Goal: Task Accomplishment & Management: Manage account settings

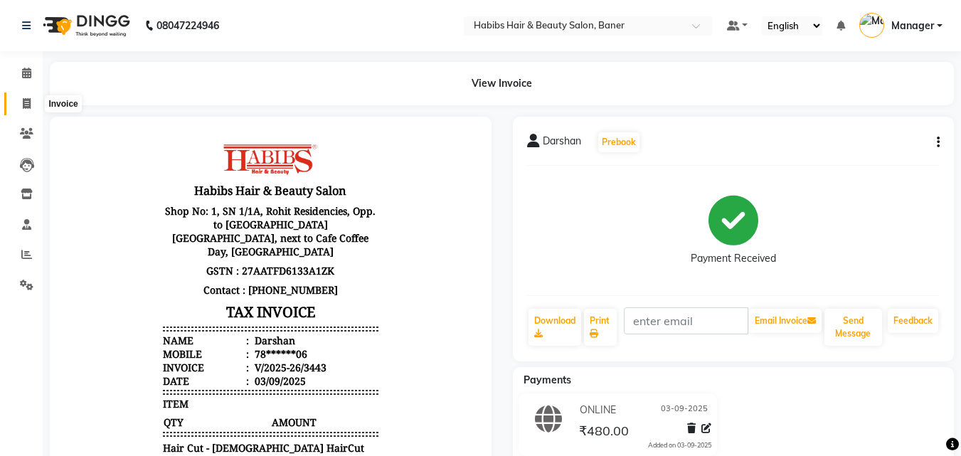
click at [26, 104] on icon at bounding box center [27, 103] width 8 height 11
select select "service"
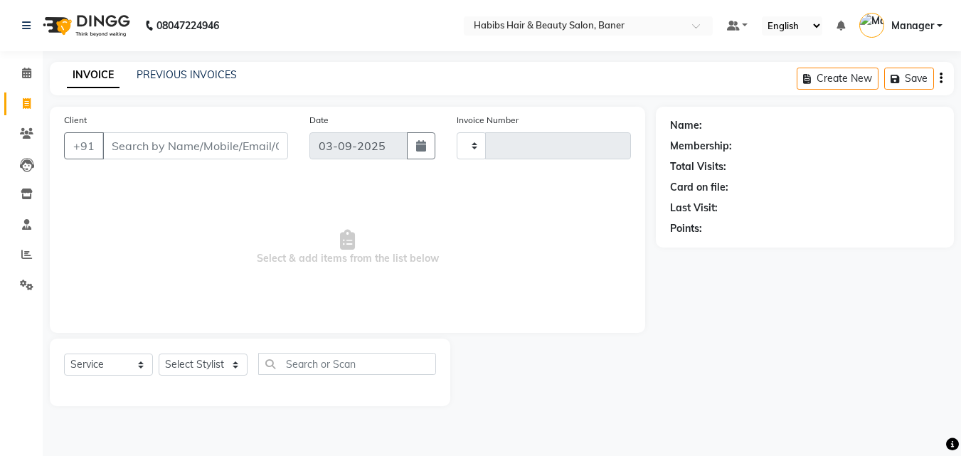
type input "3444"
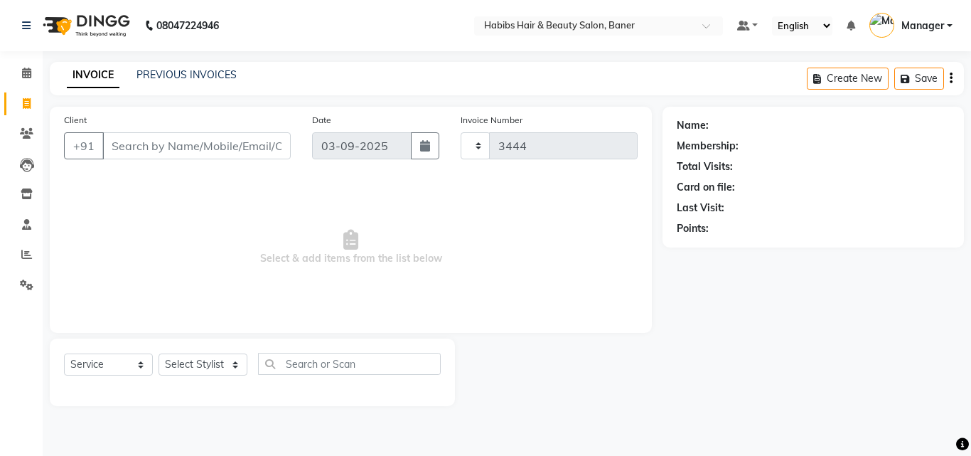
select select "5356"
click at [181, 145] on input "Client" at bounding box center [196, 145] width 188 height 27
type input "9166475510"
click at [259, 156] on button "Add Client" at bounding box center [254, 145] width 73 height 27
select select "22"
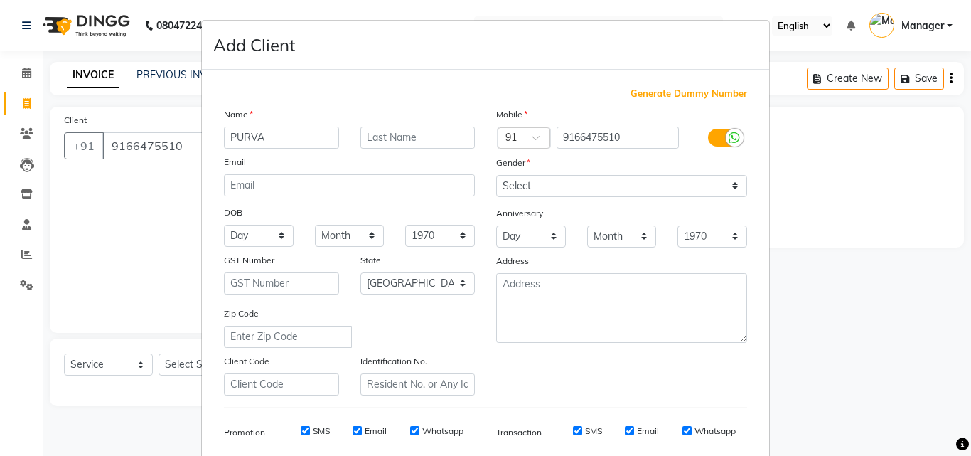
type input "PURVA"
click at [617, 190] on select "Select [DEMOGRAPHIC_DATA] [DEMOGRAPHIC_DATA] Other Prefer Not To Say" at bounding box center [621, 186] width 251 height 22
select select "[DEMOGRAPHIC_DATA]"
click at [496, 175] on select "Select [DEMOGRAPHIC_DATA] [DEMOGRAPHIC_DATA] Other Prefer Not To Say" at bounding box center [621, 186] width 251 height 22
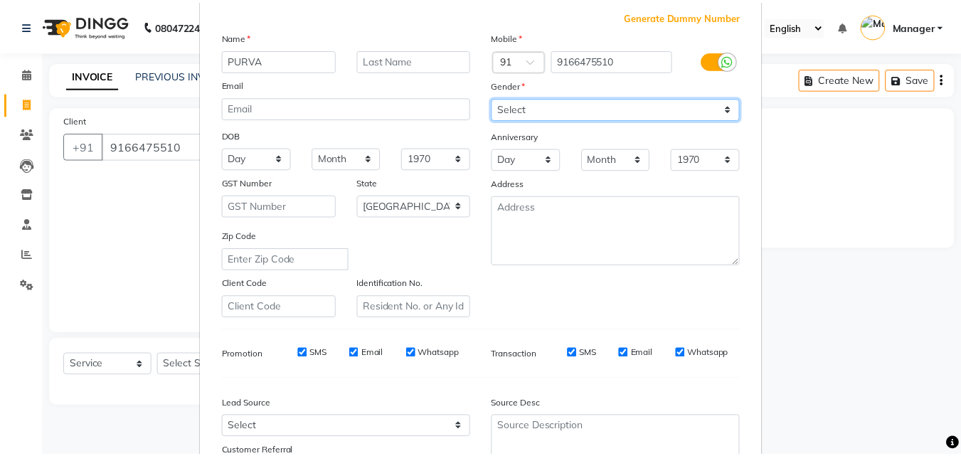
scroll to position [201, 0]
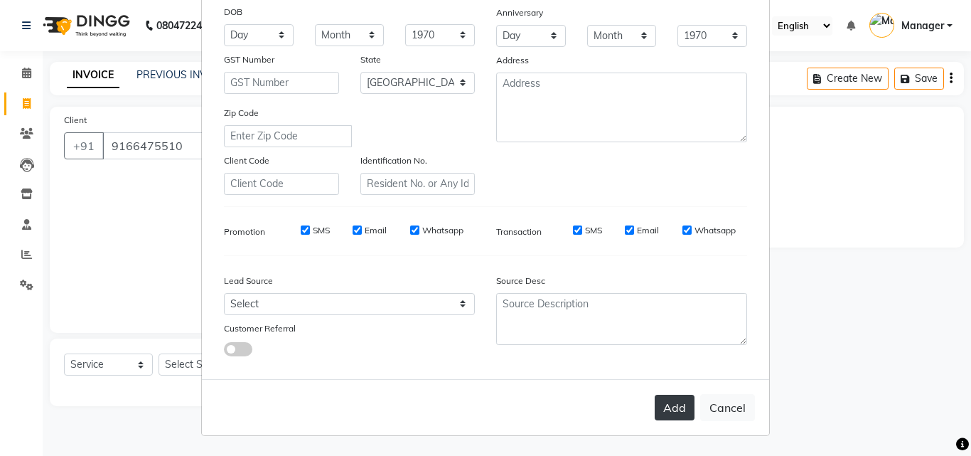
click at [657, 403] on button "Add" at bounding box center [675, 408] width 40 height 26
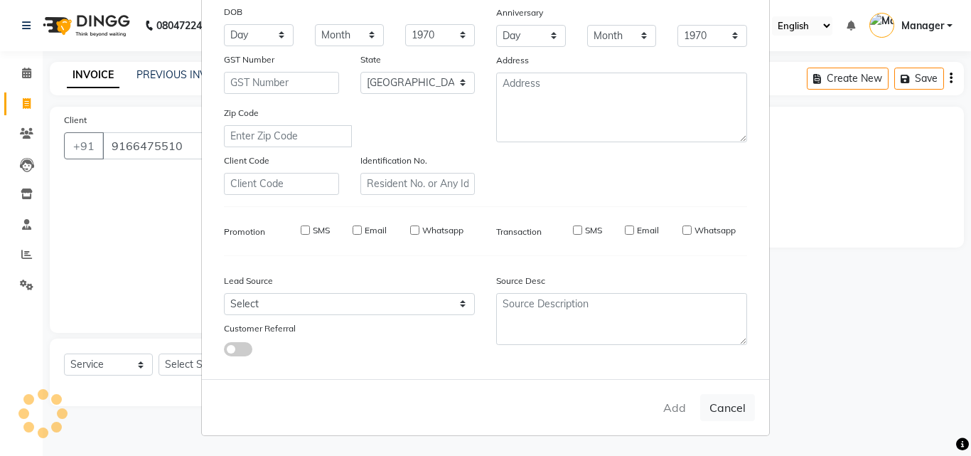
type input "91******10"
select select
select select "null"
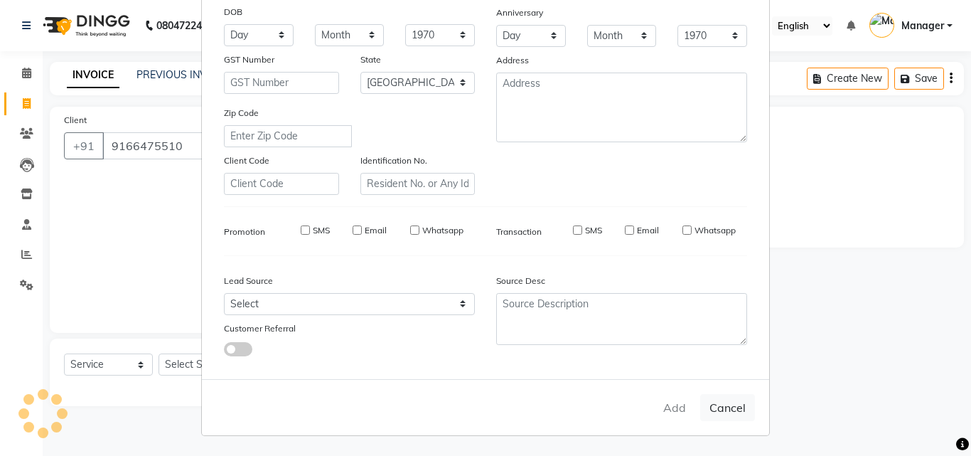
select select
checkbox input "false"
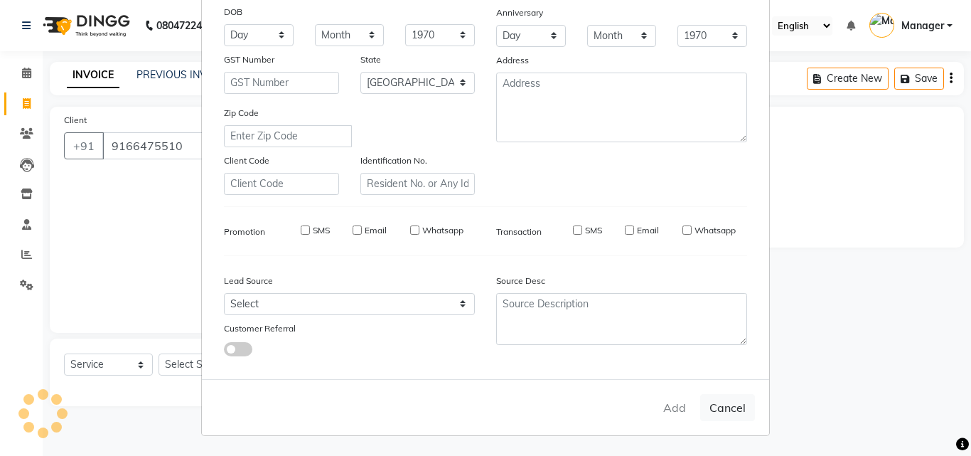
checkbox input "false"
select select "1: Object"
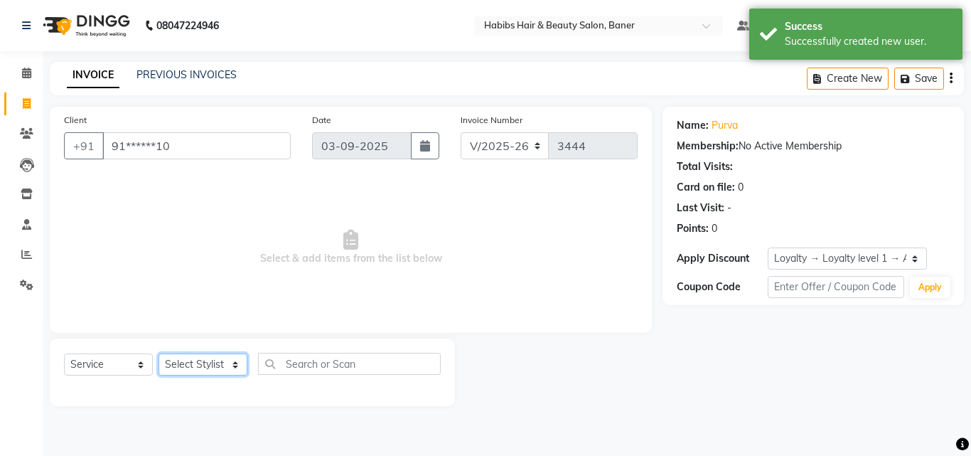
click at [192, 356] on select "Select Stylist Admin [PERSON_NAME] Manager [PERSON_NAME] [PERSON_NAME] Ram Roha…" at bounding box center [203, 364] width 89 height 22
select select "90509"
click at [159, 353] on select "Select Stylist Admin [PERSON_NAME] Manager [PERSON_NAME] [PERSON_NAME] Ram Roha…" at bounding box center [203, 364] width 89 height 22
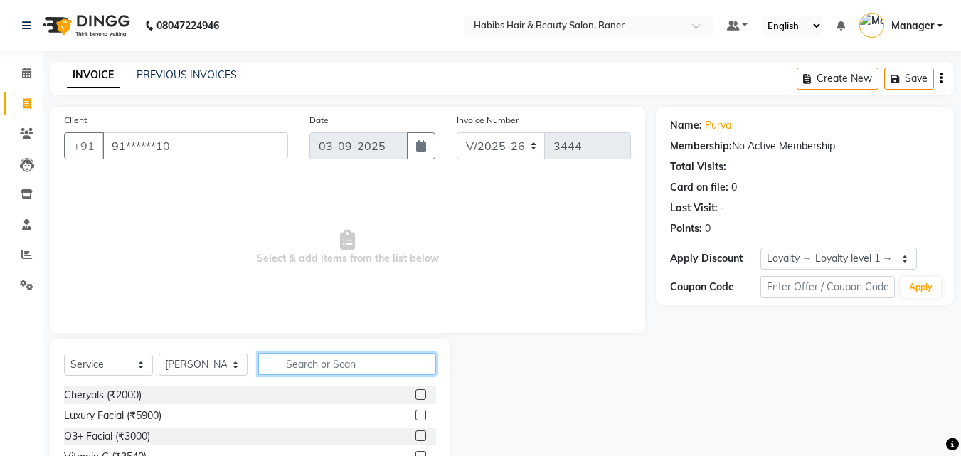
click at [297, 363] on input "text" at bounding box center [347, 364] width 178 height 22
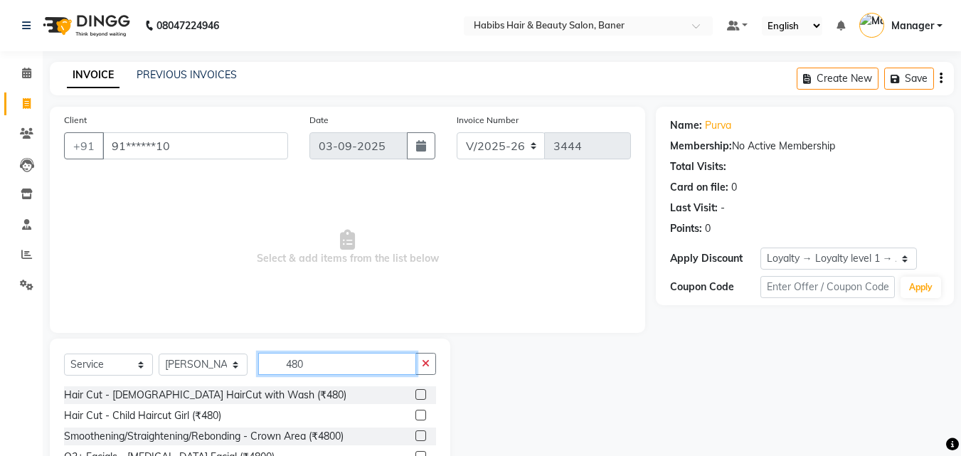
scroll to position [54, 0]
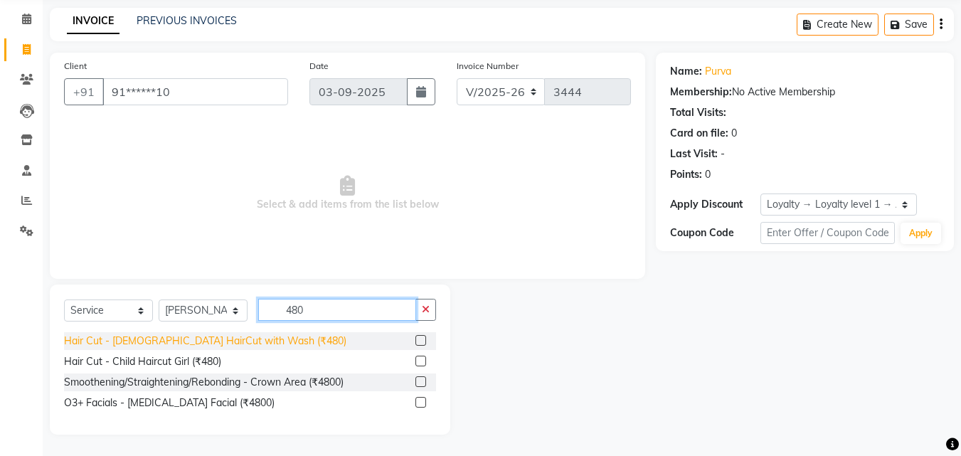
type input "480"
click at [224, 338] on div "Hair Cut - [DEMOGRAPHIC_DATA] HairCut with Wash (₹480)" at bounding box center [205, 341] width 282 height 15
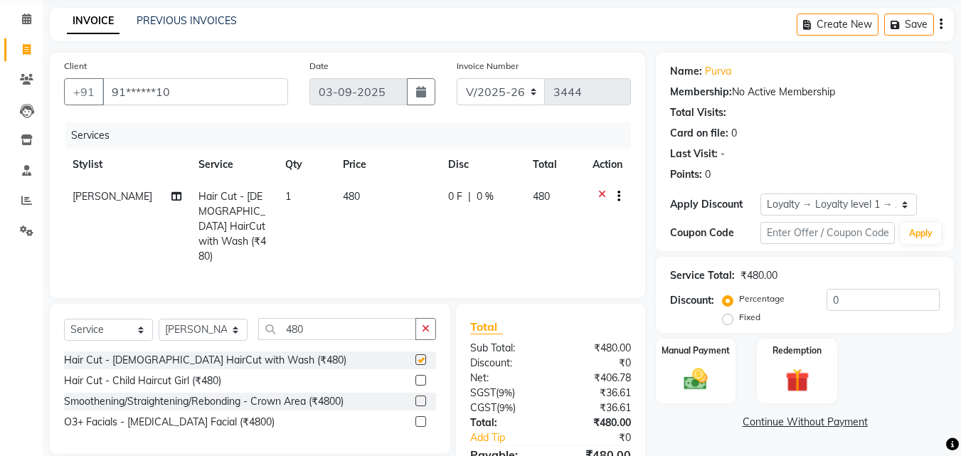
checkbox input "false"
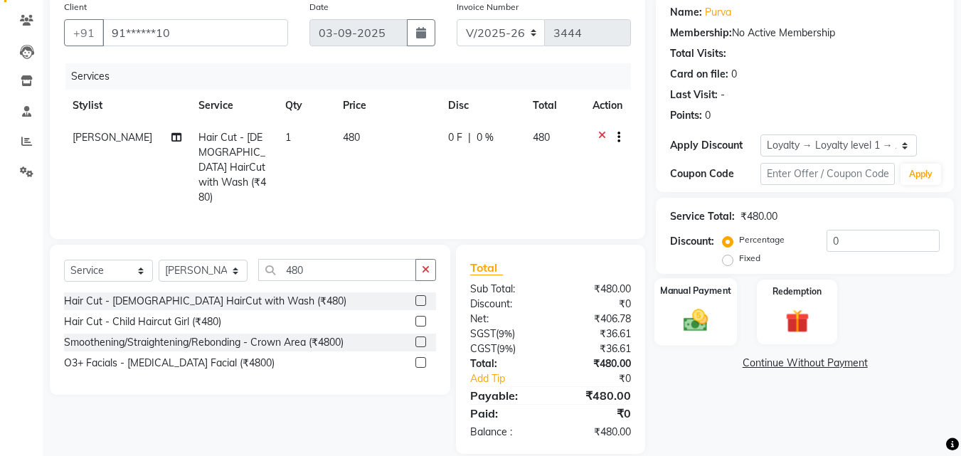
click at [700, 329] on img at bounding box center [696, 320] width 40 height 28
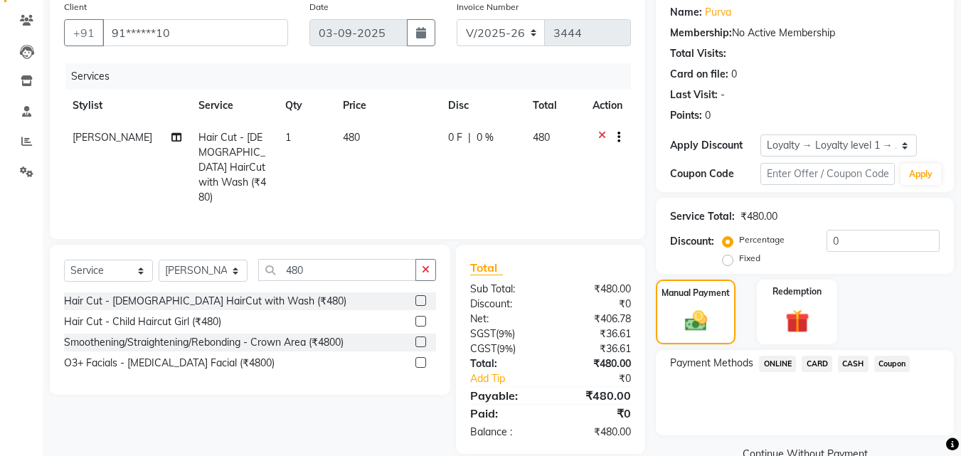
click at [860, 361] on span "CASH" at bounding box center [853, 364] width 31 height 16
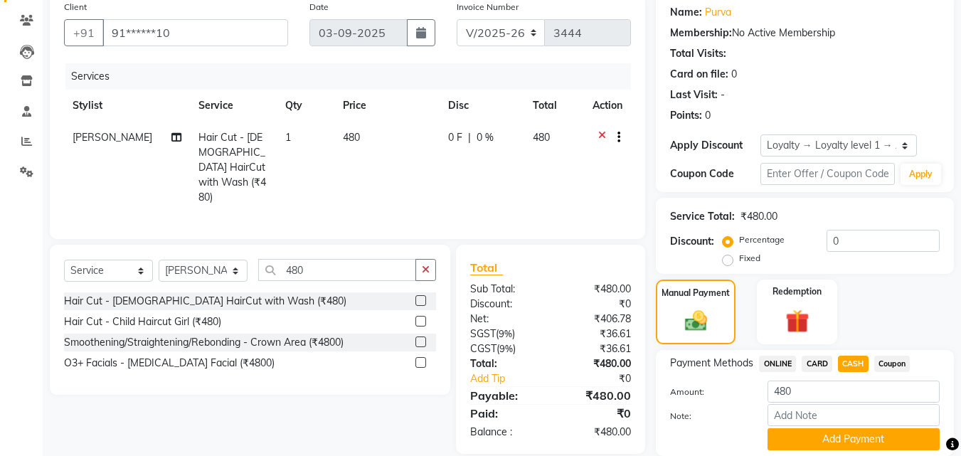
scroll to position [164, 0]
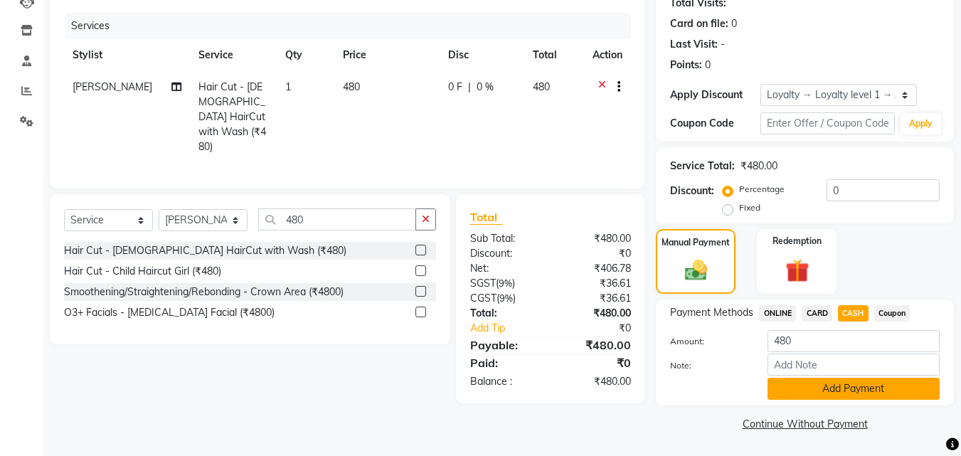
click at [834, 393] on button "Add Payment" at bounding box center [853, 389] width 172 height 22
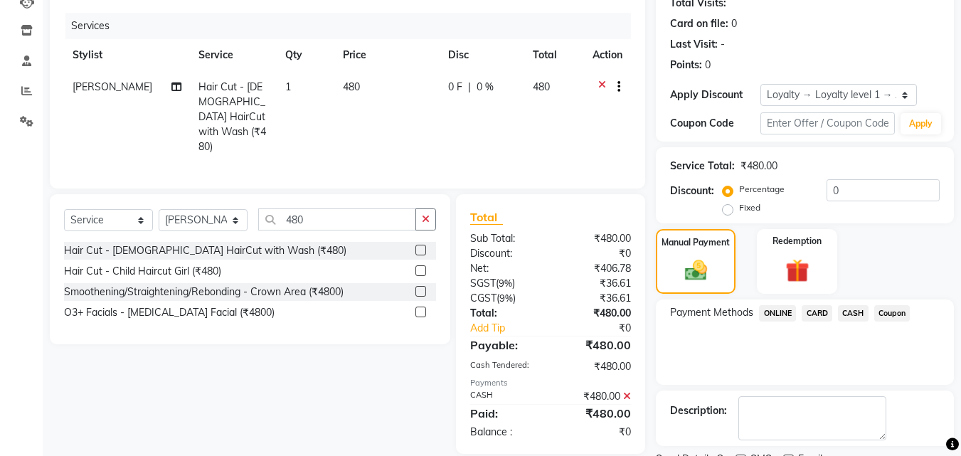
scroll to position [249, 0]
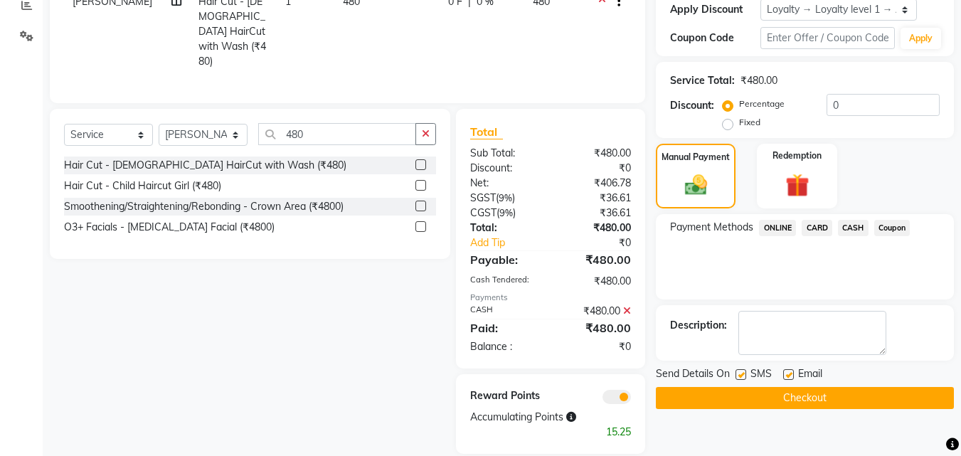
click at [823, 406] on button "Checkout" at bounding box center [805, 398] width 298 height 22
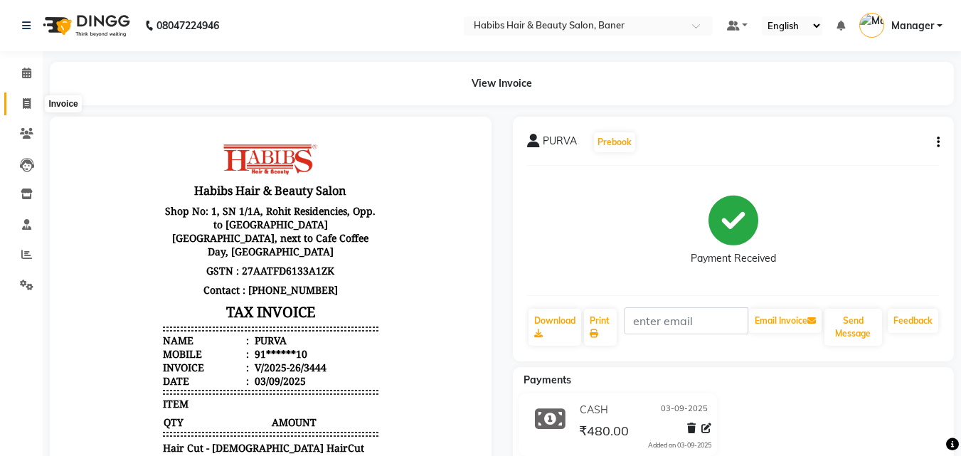
click at [29, 107] on icon at bounding box center [27, 103] width 8 height 11
select select "5356"
select select "service"
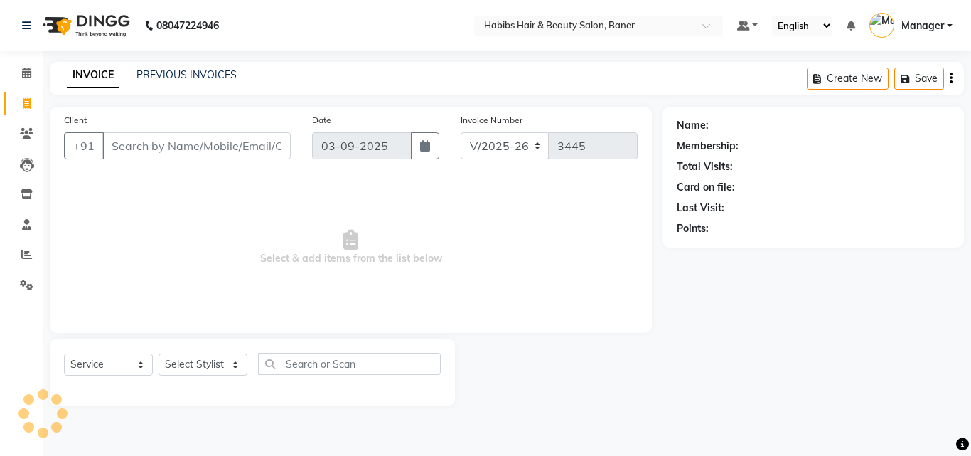
click at [169, 146] on input "Client" at bounding box center [196, 145] width 188 height 27
click at [227, 363] on select "Select Stylist Admin [PERSON_NAME] Manager [PERSON_NAME] [PERSON_NAME] Ram Roha…" at bounding box center [203, 364] width 89 height 22
select select "35759"
click at [159, 353] on select "Select Stylist Admin [PERSON_NAME] Manager [PERSON_NAME] [PERSON_NAME] Ram Roha…" at bounding box center [203, 364] width 89 height 22
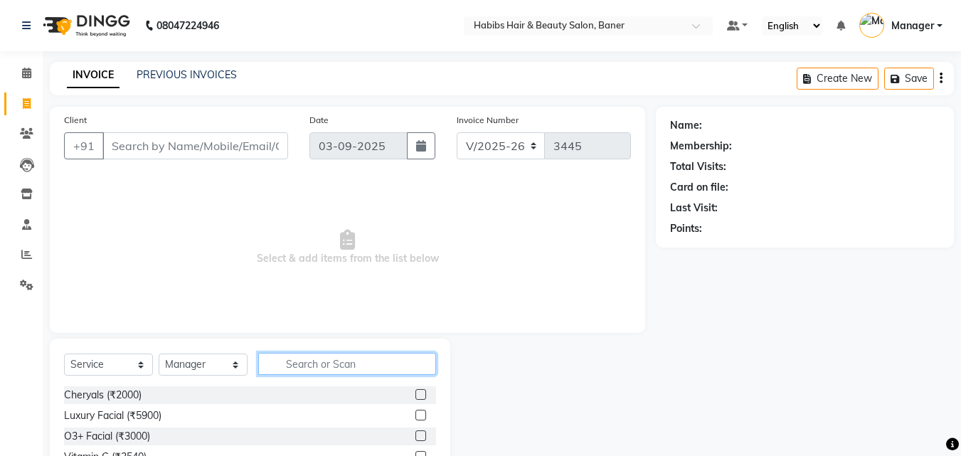
click at [338, 357] on input "text" at bounding box center [347, 364] width 178 height 22
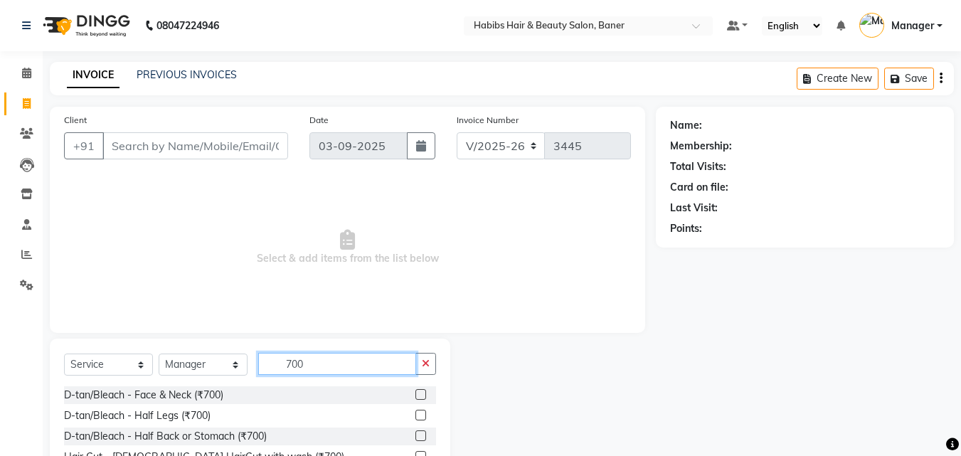
type input "700"
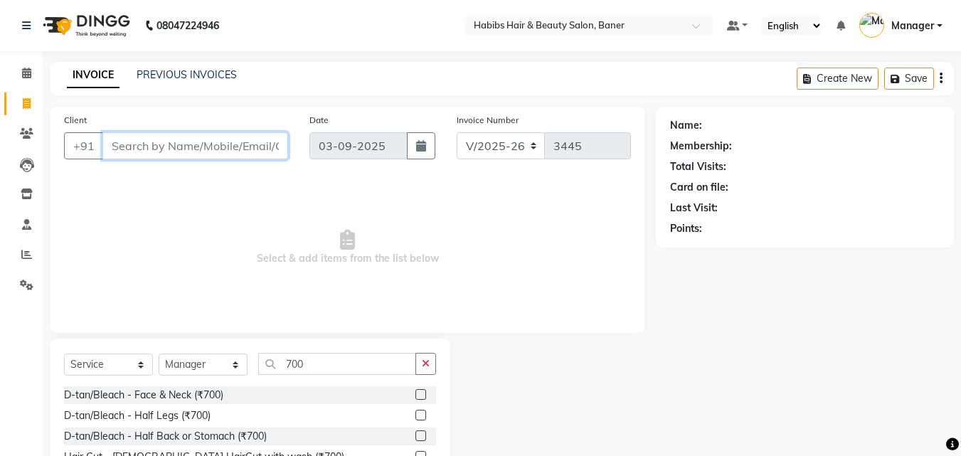
click at [219, 144] on input "Client" at bounding box center [195, 145] width 186 height 27
type input "9011807935"
click at [274, 146] on span "Add Client" at bounding box center [251, 146] width 56 height 14
select select "22"
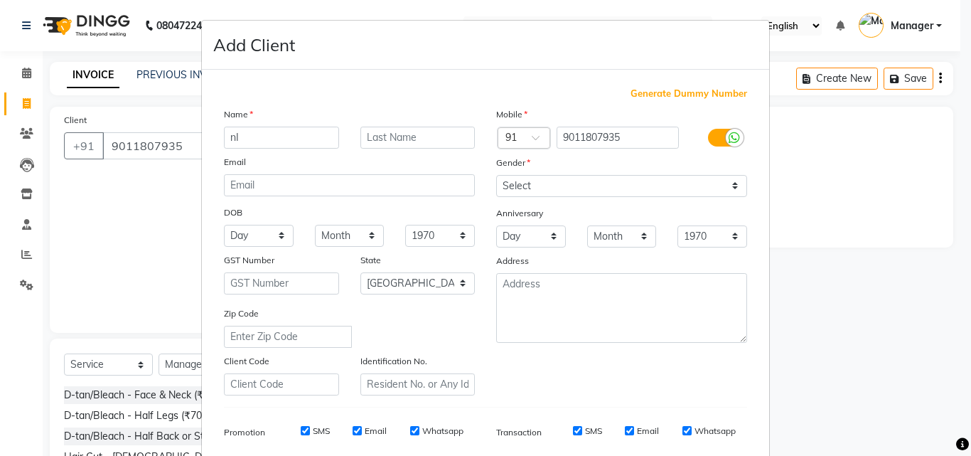
type input "n"
type input "[MEDICAL_DATA][PERSON_NAME]"
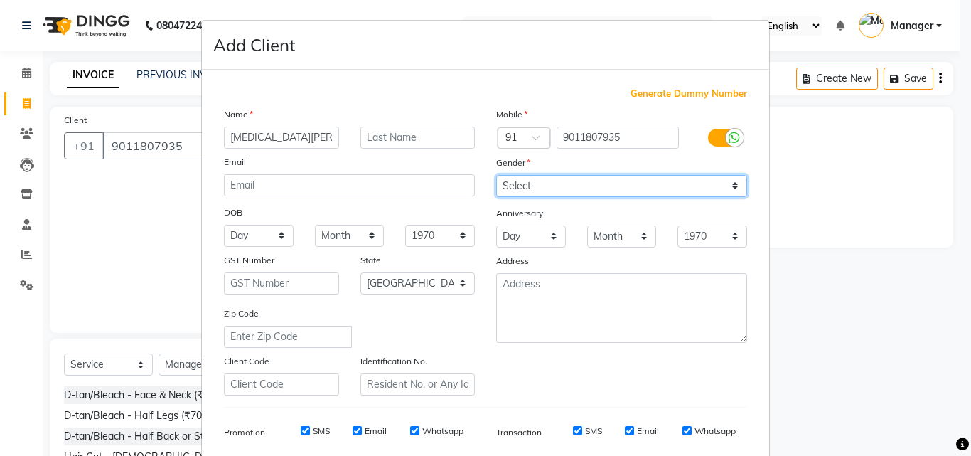
click at [596, 195] on select "Select [DEMOGRAPHIC_DATA] [DEMOGRAPHIC_DATA] Other Prefer Not To Say" at bounding box center [621, 186] width 251 height 22
select select "[DEMOGRAPHIC_DATA]"
click at [496, 175] on select "Select [DEMOGRAPHIC_DATA] [DEMOGRAPHIC_DATA] Other Prefer Not To Say" at bounding box center [621, 186] width 251 height 22
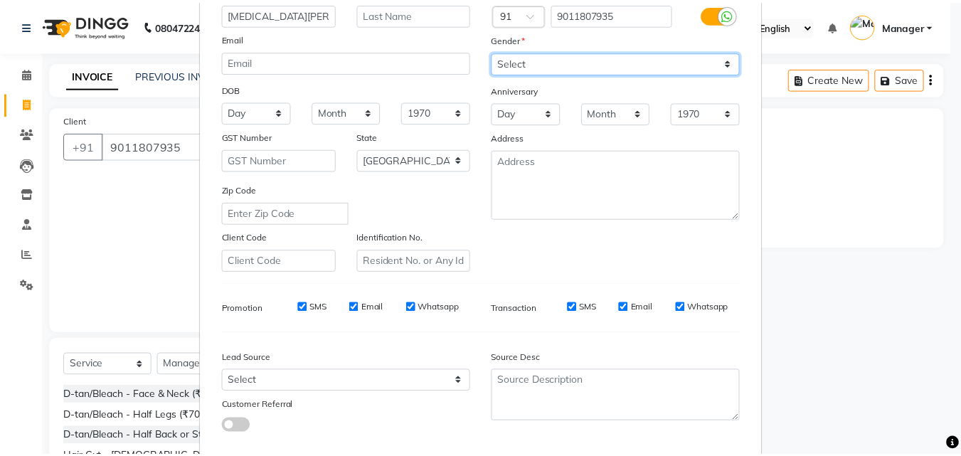
scroll to position [201, 0]
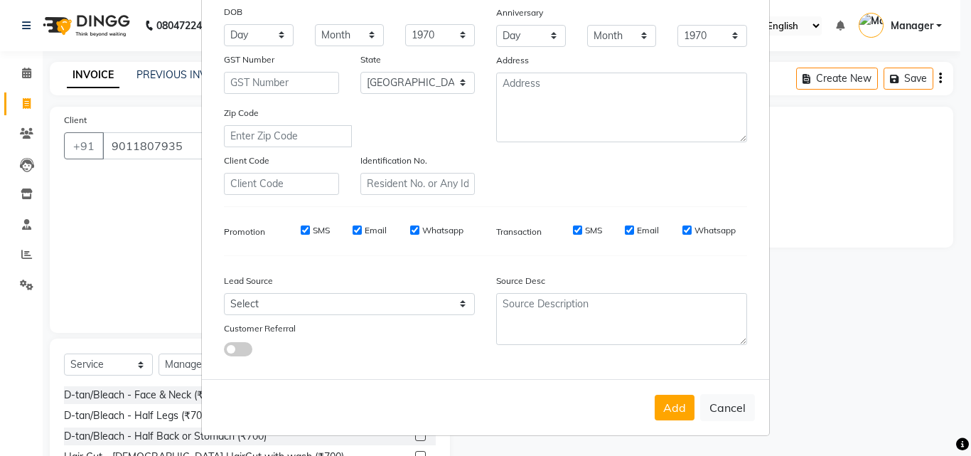
click at [668, 400] on button "Add" at bounding box center [675, 408] width 40 height 26
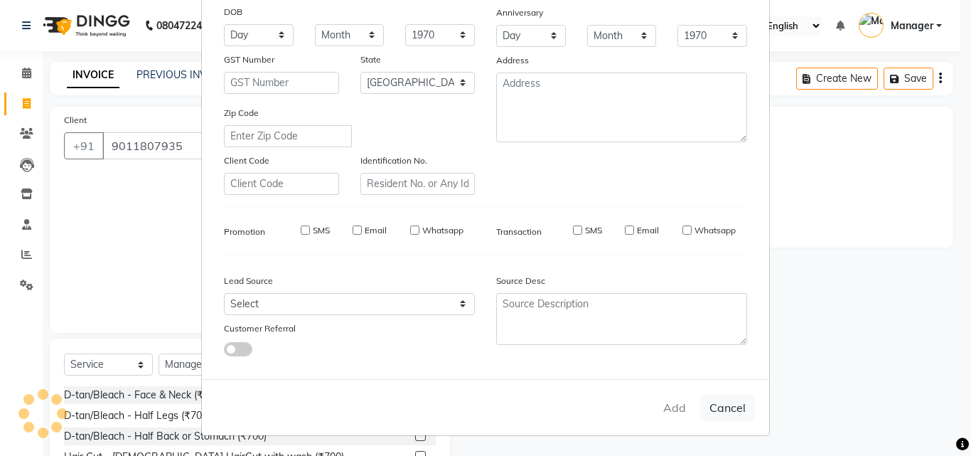
type input "90******35"
select select
select select "null"
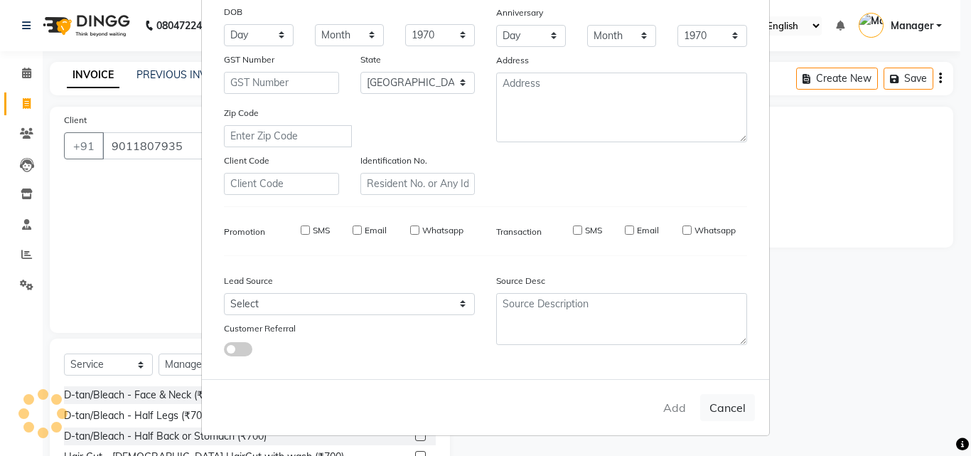
select select
checkbox input "false"
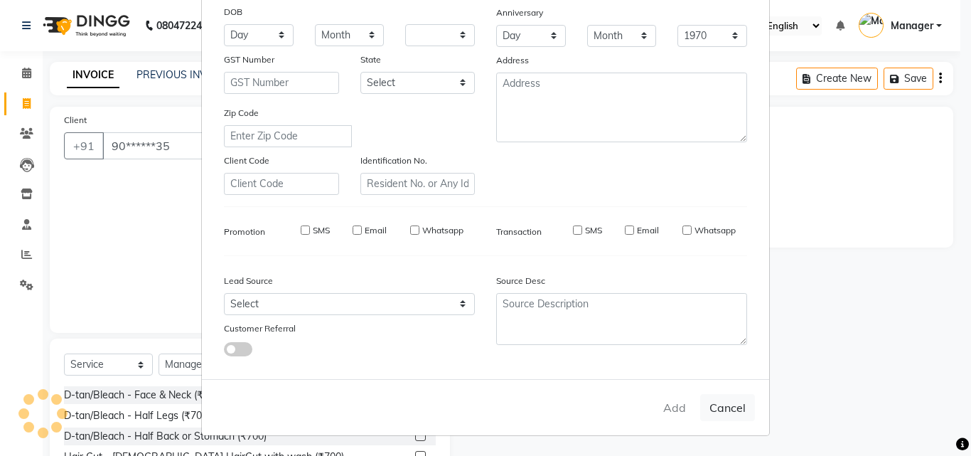
checkbox input "false"
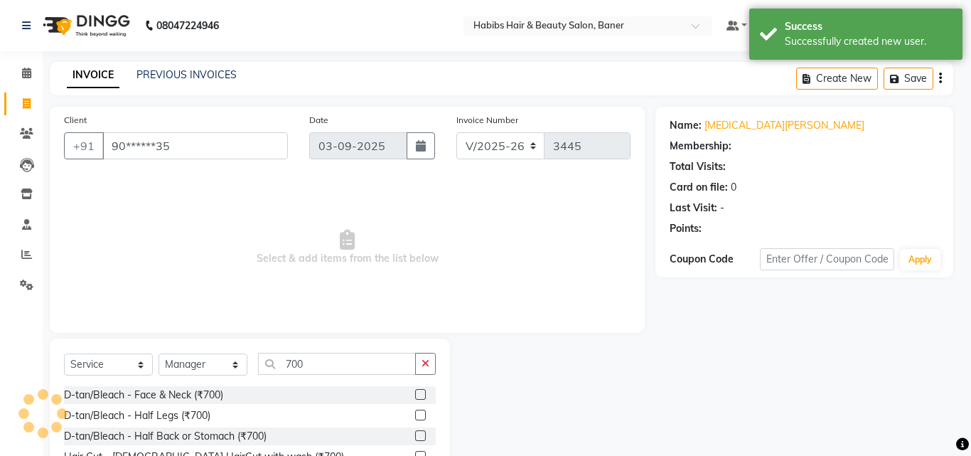
select select "1: Object"
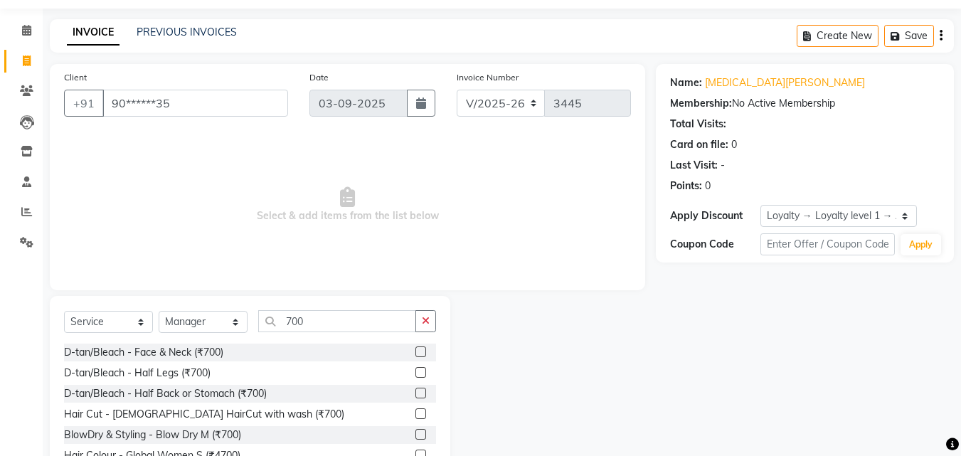
scroll to position [114, 0]
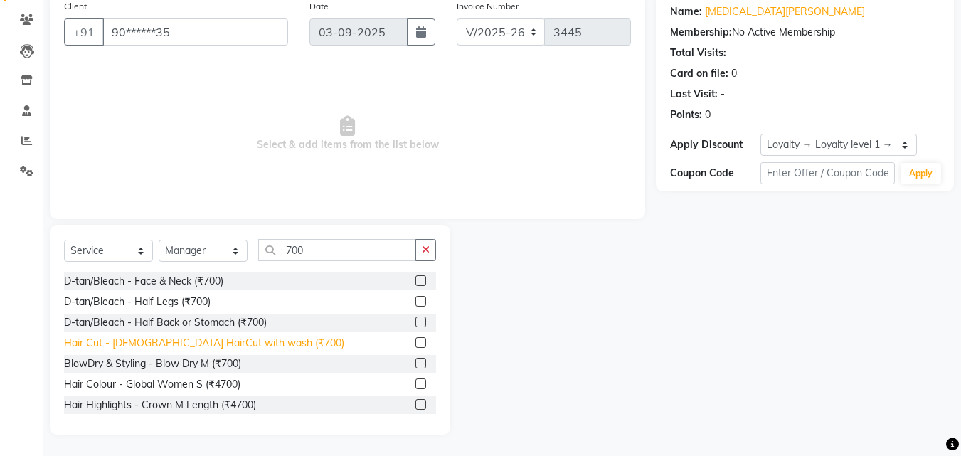
click at [198, 344] on div "Hair Cut - [DEMOGRAPHIC_DATA] HairCut with wash (₹700)" at bounding box center [204, 343] width 280 height 15
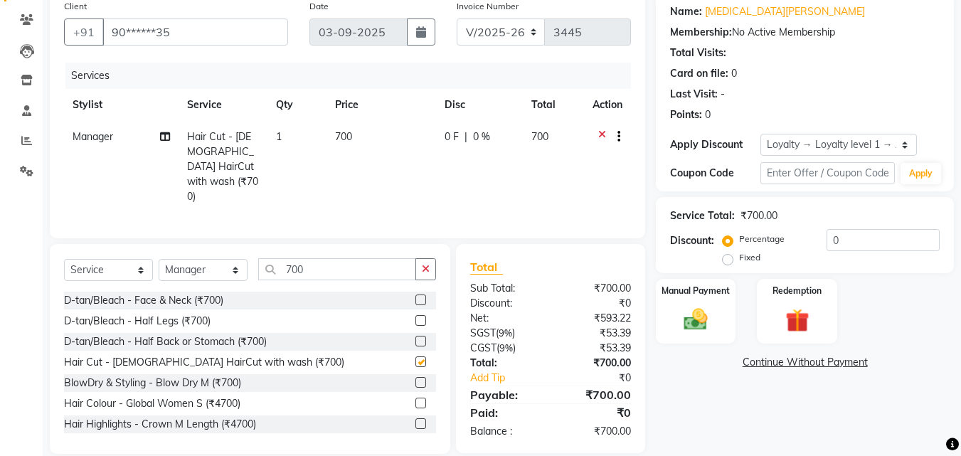
checkbox input "false"
click at [681, 314] on img at bounding box center [696, 319] width 40 height 28
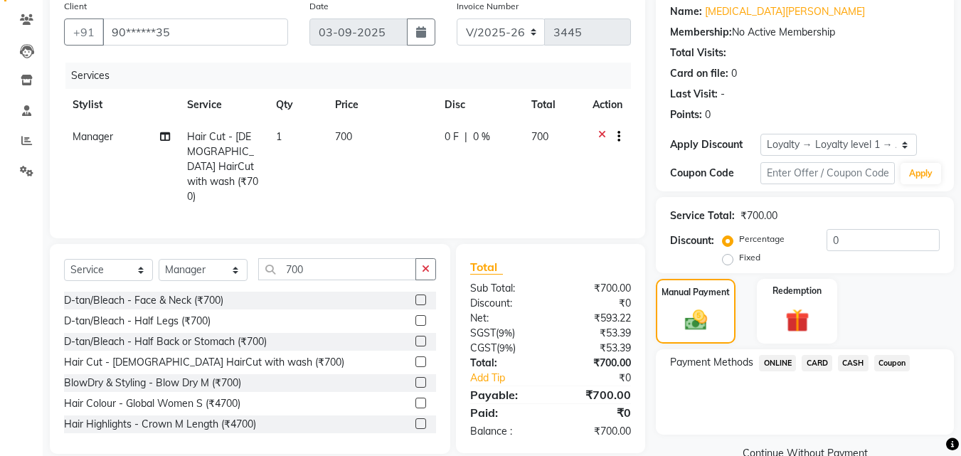
click at [779, 362] on span "ONLINE" at bounding box center [777, 363] width 37 height 16
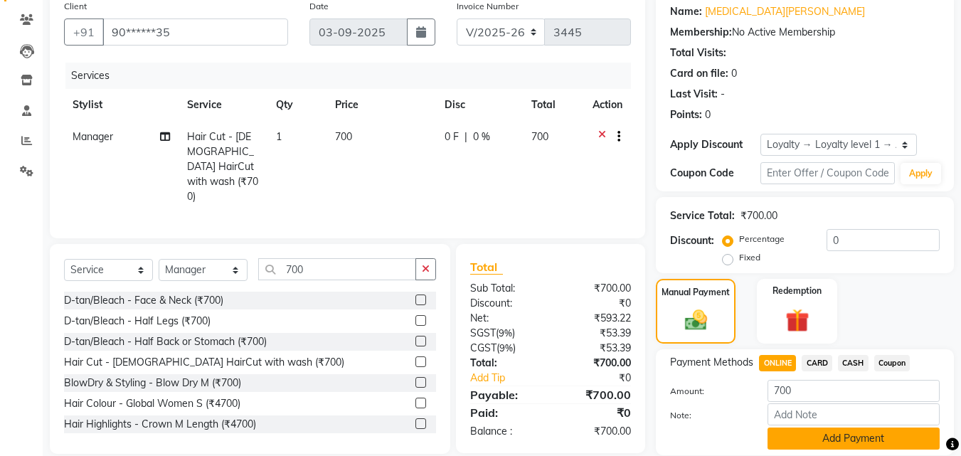
click at [823, 438] on button "Add Payment" at bounding box center [853, 438] width 172 height 22
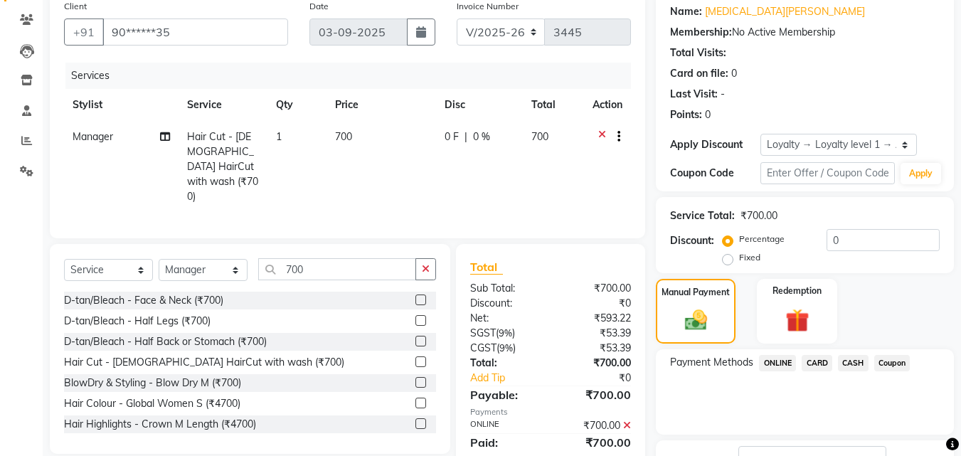
scroll to position [228, 0]
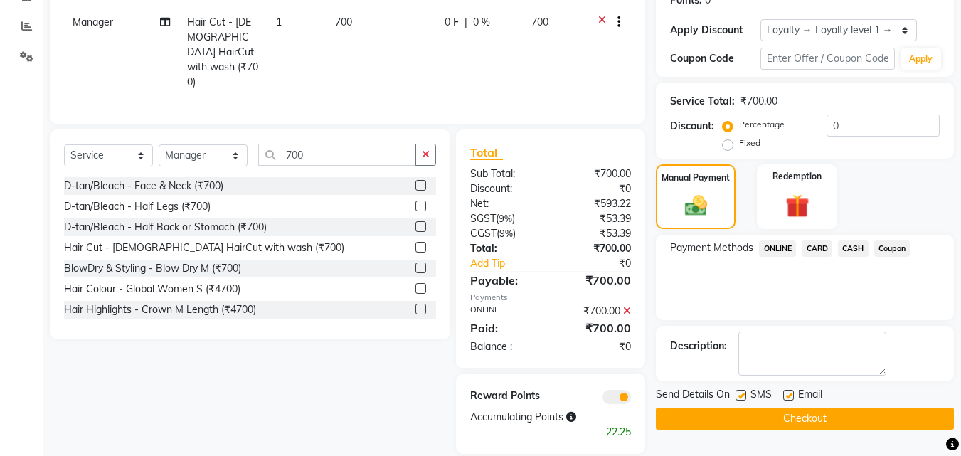
click at [804, 415] on button "Checkout" at bounding box center [805, 418] width 298 height 22
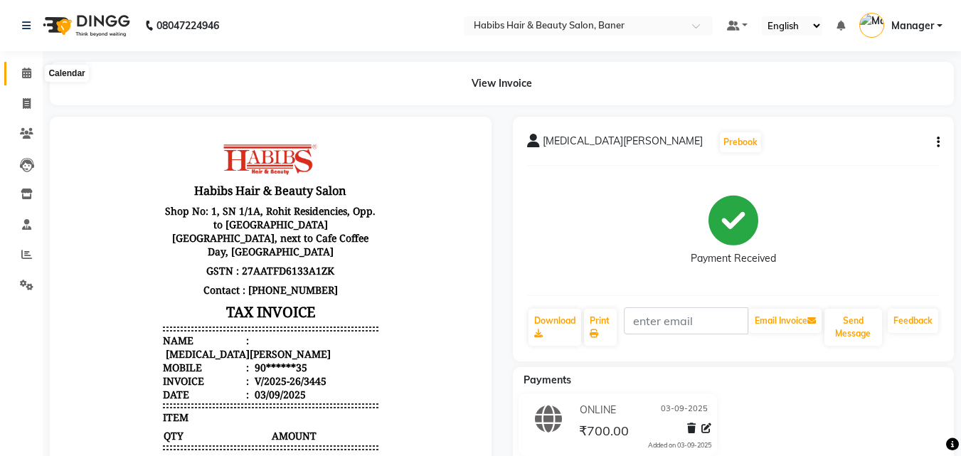
click at [17, 70] on span at bounding box center [26, 73] width 25 height 16
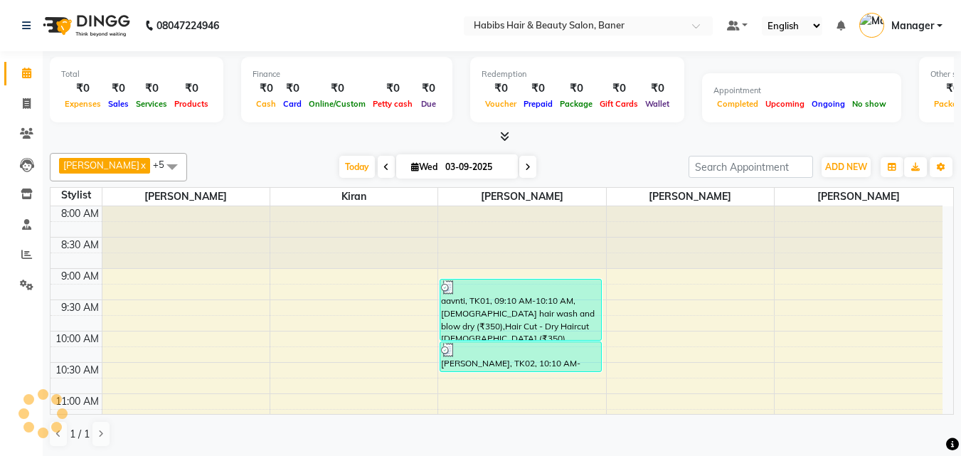
scroll to position [439, 0]
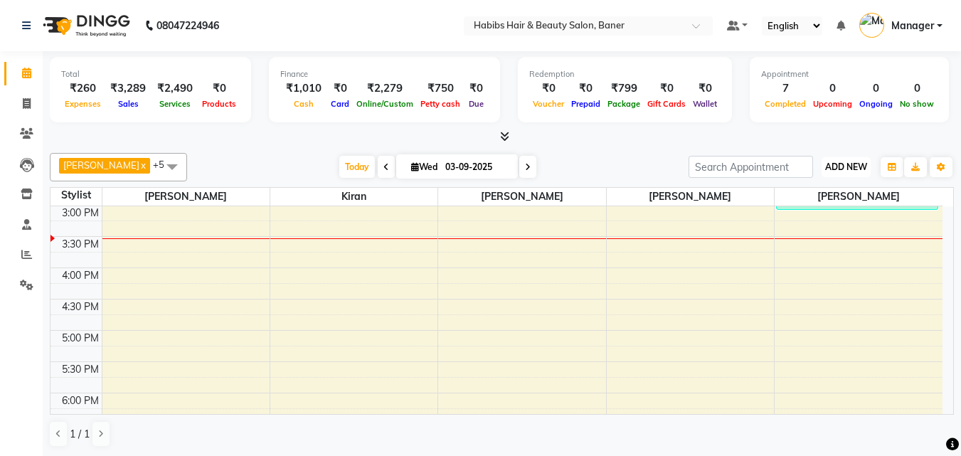
click at [833, 164] on span "ADD NEW" at bounding box center [846, 166] width 42 height 11
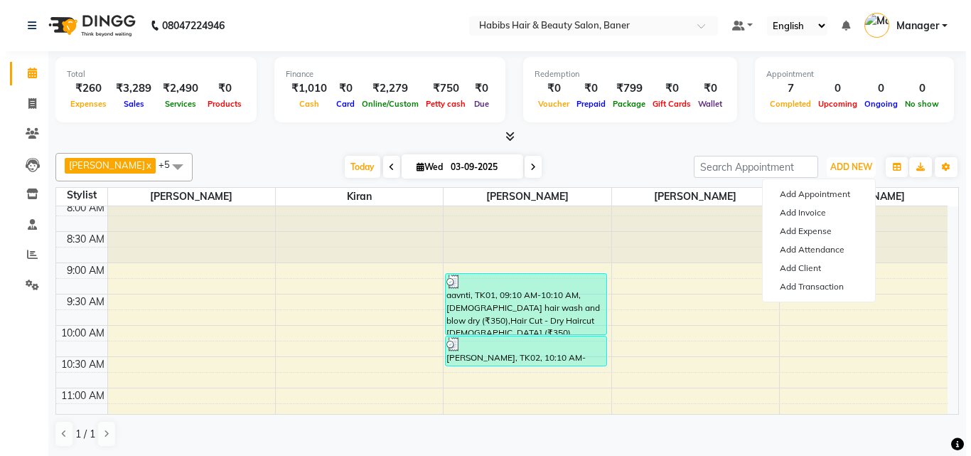
scroll to position [0, 0]
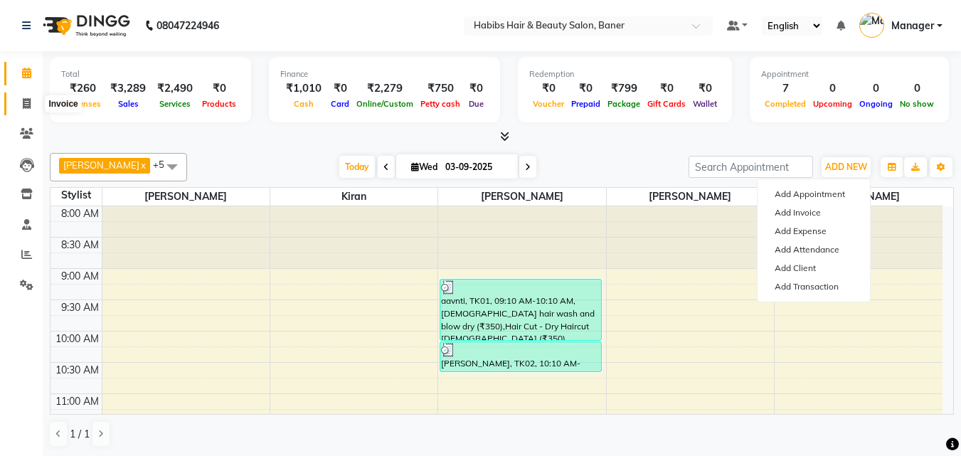
click at [28, 98] on icon at bounding box center [27, 103] width 8 height 11
select select "service"
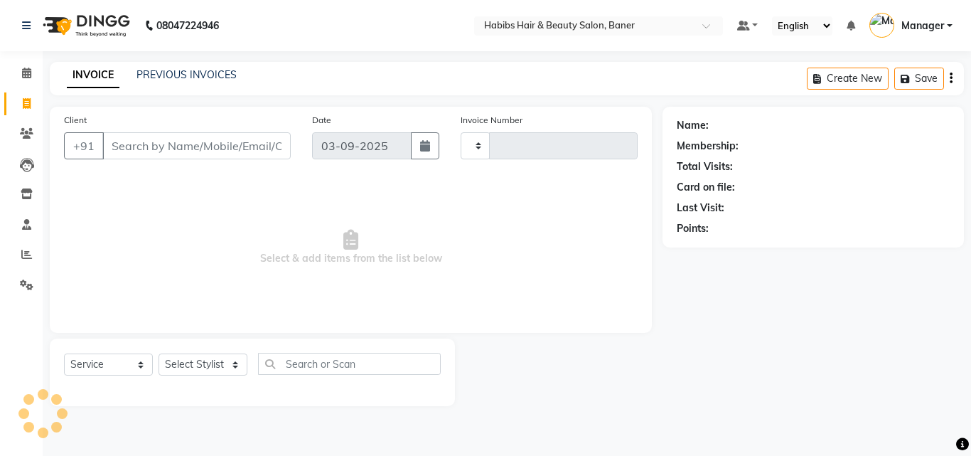
type input "3446"
select select "5356"
click at [27, 99] on icon at bounding box center [27, 103] width 8 height 11
select select "5356"
select select "service"
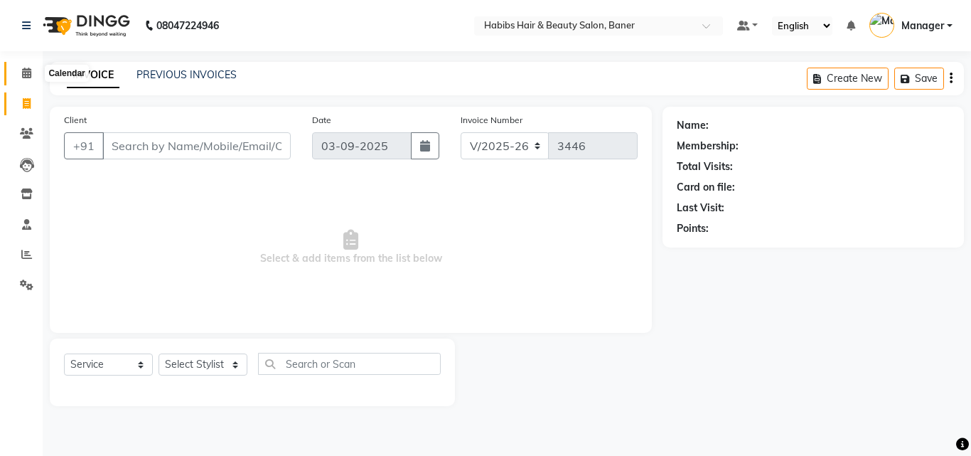
click at [24, 71] on icon at bounding box center [26, 73] width 9 height 11
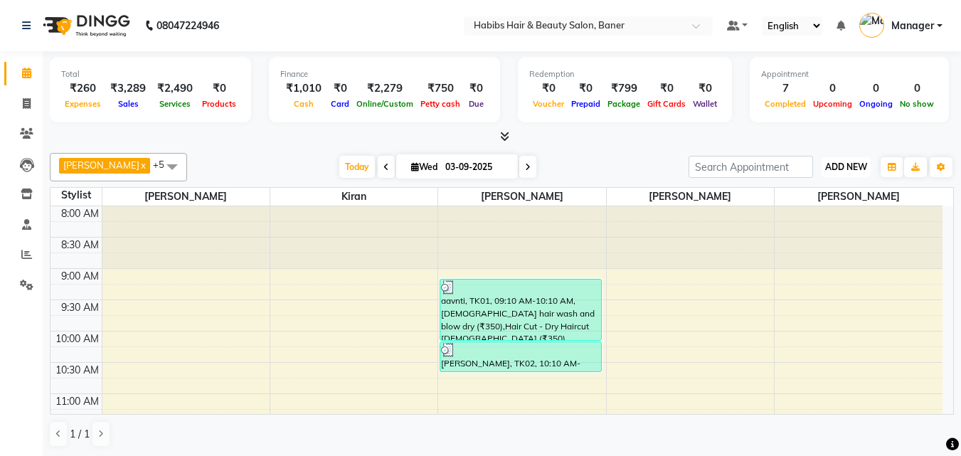
click at [827, 161] on span "ADD NEW" at bounding box center [846, 166] width 42 height 11
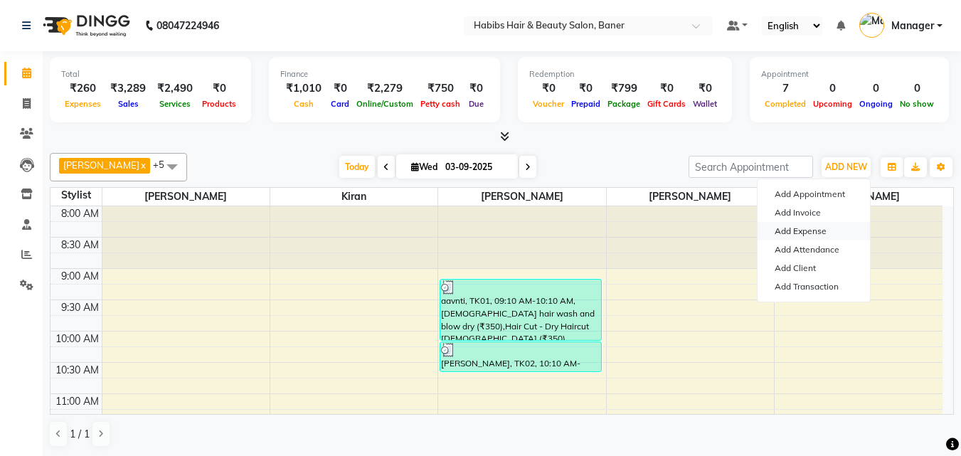
click at [809, 233] on link "Add Expense" at bounding box center [813, 231] width 112 height 18
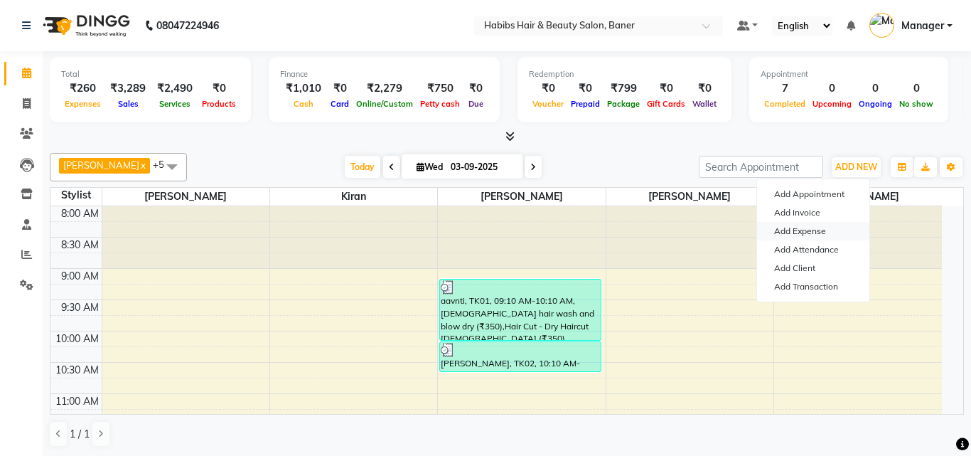
select select "1"
select select "4285"
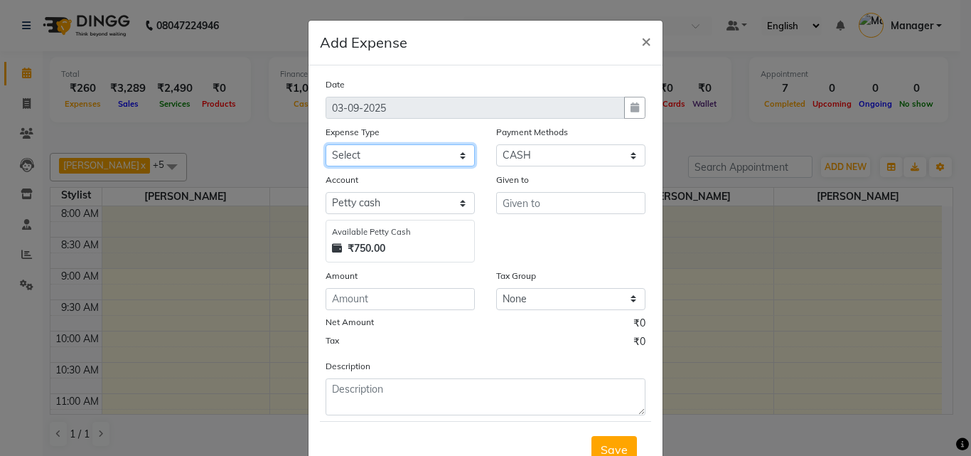
click at [347, 152] on select "Select client coffee client refund [PERSON_NAME] snacks [PERSON_NAME] TEA [PERS…" at bounding box center [400, 155] width 149 height 22
click at [848, 274] on ngb-modal-window "Add Expense × Date [DATE] Expense Type Select client coffee client refund [PERS…" at bounding box center [485, 228] width 971 height 456
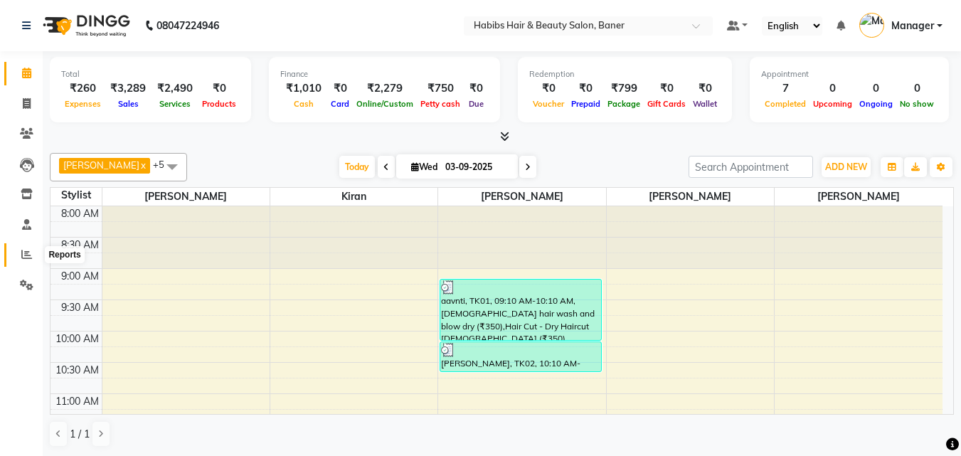
click at [30, 250] on icon at bounding box center [26, 254] width 11 height 11
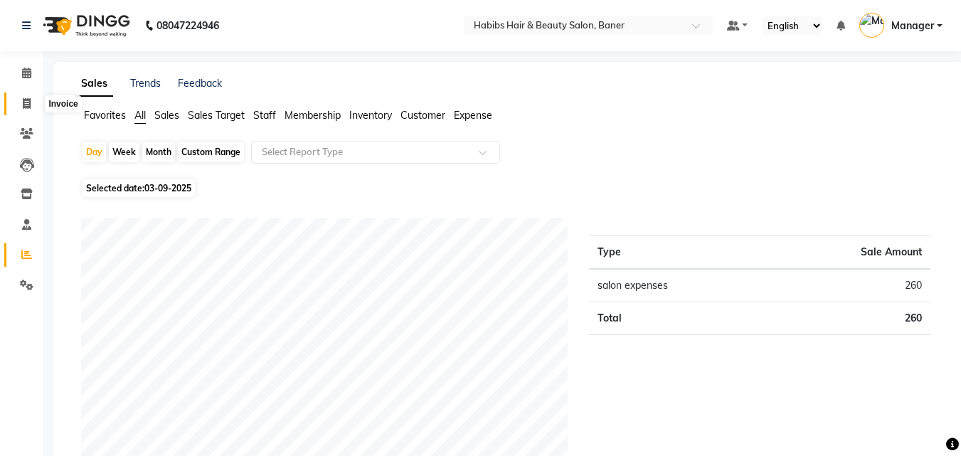
click at [28, 96] on span at bounding box center [26, 104] width 25 height 16
select select "service"
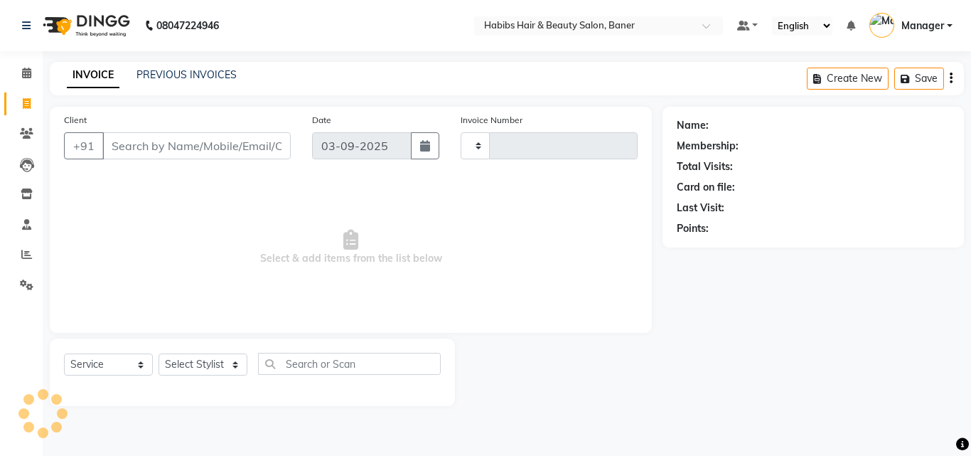
type input "3446"
select select "5356"
click at [29, 70] on icon at bounding box center [26, 73] width 9 height 11
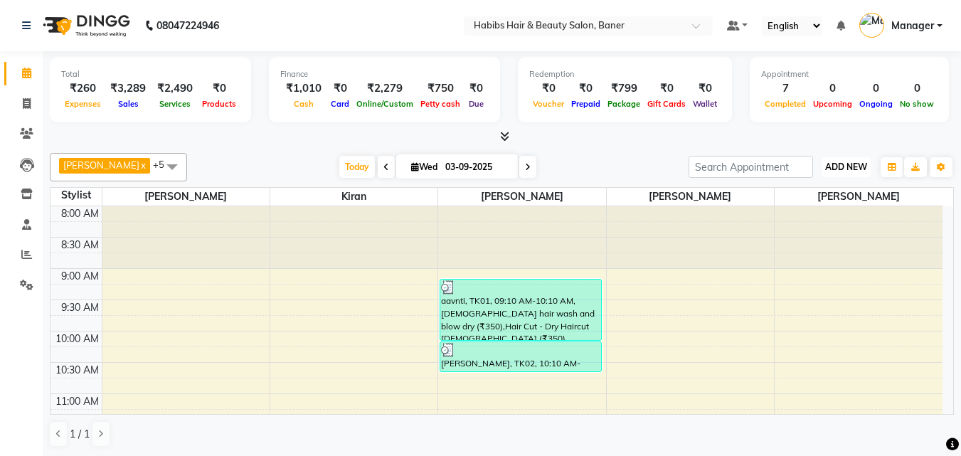
click at [844, 165] on span "ADD NEW" at bounding box center [846, 166] width 42 height 11
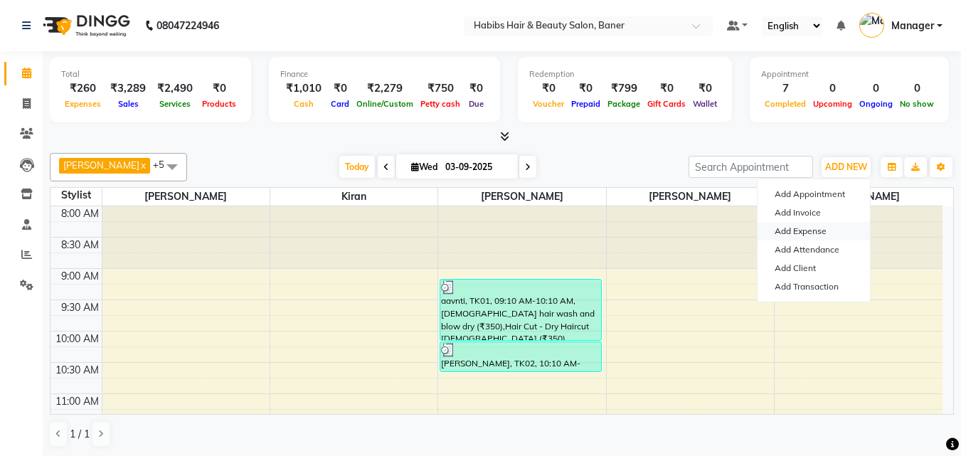
click at [809, 230] on link "Add Expense" at bounding box center [813, 231] width 112 height 18
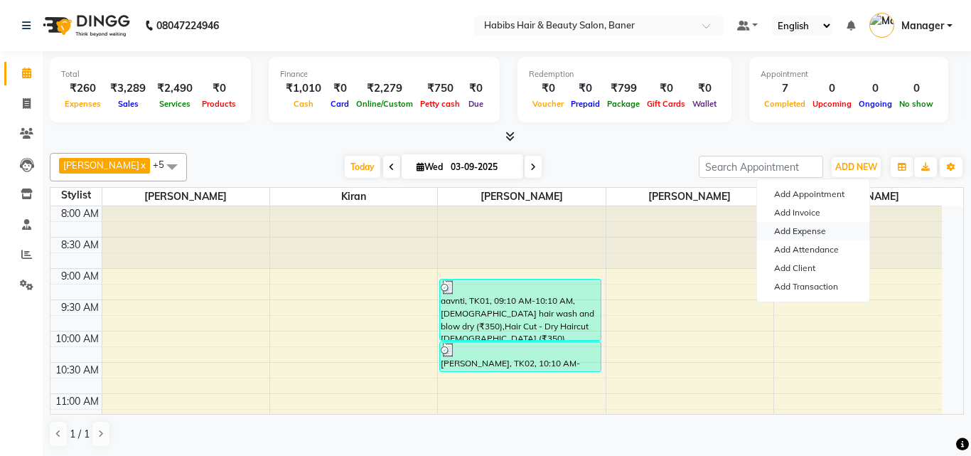
select select "1"
select select "4285"
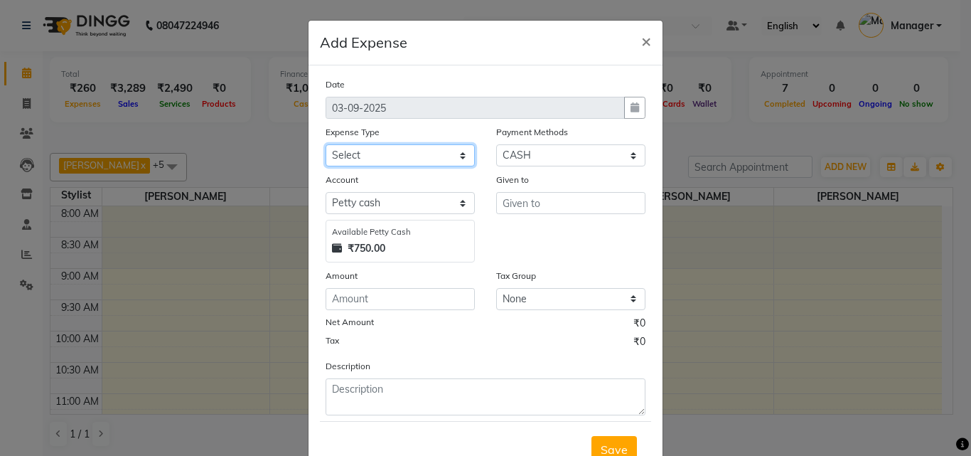
click at [414, 154] on select "Select client coffee client refund [PERSON_NAME] snacks [PERSON_NAME] TEA [PERS…" at bounding box center [400, 155] width 149 height 22
select select "20899"
click at [326, 144] on select "Select client coffee client refund [PERSON_NAME] snacks [PERSON_NAME] TEA [PERS…" at bounding box center [400, 155] width 149 height 22
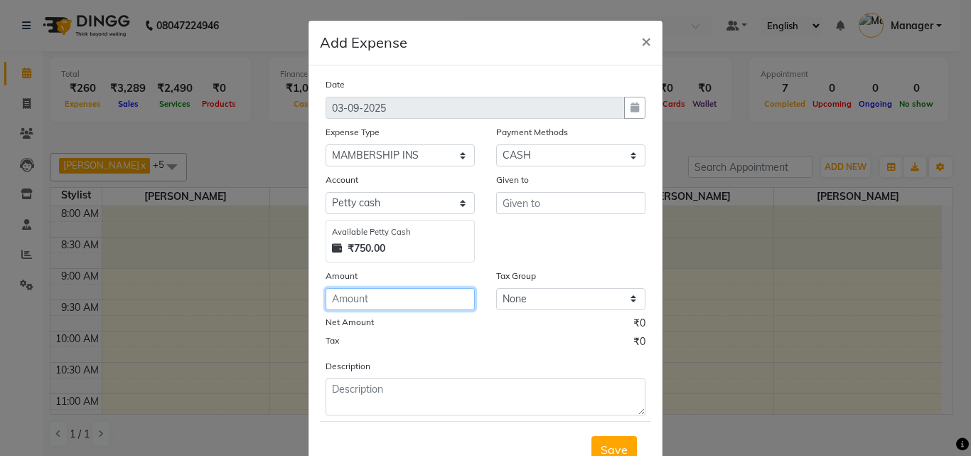
click at [393, 303] on input "number" at bounding box center [400, 299] width 149 height 22
type input "50"
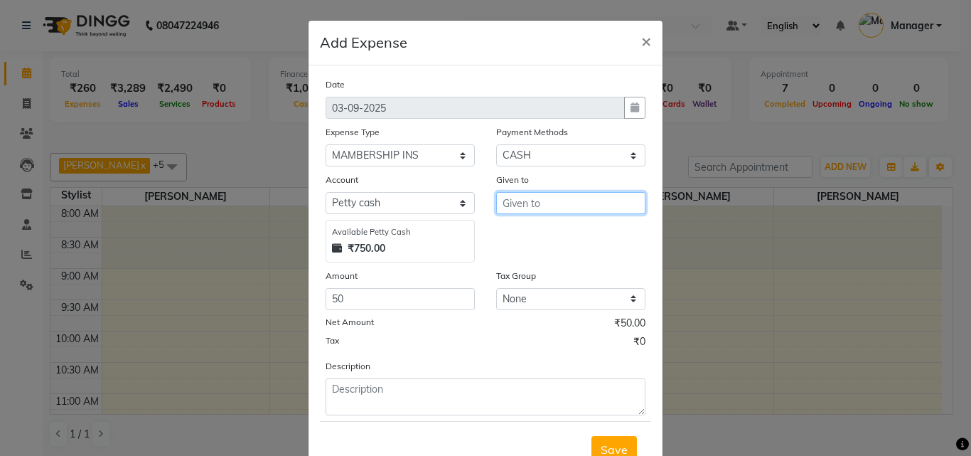
drag, startPoint x: 582, startPoint y: 201, endPoint x: 582, endPoint y: 213, distance: 11.4
click at [582, 213] on input "text" at bounding box center [570, 203] width 149 height 22
click at [550, 257] on ngb-highlight "M anager" at bounding box center [538, 256] width 48 height 14
type input "Manager"
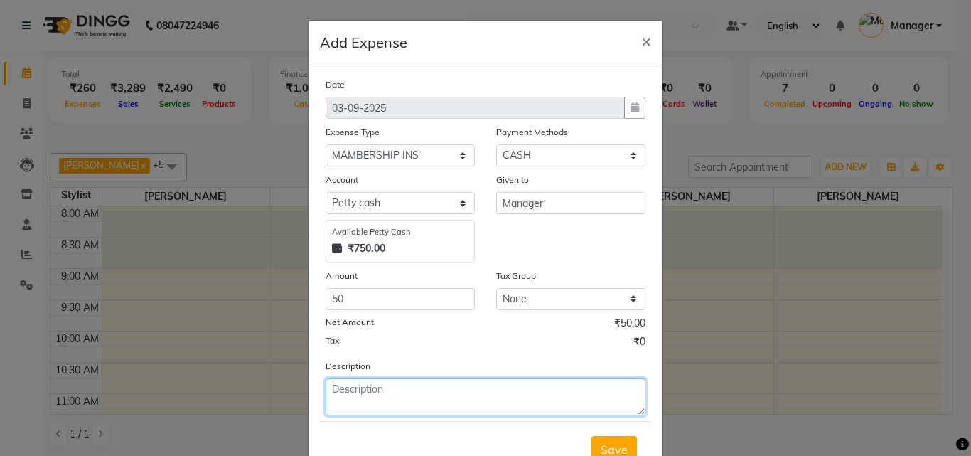
click at [464, 407] on textarea at bounding box center [486, 396] width 320 height 37
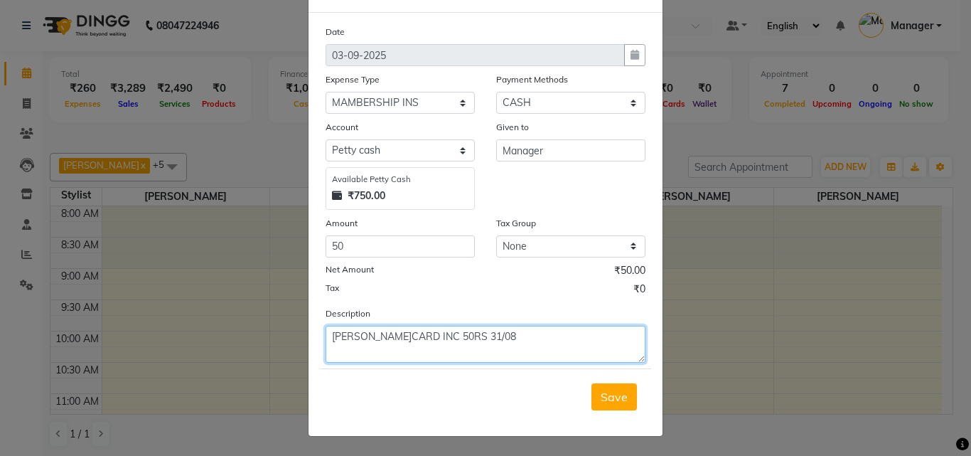
scroll to position [53, 0]
type textarea "[PERSON_NAME]CARD INC 50RS 31/08"
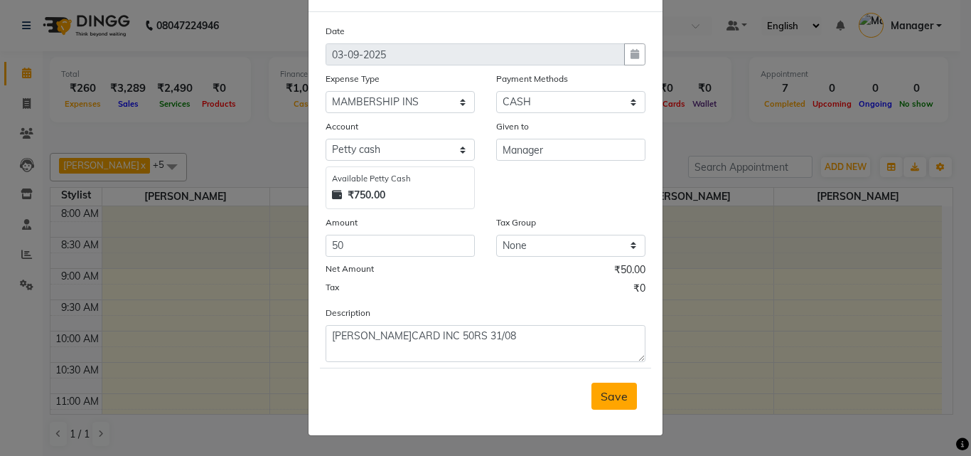
click at [614, 399] on span "Save" at bounding box center [614, 396] width 27 height 14
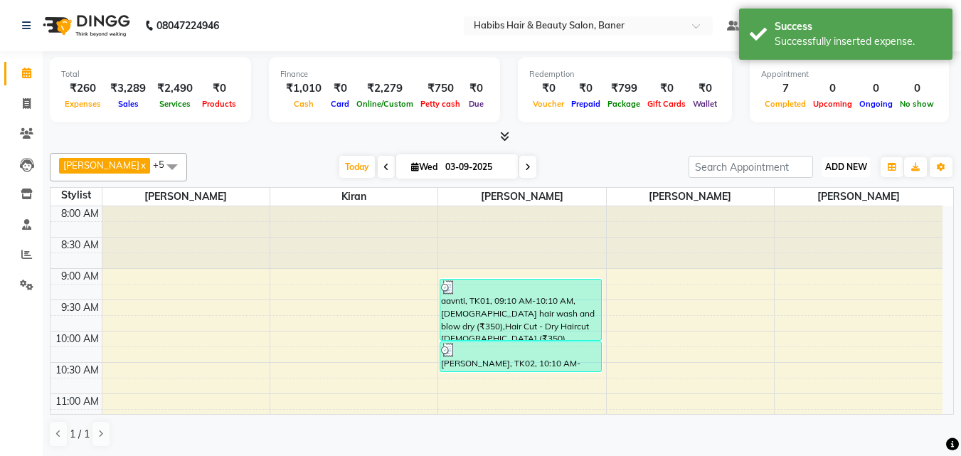
click at [837, 166] on span "ADD NEW" at bounding box center [846, 166] width 42 height 11
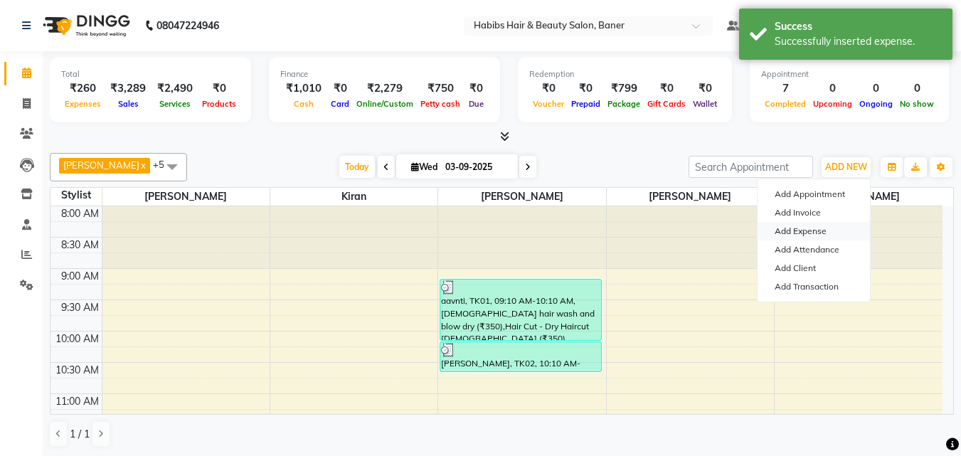
click at [812, 235] on link "Add Expense" at bounding box center [813, 231] width 112 height 18
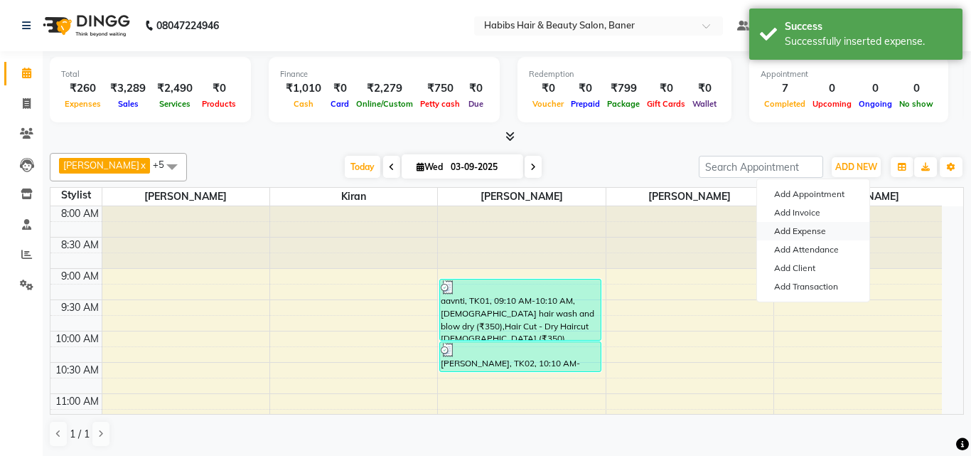
select select "4286"
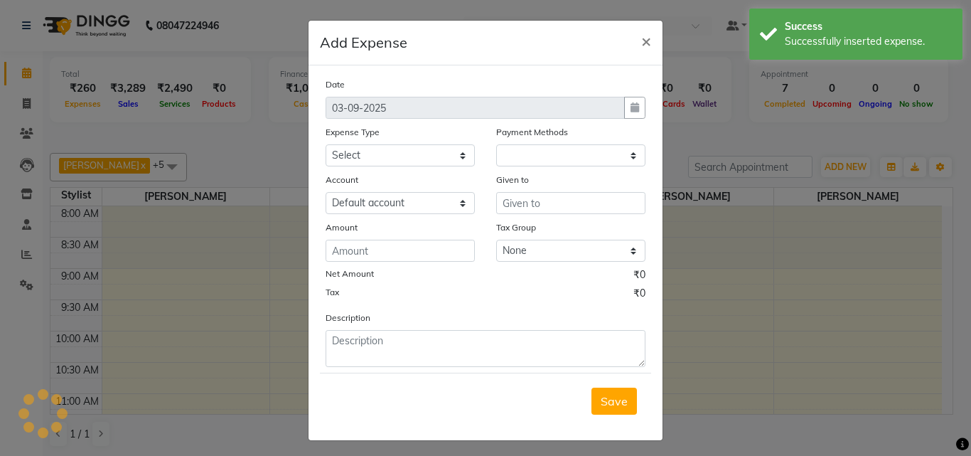
select select "1"
select select "4285"
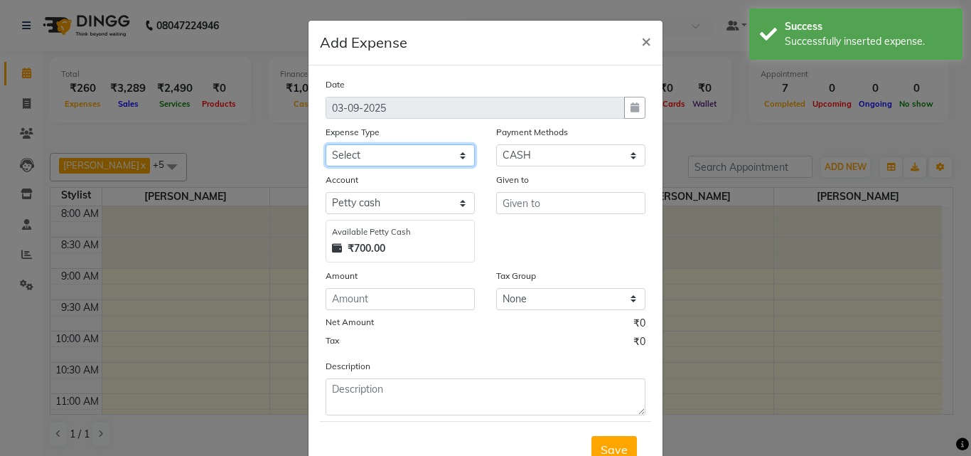
click at [388, 151] on select "Select client coffee client refund [PERSON_NAME] snacks [PERSON_NAME] TEA [PERS…" at bounding box center [400, 155] width 149 height 22
select select "20889"
click at [326, 144] on select "Select client coffee client refund [PERSON_NAME] snacks [PERSON_NAME] TEA [PERS…" at bounding box center [400, 155] width 149 height 22
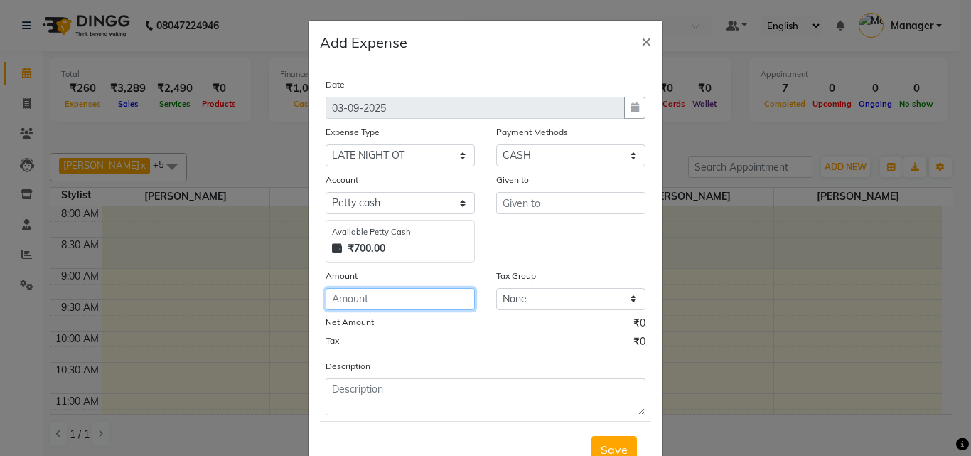
click at [391, 298] on input "number" at bounding box center [400, 299] width 149 height 22
type input "100"
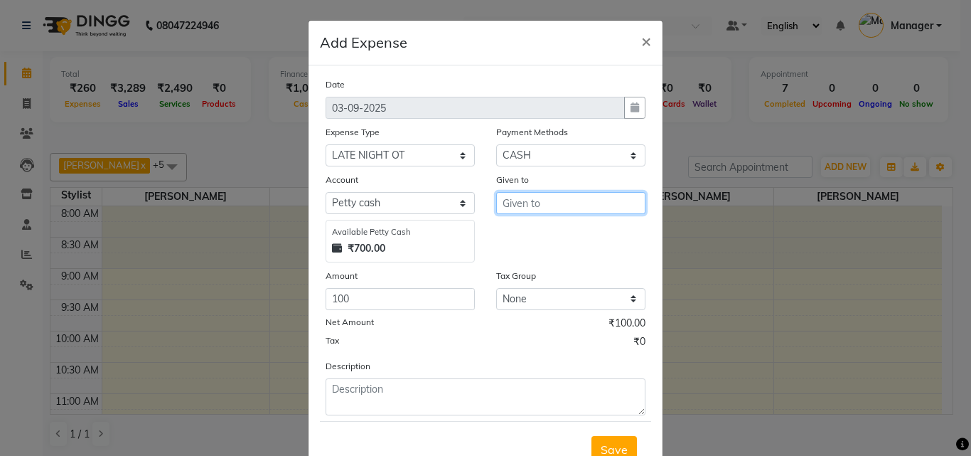
click at [548, 203] on input "text" at bounding box center [570, 203] width 149 height 22
click at [540, 250] on ngb-highlight "M anager" at bounding box center [538, 256] width 48 height 14
type input "Manager"
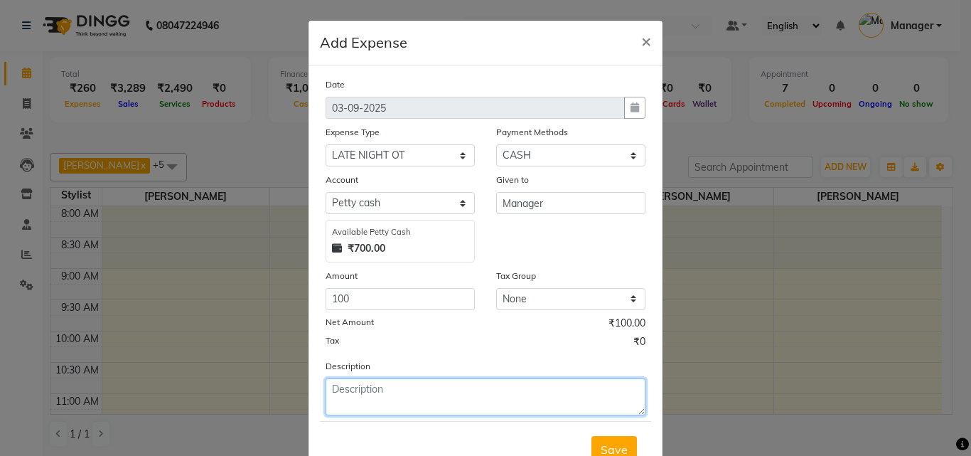
click at [473, 394] on textarea at bounding box center [486, 396] width 320 height 37
type textarea "[PERSON_NAME] LATE NIGHT 100RS 31/08"
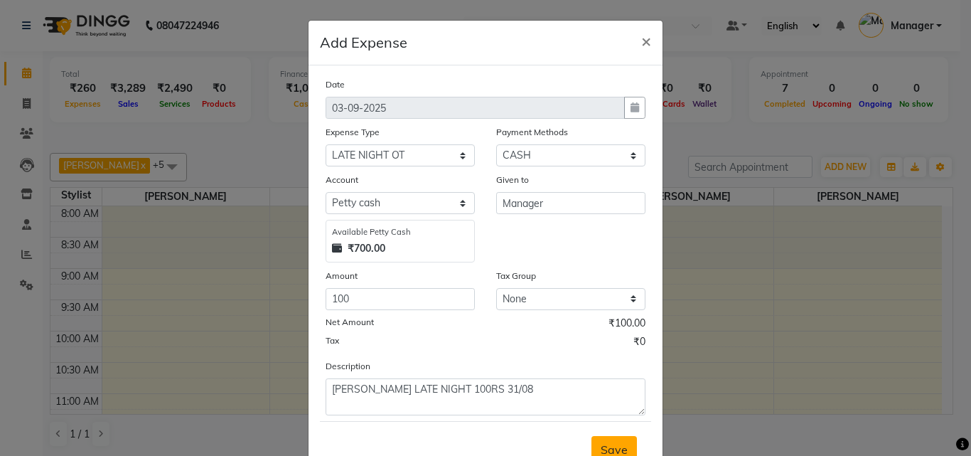
click at [601, 444] on span "Save" at bounding box center [614, 449] width 27 height 14
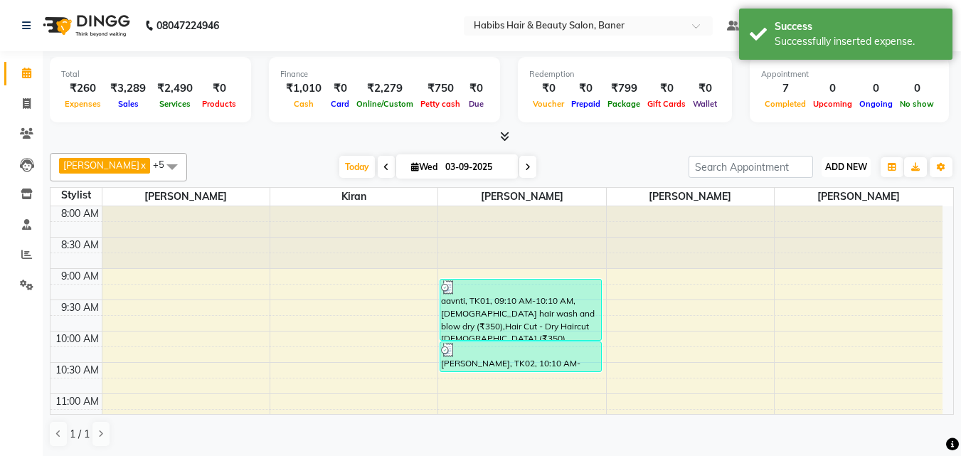
click at [840, 162] on span "ADD NEW" at bounding box center [846, 166] width 42 height 11
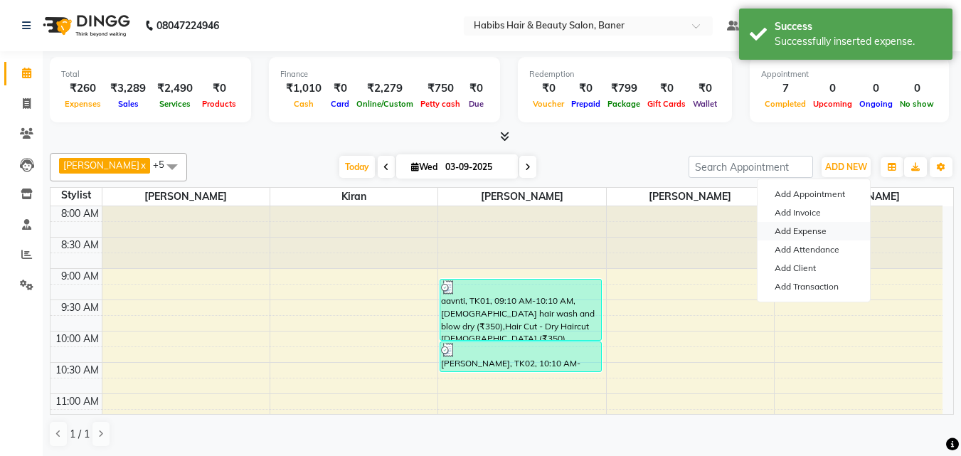
click at [808, 229] on link "Add Expense" at bounding box center [813, 231] width 112 height 18
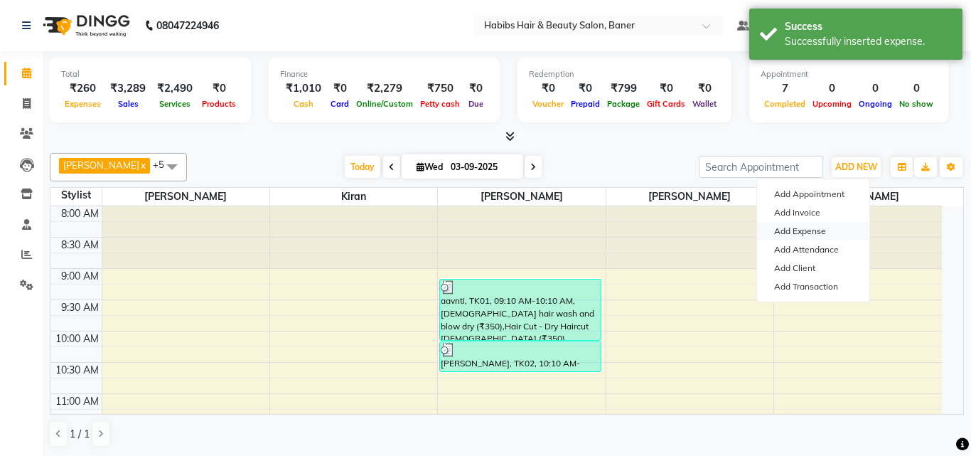
select select "1"
select select "4285"
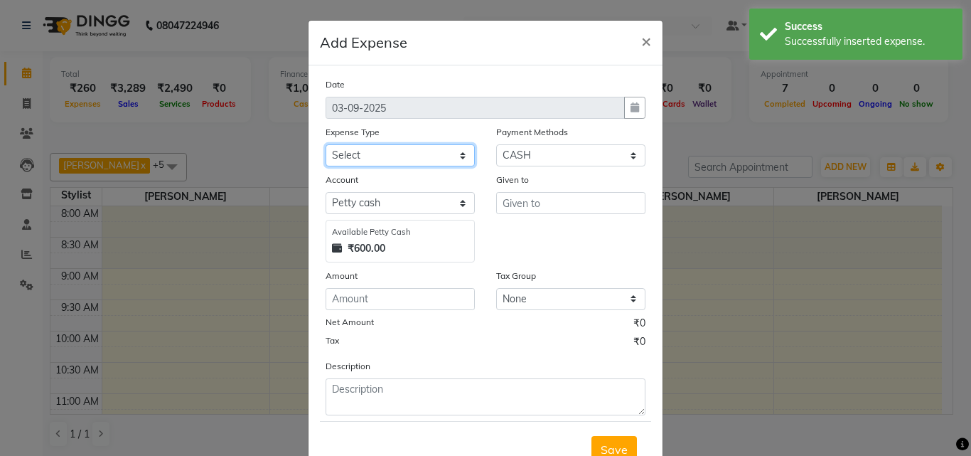
click at [402, 151] on select "Select client coffee client refund [PERSON_NAME] snacks [PERSON_NAME] TEA [PERS…" at bounding box center [400, 155] width 149 height 22
select select "20900"
click at [326, 144] on select "Select client coffee client refund [PERSON_NAME] snacks [PERSON_NAME] TEA [PERS…" at bounding box center [400, 155] width 149 height 22
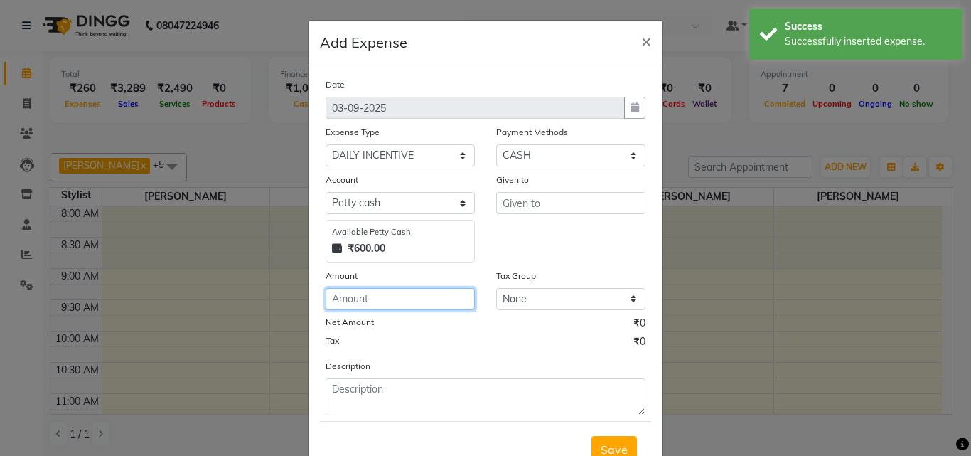
click at [407, 305] on input "number" at bounding box center [400, 299] width 149 height 22
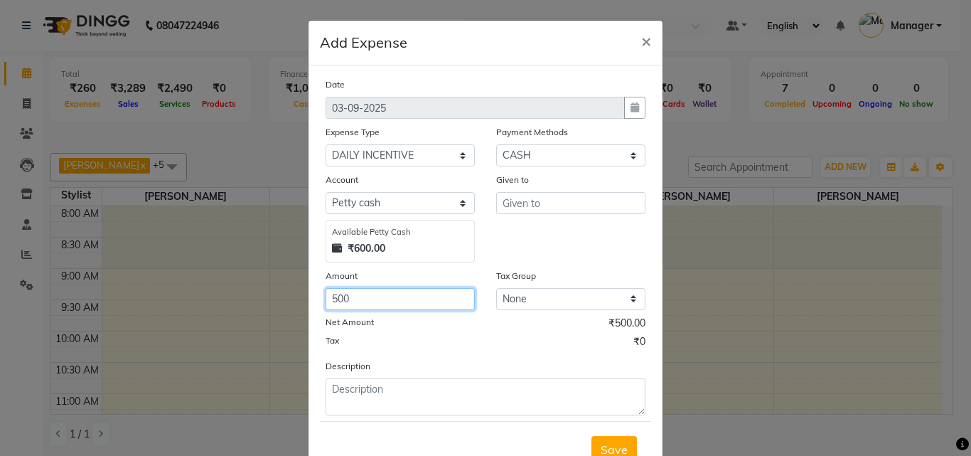
type input "500"
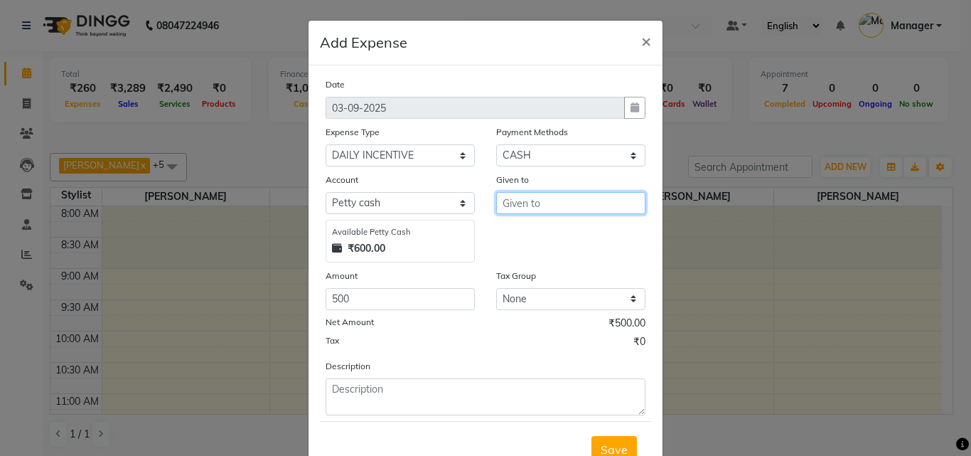
click at [553, 203] on input "text" at bounding box center [570, 203] width 149 height 22
click at [558, 257] on button "M anager" at bounding box center [553, 256] width 112 height 23
type input "Manager"
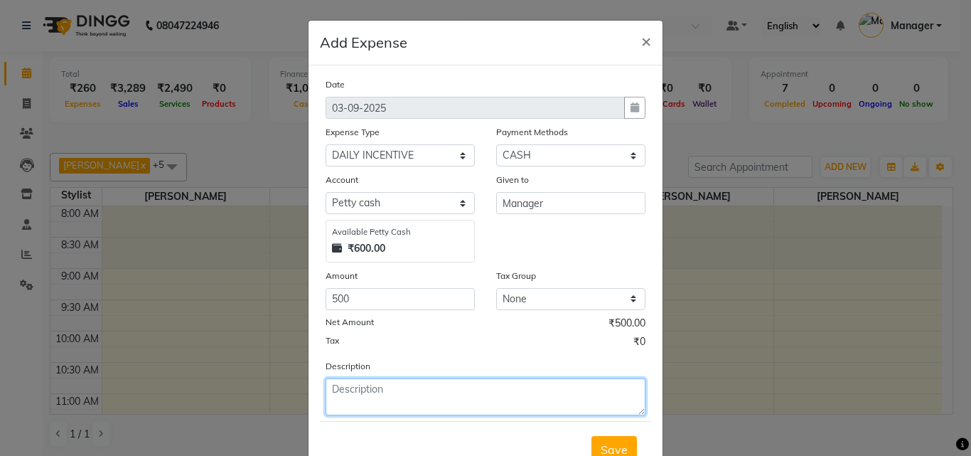
click at [524, 395] on textarea at bounding box center [486, 396] width 320 height 37
type textarea "MAHESH DAILY INC 500RS 31/08"
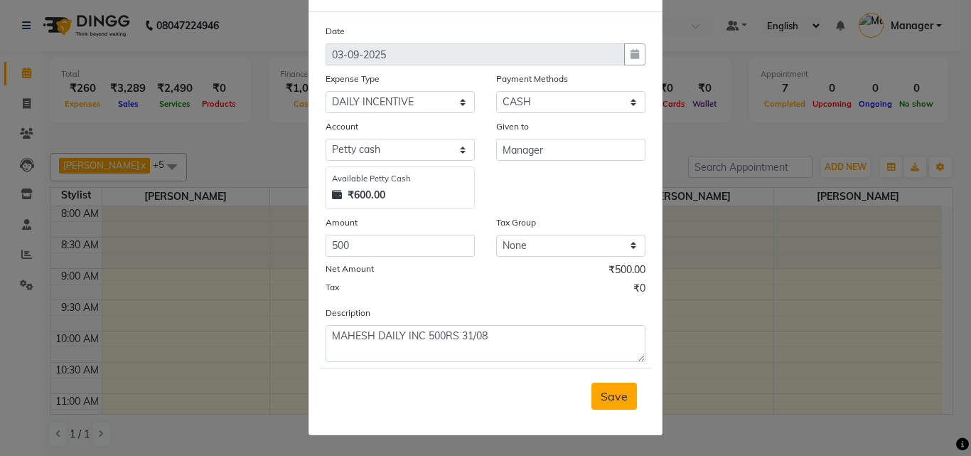
click at [604, 397] on span "Save" at bounding box center [614, 396] width 27 height 14
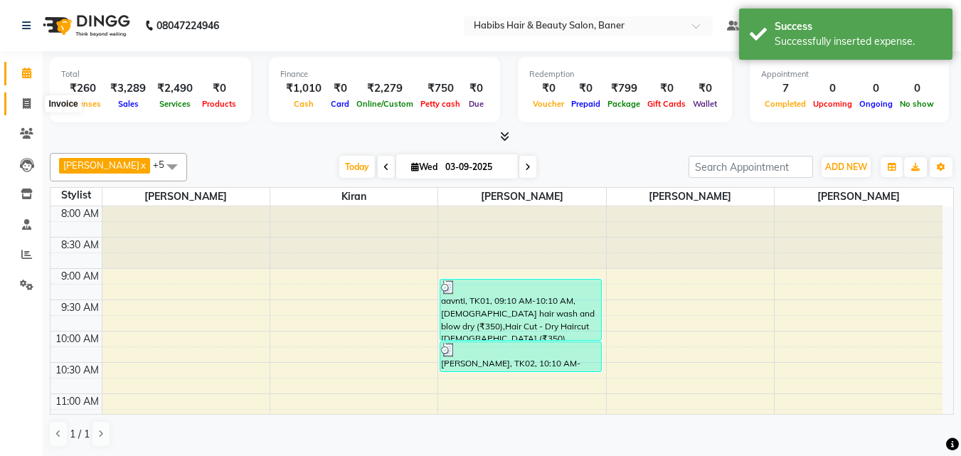
click at [27, 101] on icon at bounding box center [27, 103] width 8 height 11
select select "service"
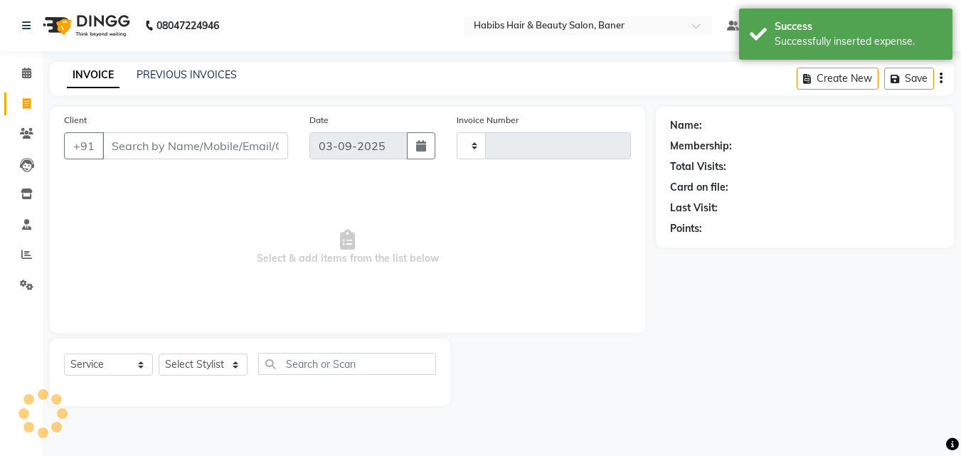
type input "3446"
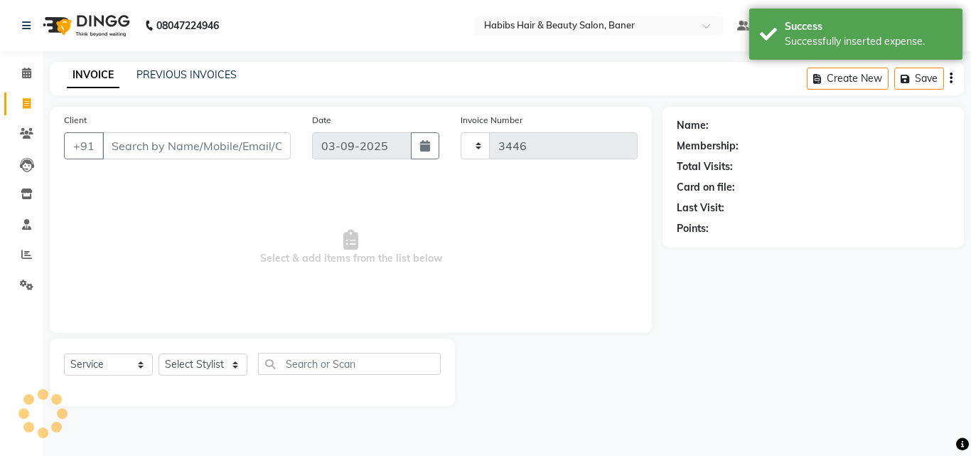
select select "5356"
click at [31, 68] on icon at bounding box center [26, 73] width 9 height 11
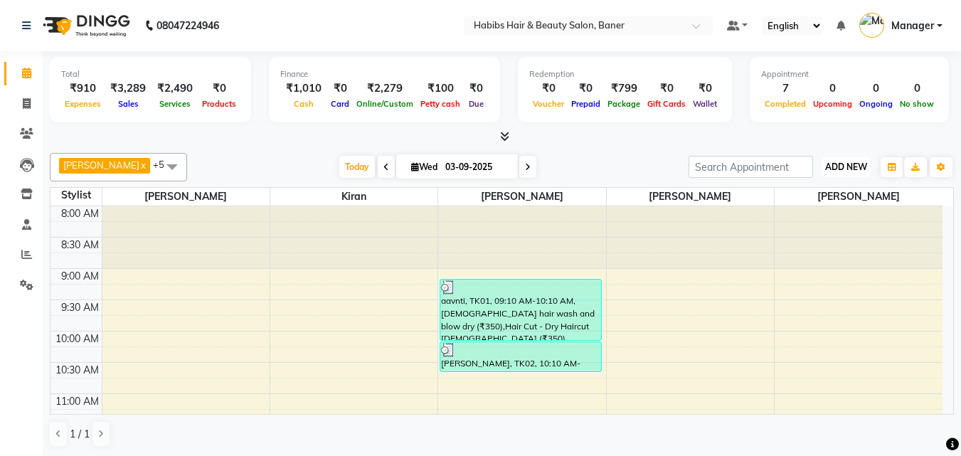
click at [845, 164] on span "ADD NEW" at bounding box center [846, 166] width 42 height 11
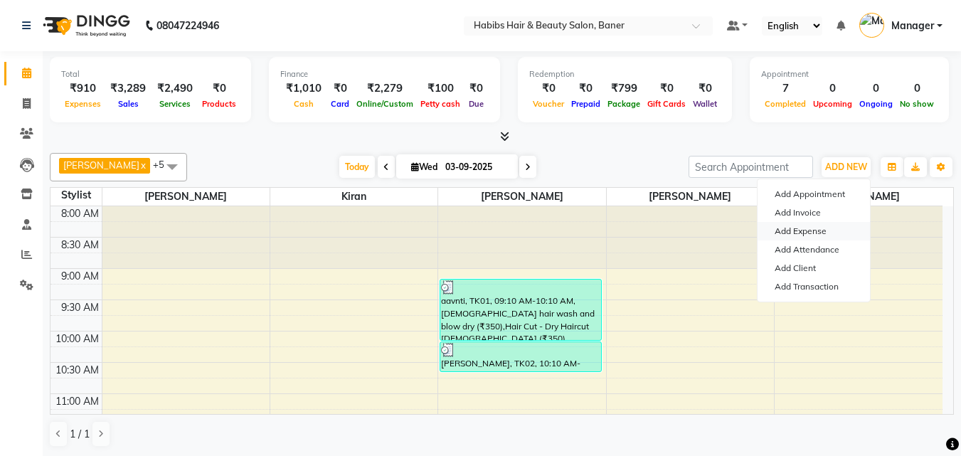
click at [818, 229] on link "Add Expense" at bounding box center [813, 231] width 112 height 18
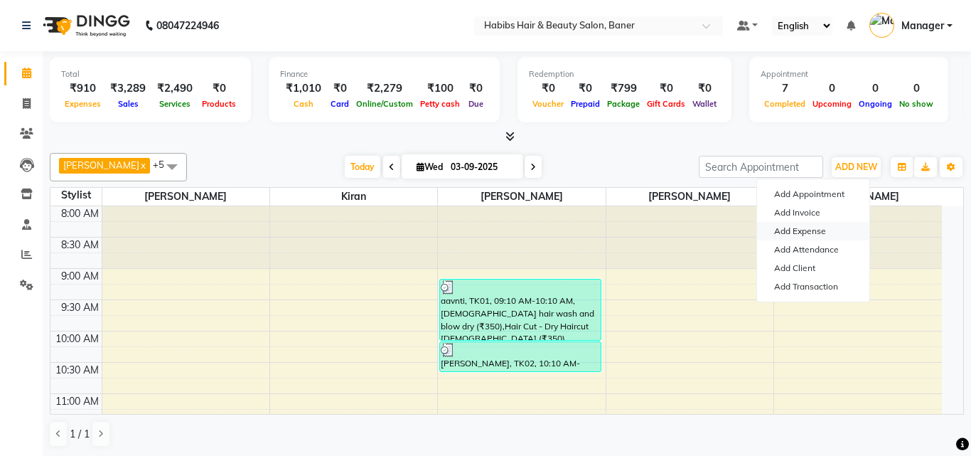
select select "1"
select select "4285"
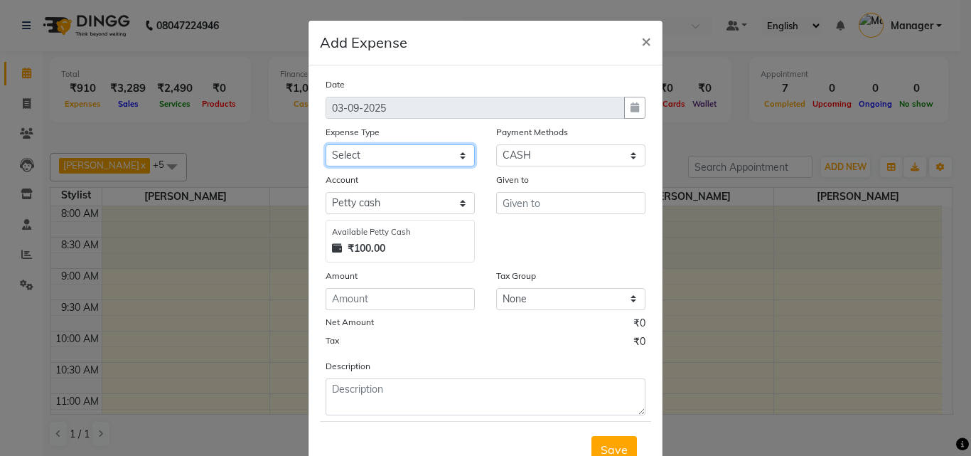
click at [390, 156] on select "Select client coffee client refund [PERSON_NAME] snacks [PERSON_NAME] TEA [PERS…" at bounding box center [400, 155] width 149 height 22
select select "20899"
click at [326, 144] on select "Select client coffee client refund [PERSON_NAME] snacks [PERSON_NAME] TEA [PERS…" at bounding box center [400, 155] width 149 height 22
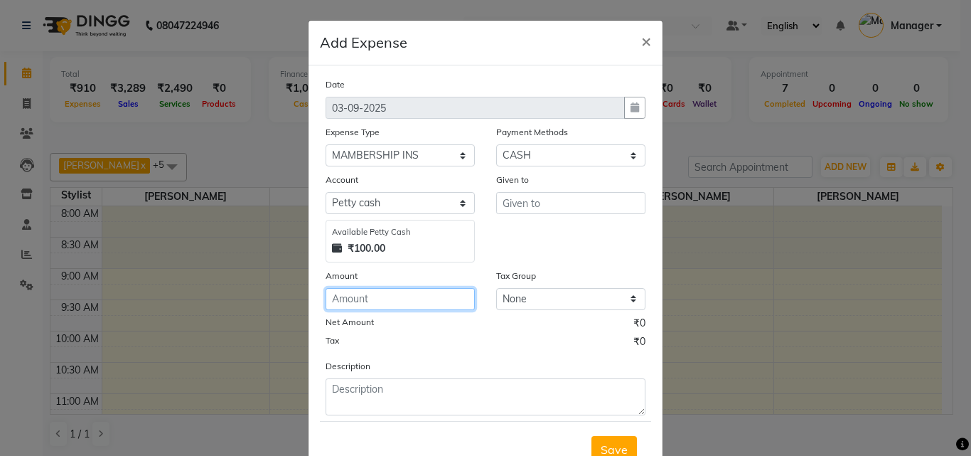
click at [400, 307] on input "number" at bounding box center [400, 299] width 149 height 22
type input "50"
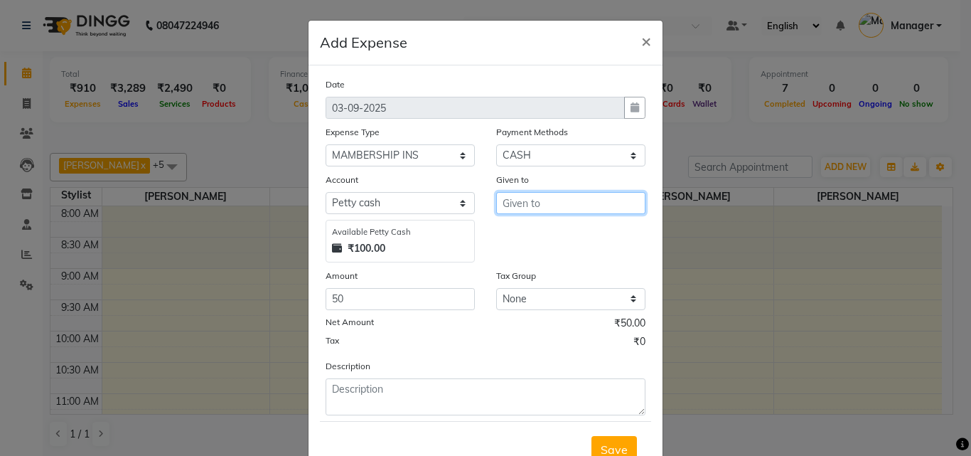
click at [573, 211] on input "text" at bounding box center [570, 203] width 149 height 22
click at [526, 257] on ngb-highlight "M anager" at bounding box center [538, 256] width 48 height 14
type input "Manager"
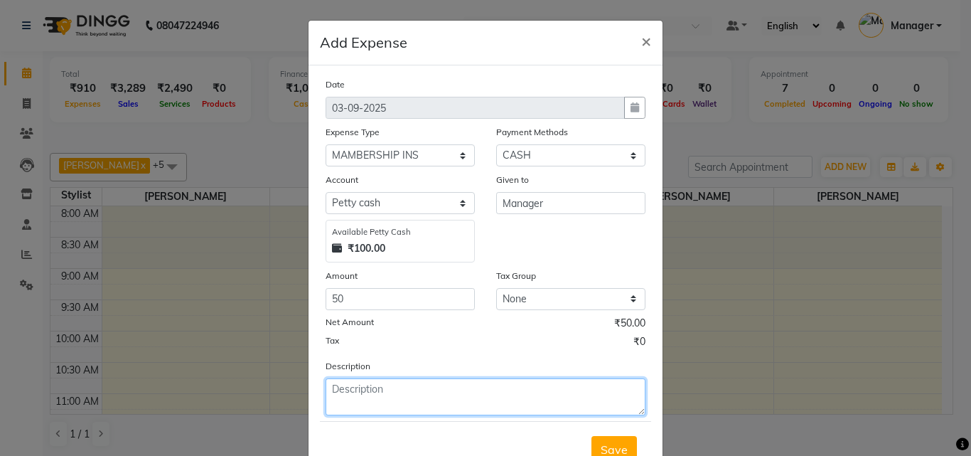
click at [518, 403] on textarea at bounding box center [486, 396] width 320 height 37
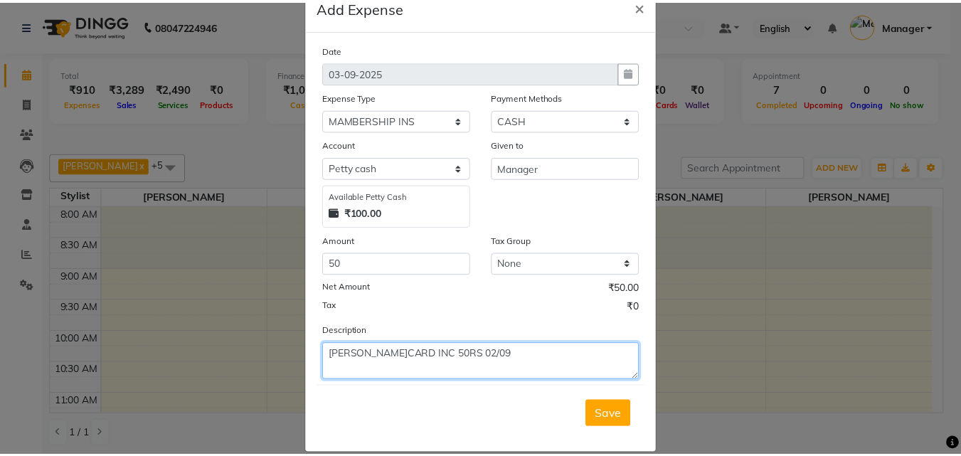
scroll to position [53, 0]
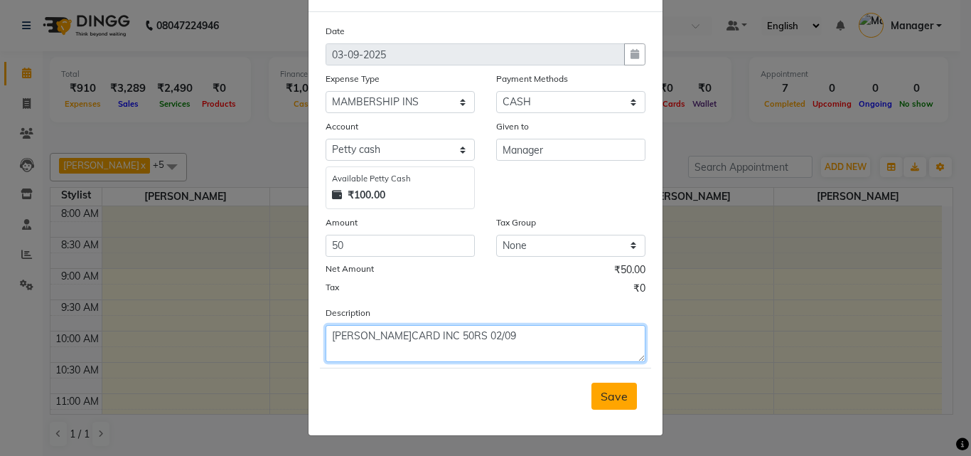
type textarea "[PERSON_NAME]CARD INC 50RS 02/09"
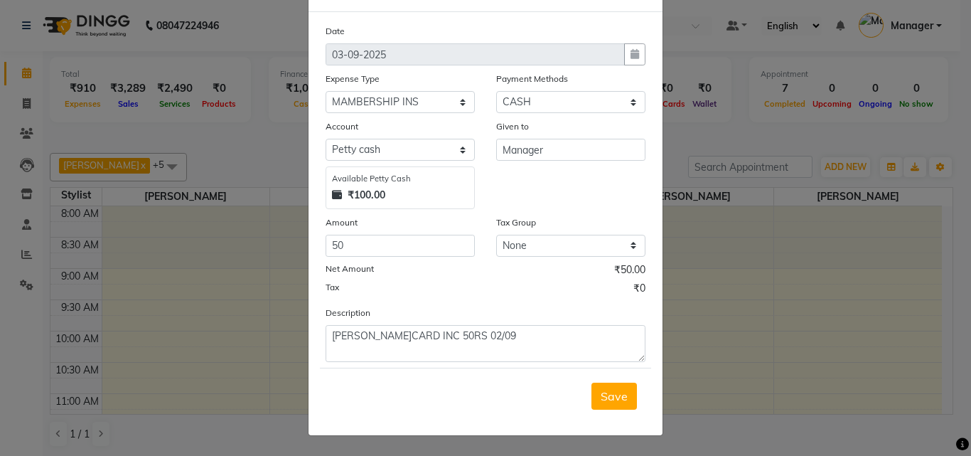
click at [617, 400] on span "Save" at bounding box center [614, 396] width 27 height 14
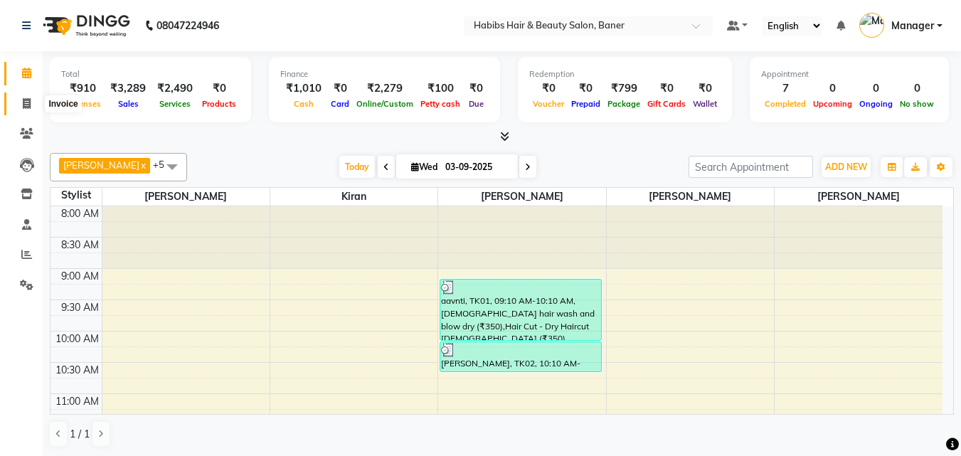
click at [20, 102] on span at bounding box center [26, 104] width 25 height 16
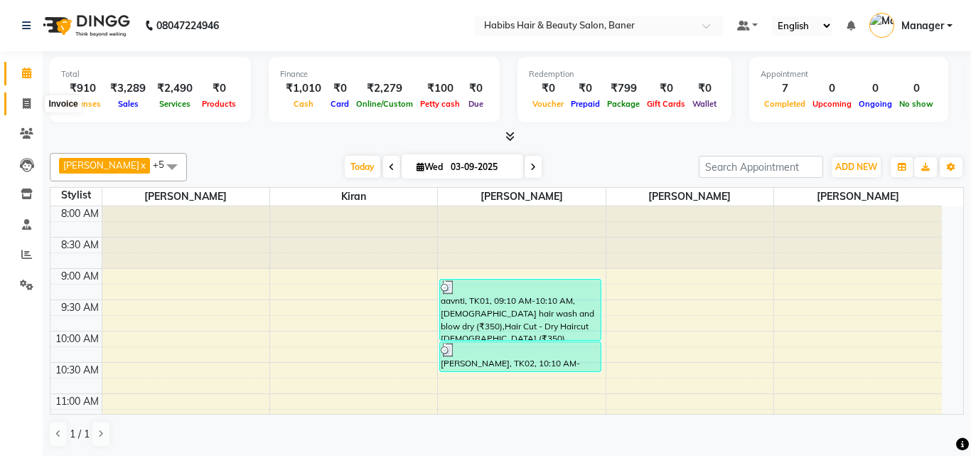
select select "5356"
select select "service"
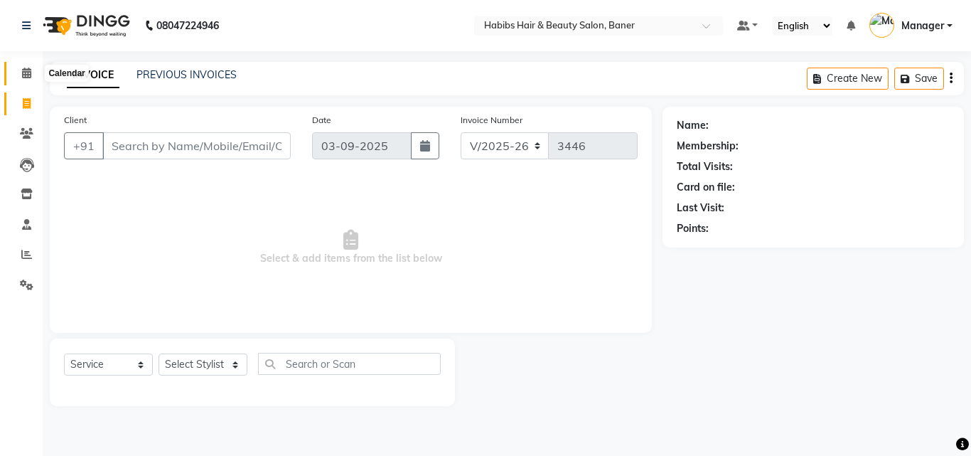
click at [25, 73] on icon at bounding box center [26, 73] width 9 height 11
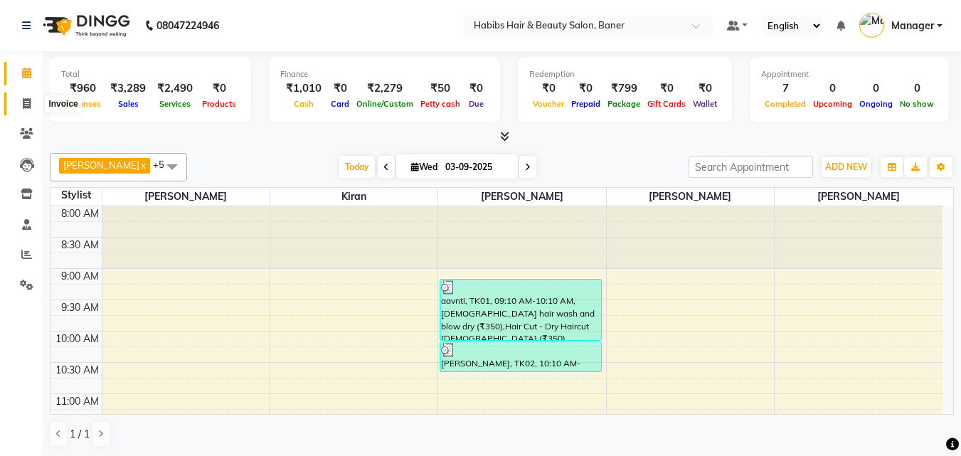
click at [30, 100] on icon at bounding box center [27, 103] width 8 height 11
select select "service"
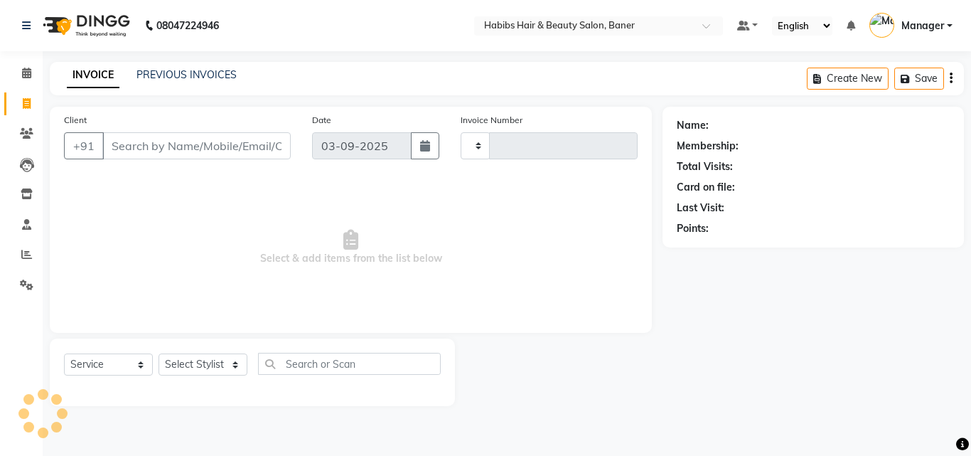
type input "3446"
select select "5356"
click at [28, 71] on icon at bounding box center [26, 73] width 9 height 11
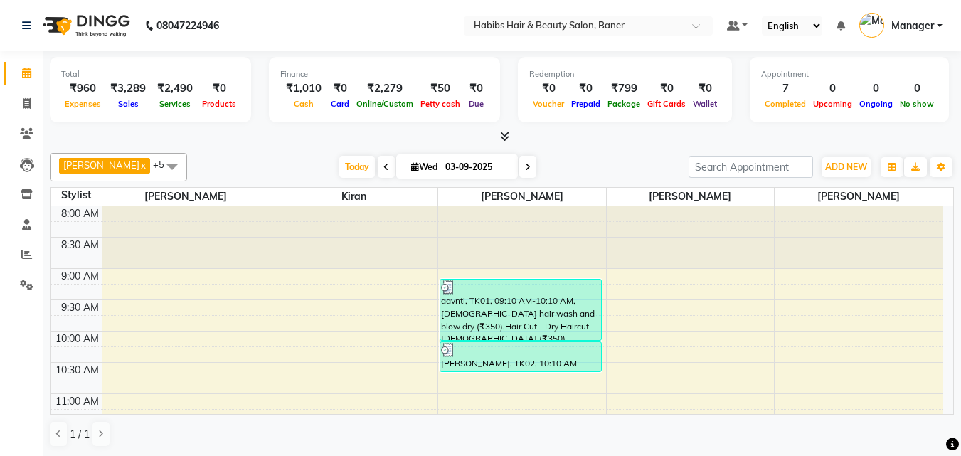
click at [126, 166] on span "[PERSON_NAME] x" at bounding box center [104, 166] width 91 height 16
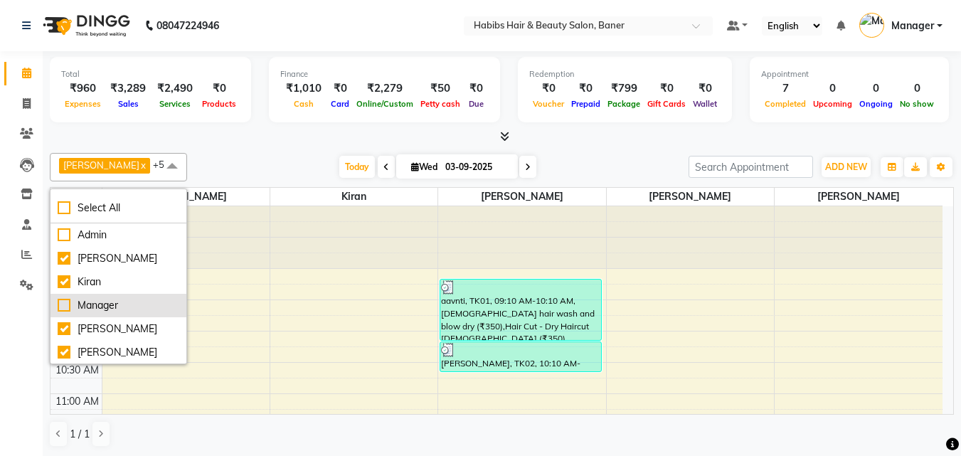
click at [63, 313] on div "Manager" at bounding box center [119, 305] width 122 height 15
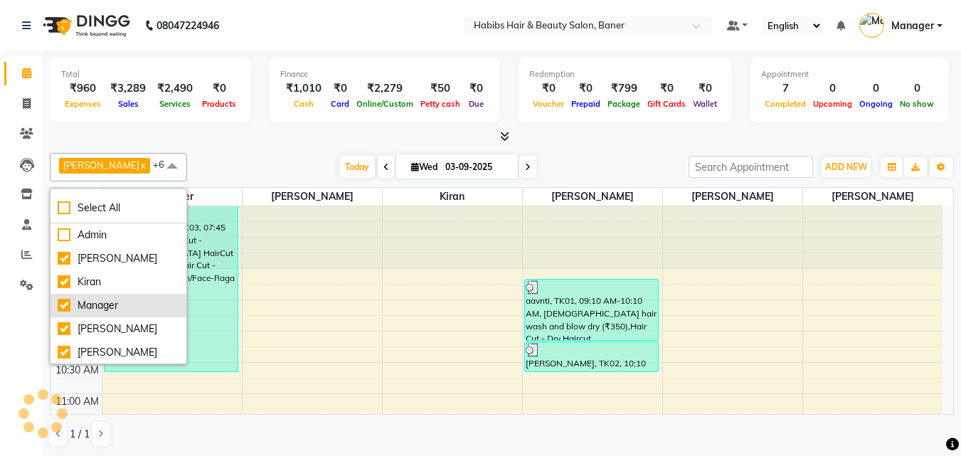
checkbox input "true"
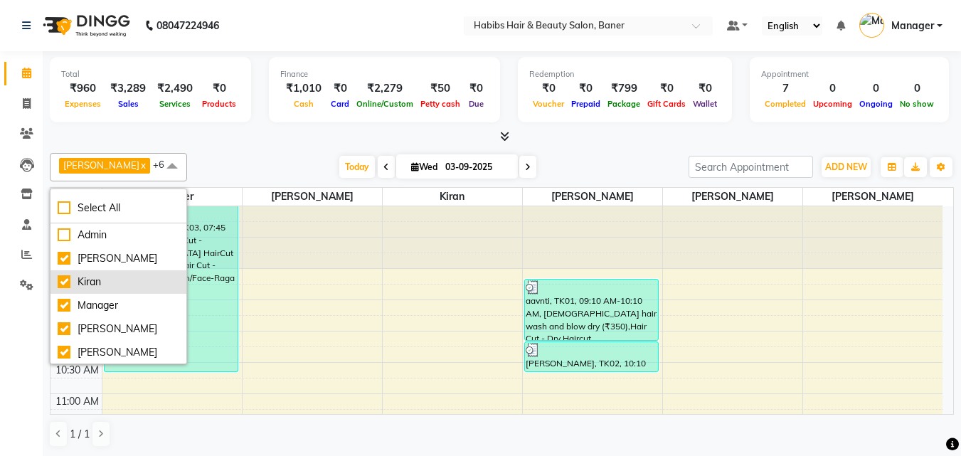
click at [63, 289] on div "Kiran" at bounding box center [119, 281] width 122 height 15
checkbox input "false"
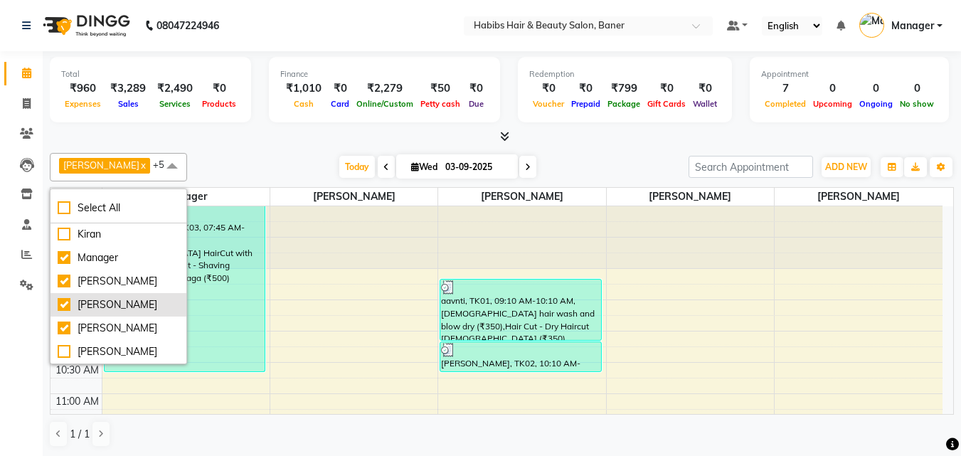
scroll to position [1, 0]
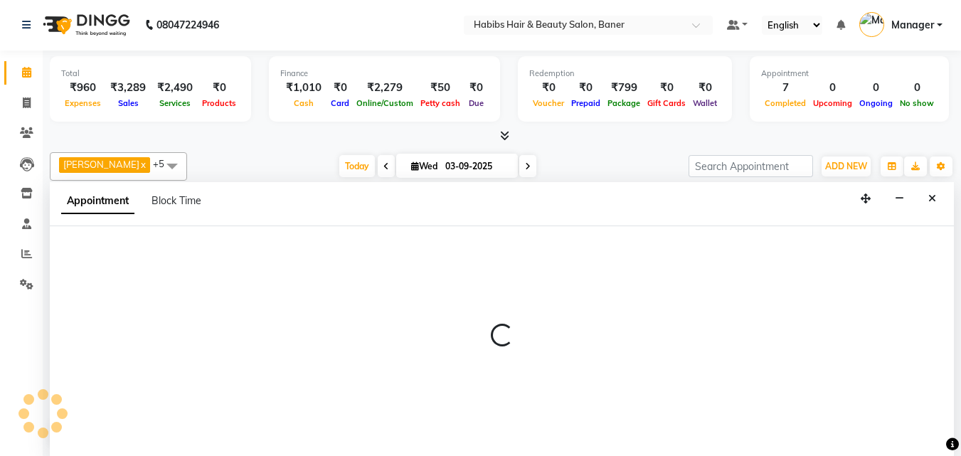
select select "90509"
select select "540"
select select "tentative"
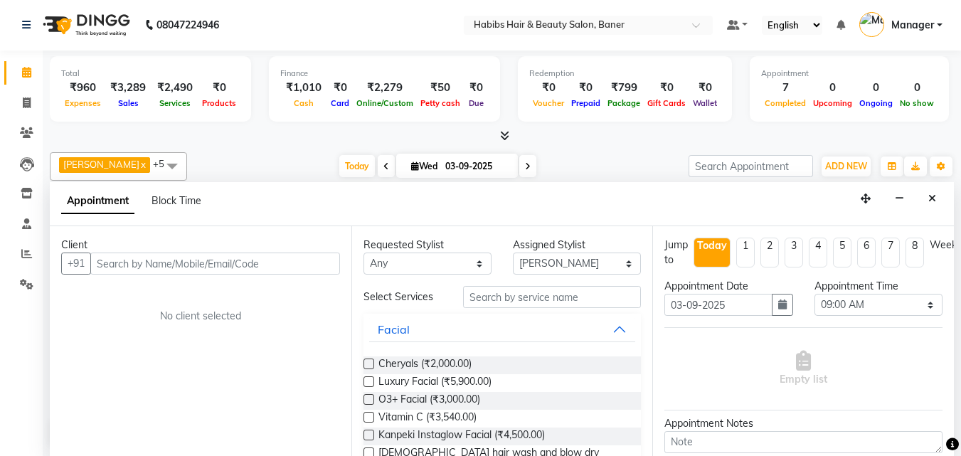
click at [935, 195] on icon "Close" at bounding box center [932, 198] width 8 height 10
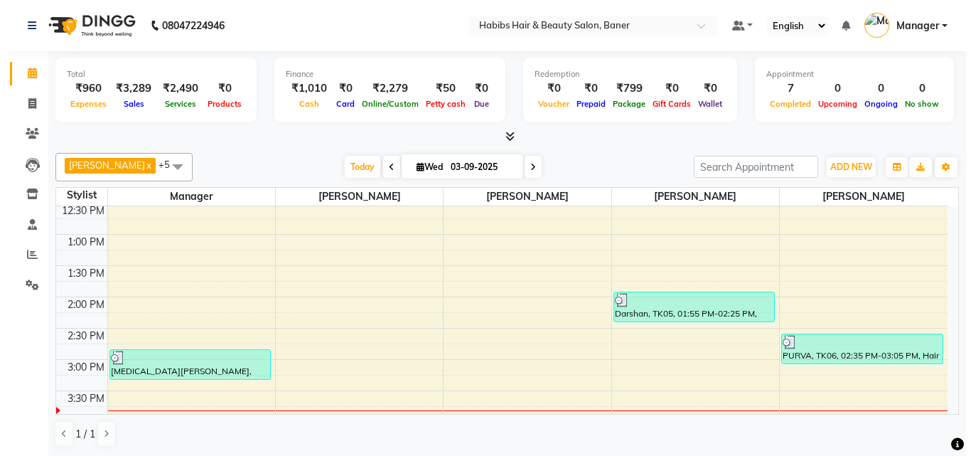
scroll to position [0, 0]
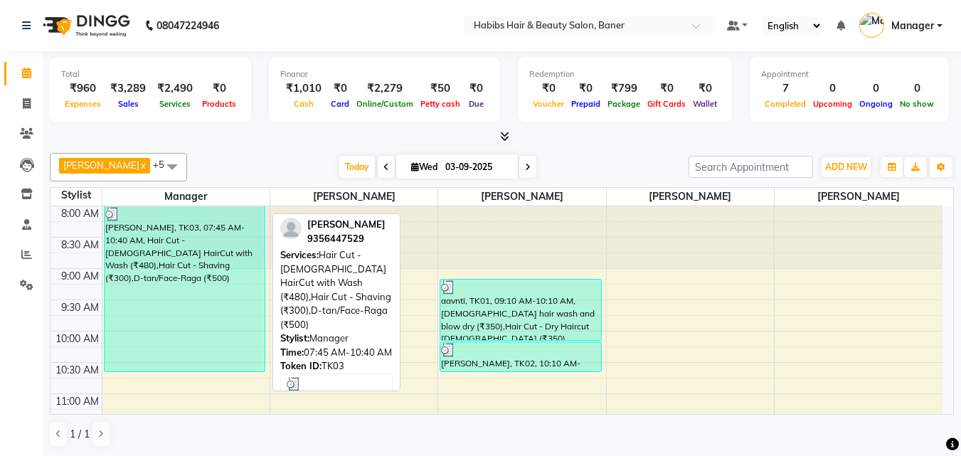
click at [162, 252] on div "[PERSON_NAME], TK03, 07:45 AM-10:40 AM, Hair Cut - [DEMOGRAPHIC_DATA] HairCut w…" at bounding box center [185, 288] width 161 height 165
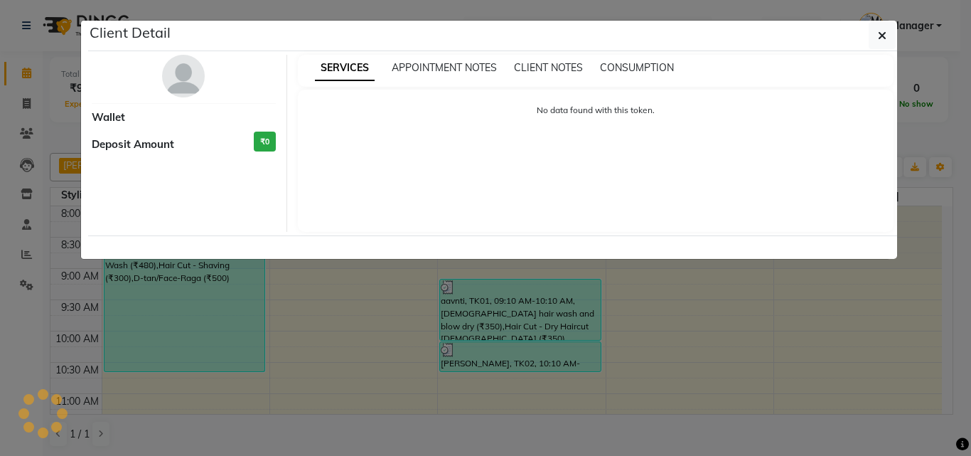
select select "3"
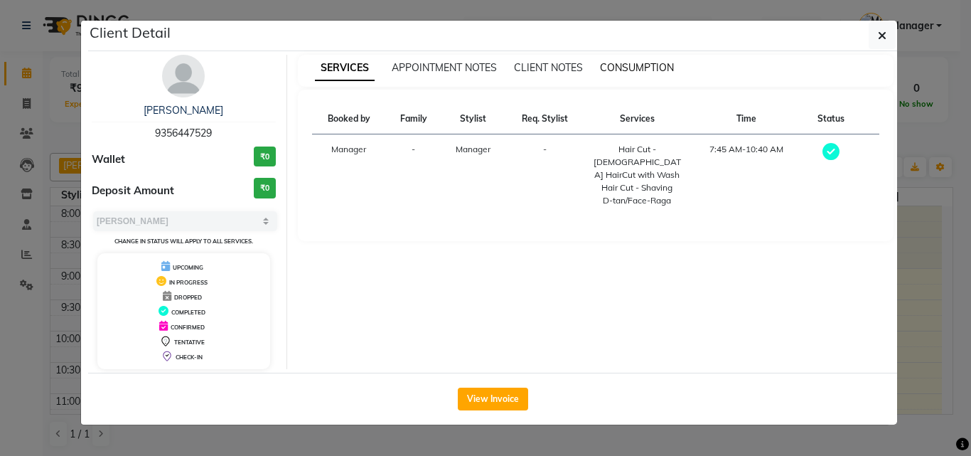
click at [639, 64] on span "CONSUMPTION" at bounding box center [637, 67] width 74 height 13
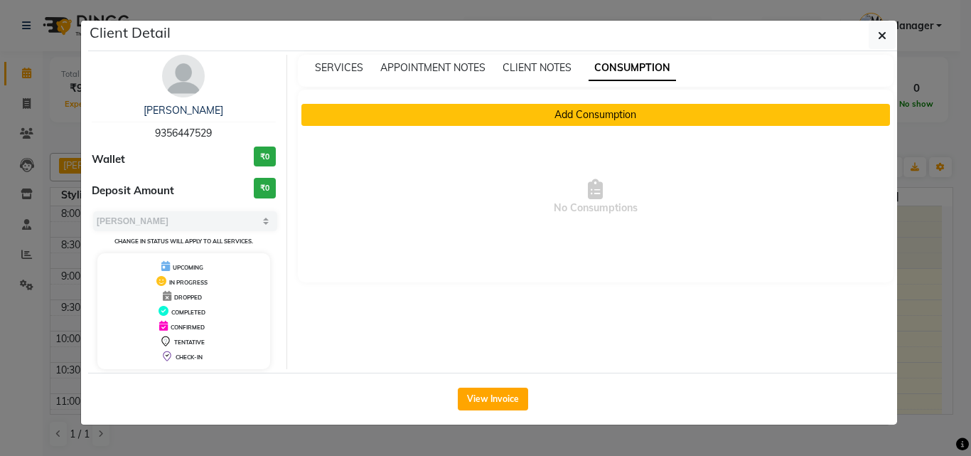
click at [630, 108] on button "Add Consumption" at bounding box center [597, 115] width 590 height 22
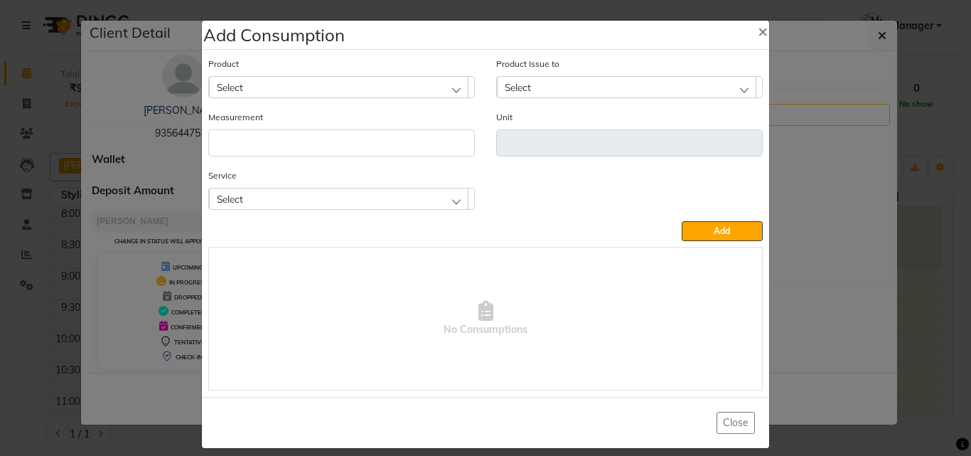
click at [340, 83] on div "Select" at bounding box center [339, 86] width 260 height 21
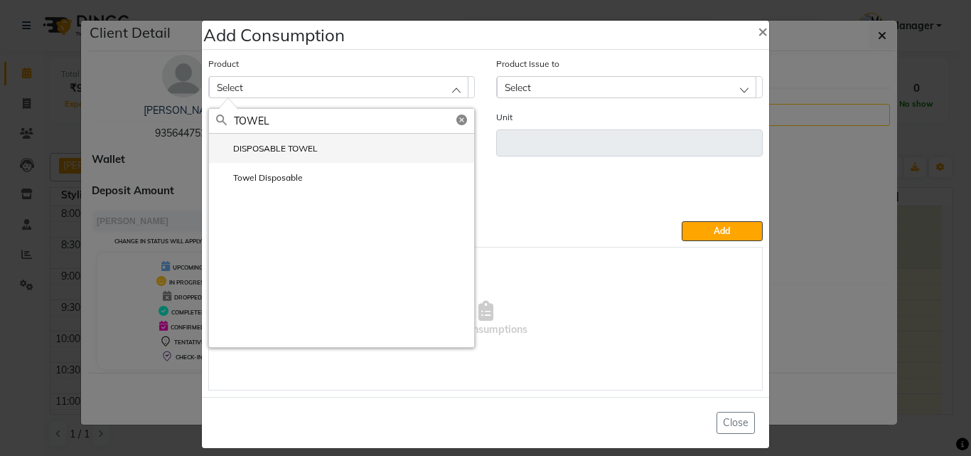
type input "TOWEL"
click at [288, 144] on label "DISPOSABLE TOWEL" at bounding box center [267, 148] width 102 height 13
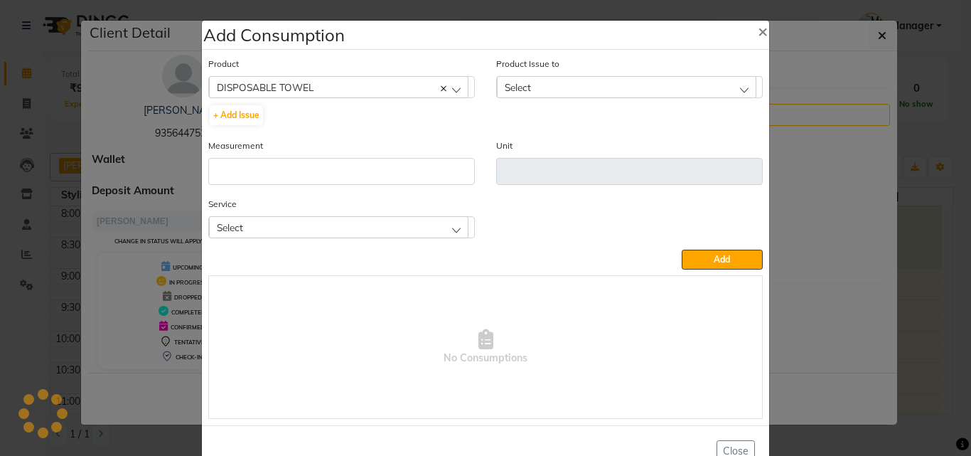
type input "ml"
click at [304, 161] on input "number" at bounding box center [341, 171] width 267 height 27
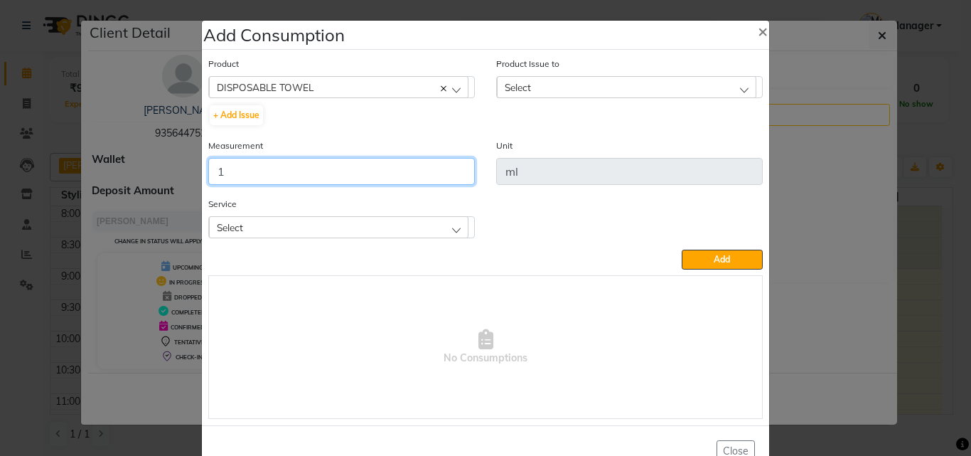
type input "1"
click at [300, 212] on div "Service Select Hair Cut - [DEMOGRAPHIC_DATA] HairCut with Wash Hair Cut - Shavi…" at bounding box center [341, 217] width 267 height 42
click at [292, 224] on div "Select" at bounding box center [339, 226] width 260 height 21
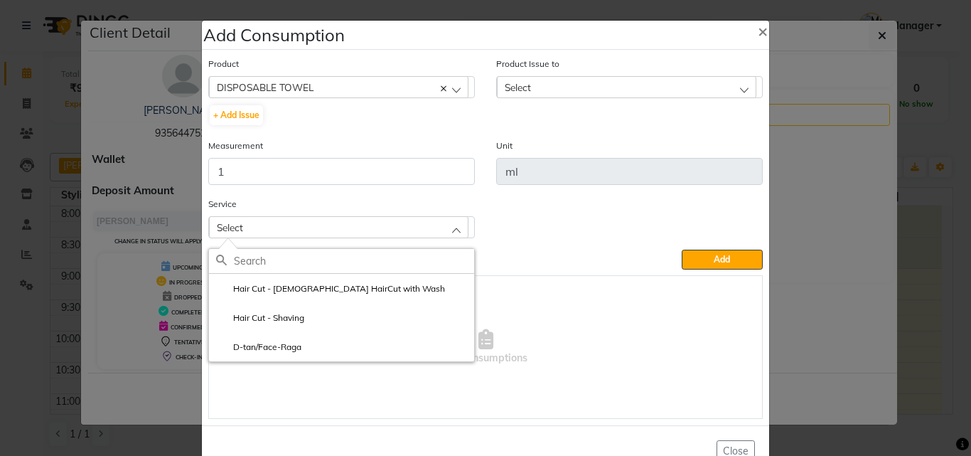
click at [283, 278] on li "Hair Cut - [DEMOGRAPHIC_DATA] HairCut with Wash" at bounding box center [341, 288] width 265 height 29
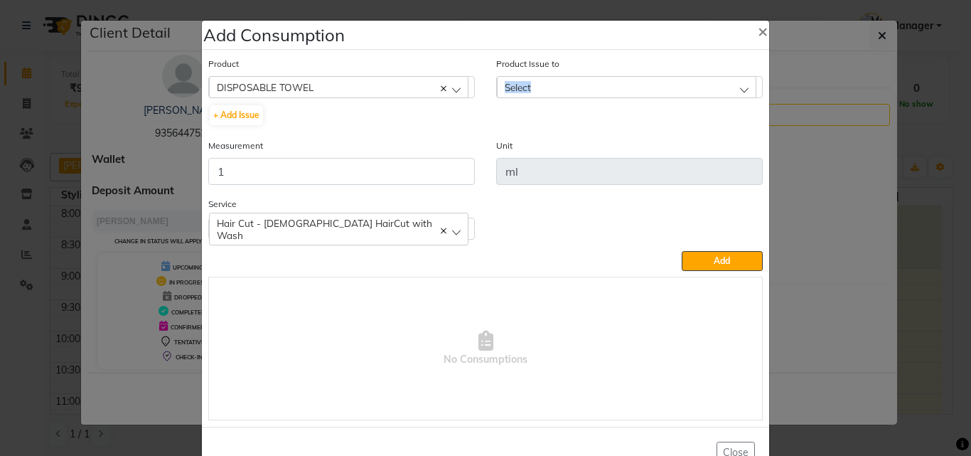
click at [671, 88] on div "Product Issue to Select [DATE], Issued to: Manager, Balance: 49947 [DATE], Issu…" at bounding box center [629, 77] width 267 height 42
click at [649, 92] on div "Select" at bounding box center [627, 86] width 260 height 21
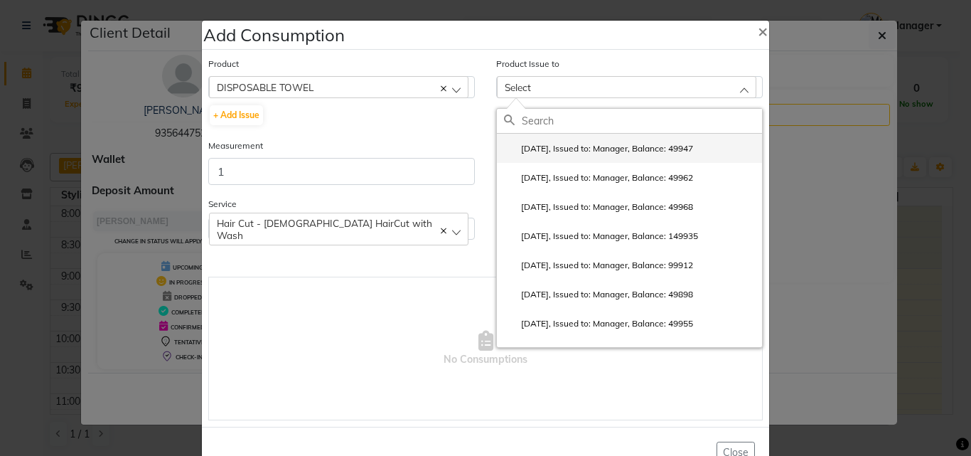
click at [629, 144] on label "[DATE], Issued to: Manager, Balance: 49947" at bounding box center [598, 148] width 189 height 13
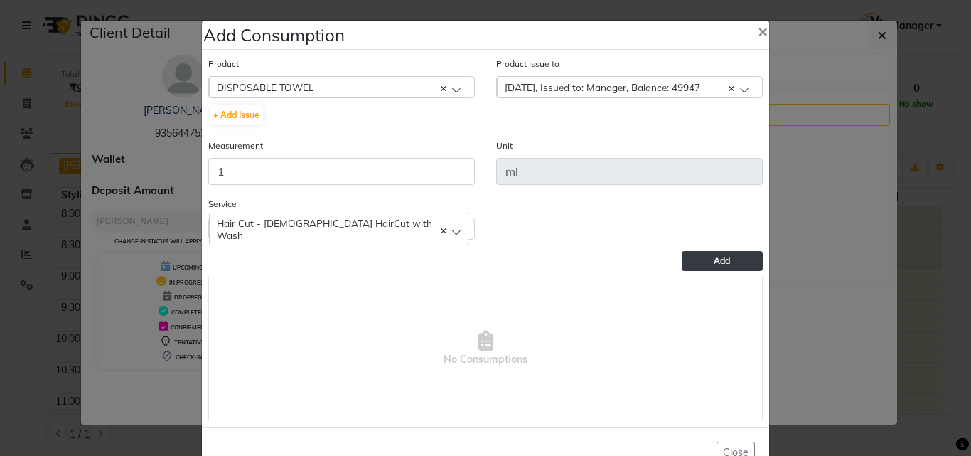
click at [714, 260] on span "Add" at bounding box center [722, 260] width 16 height 11
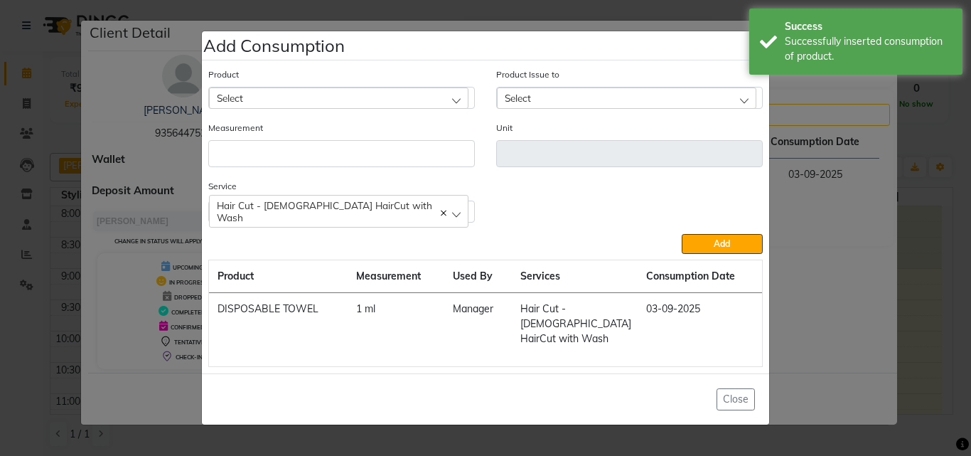
click at [343, 109] on div "Select" at bounding box center [339, 97] width 260 height 21
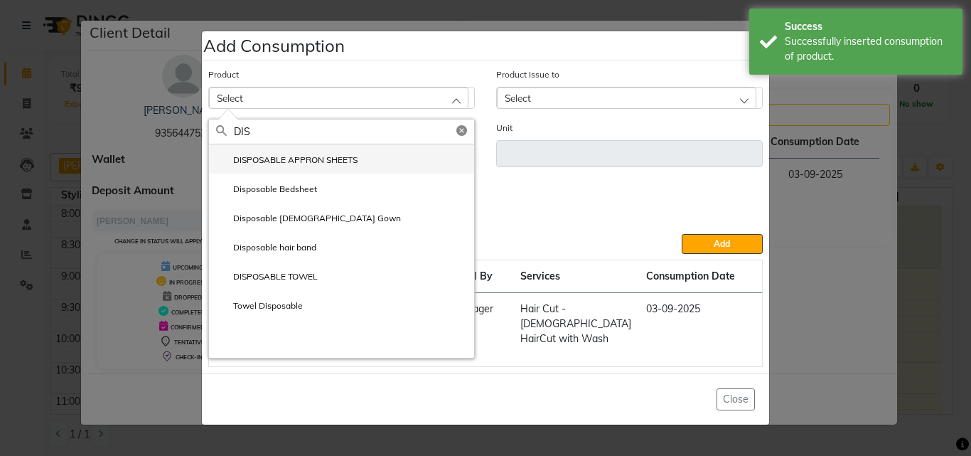
type input "DIS"
click at [304, 166] on label "DISPOSABLE APPRON SHEETS" at bounding box center [287, 160] width 142 height 13
type input "ml"
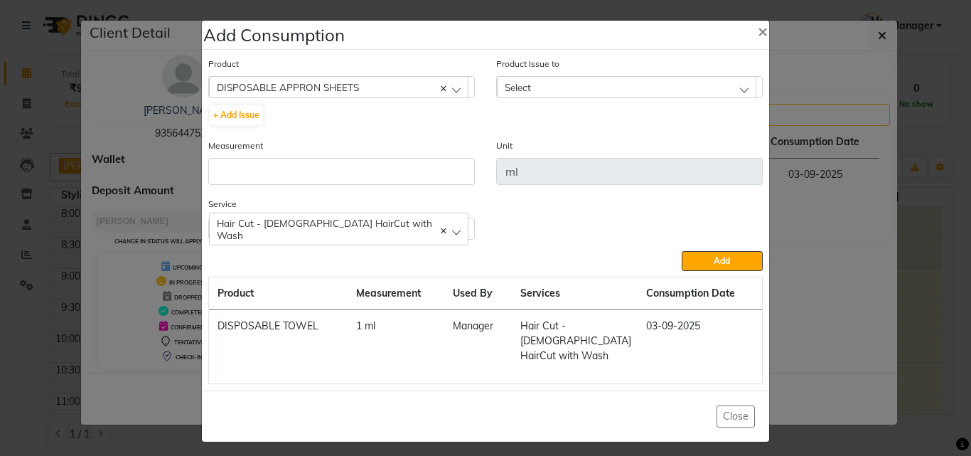
click at [321, 195] on div "Measurement" at bounding box center [342, 167] width 288 height 58
click at [328, 180] on input "number" at bounding box center [341, 171] width 267 height 27
type input "1"
click at [549, 82] on div "Select" at bounding box center [627, 86] width 260 height 21
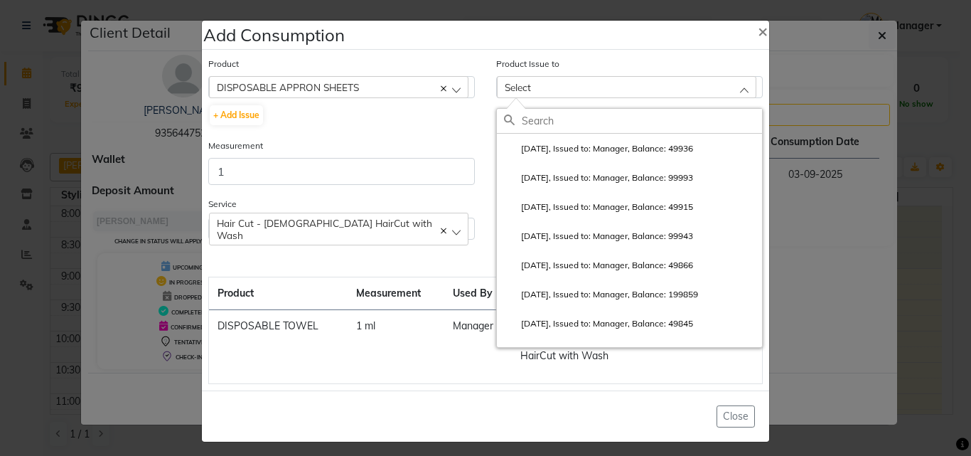
drag, startPoint x: 592, startPoint y: 154, endPoint x: 603, endPoint y: 170, distance: 19.9
click at [592, 154] on label "[DATE], Issued to: Manager, Balance: 49936" at bounding box center [598, 148] width 189 height 13
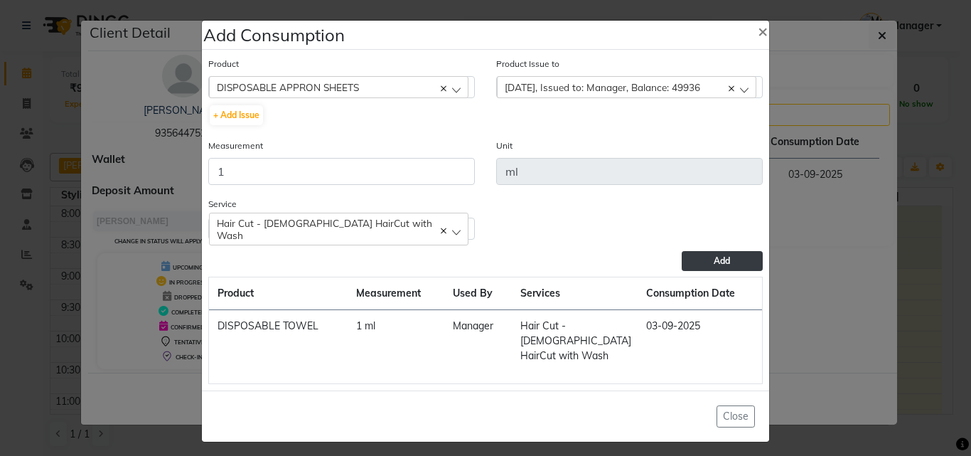
click at [698, 261] on button "Add" at bounding box center [722, 261] width 81 height 20
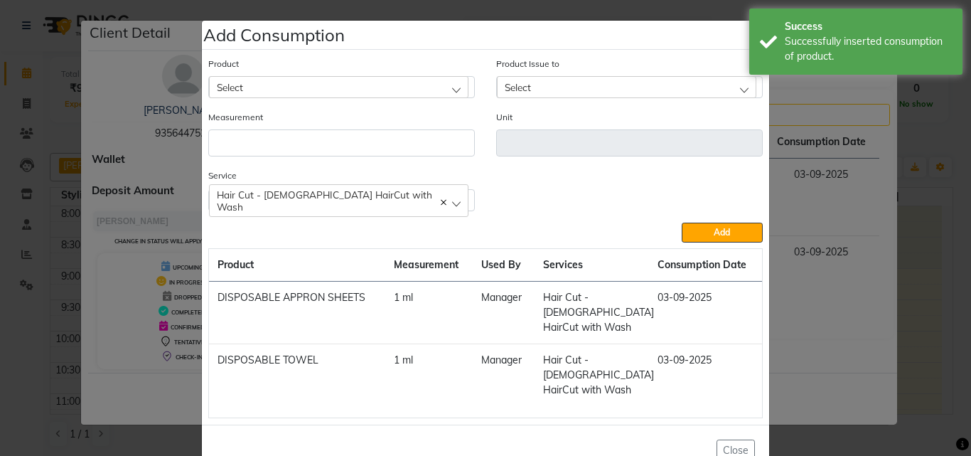
click at [326, 90] on div "Select" at bounding box center [339, 86] width 260 height 21
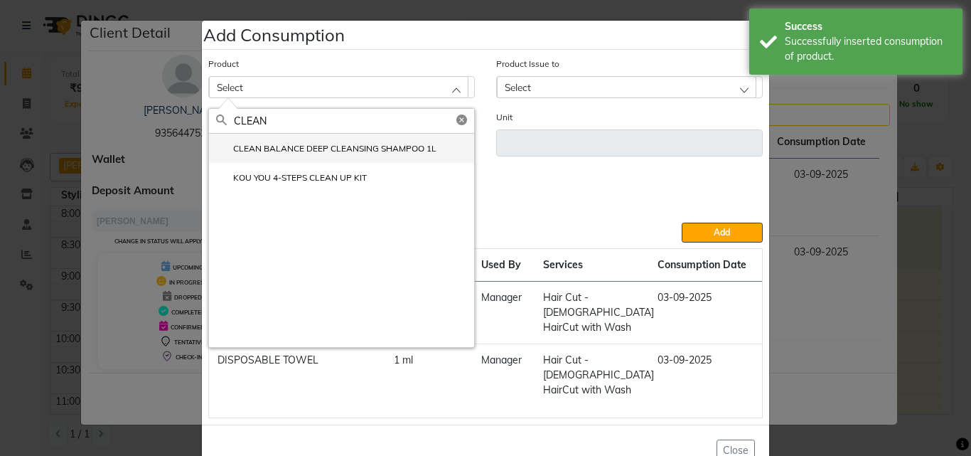
type input "CLEAN"
click at [389, 152] on label "CLEAN BALANCE DEEP CLEANSING SHAMPOO 1L" at bounding box center [326, 148] width 220 height 13
type input "ml"
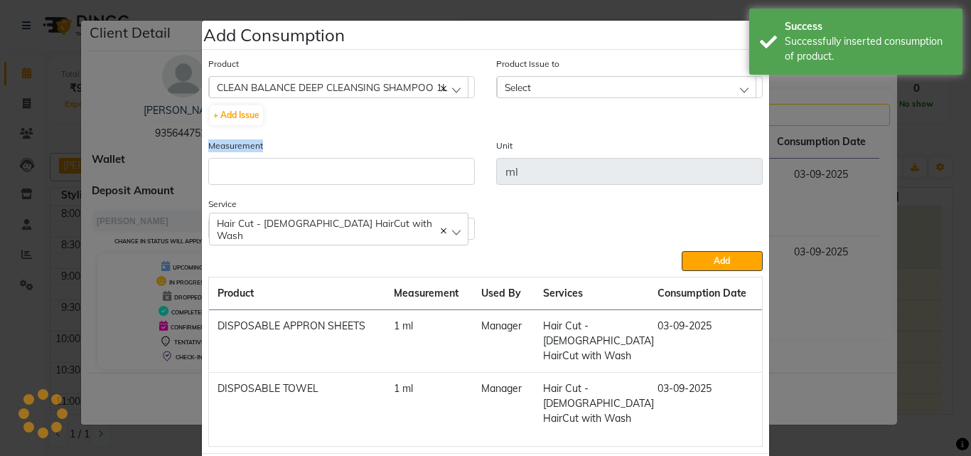
click at [389, 161] on div "Measurement" at bounding box center [341, 161] width 267 height 47
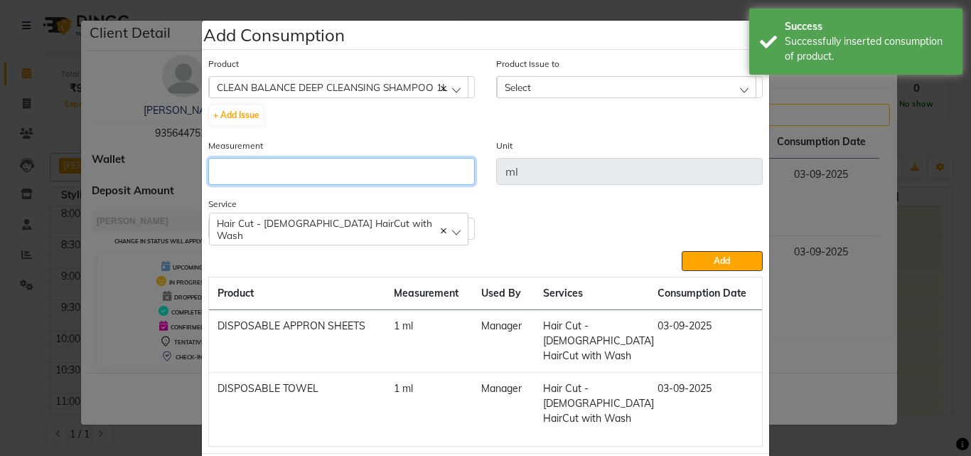
click at [387, 165] on input "number" at bounding box center [341, 171] width 267 height 27
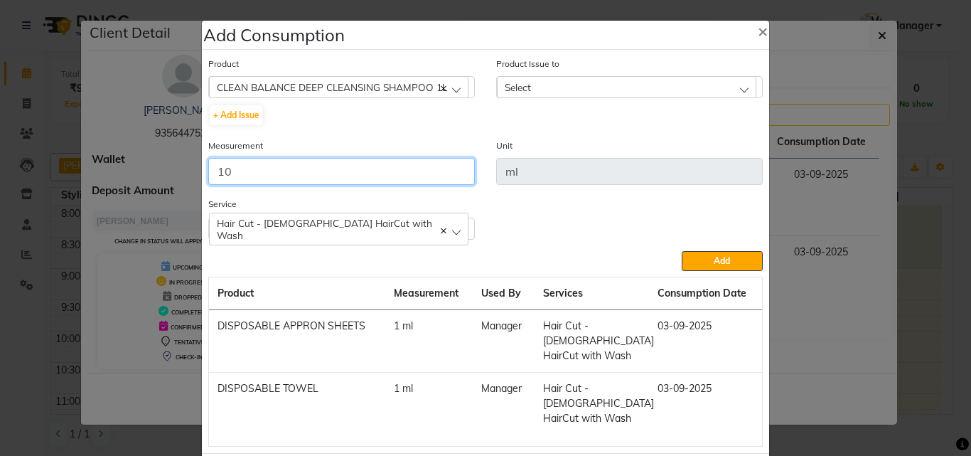
type input "10"
click at [636, 92] on div "Select" at bounding box center [627, 86] width 260 height 21
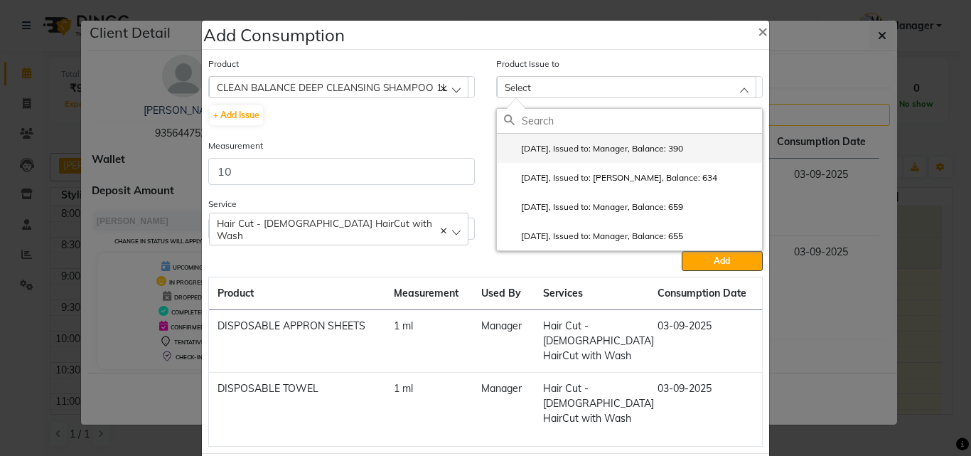
click at [655, 139] on li "[DATE], Issued to: Manager, Balance: 390" at bounding box center [629, 148] width 265 height 29
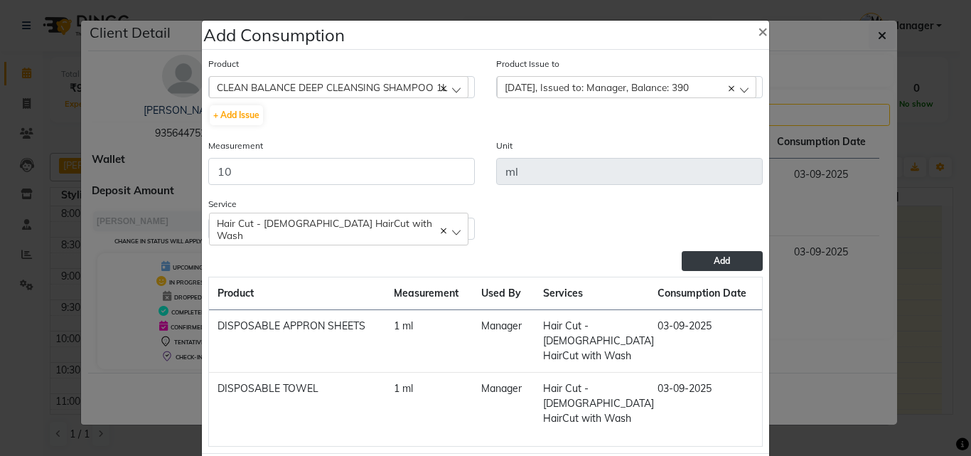
click at [712, 251] on button "Add" at bounding box center [722, 261] width 81 height 20
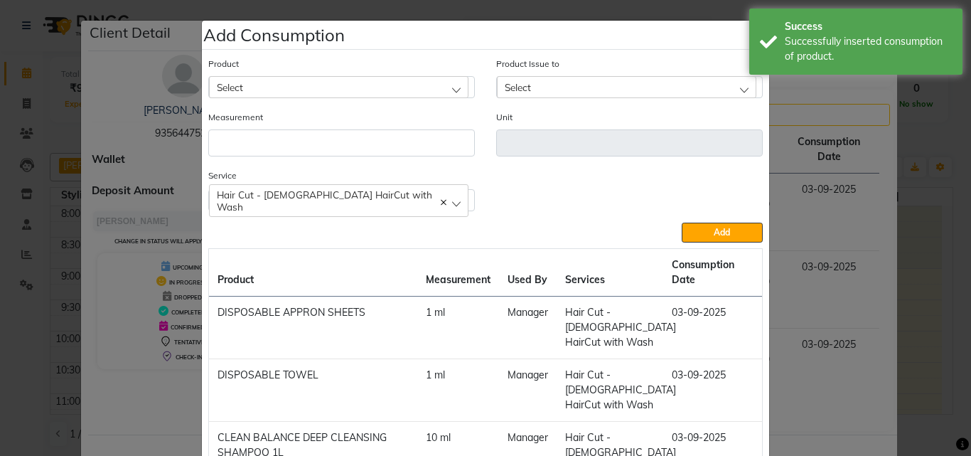
click at [325, 85] on div "Select" at bounding box center [339, 86] width 260 height 21
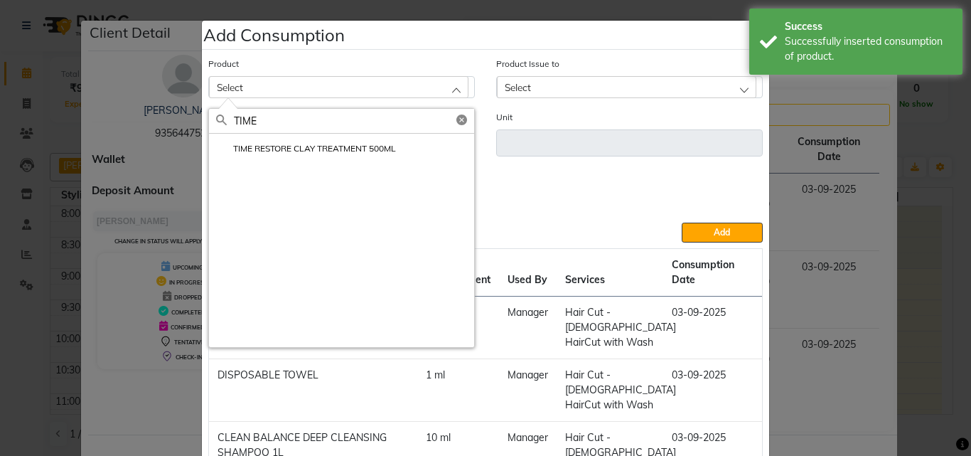
type input "TIME"
drag, startPoint x: 296, startPoint y: 146, endPoint x: 302, endPoint y: 154, distance: 9.7
click at [296, 148] on label "TIME RESTORE CLAY TREATMENT 500ML" at bounding box center [306, 148] width 180 height 13
type input "ml"
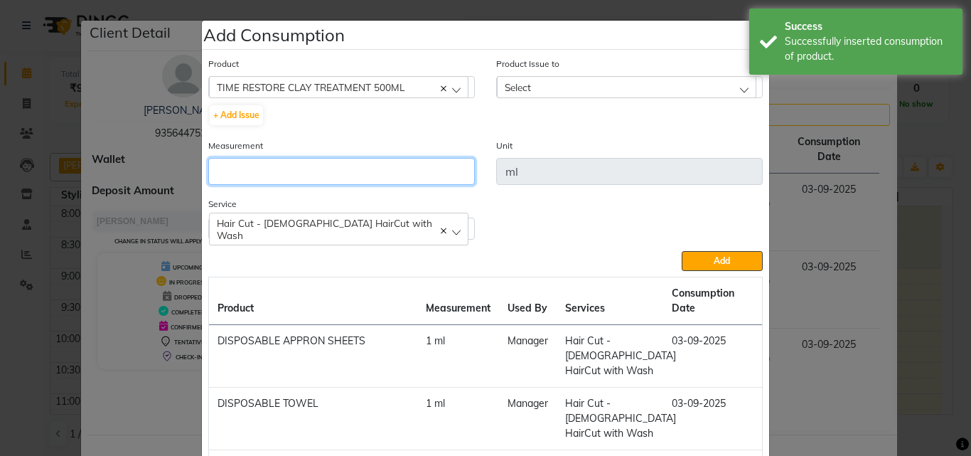
click at [309, 168] on input "number" at bounding box center [341, 171] width 267 height 27
type input "10"
click at [563, 85] on div "Select" at bounding box center [627, 86] width 260 height 21
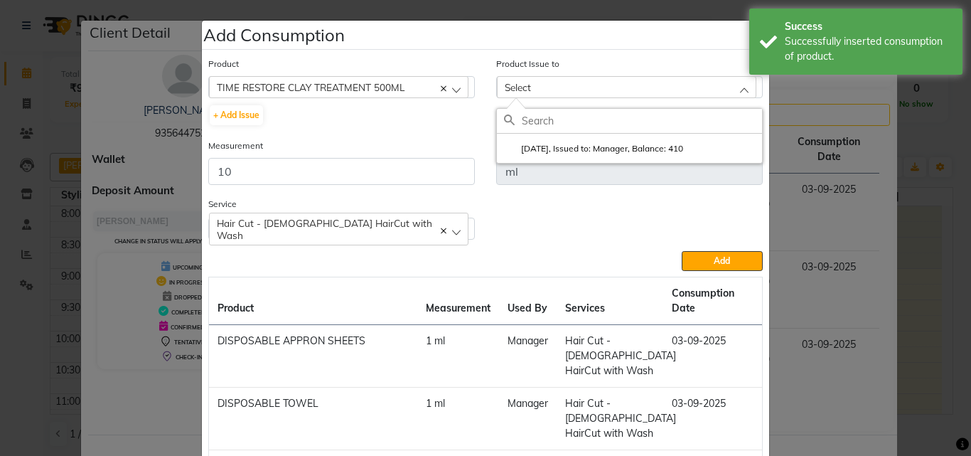
drag, startPoint x: 587, startPoint y: 141, endPoint x: 630, endPoint y: 191, distance: 66.1
click at [589, 147] on li "[DATE], Issued to: Manager, Balance: 410" at bounding box center [629, 148] width 265 height 29
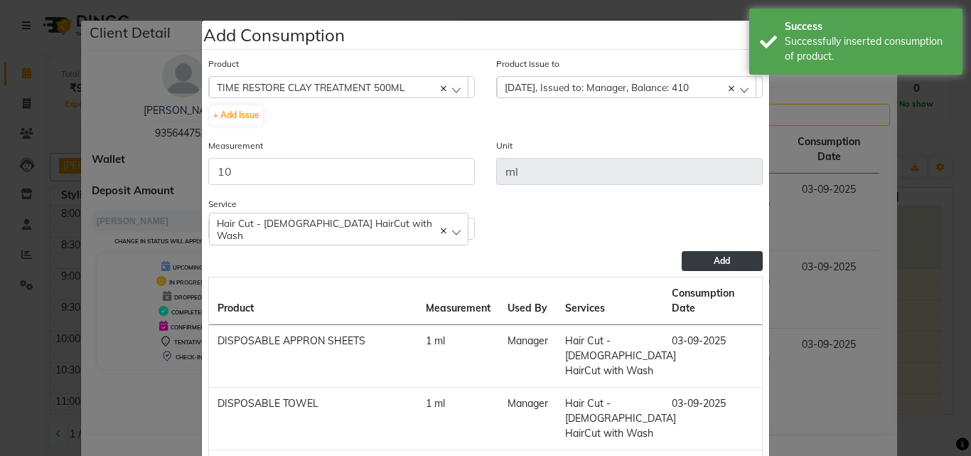
click at [685, 252] on button "Add" at bounding box center [722, 261] width 81 height 20
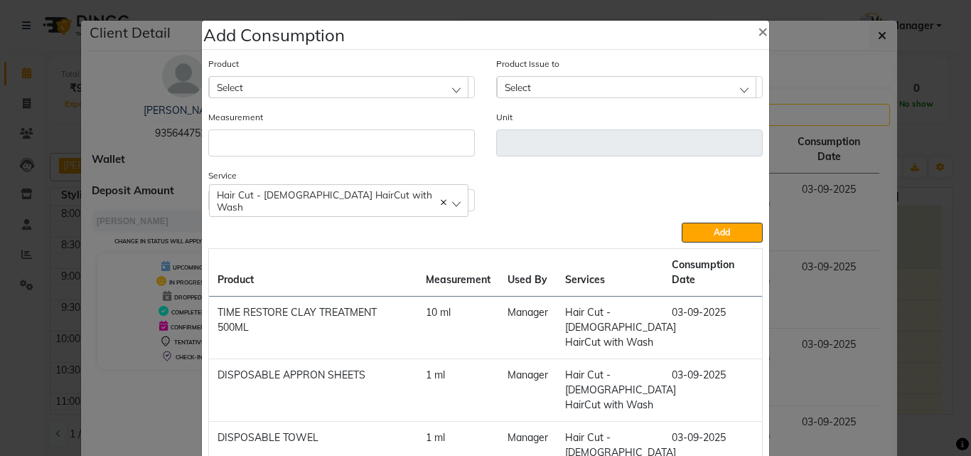
click at [897, 219] on ngb-modal-window "Add Consumption × Product Select 4-88 Product Issue to Select [DATE], Issued to…" at bounding box center [485, 228] width 971 height 456
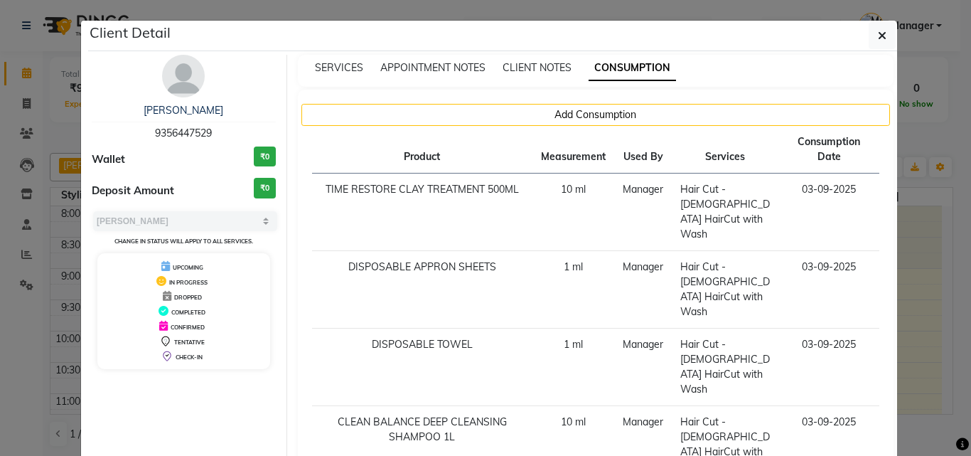
click at [897, 249] on div "SERVICES APPOINTMENT NOTES CLIENT NOTES CONSUMPTION Add Consumption Product Mea…" at bounding box center [596, 282] width 618 height 454
click at [910, 288] on ngb-modal-window "Client Detail [PERSON_NAME] 9356447529 Wallet ₹0 Deposit Amount ₹0 Select MARK …" at bounding box center [485, 228] width 971 height 456
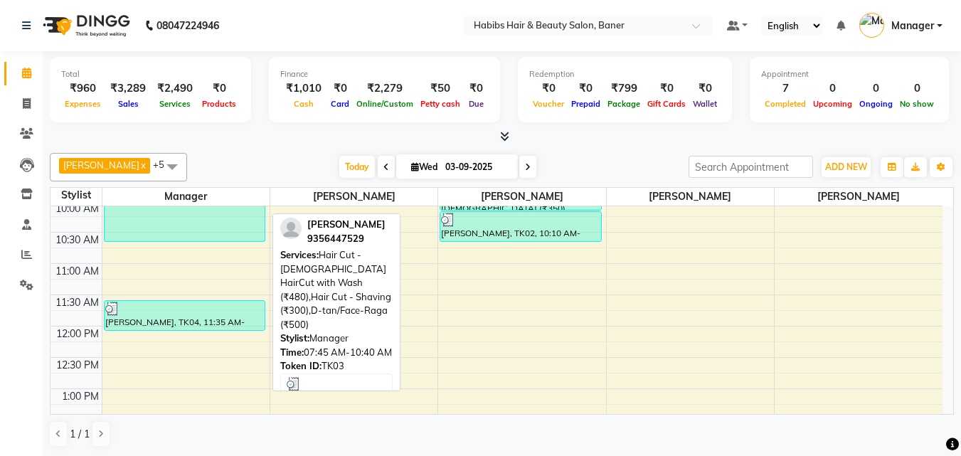
scroll to position [142, 0]
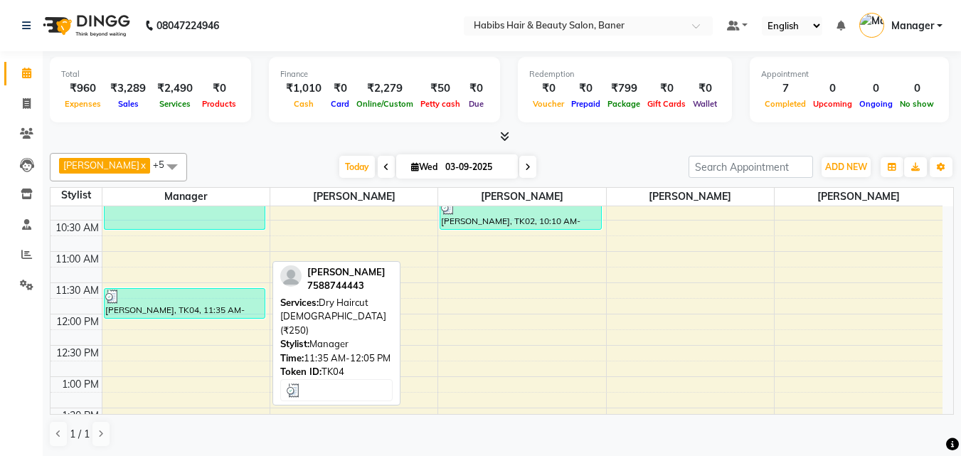
click at [230, 303] on div "[PERSON_NAME], TK04, 11:35 AM-12:05 PM, Dry Haircut [DEMOGRAPHIC_DATA] (₹250)" at bounding box center [185, 303] width 161 height 29
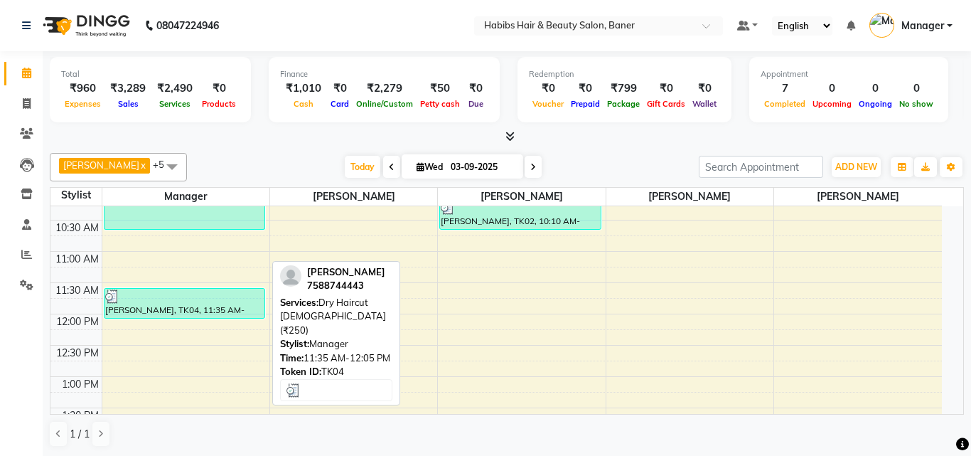
select select "3"
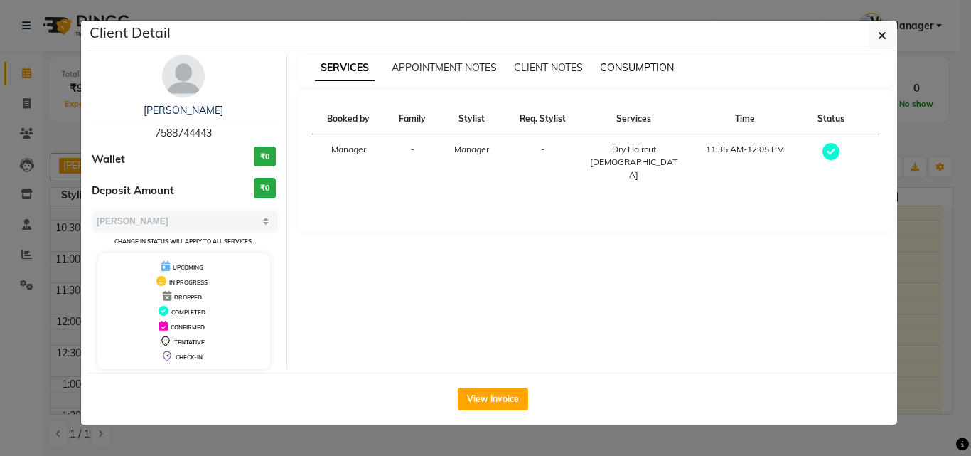
click at [654, 69] on span "CONSUMPTION" at bounding box center [637, 67] width 74 height 13
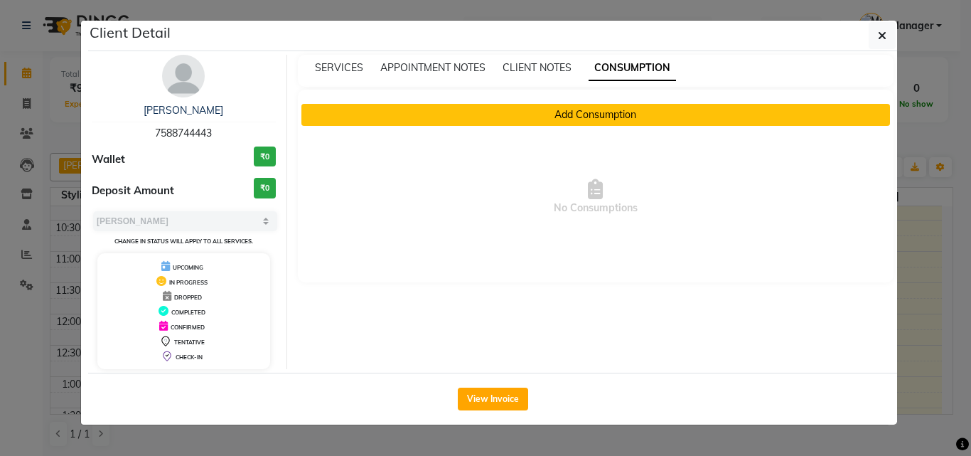
click at [629, 111] on button "Add Consumption" at bounding box center [597, 115] width 590 height 22
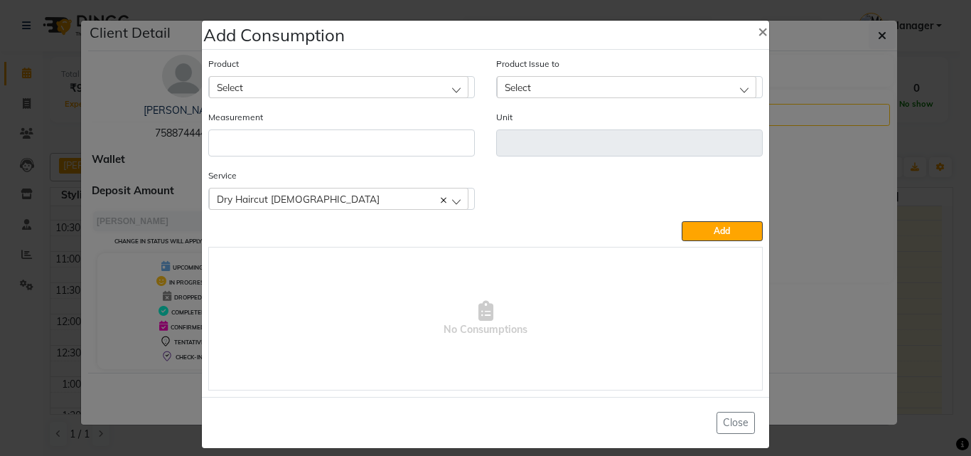
click at [326, 87] on div "Select" at bounding box center [339, 86] width 260 height 21
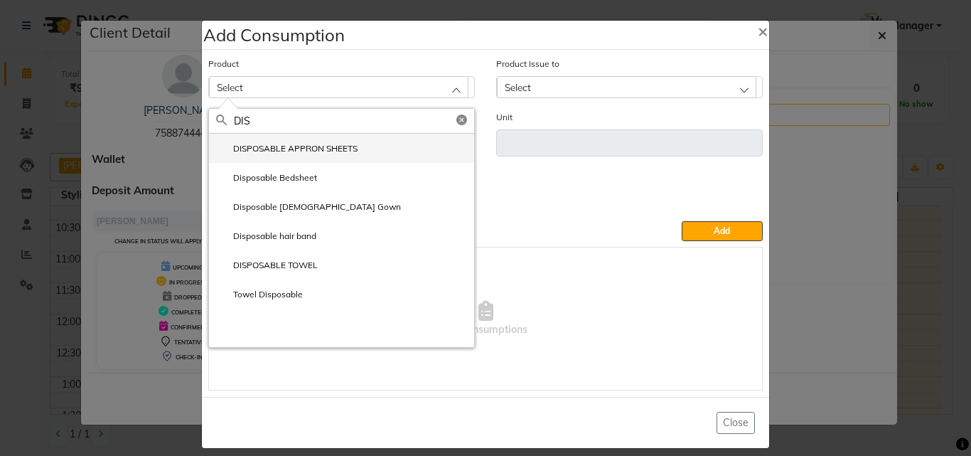
type input "DIS"
click at [297, 149] on label "DISPOSABLE APPRON SHEETS" at bounding box center [287, 148] width 142 height 13
type input "ml"
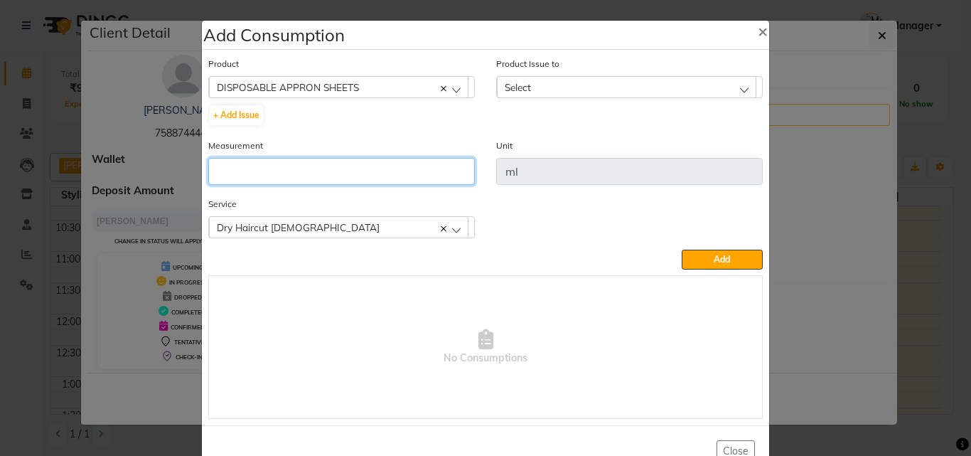
click at [307, 173] on input "number" at bounding box center [341, 171] width 267 height 27
type input "1"
click at [631, 94] on div "Select" at bounding box center [627, 86] width 260 height 21
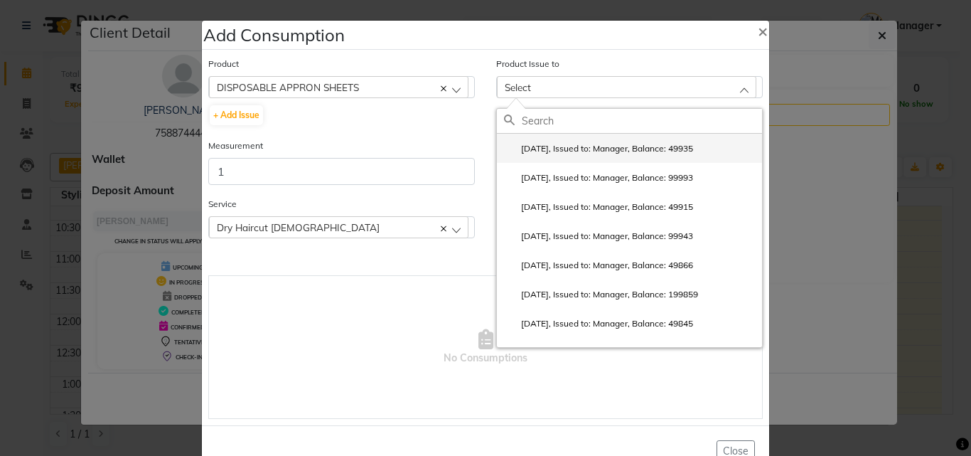
click at [657, 151] on label "[DATE], Issued to: Manager, Balance: 49935" at bounding box center [598, 148] width 189 height 13
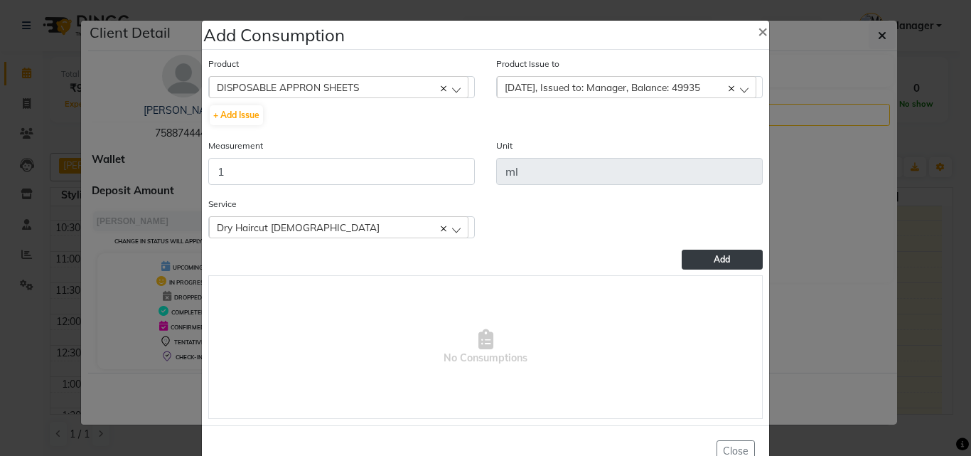
click at [704, 252] on button "Add" at bounding box center [722, 260] width 81 height 20
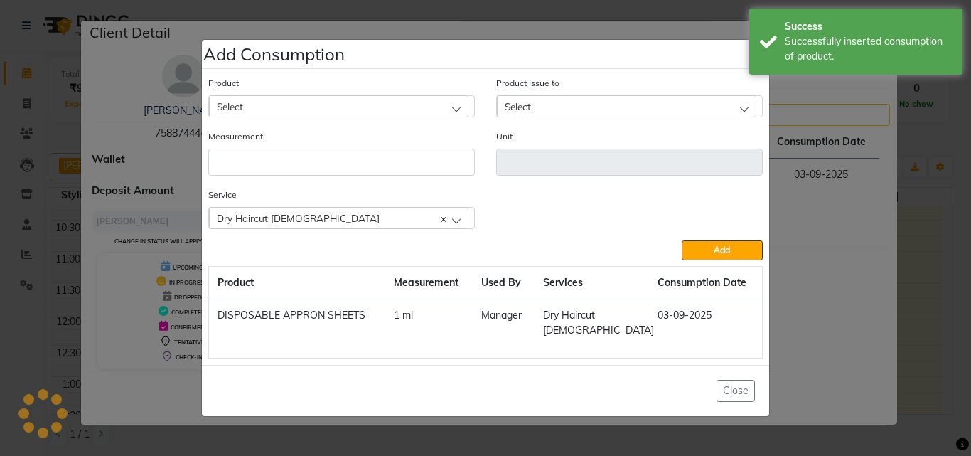
click at [919, 250] on ngb-modal-window "Add Consumption × Product Select 4-88 Product Issue to Select [DATE], Issued to…" at bounding box center [485, 228] width 971 height 456
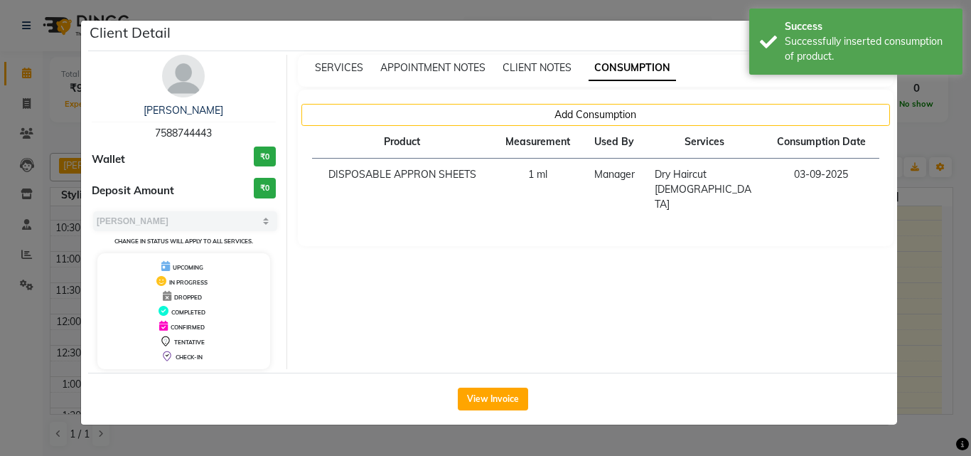
click at [914, 255] on ngb-modal-window "Client Detail [PERSON_NAME] 7588744443 Wallet ₹0 Deposit Amount ₹0 Select MARK …" at bounding box center [485, 228] width 971 height 456
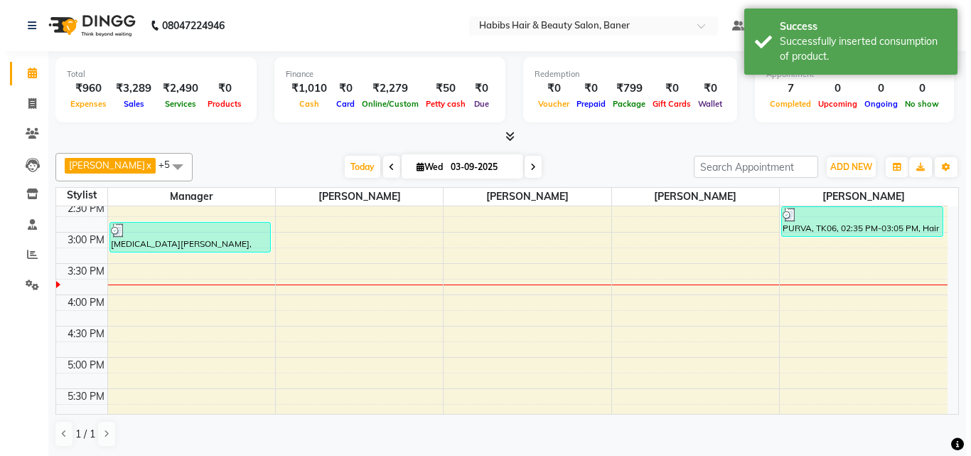
scroll to position [427, 0]
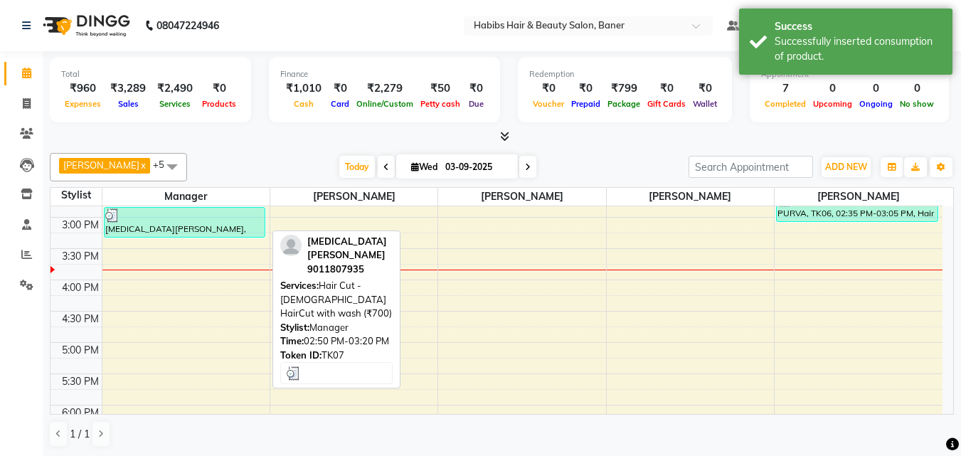
click at [246, 225] on div "[MEDICAL_DATA][PERSON_NAME], TK07, 02:50 PM-03:20 PM, Hair Cut - [DEMOGRAPHIC_D…" at bounding box center [185, 222] width 161 height 29
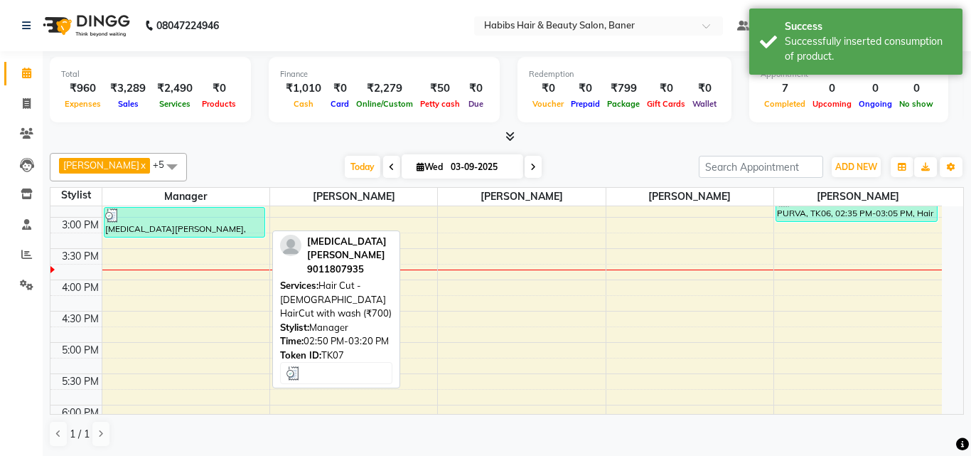
select select "3"
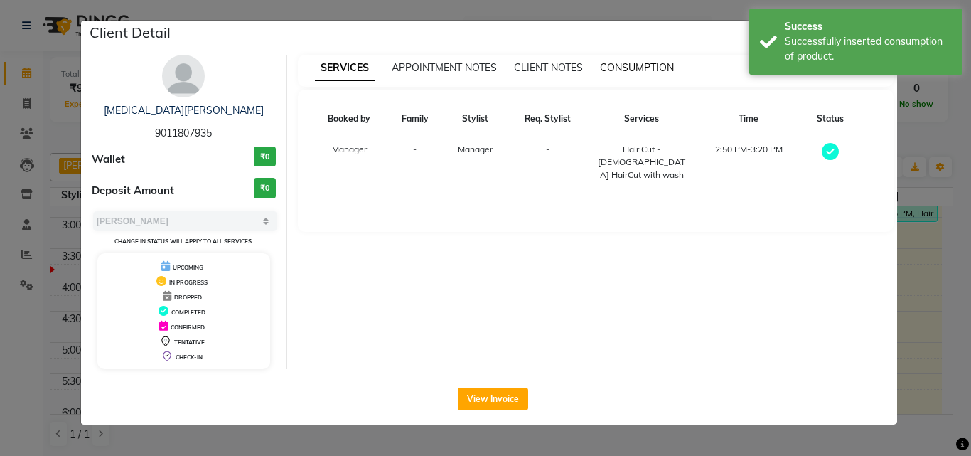
click at [622, 69] on span "CONSUMPTION" at bounding box center [637, 67] width 74 height 13
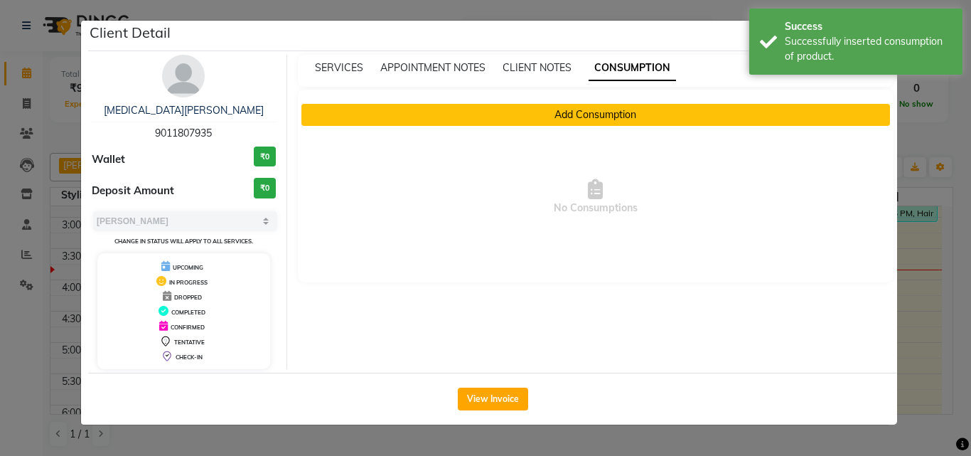
click at [558, 109] on button "Add Consumption" at bounding box center [597, 115] width 590 height 22
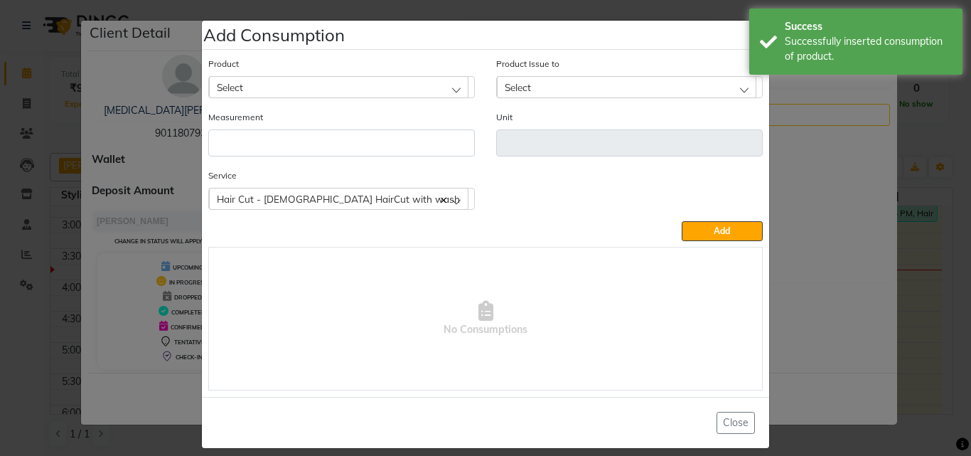
click at [363, 90] on div "Select" at bounding box center [339, 86] width 260 height 21
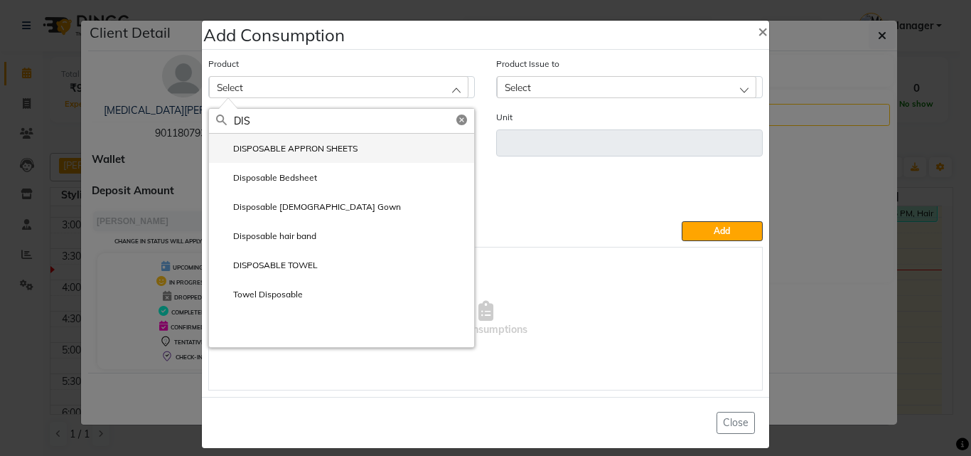
type input "DIS"
click at [298, 154] on label "DISPOSABLE APPRON SHEETS" at bounding box center [287, 148] width 142 height 13
type input "ml"
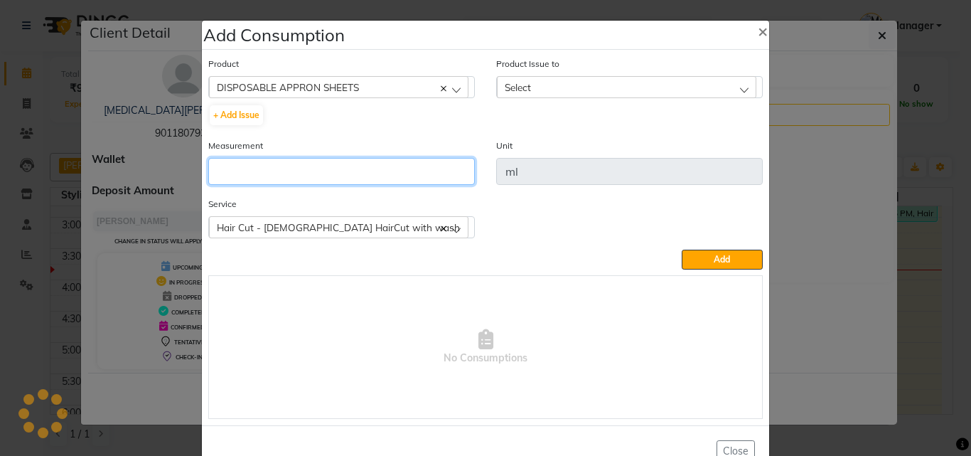
click at [331, 165] on input "number" at bounding box center [341, 171] width 267 height 27
type input "1"
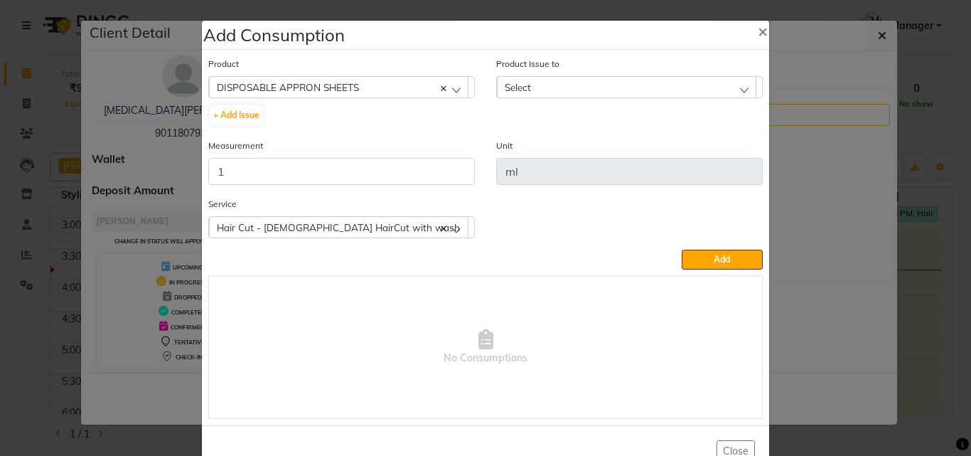
click at [523, 92] on span "Select" at bounding box center [518, 87] width 26 height 12
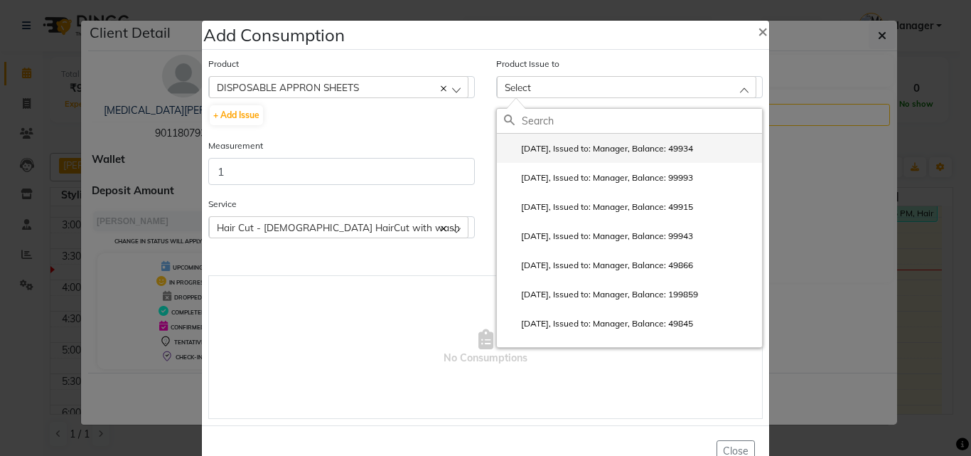
click at [578, 147] on label "[DATE], Issued to: Manager, Balance: 49934" at bounding box center [598, 148] width 189 height 13
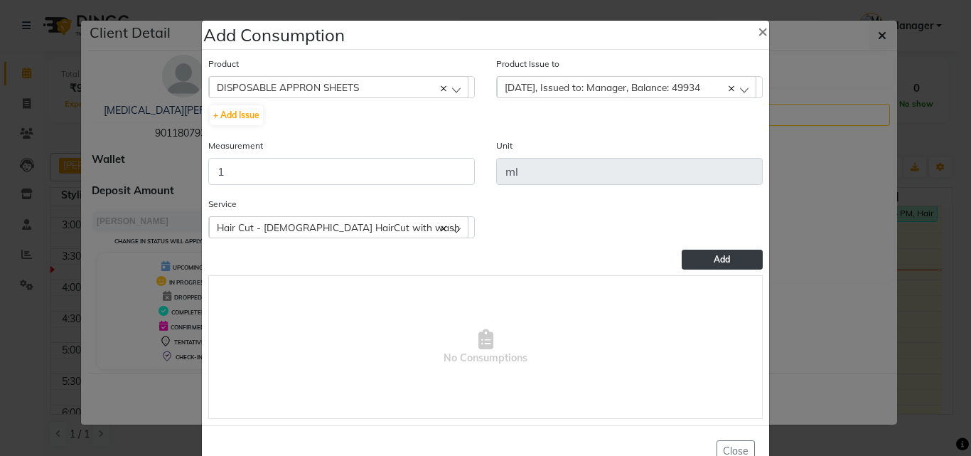
click at [697, 257] on button "Add" at bounding box center [722, 260] width 81 height 20
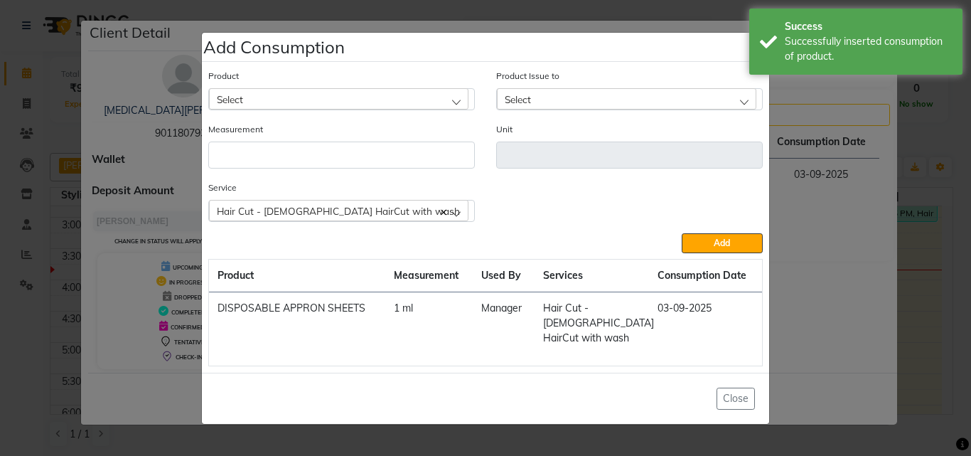
click at [338, 105] on div "Select" at bounding box center [339, 98] width 260 height 21
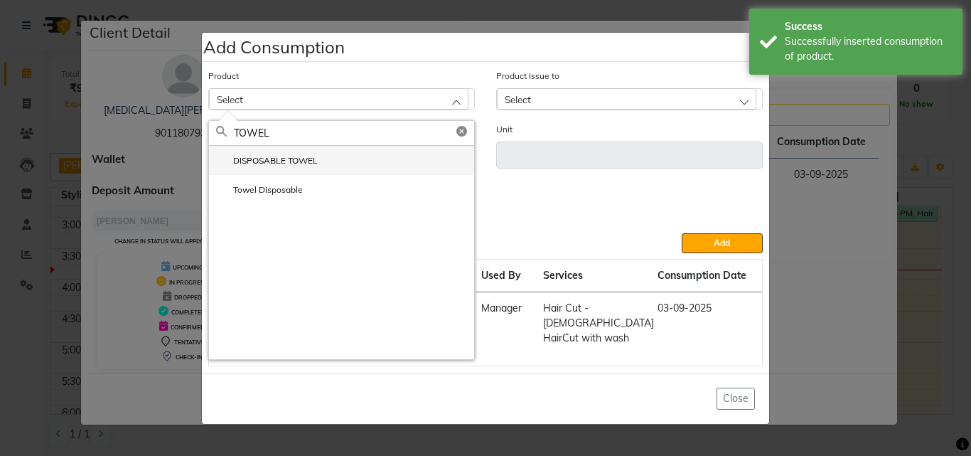
type input "TOWEL"
click at [277, 167] on label "DISPOSABLE TOWEL" at bounding box center [267, 160] width 102 height 13
type input "ml"
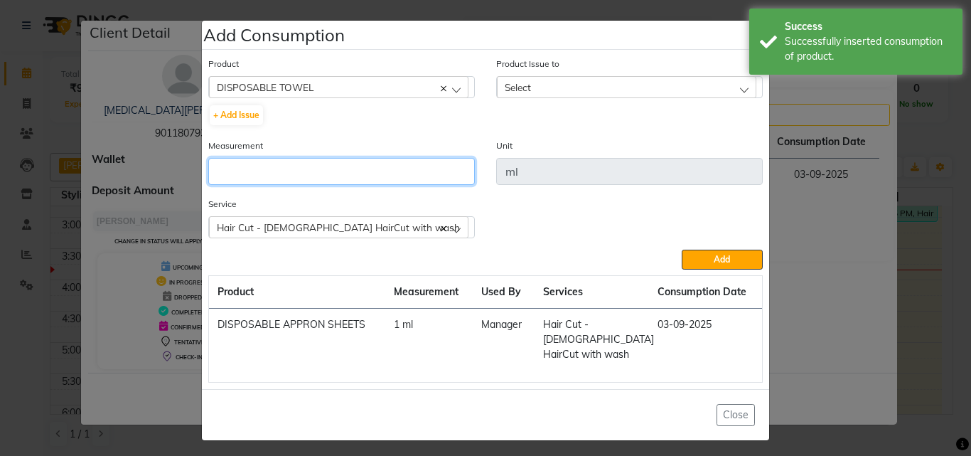
click at [307, 185] on input "number" at bounding box center [341, 171] width 267 height 27
type input "1"
click at [578, 82] on div "Select" at bounding box center [627, 86] width 260 height 21
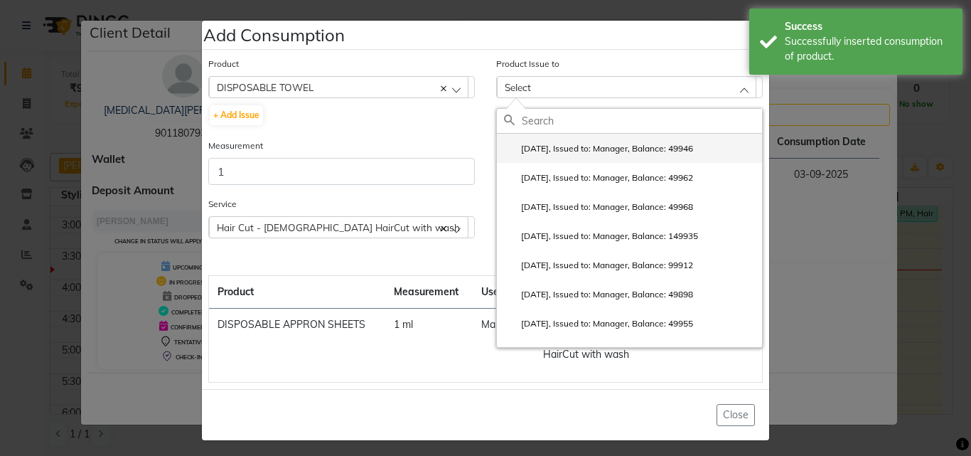
click at [591, 147] on label "[DATE], Issued to: Manager, Balance: 49946" at bounding box center [598, 148] width 189 height 13
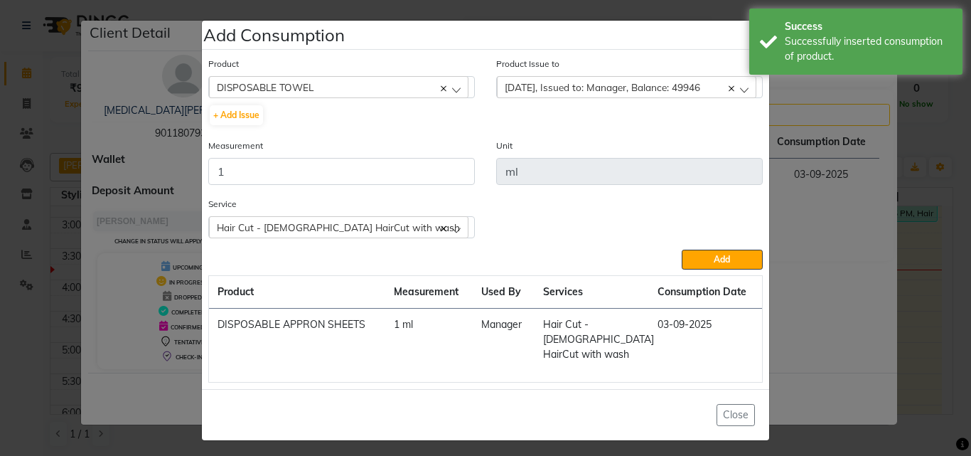
click at [711, 265] on button "Add" at bounding box center [722, 260] width 81 height 20
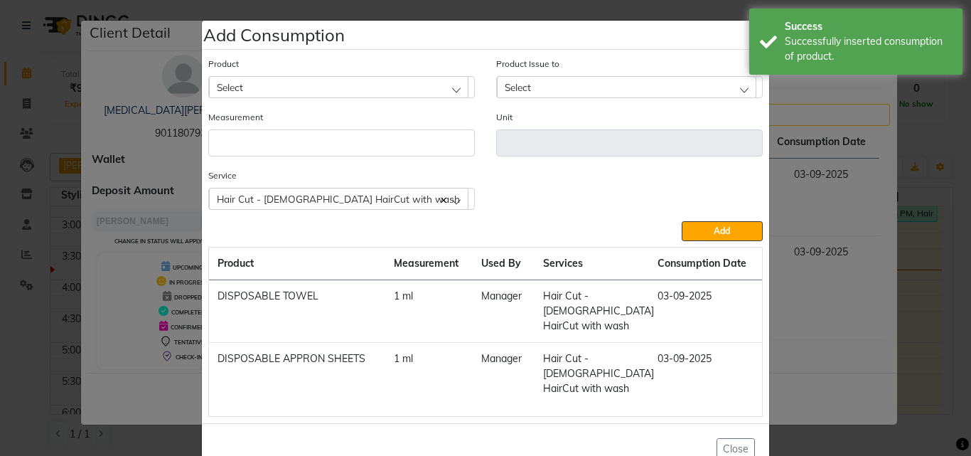
click at [338, 85] on div "Select" at bounding box center [339, 86] width 260 height 21
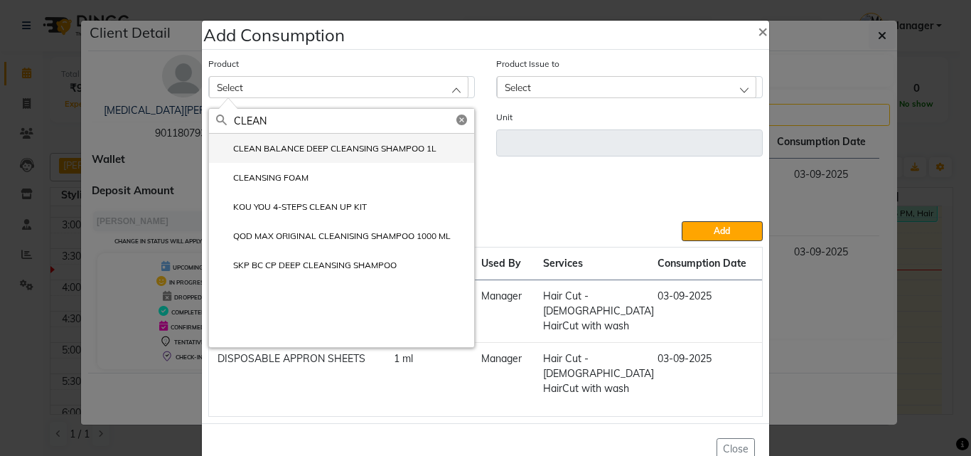
type input "CLEAN"
click at [311, 147] on label "CLEAN BALANCE DEEP CLEANSING SHAMPOO 1L" at bounding box center [326, 148] width 220 height 13
type input "ml"
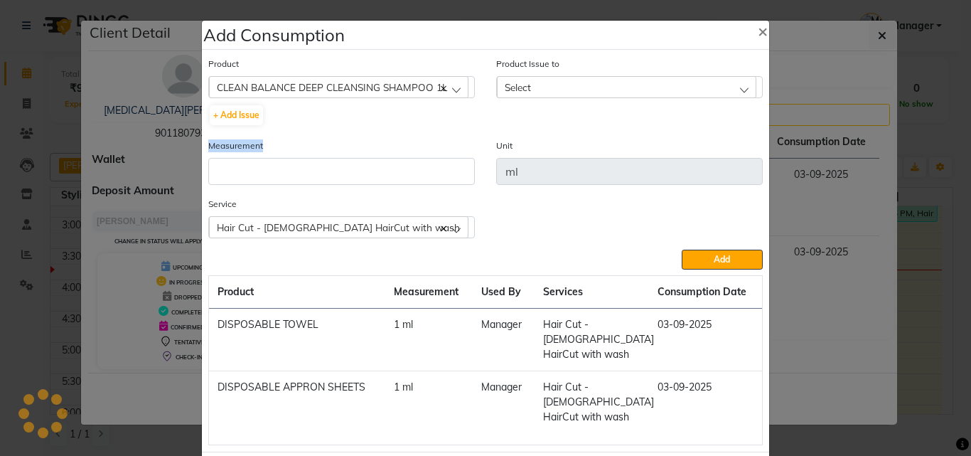
drag, startPoint x: 311, startPoint y: 149, endPoint x: 317, endPoint y: 161, distance: 13.4
click at [314, 154] on div "Measurement" at bounding box center [341, 161] width 267 height 47
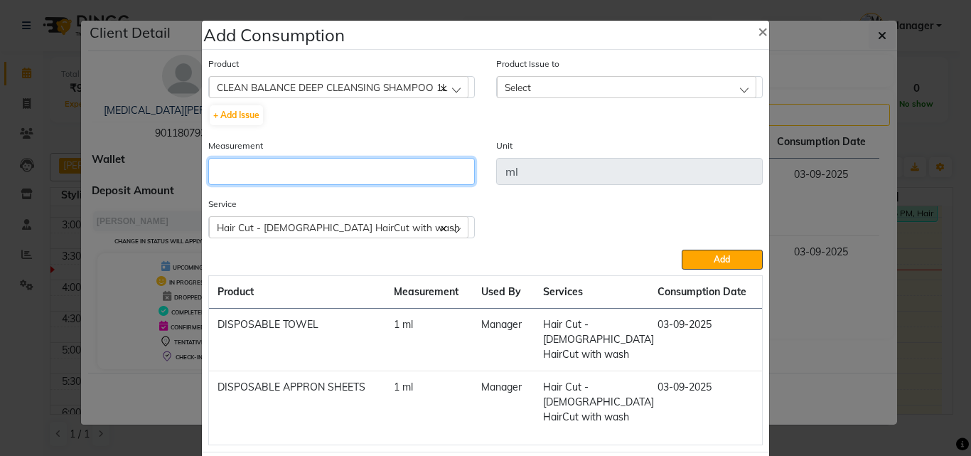
click at [318, 162] on input "number" at bounding box center [341, 171] width 267 height 27
type input "5"
type input "10"
click at [624, 92] on div "Select" at bounding box center [627, 86] width 260 height 21
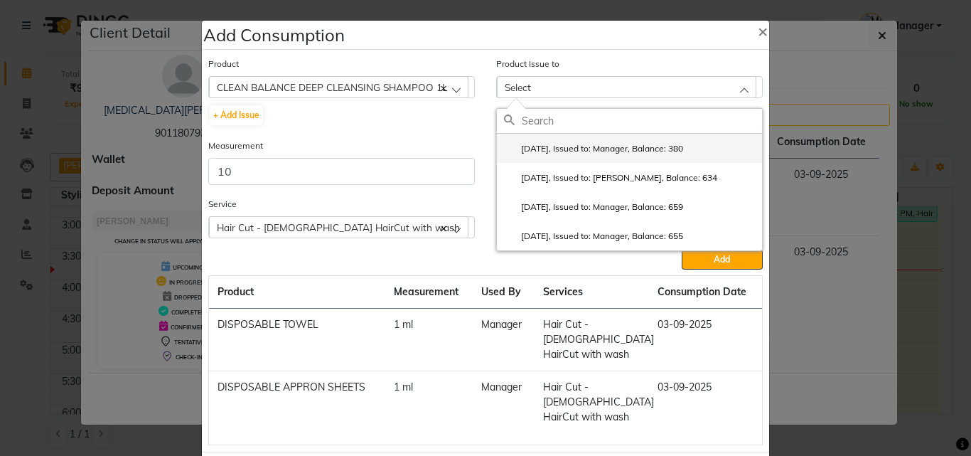
click at [619, 145] on label "[DATE], Issued to: Manager, Balance: 380" at bounding box center [593, 148] width 179 height 13
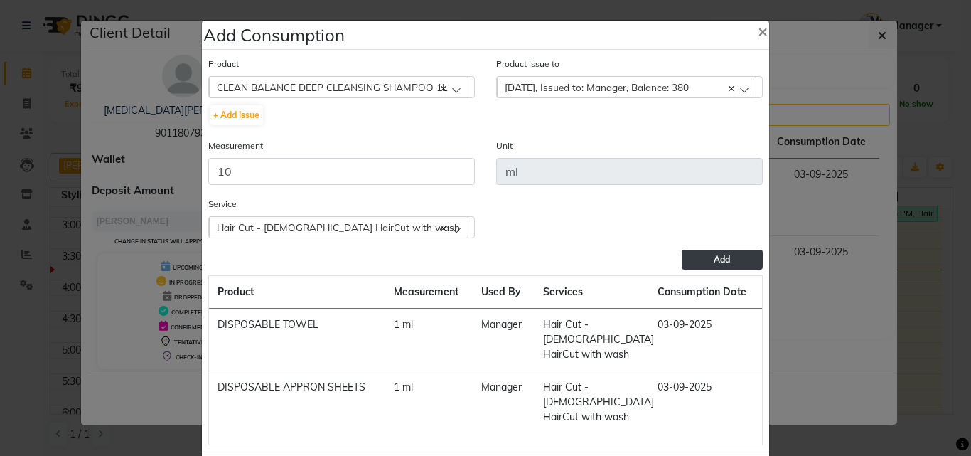
click at [692, 255] on button "Add" at bounding box center [722, 260] width 81 height 20
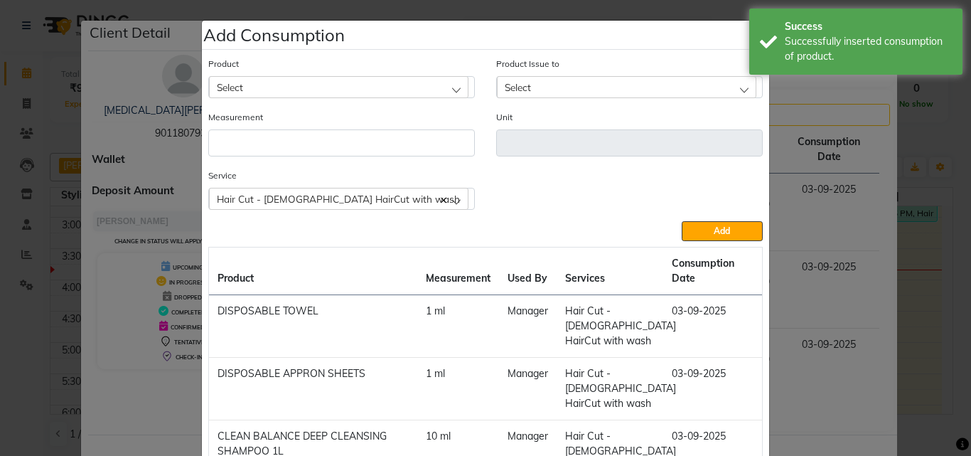
click at [336, 93] on div "Select" at bounding box center [339, 86] width 260 height 21
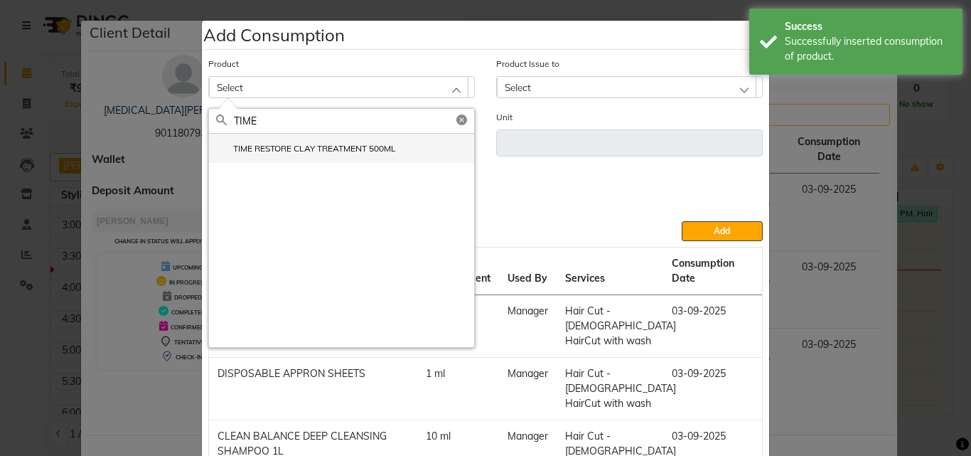
type input "TIME"
click at [306, 144] on label "TIME RESTORE CLAY TREATMENT 500ML" at bounding box center [306, 148] width 180 height 13
type input "ml"
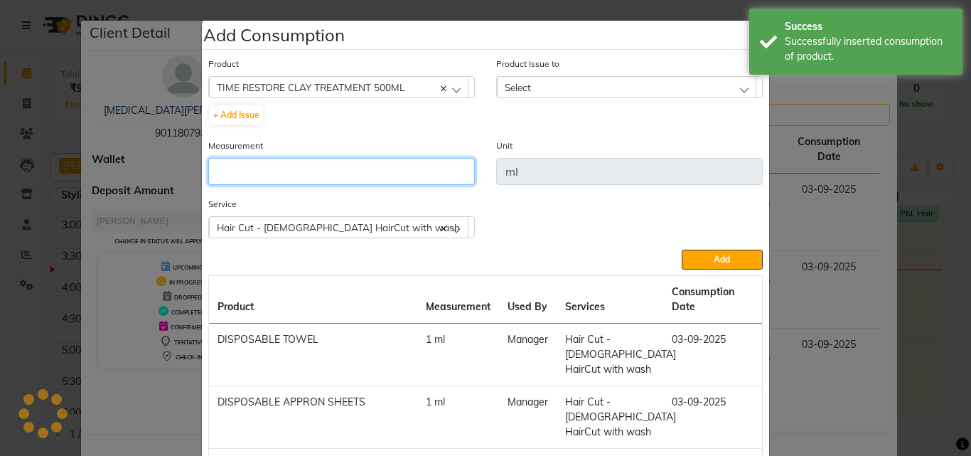
click at [301, 159] on input "number" at bounding box center [341, 171] width 267 height 27
type input "10"
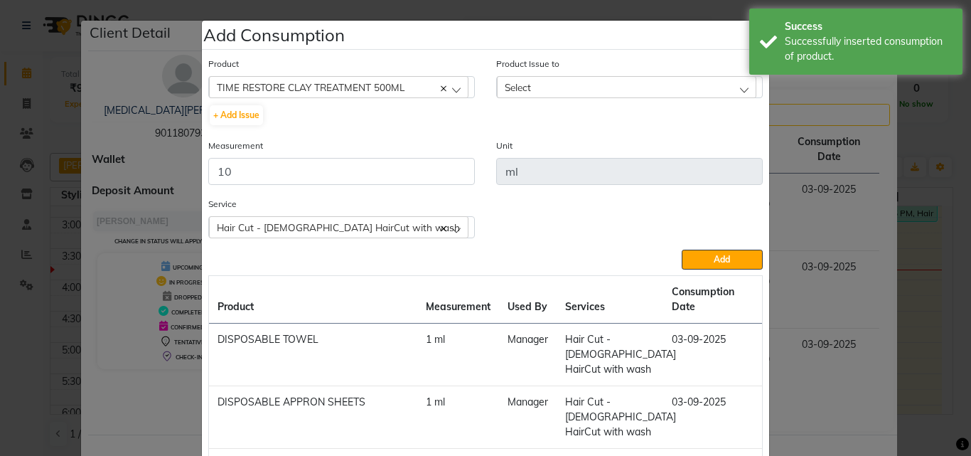
click at [506, 87] on span "Select" at bounding box center [518, 87] width 26 height 12
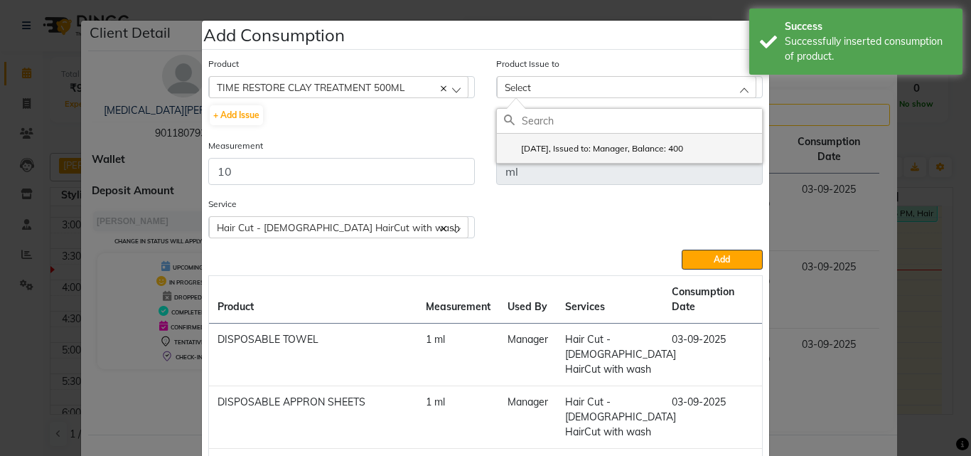
click at [591, 150] on label "[DATE], Issued to: Manager, Balance: 400" at bounding box center [593, 148] width 179 height 13
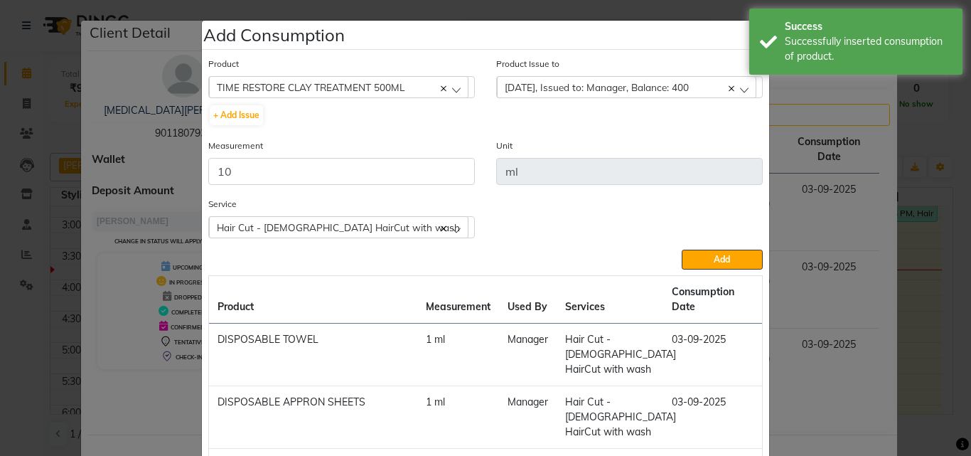
click at [714, 255] on span "Add" at bounding box center [722, 259] width 16 height 11
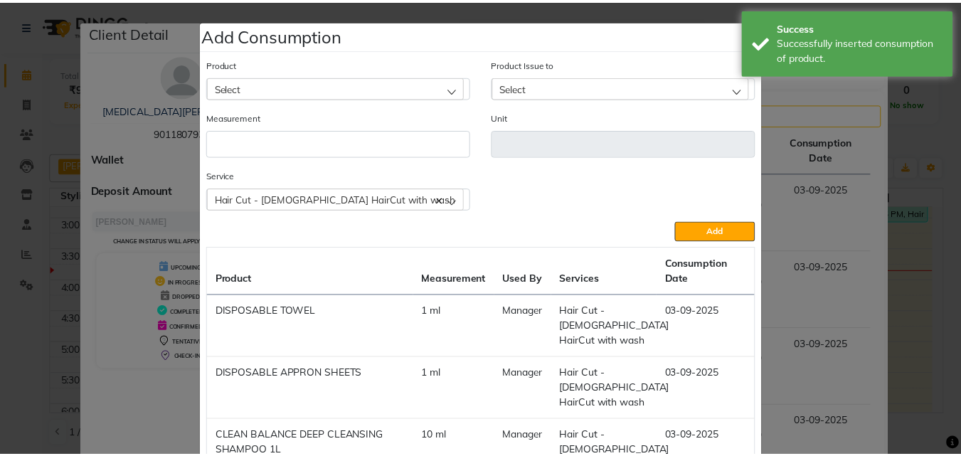
scroll to position [142, 0]
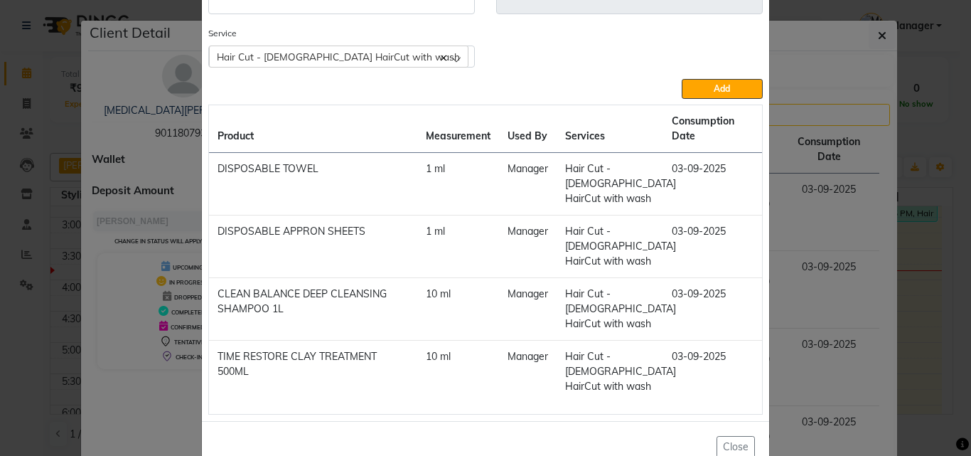
click at [917, 297] on ngb-modal-window "Add Consumption × Product Select 4-88 Product Issue to Select [DATE], Issued to…" at bounding box center [485, 228] width 971 height 456
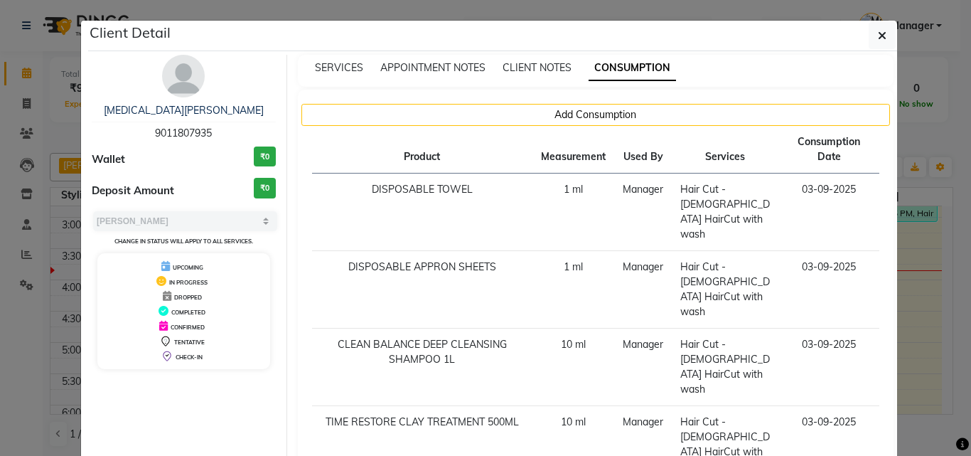
click at [907, 305] on ngb-modal-window "Client Detail [MEDICAL_DATA][PERSON_NAME] 9011807935 Wallet ₹0 Deposit Amount ₹…" at bounding box center [485, 228] width 971 height 456
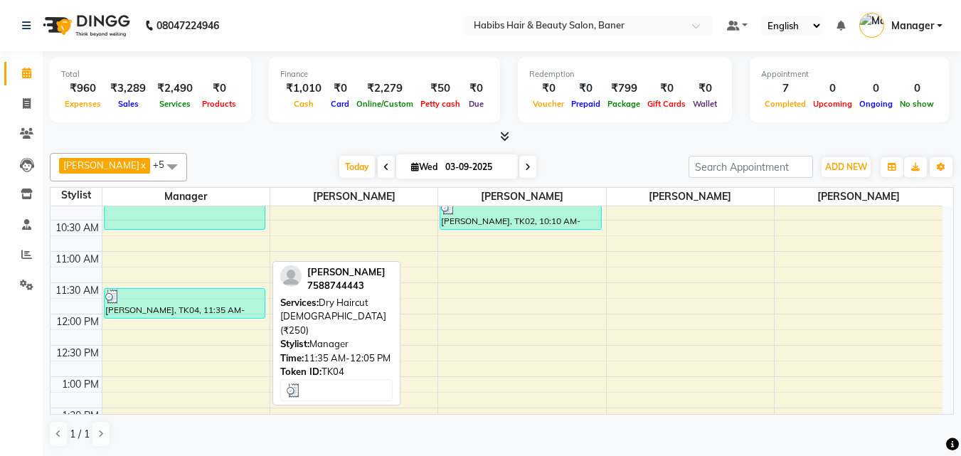
click at [147, 309] on div "[PERSON_NAME], TK04, 11:35 AM-12:05 PM, Dry Haircut [DEMOGRAPHIC_DATA] (₹250)" at bounding box center [185, 303] width 161 height 29
select select "3"
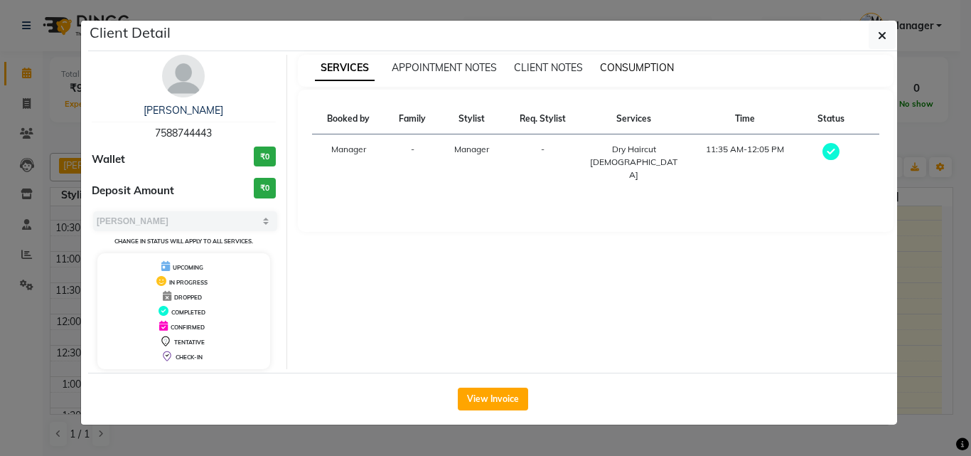
click at [653, 64] on span "CONSUMPTION" at bounding box center [637, 67] width 74 height 13
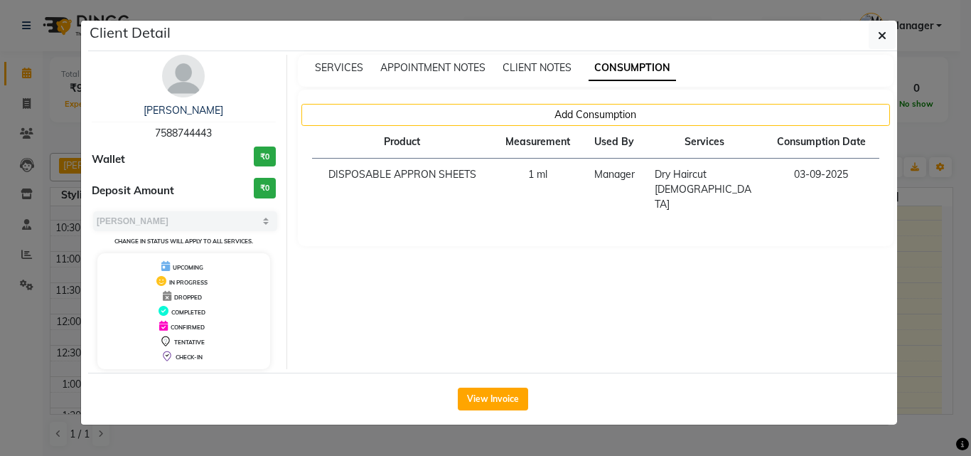
click at [910, 339] on ngb-modal-window "Client Detail [PERSON_NAME] 7588744443 Wallet ₹0 Deposit Amount ₹0 Select MARK …" at bounding box center [485, 228] width 971 height 456
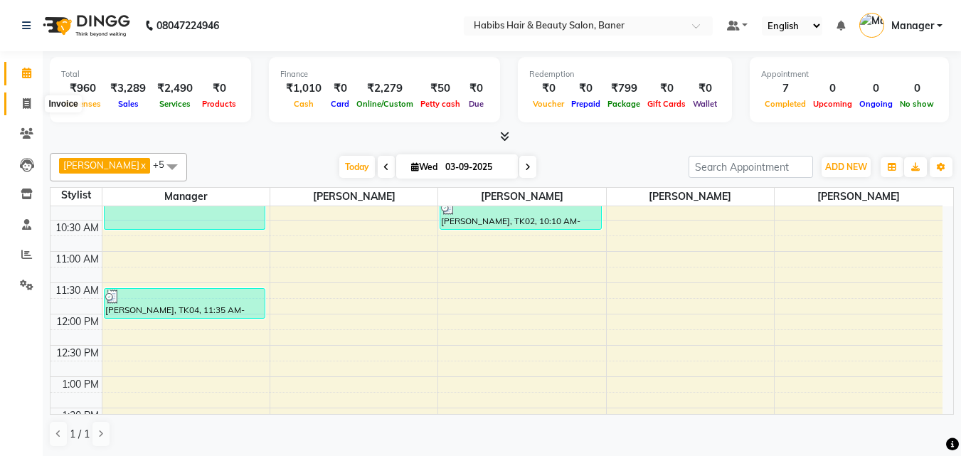
click at [27, 99] on icon at bounding box center [27, 103] width 8 height 11
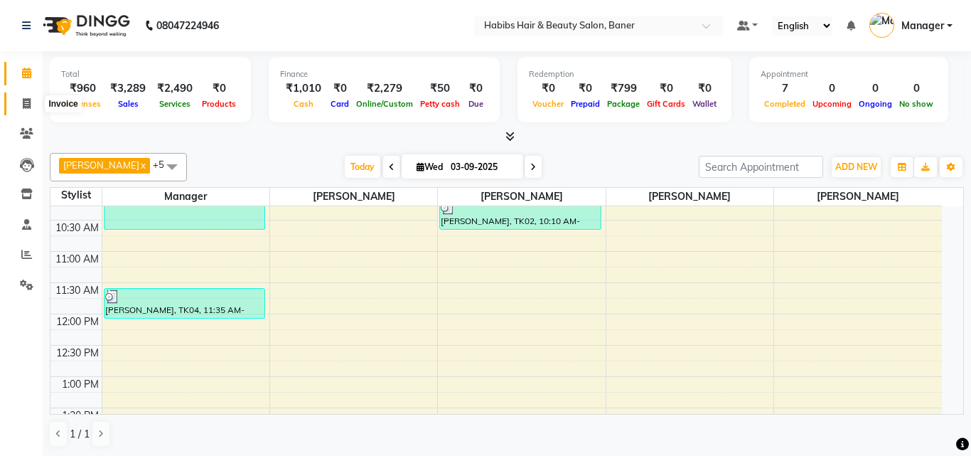
select select "5356"
select select "service"
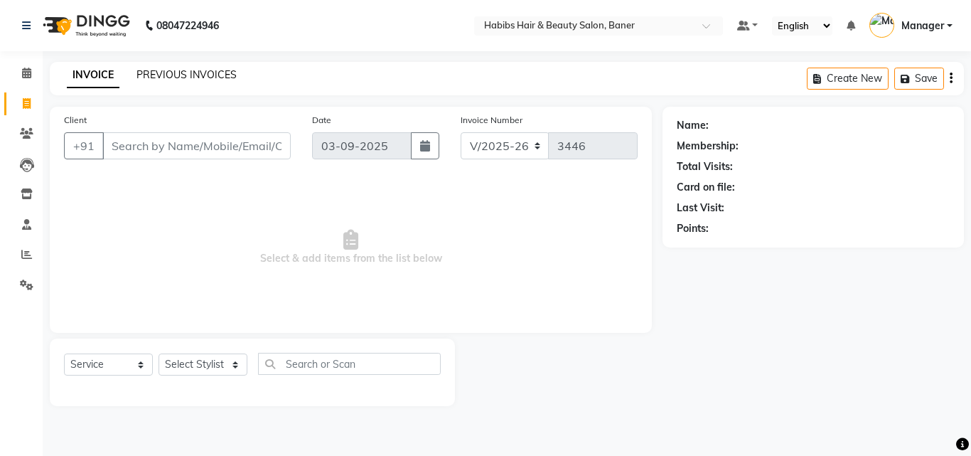
click at [207, 78] on link "PREVIOUS INVOICES" at bounding box center [187, 74] width 100 height 13
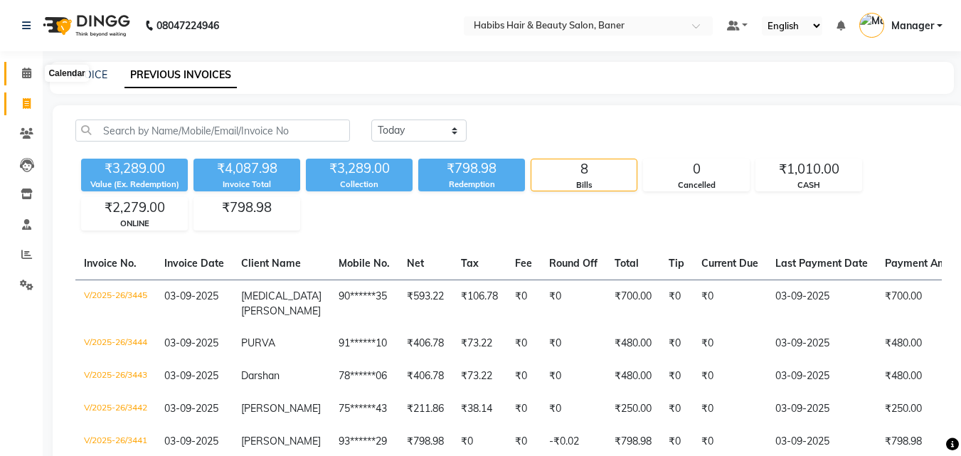
click at [26, 73] on icon at bounding box center [26, 73] width 9 height 11
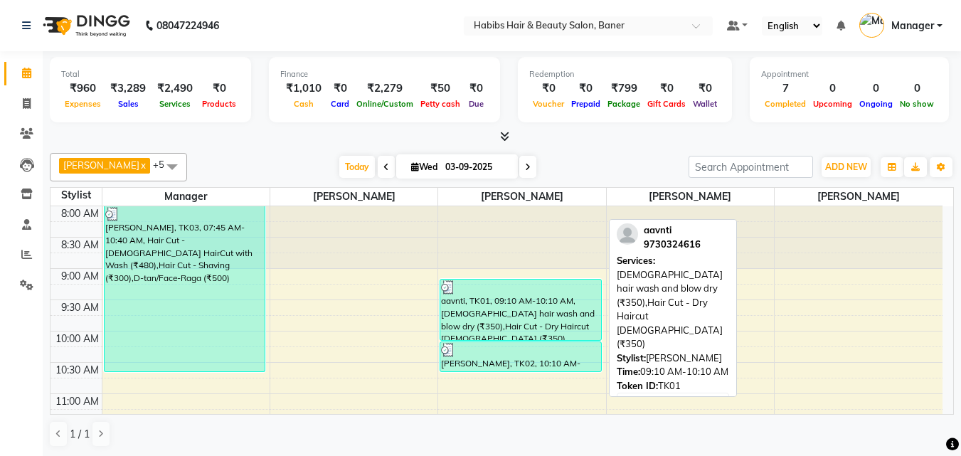
click at [555, 299] on div "aavnti, TK01, 09:10 AM-10:10 AM, [DEMOGRAPHIC_DATA] hair wash and blow dry (₹35…" at bounding box center [520, 309] width 161 height 60
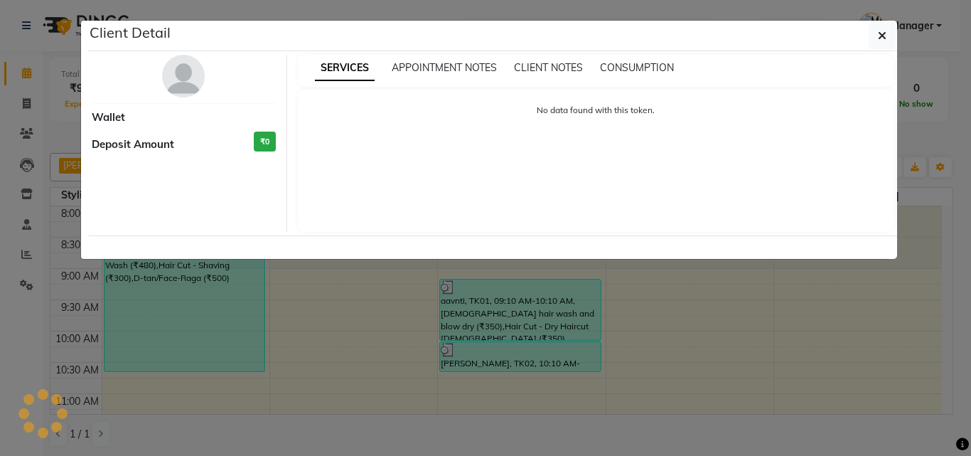
select select "3"
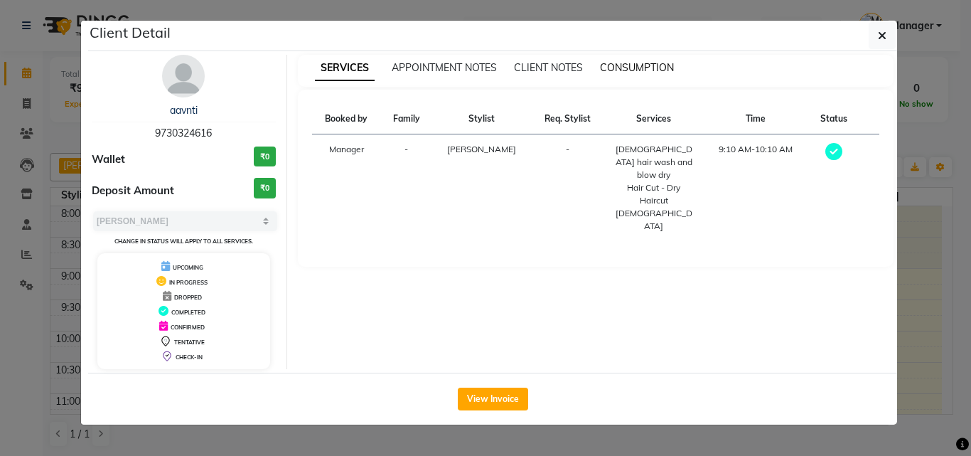
click at [629, 68] on span "CONSUMPTION" at bounding box center [637, 67] width 74 height 13
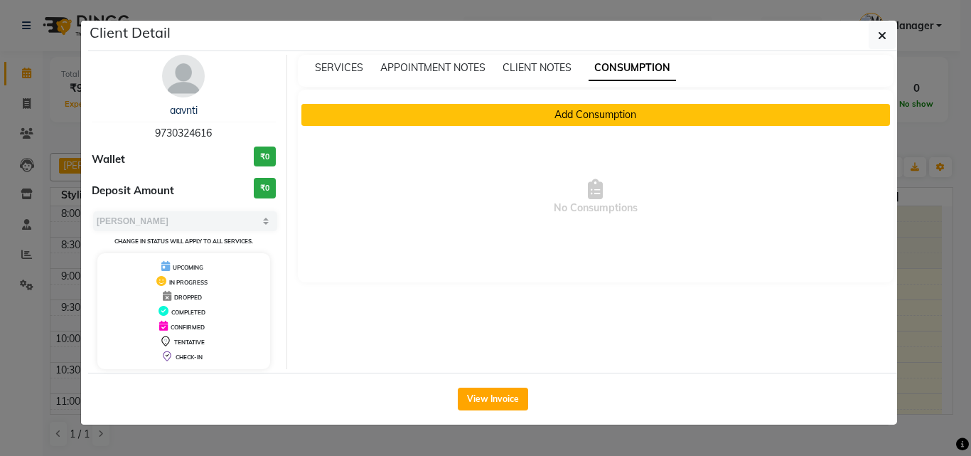
click at [582, 108] on button "Add Consumption" at bounding box center [597, 115] width 590 height 22
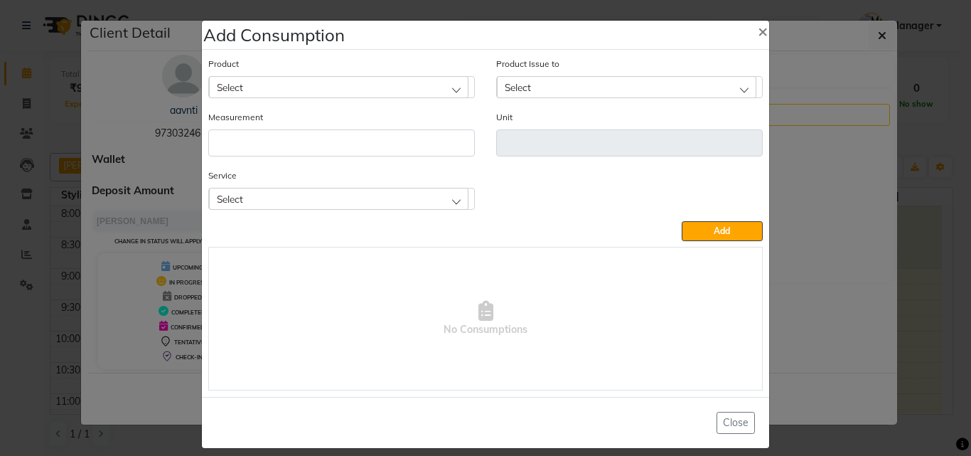
click at [310, 197] on div "Select" at bounding box center [339, 198] width 260 height 21
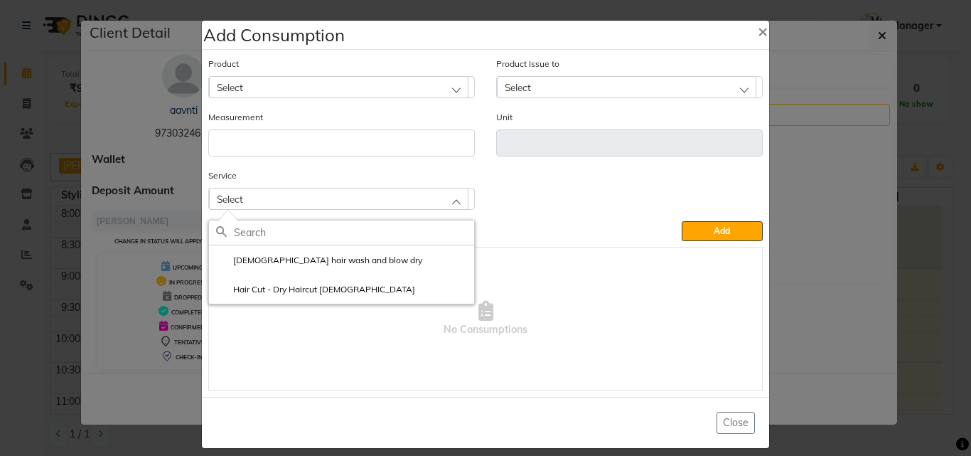
click at [316, 95] on div "Select" at bounding box center [339, 86] width 260 height 21
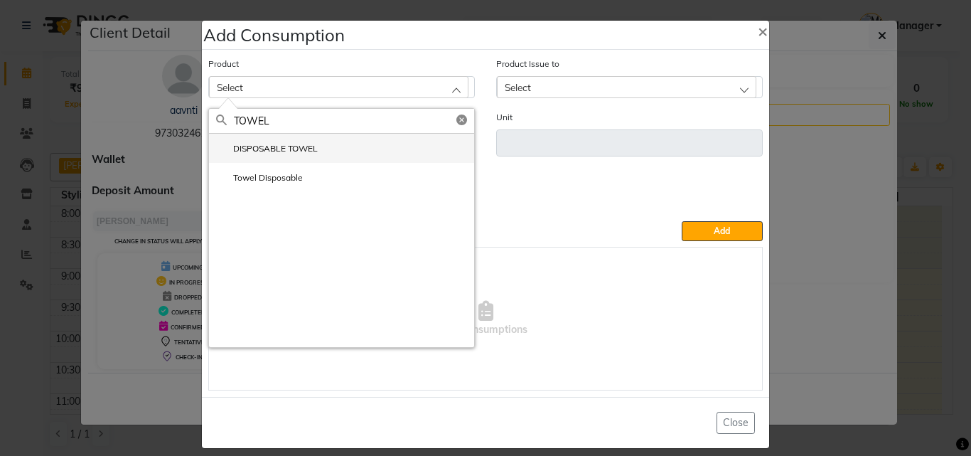
type input "TOWEL"
drag, startPoint x: 297, startPoint y: 146, endPoint x: 309, endPoint y: 150, distance: 11.9
click at [298, 146] on label "DISPOSABLE TOWEL" at bounding box center [267, 148] width 102 height 13
type input "ml"
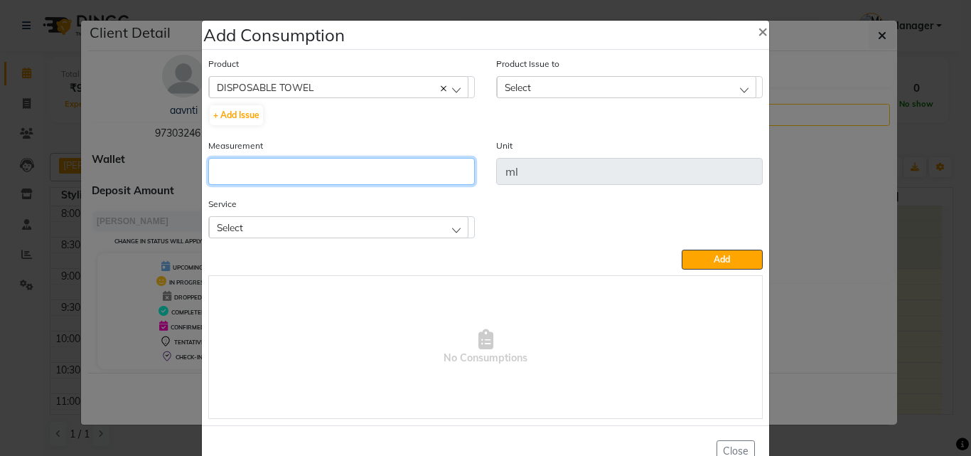
click at [333, 161] on input "number" at bounding box center [341, 171] width 267 height 27
type input "1"
click at [338, 228] on div "Select" at bounding box center [339, 226] width 260 height 21
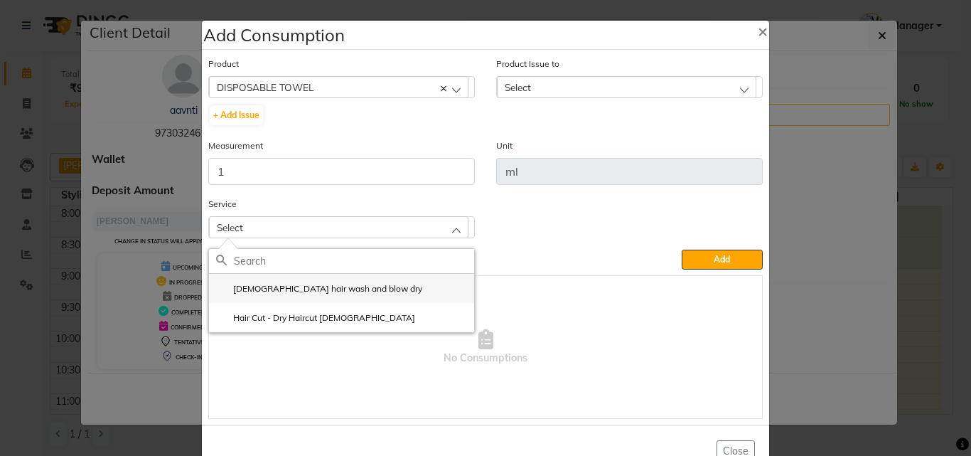
click at [314, 289] on label "[DEMOGRAPHIC_DATA] hair wash and blow dry" at bounding box center [319, 288] width 206 height 13
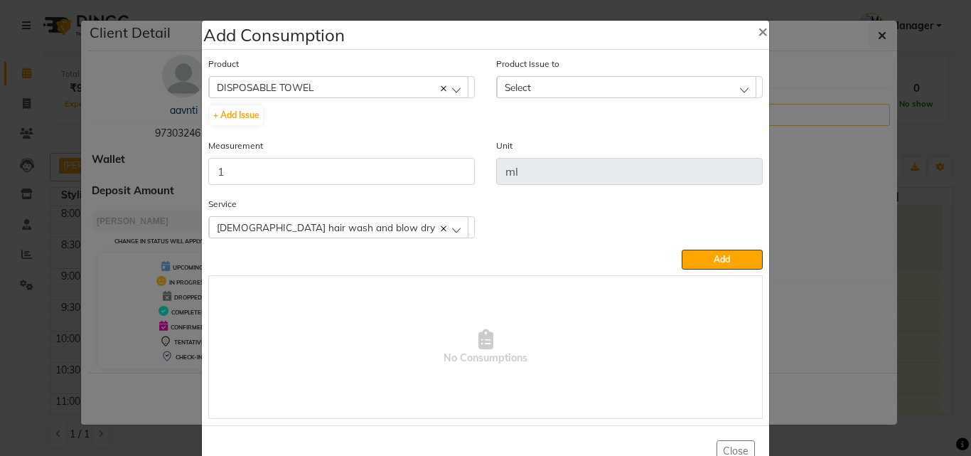
click at [617, 81] on div "Select" at bounding box center [627, 86] width 260 height 21
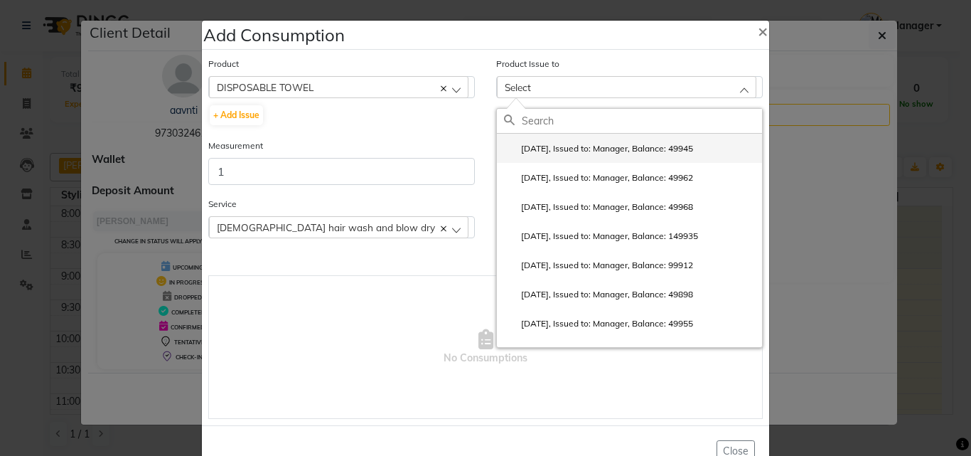
click at [626, 145] on label "[DATE], Issued to: Manager, Balance: 49945" at bounding box center [598, 148] width 189 height 13
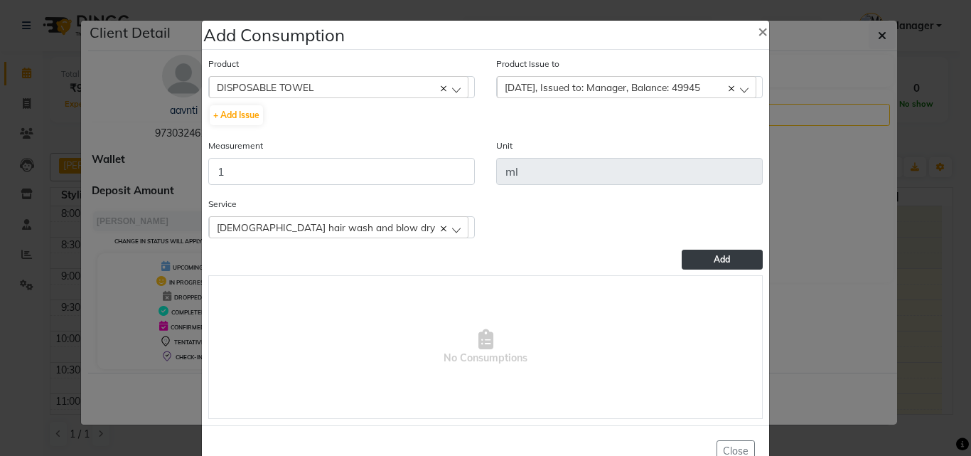
click at [737, 260] on button "Add" at bounding box center [722, 260] width 81 height 20
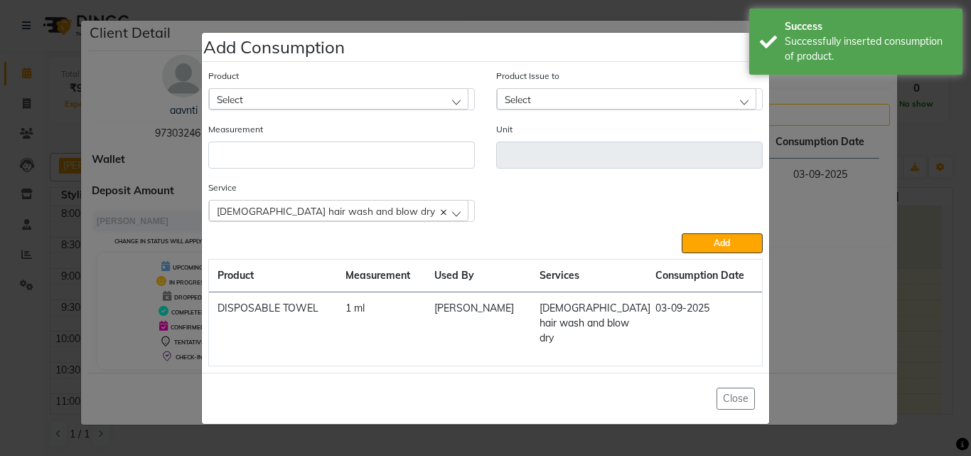
click at [340, 103] on div "Select" at bounding box center [339, 98] width 260 height 21
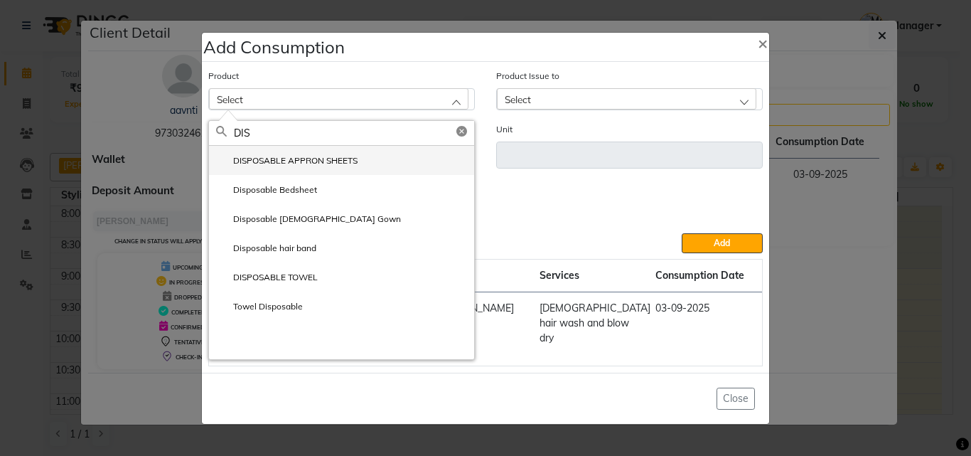
type input "DIS"
click at [284, 167] on label "DISPOSABLE APPRON SHEETS" at bounding box center [287, 160] width 142 height 13
type input "ml"
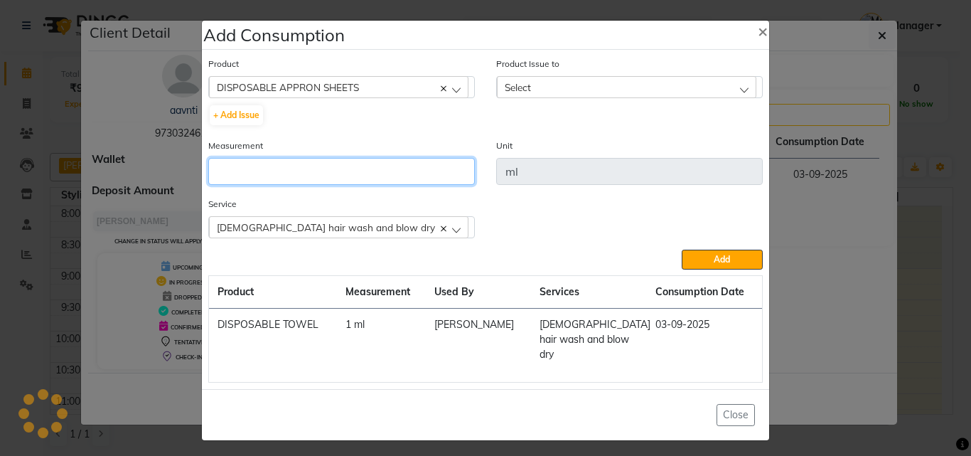
click at [303, 176] on input "number" at bounding box center [341, 171] width 267 height 27
type input "1"
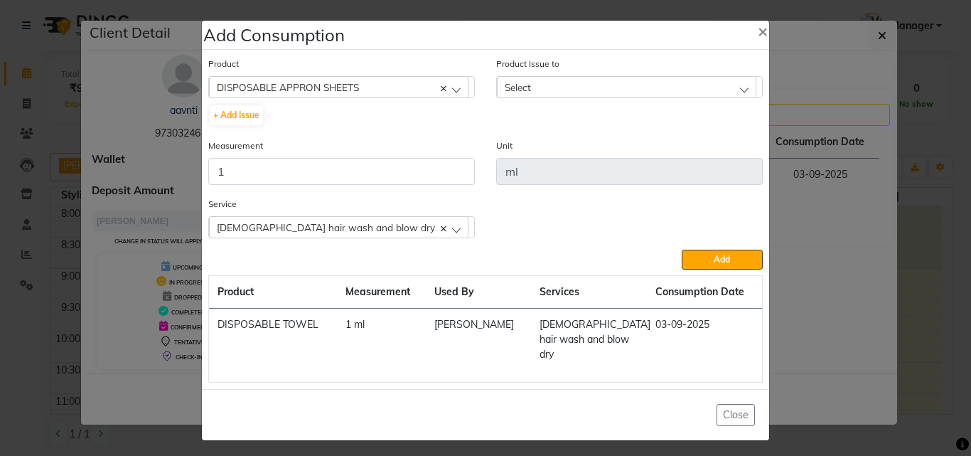
click at [622, 90] on div "Select" at bounding box center [627, 86] width 260 height 21
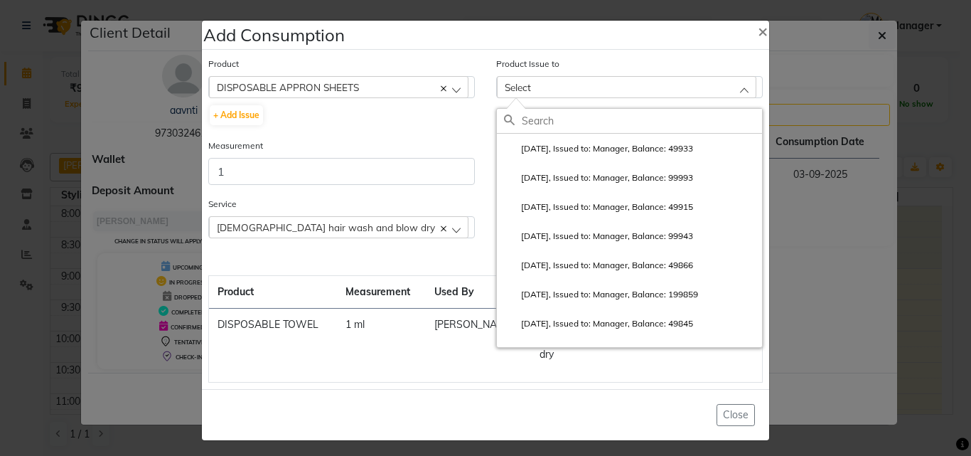
drag, startPoint x: 634, startPoint y: 146, endPoint x: 634, endPoint y: 167, distance: 21.3
click at [634, 163] on li "[DATE], Issued to: Manager, Balance: 49933" at bounding box center [629, 148] width 265 height 29
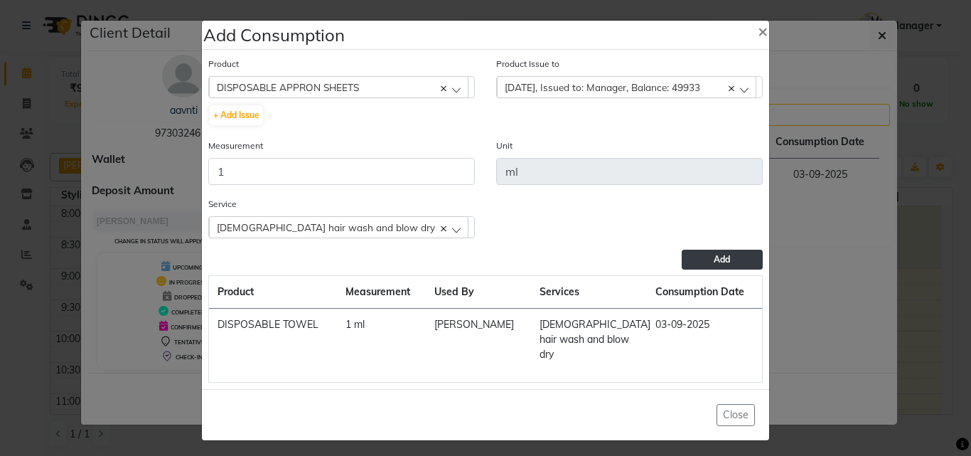
click at [735, 260] on button "Add" at bounding box center [722, 260] width 81 height 20
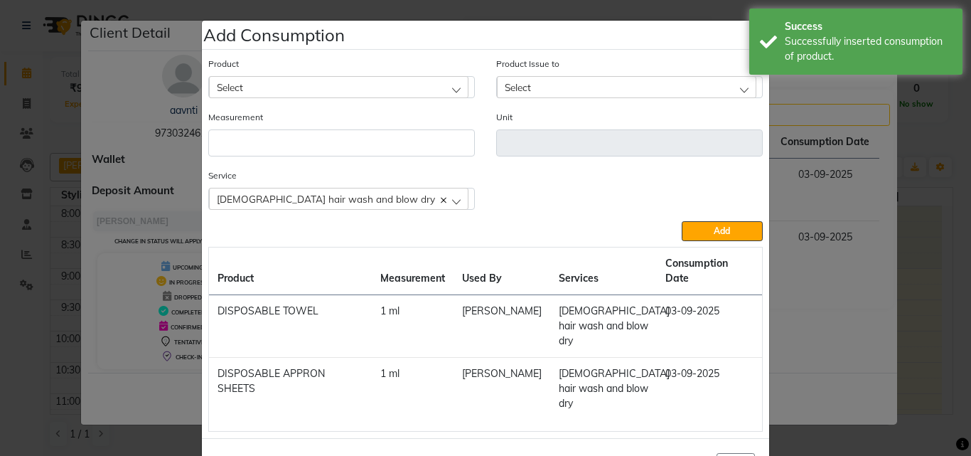
click at [279, 87] on div "Select" at bounding box center [339, 86] width 260 height 21
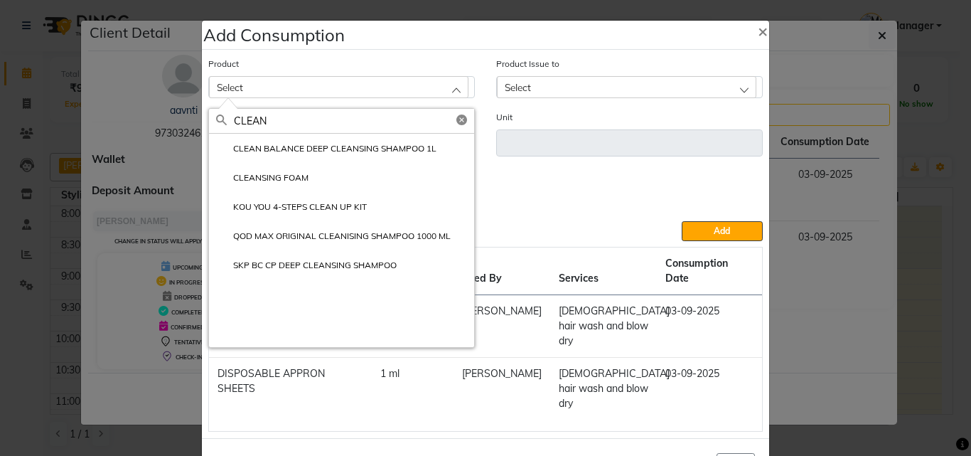
type input "CLEAN"
click at [343, 145] on label "CLEAN BALANCE DEEP CLEANSING SHAMPOO 1L" at bounding box center [326, 148] width 220 height 13
type input "ml"
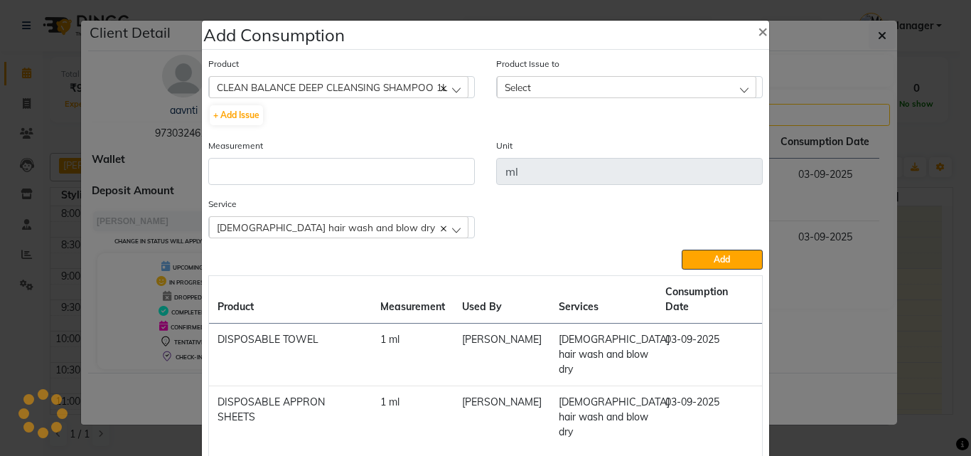
drag, startPoint x: 352, startPoint y: 154, endPoint x: 352, endPoint y: 171, distance: 17.1
click at [352, 155] on div "Measurement" at bounding box center [341, 161] width 267 height 47
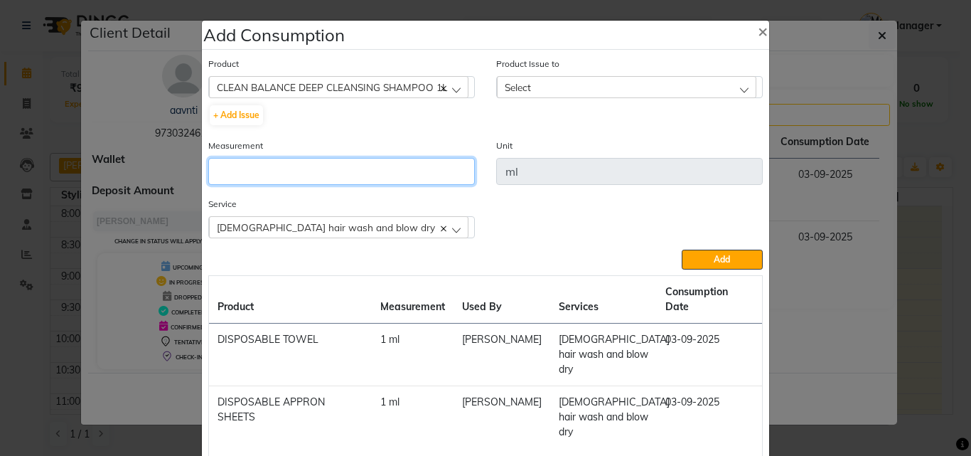
click at [352, 171] on input "number" at bounding box center [341, 171] width 267 height 27
type input "10"
click at [592, 87] on div "Select" at bounding box center [627, 86] width 260 height 21
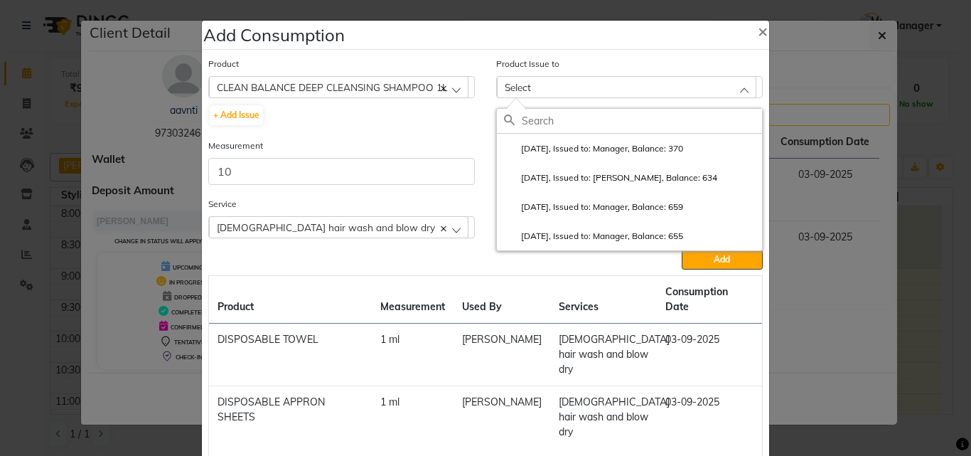
click at [597, 137] on li "[DATE], Issued to: Manager, Balance: 370" at bounding box center [629, 148] width 265 height 29
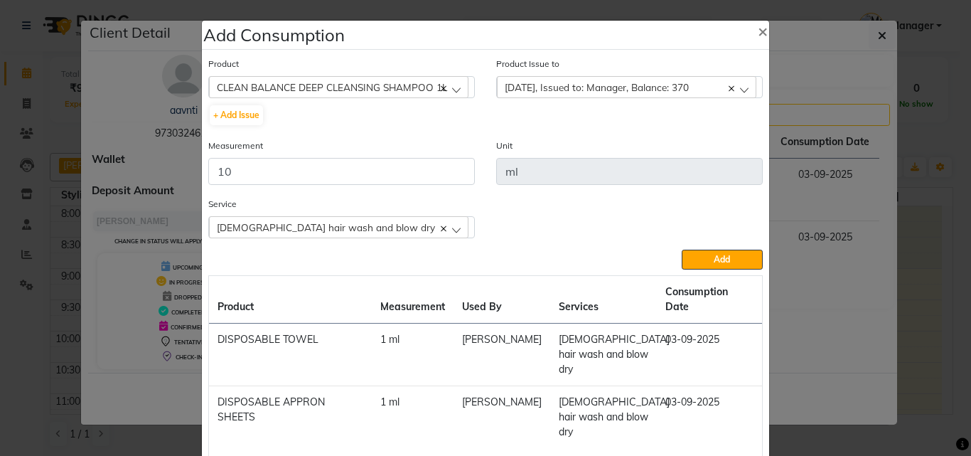
click at [598, 145] on div "Unit ml" at bounding box center [629, 161] width 267 height 47
click at [730, 264] on button "Add" at bounding box center [722, 260] width 81 height 20
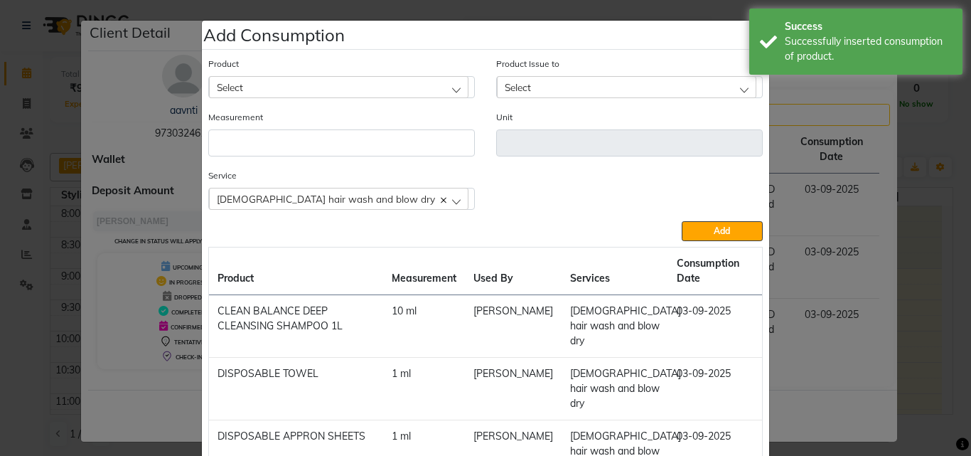
click at [330, 83] on div "Select" at bounding box center [339, 86] width 260 height 21
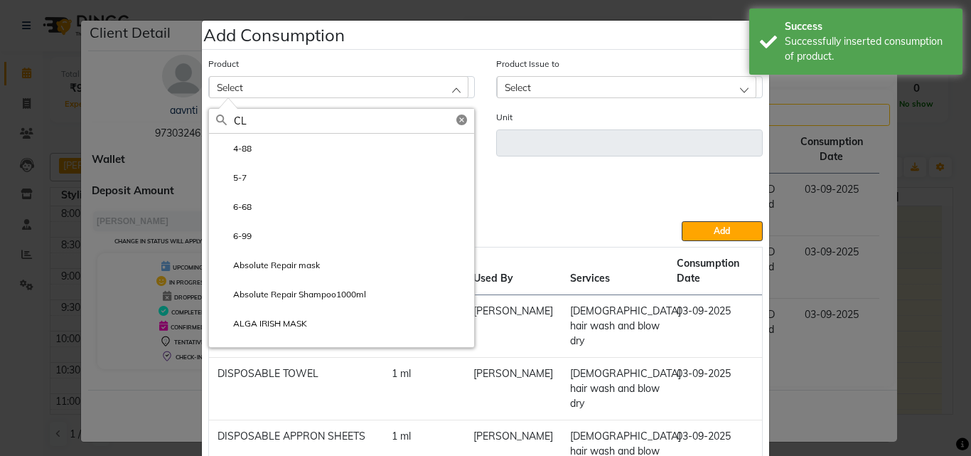
type input "C"
type input "5"
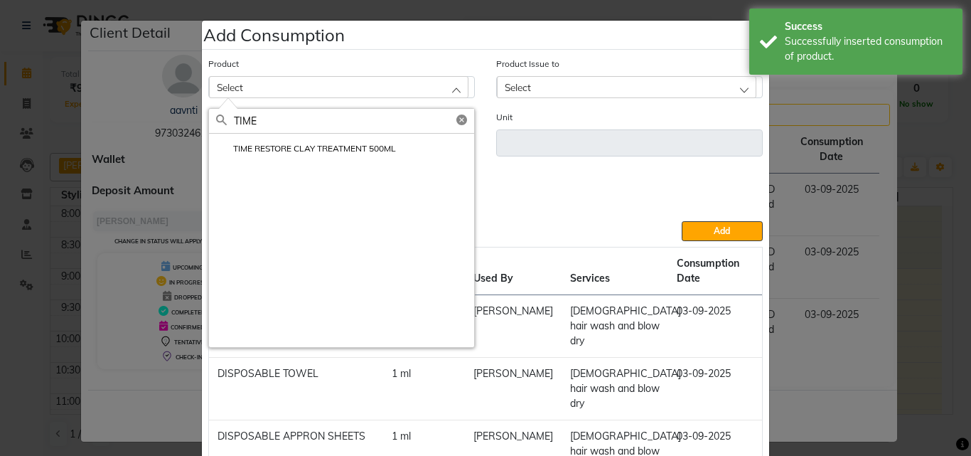
type input "TIME"
click at [346, 145] on label "TIME RESTORE CLAY TREATMENT 500ML" at bounding box center [306, 148] width 180 height 13
type input "ml"
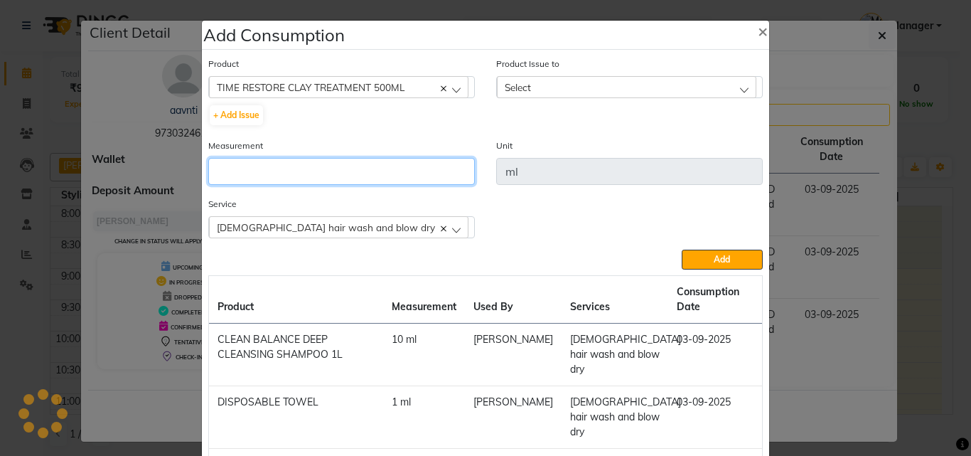
click at [341, 163] on input "number" at bounding box center [341, 171] width 267 height 27
type input "1"
type input "10"
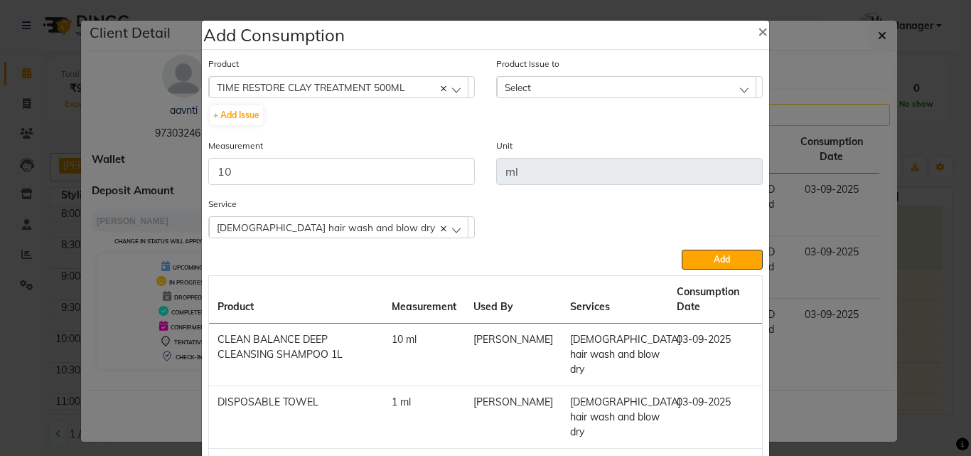
drag, startPoint x: 561, startPoint y: 93, endPoint x: 551, endPoint y: 97, distance: 10.6
click at [559, 93] on div "Select" at bounding box center [627, 86] width 260 height 21
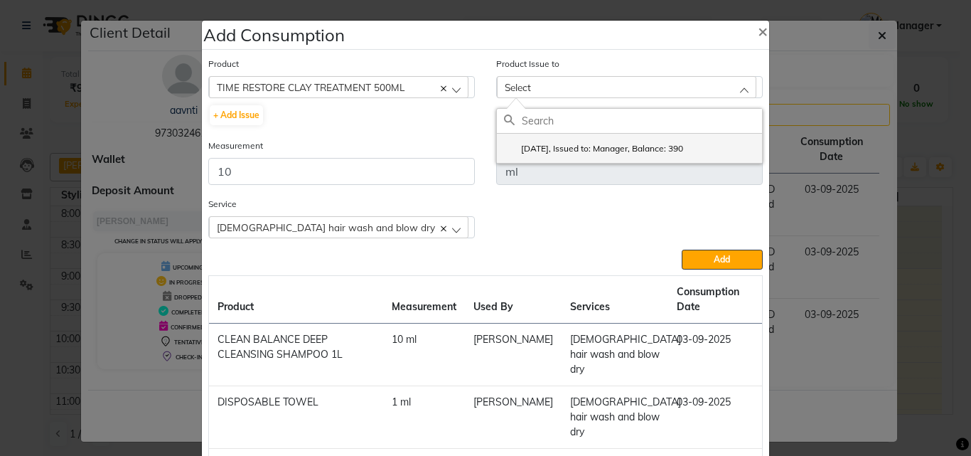
click at [554, 154] on label "[DATE], Issued to: Manager, Balance: 390" at bounding box center [593, 148] width 179 height 13
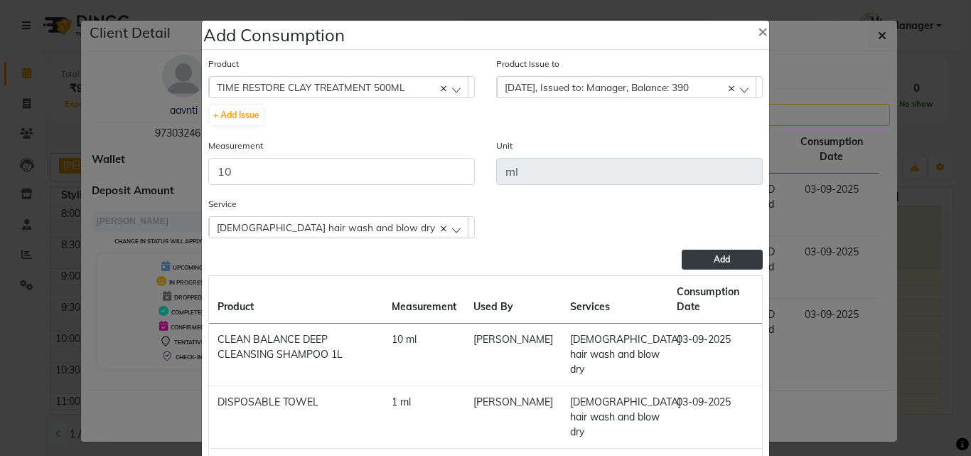
click at [700, 260] on button "Add" at bounding box center [722, 260] width 81 height 20
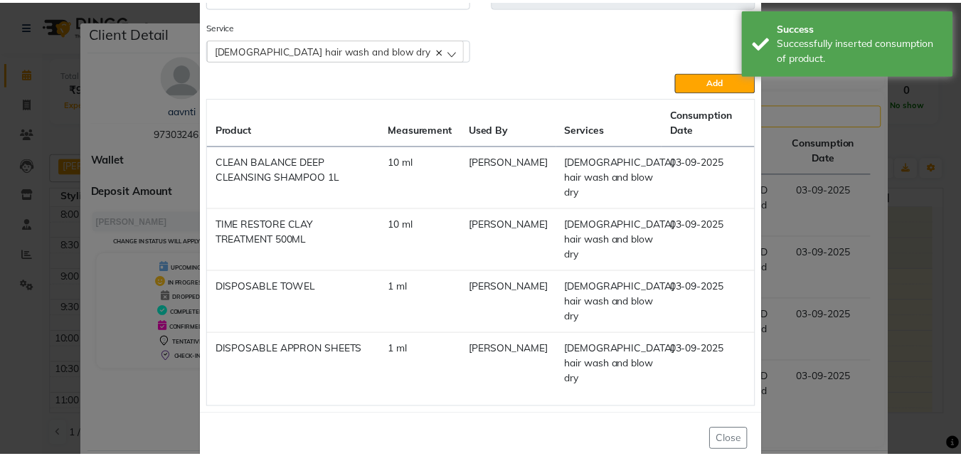
scroll to position [179, 0]
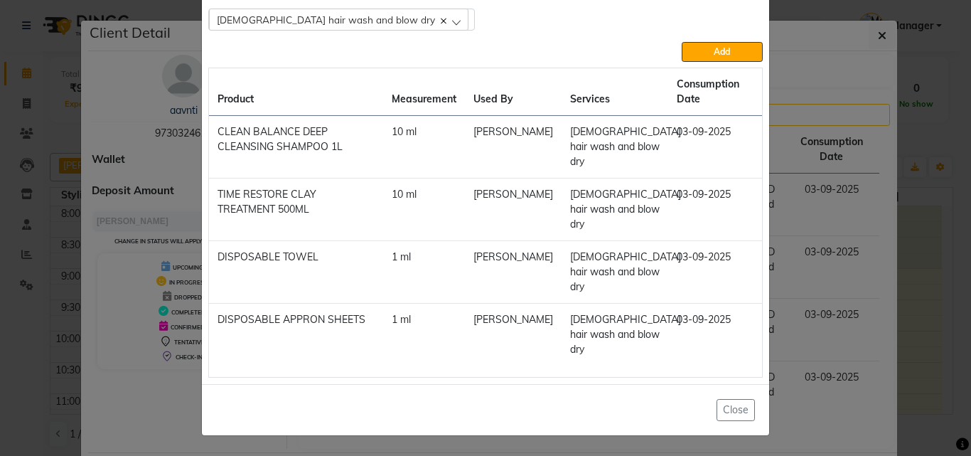
click at [919, 361] on ngb-modal-window "Add Consumption × Product Select 4-88 Product Issue to Select [DATE], Issued to…" at bounding box center [485, 228] width 971 height 456
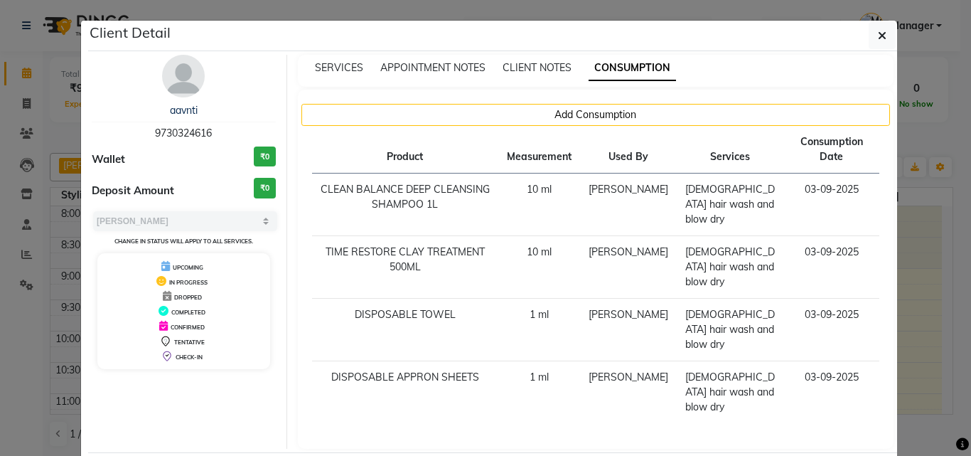
click at [919, 361] on ngb-modal-window "Client Detail aavnti 9730324616 Wallet ₹0 Deposit Amount ₹0 Select MARK DONE UP…" at bounding box center [485, 228] width 971 height 456
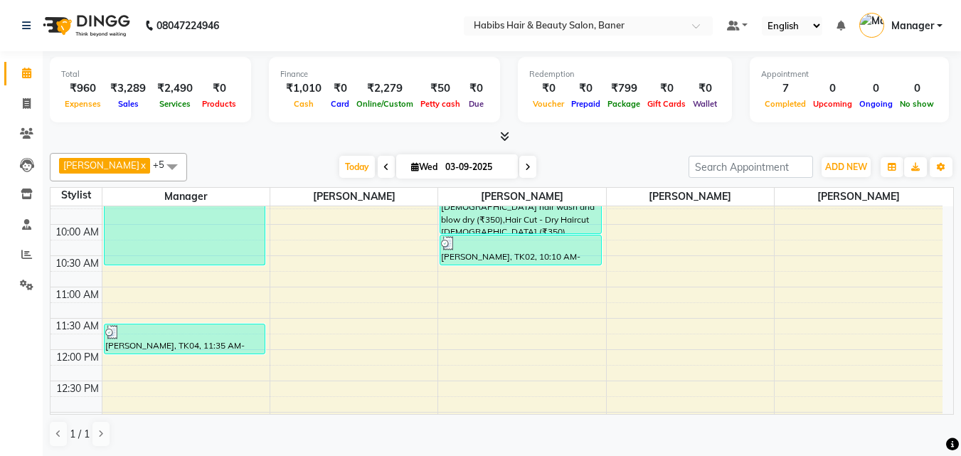
scroll to position [0, 0]
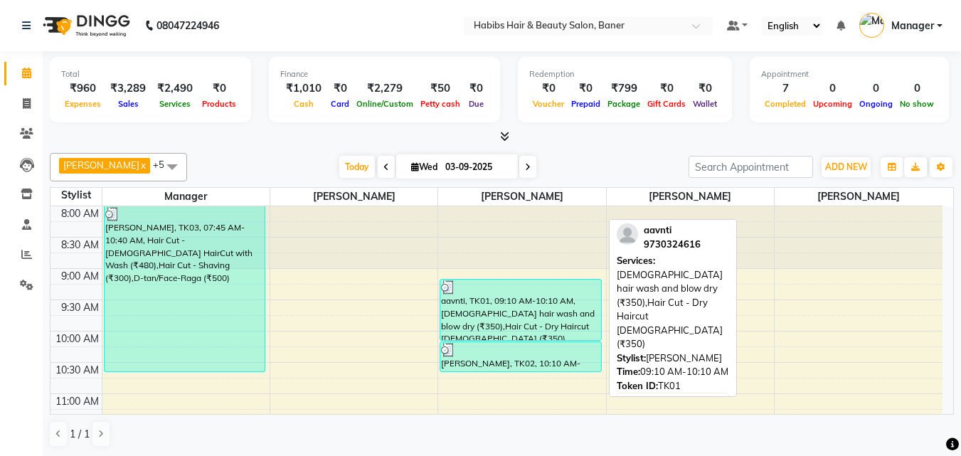
click at [501, 307] on div "aavnti, TK01, 09:10 AM-10:10 AM, [DEMOGRAPHIC_DATA] hair wash and blow dry (₹35…" at bounding box center [520, 309] width 161 height 60
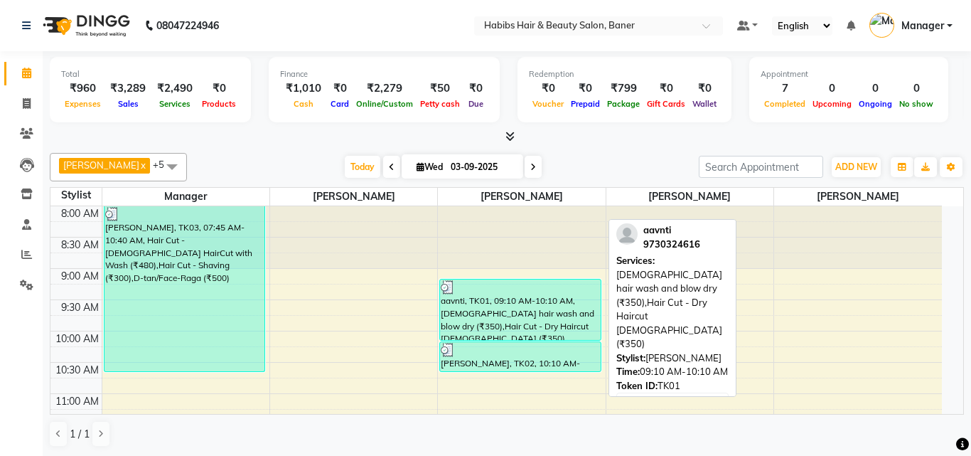
select select "3"
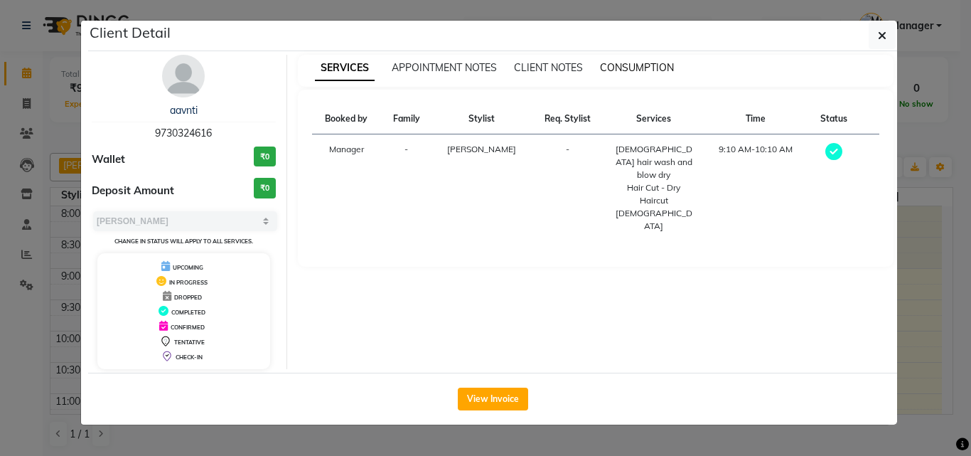
click at [636, 73] on span "CONSUMPTION" at bounding box center [637, 67] width 74 height 13
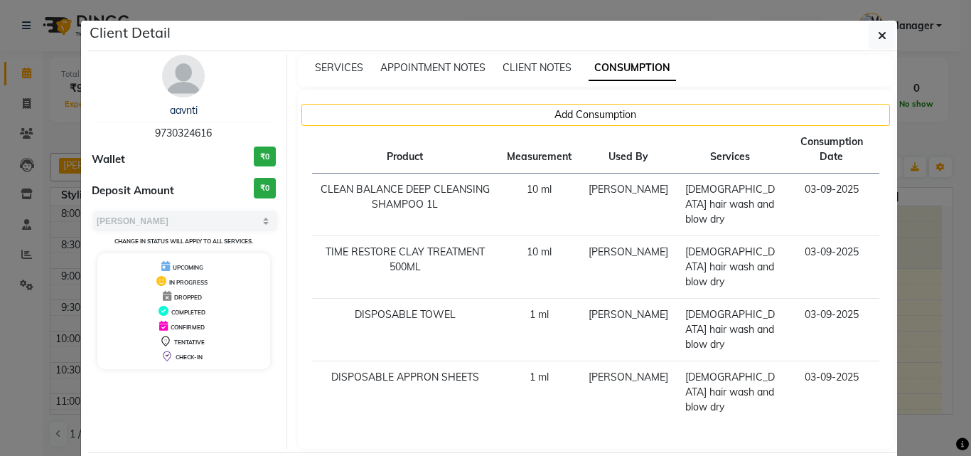
click at [919, 274] on ngb-modal-window "Client Detail aavnti 9730324616 Wallet ₹0 Deposit Amount ₹0 Select MARK DONE UP…" at bounding box center [485, 228] width 971 height 456
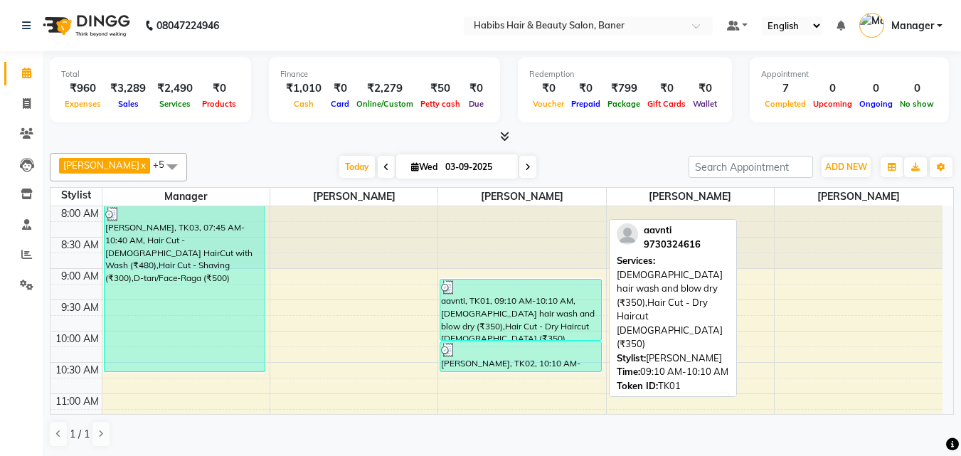
click at [540, 299] on div "aavnti, TK01, 09:10 AM-10:10 AM, [DEMOGRAPHIC_DATA] hair wash and blow dry (₹35…" at bounding box center [520, 309] width 161 height 60
select select "3"
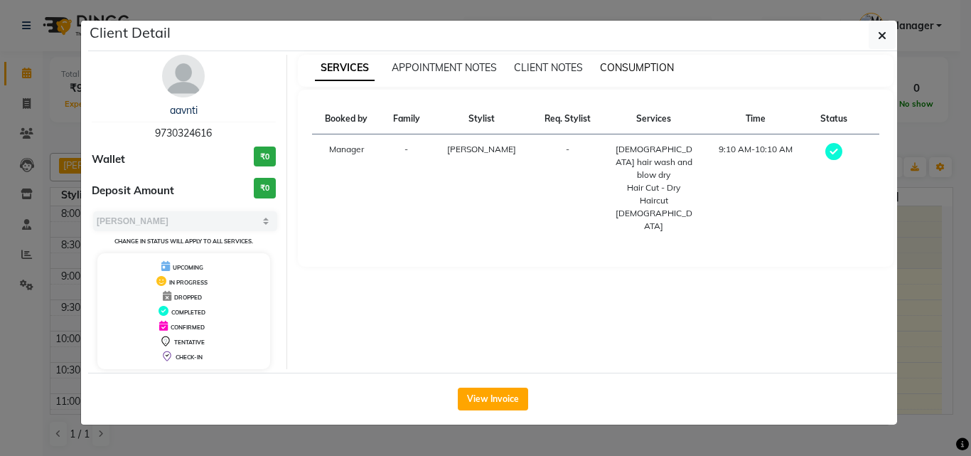
click at [606, 70] on span "CONSUMPTION" at bounding box center [637, 67] width 74 height 13
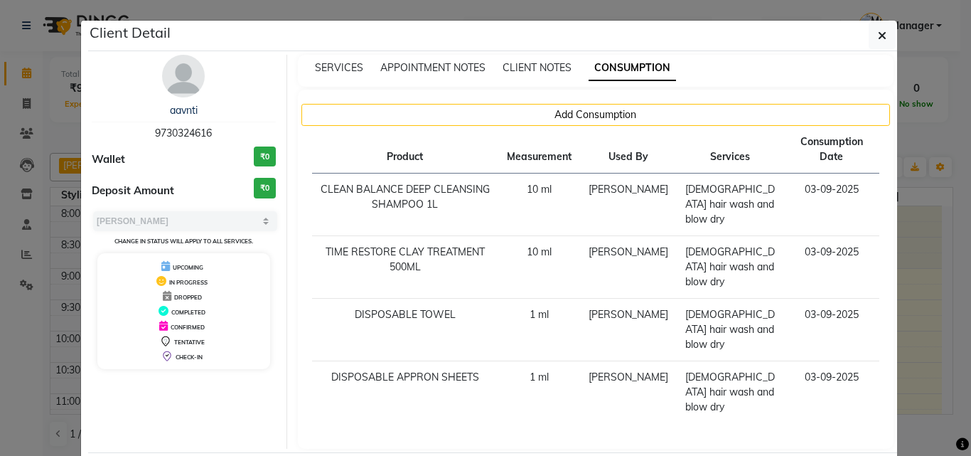
click at [922, 242] on ngb-modal-window "Client Detail aavnti 9730324616 Wallet ₹0 Deposit Amount ₹0 Select MARK DONE UP…" at bounding box center [485, 228] width 971 height 456
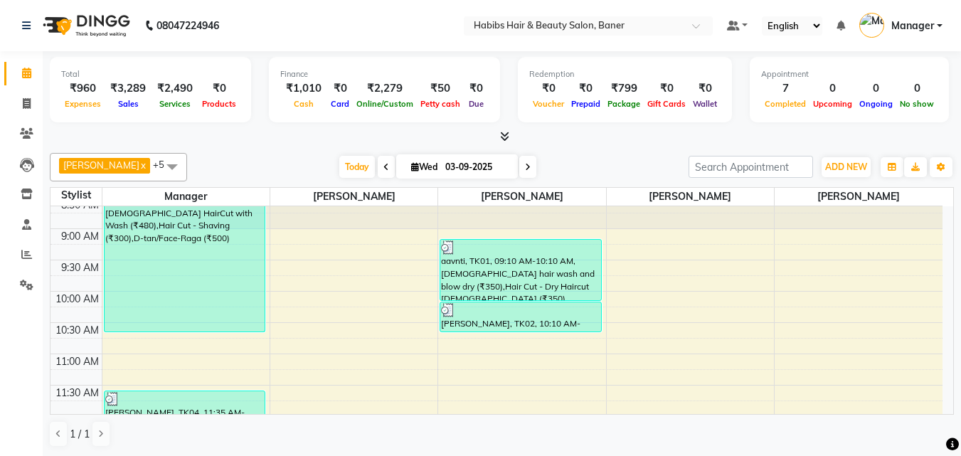
scroll to position [71, 0]
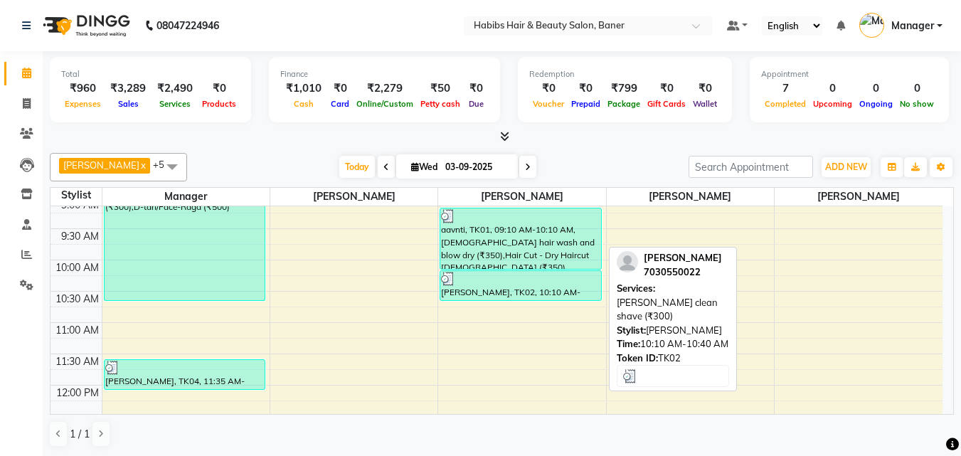
click at [498, 287] on div "[PERSON_NAME], TK02, 10:10 AM-10:40 AM, [PERSON_NAME] clean shave (₹300)" at bounding box center [520, 285] width 161 height 29
select select "3"
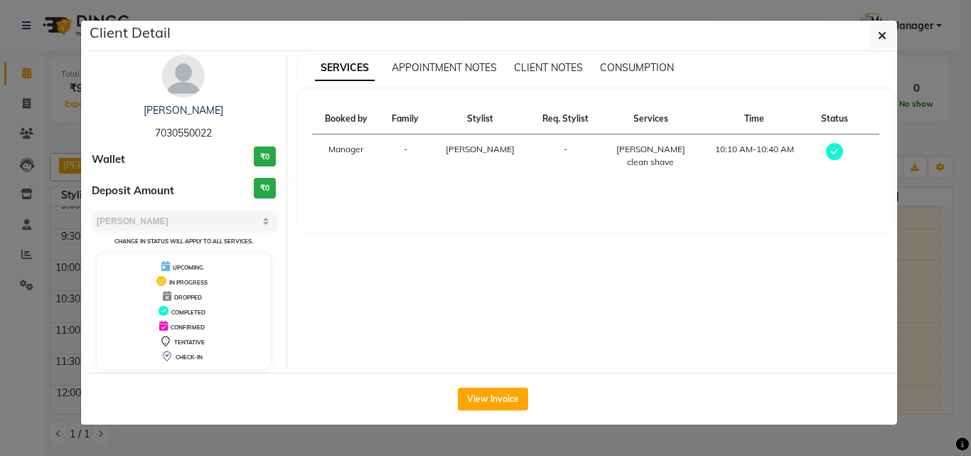
drag, startPoint x: 639, startPoint y: 68, endPoint x: 638, endPoint y: 85, distance: 17.1
click at [639, 74] on div "CONSUMPTION" at bounding box center [637, 67] width 74 height 15
click at [615, 73] on span "CONSUMPTION" at bounding box center [637, 67] width 74 height 13
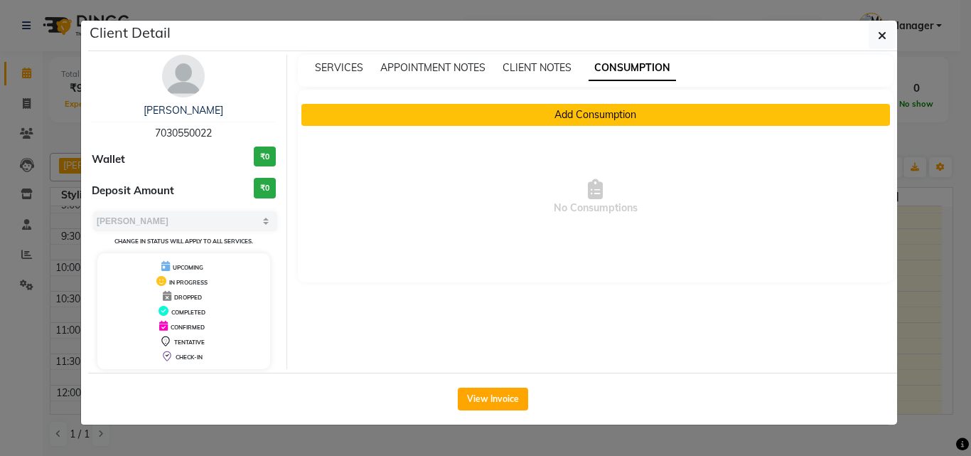
click at [593, 107] on button "Add Consumption" at bounding box center [597, 115] width 590 height 22
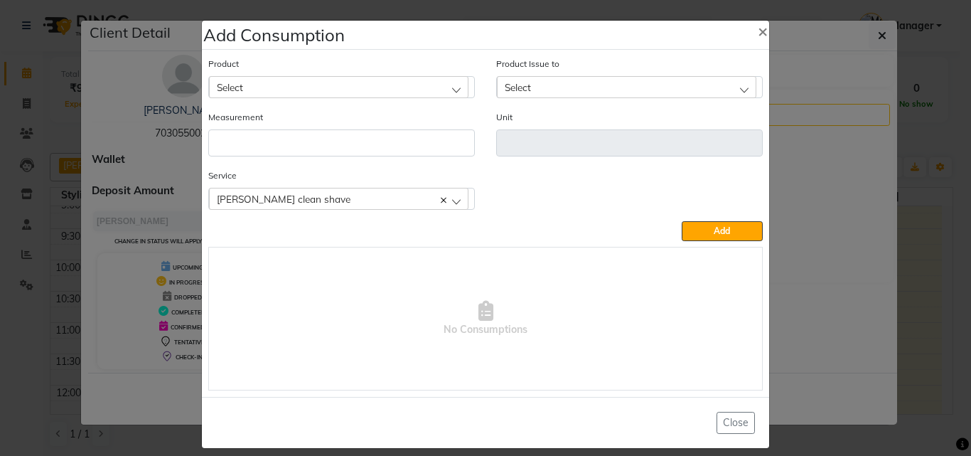
click at [326, 90] on div "Select" at bounding box center [339, 86] width 260 height 21
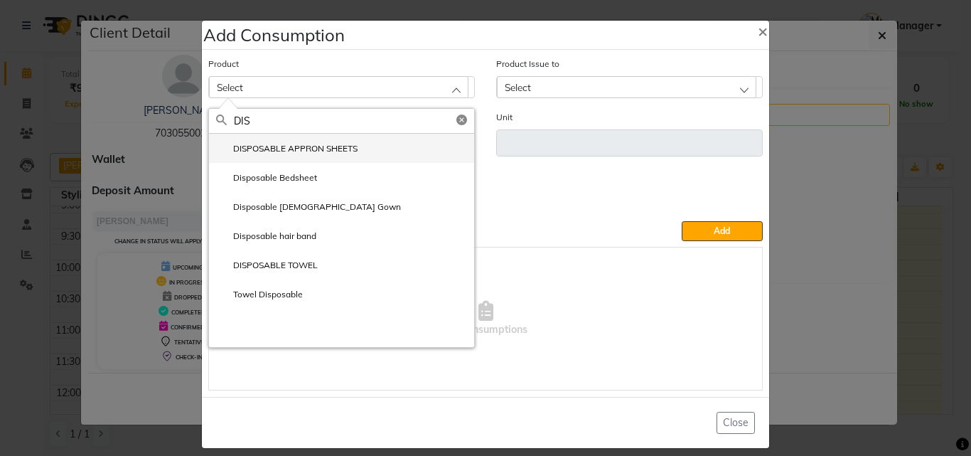
type input "DIS"
click at [315, 148] on label "DISPOSABLE APPRON SHEETS" at bounding box center [287, 148] width 142 height 13
type input "ml"
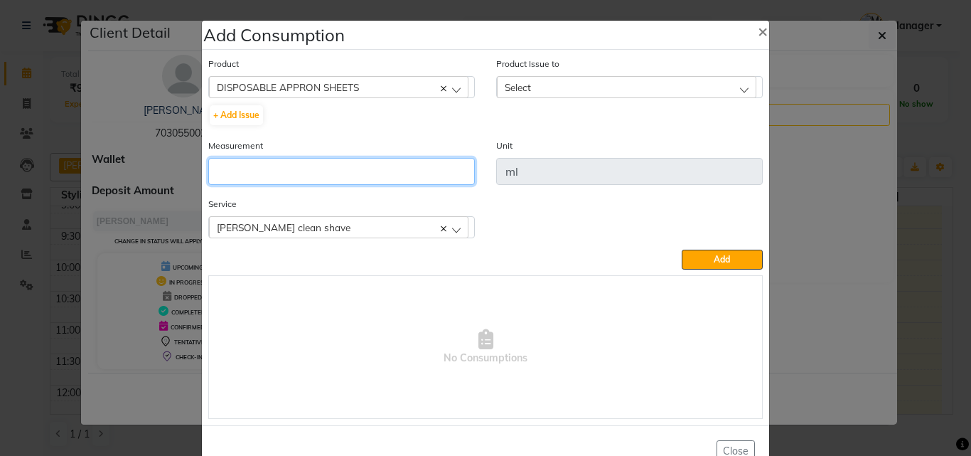
click at [321, 164] on input "number" at bounding box center [341, 171] width 267 height 27
type input "1"
click at [543, 82] on div "Select" at bounding box center [627, 86] width 260 height 21
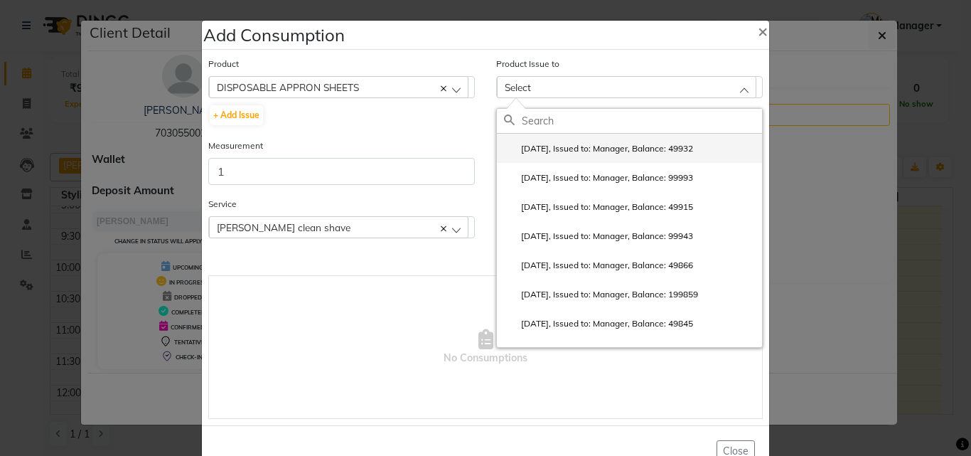
click at [585, 154] on label "[DATE], Issued to: Manager, Balance: 49932" at bounding box center [598, 148] width 189 height 13
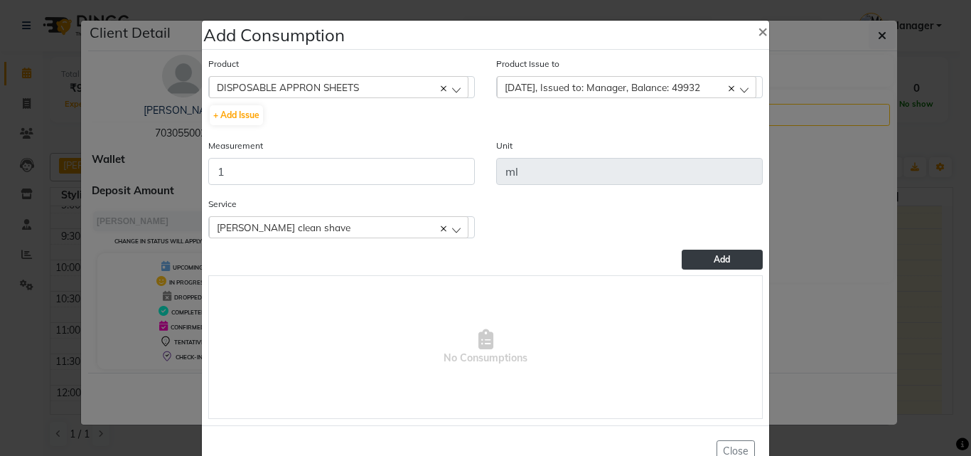
click at [735, 264] on button "Add" at bounding box center [722, 260] width 81 height 20
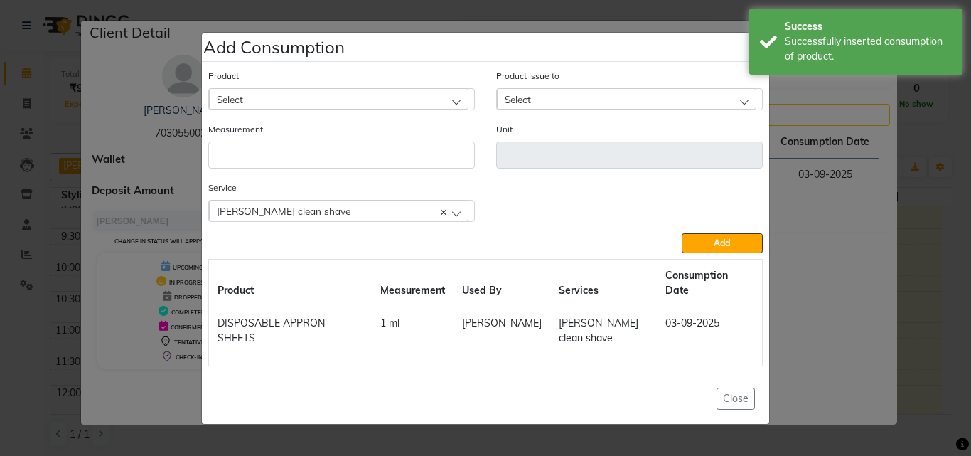
click at [915, 265] on ngb-modal-window "Add Consumption × Product Select 4-88 Product Issue to Select [DATE], Issued to…" at bounding box center [485, 228] width 971 height 456
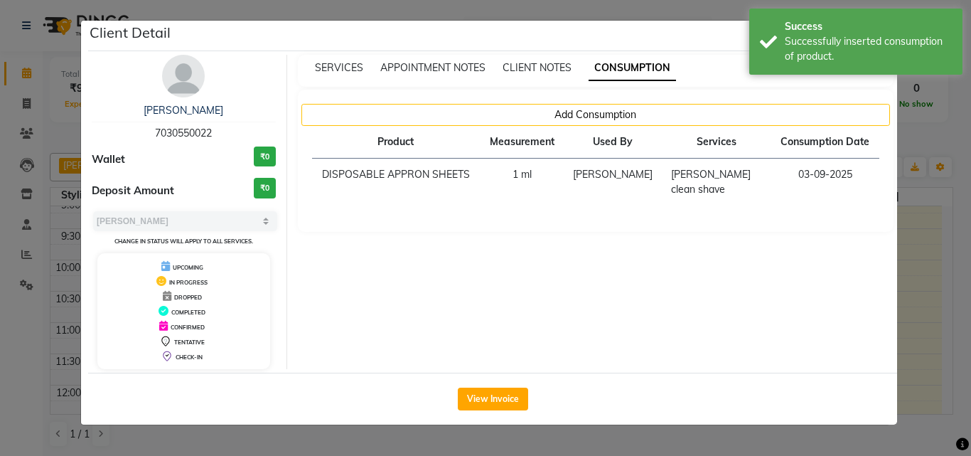
click at [915, 265] on ngb-modal-window "Client Detail [PERSON_NAME] 7030550022 Wallet ₹0 Deposit Amount ₹0 Select MARK …" at bounding box center [485, 228] width 971 height 456
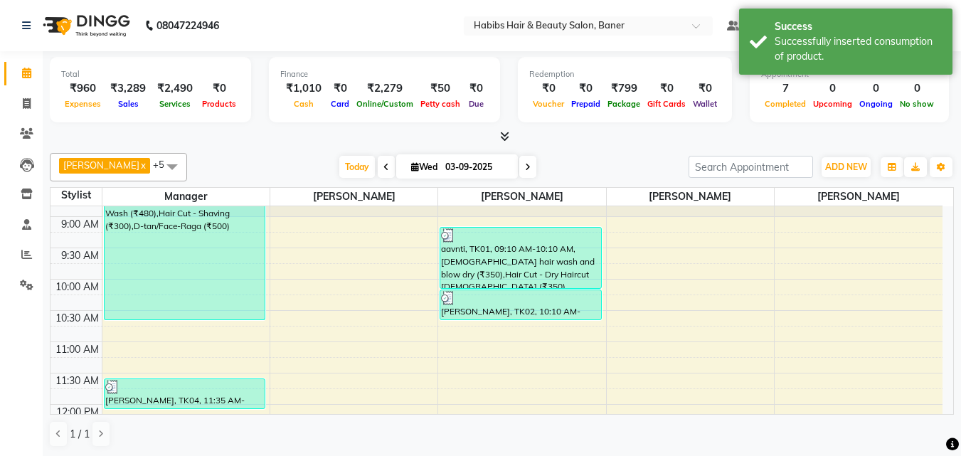
scroll to position [0, 0]
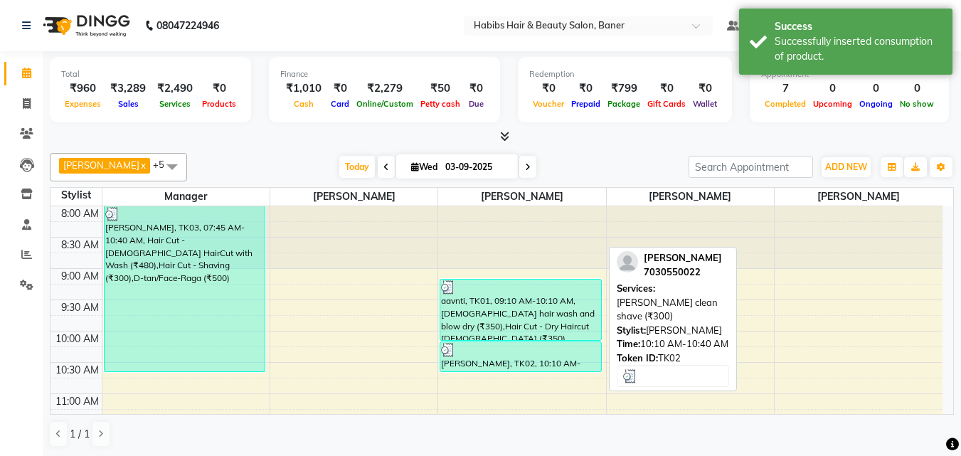
click at [523, 354] on div at bounding box center [520, 350] width 159 height 14
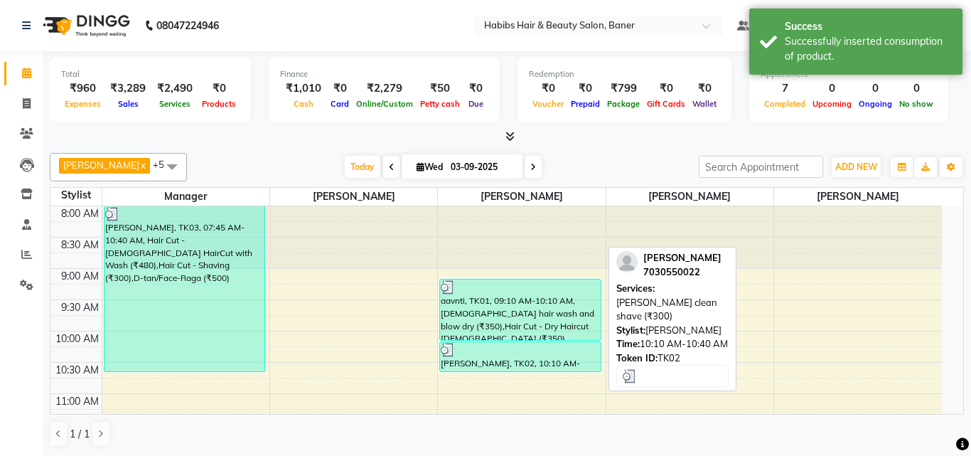
select select "3"
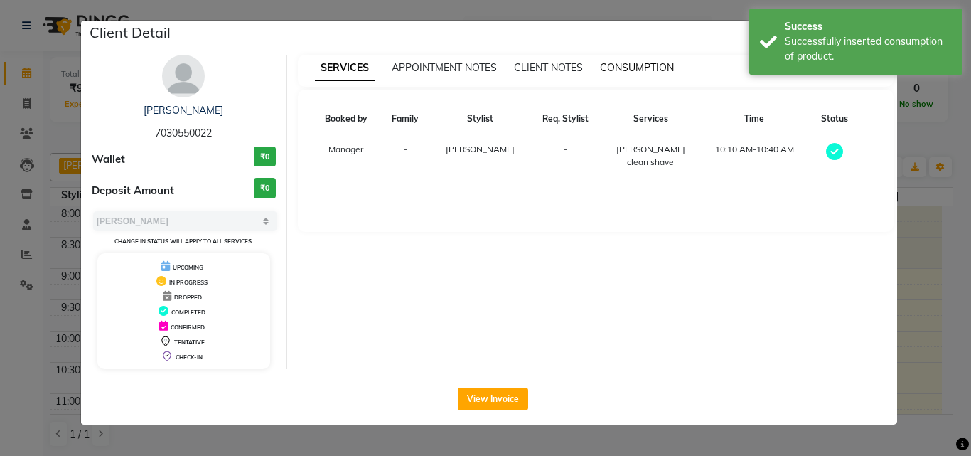
click at [607, 65] on span "CONSUMPTION" at bounding box center [637, 67] width 74 height 13
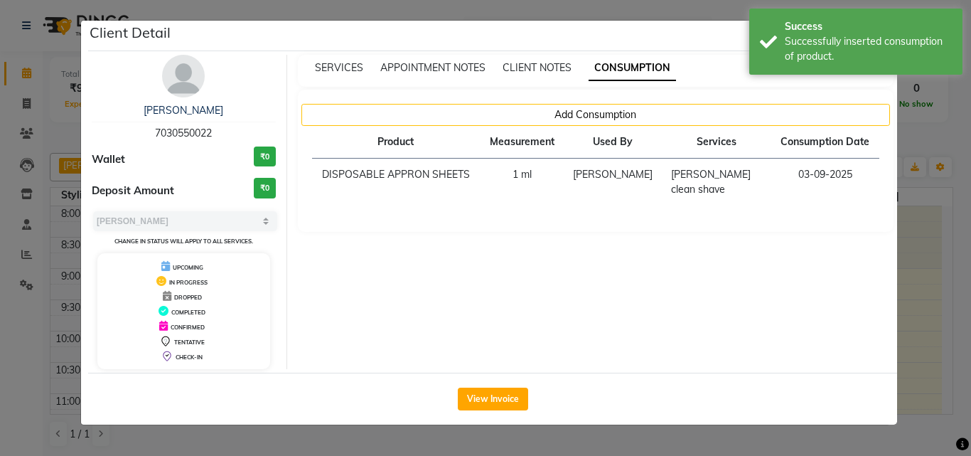
click at [935, 260] on ngb-modal-window "Client Detail [PERSON_NAME] 7030550022 Wallet ₹0 Deposit Amount ₹0 Select MARK …" at bounding box center [485, 228] width 971 height 456
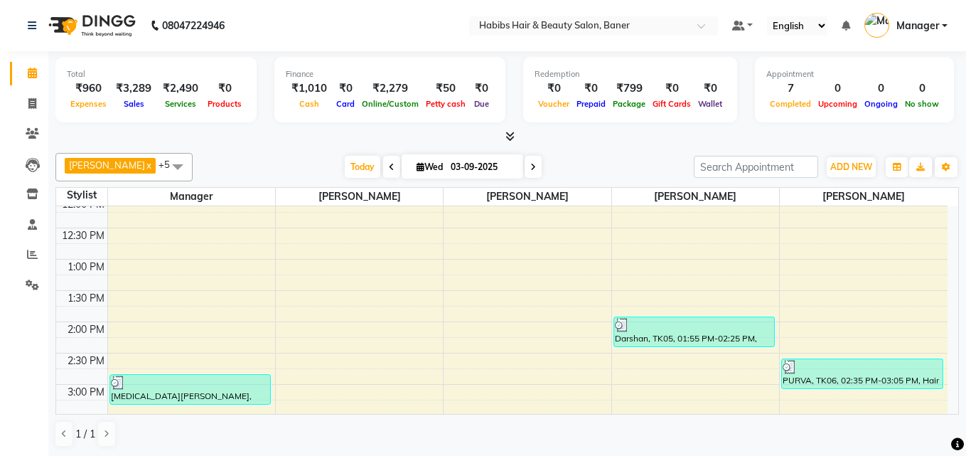
scroll to position [284, 0]
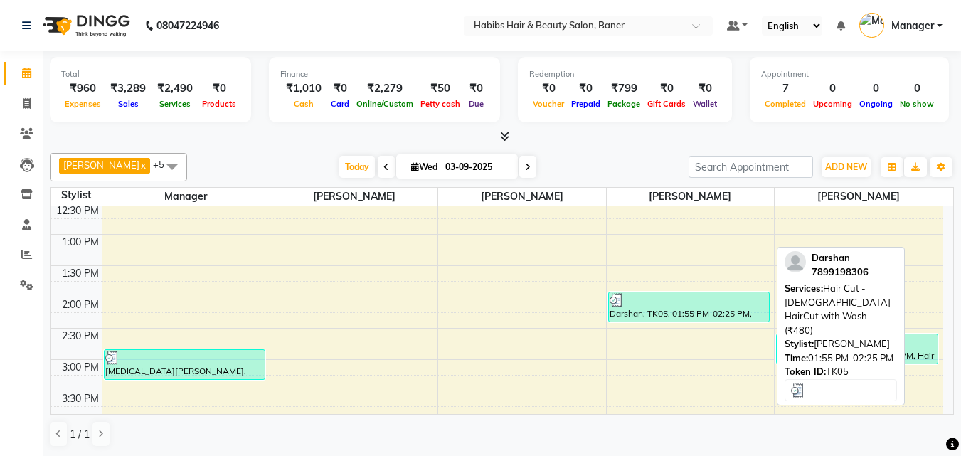
click at [659, 311] on div "Darshan, TK05, 01:55 PM-02:25 PM, Hair Cut - [DEMOGRAPHIC_DATA] HairCut with Wa…" at bounding box center [689, 306] width 161 height 29
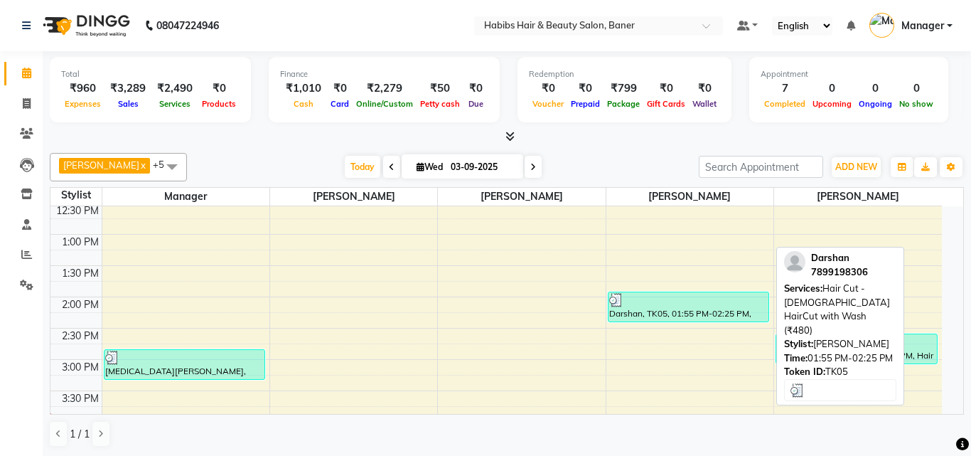
select select "3"
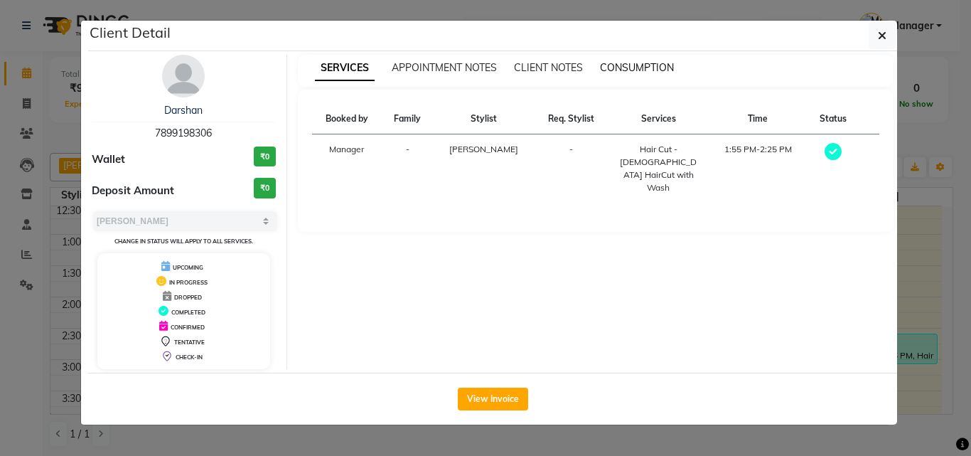
click at [633, 65] on span "CONSUMPTION" at bounding box center [637, 67] width 74 height 13
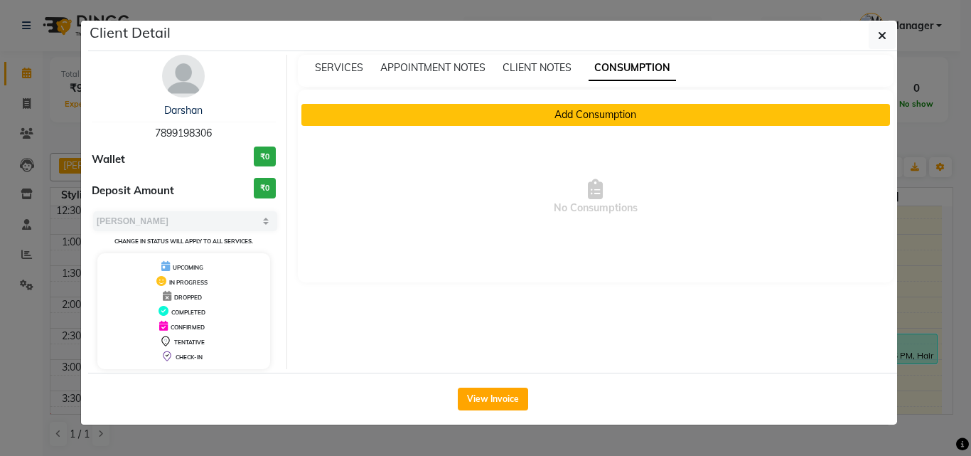
click at [515, 117] on button "Add Consumption" at bounding box center [597, 115] width 590 height 22
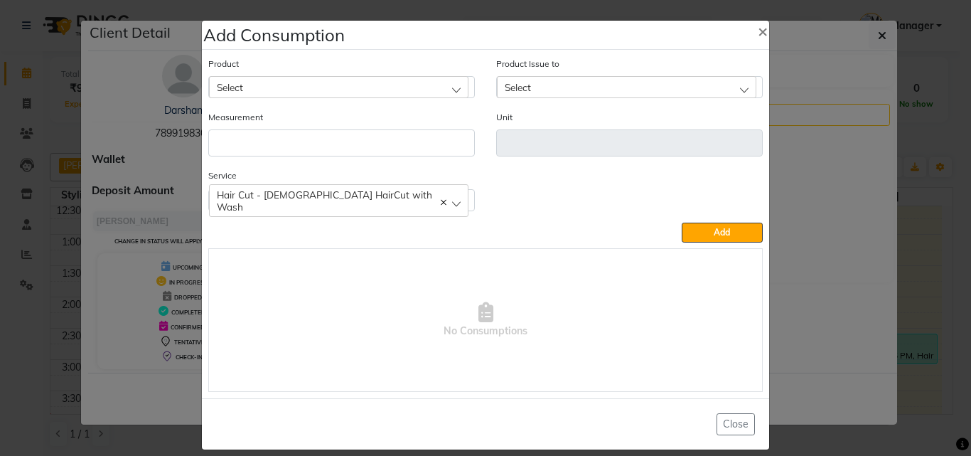
click at [254, 84] on div "Select" at bounding box center [339, 86] width 260 height 21
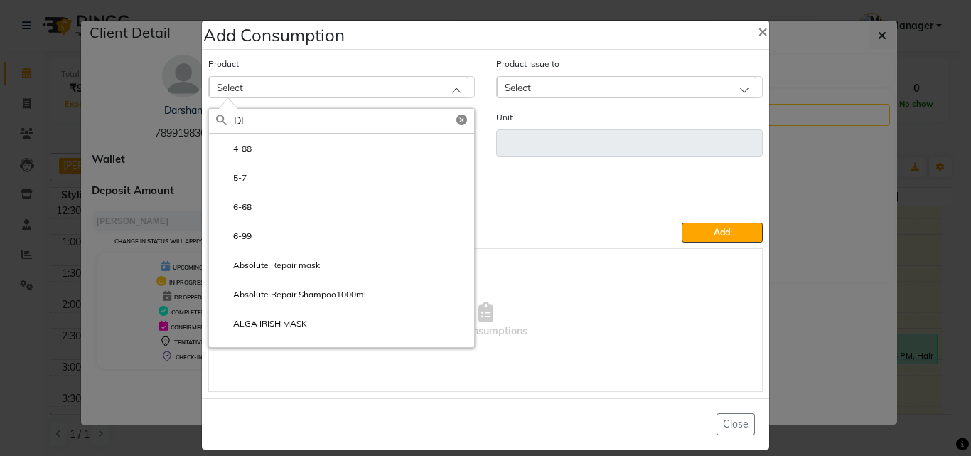
type input "DIS"
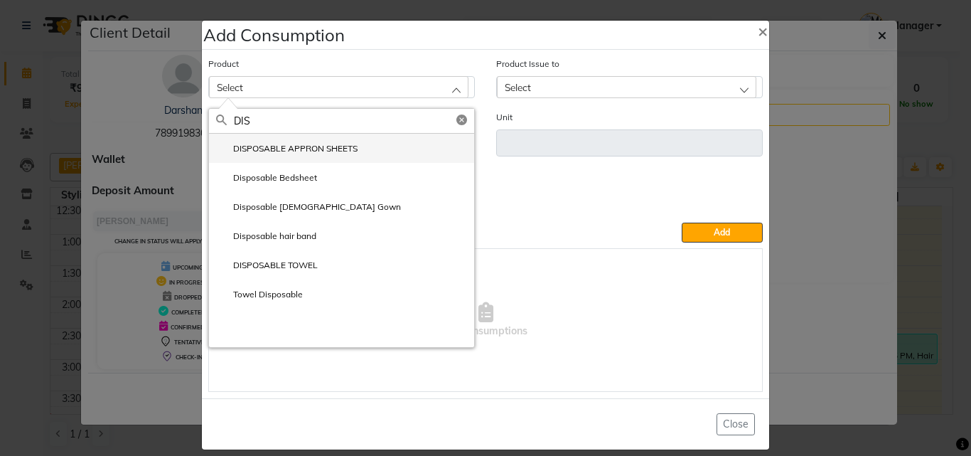
click at [284, 149] on label "DISPOSABLE APPRON SHEETS" at bounding box center [287, 148] width 142 height 13
type input "ml"
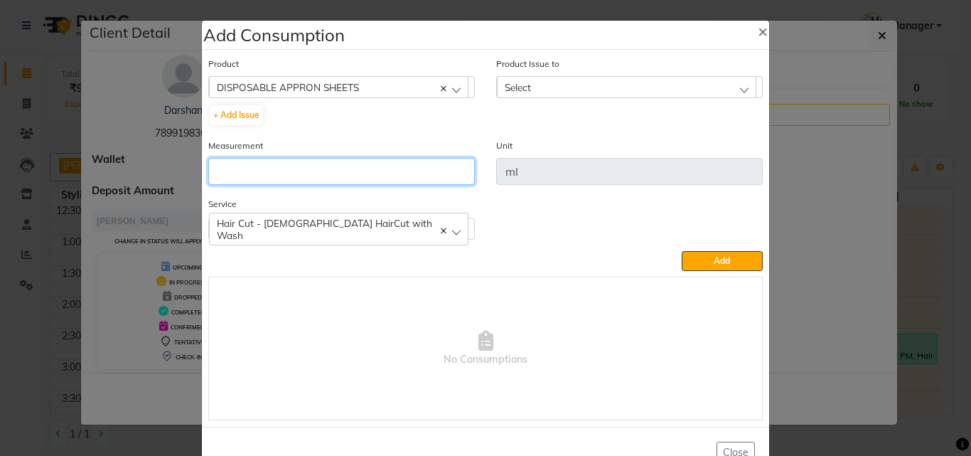
click at [300, 161] on input "number" at bounding box center [341, 171] width 267 height 27
type input "1"
click at [548, 87] on div "Select" at bounding box center [627, 86] width 260 height 21
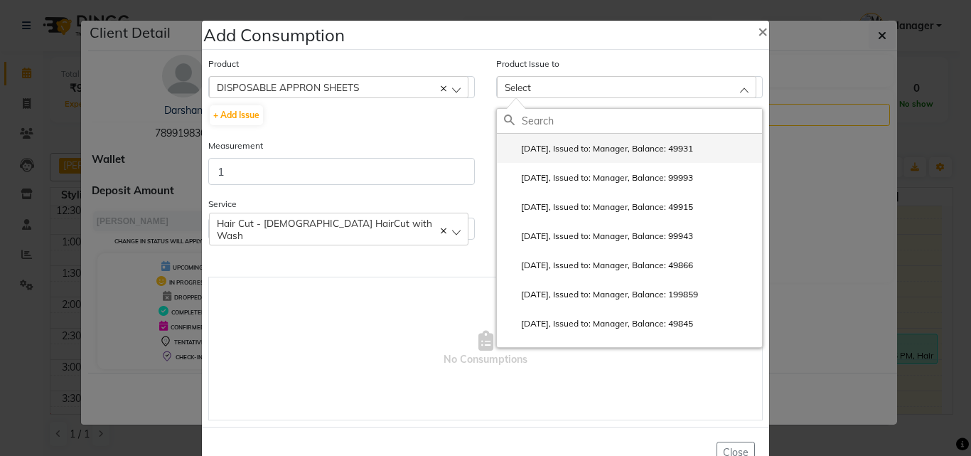
click at [570, 144] on label "[DATE], Issued to: Manager, Balance: 49931" at bounding box center [598, 148] width 189 height 13
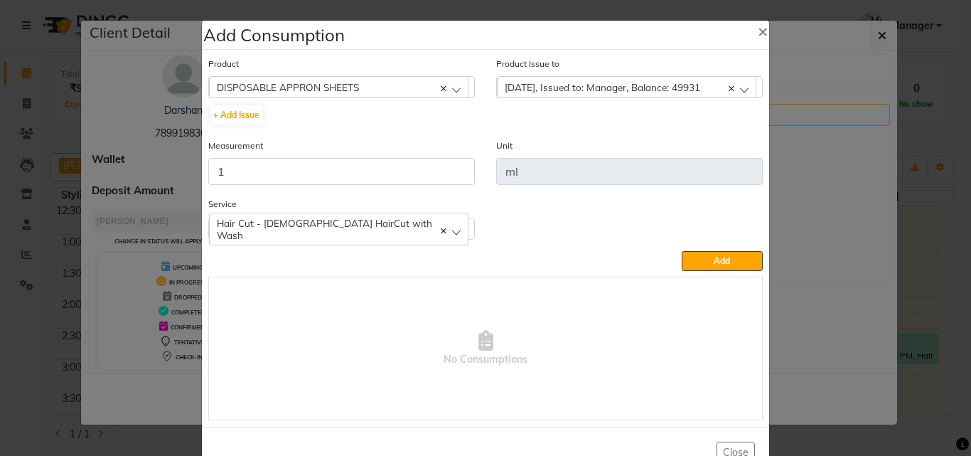
click at [705, 255] on button "Add" at bounding box center [722, 261] width 81 height 20
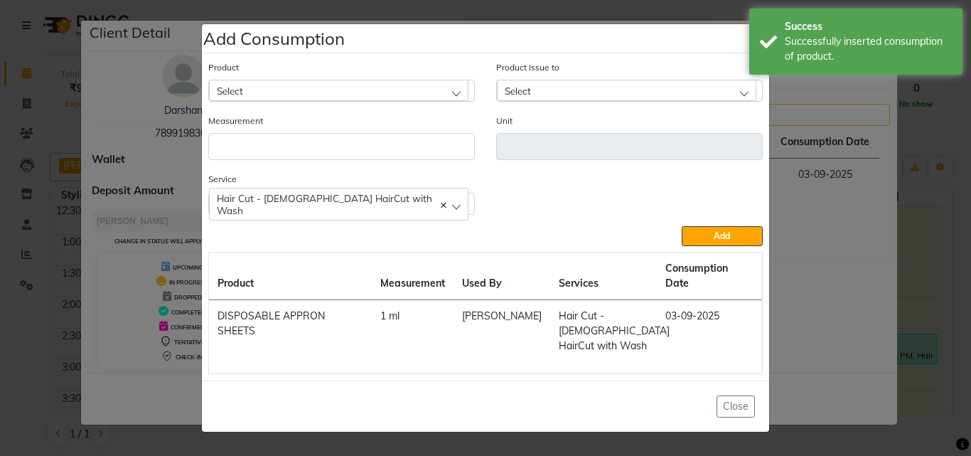
click at [264, 98] on div "Select" at bounding box center [339, 90] width 260 height 21
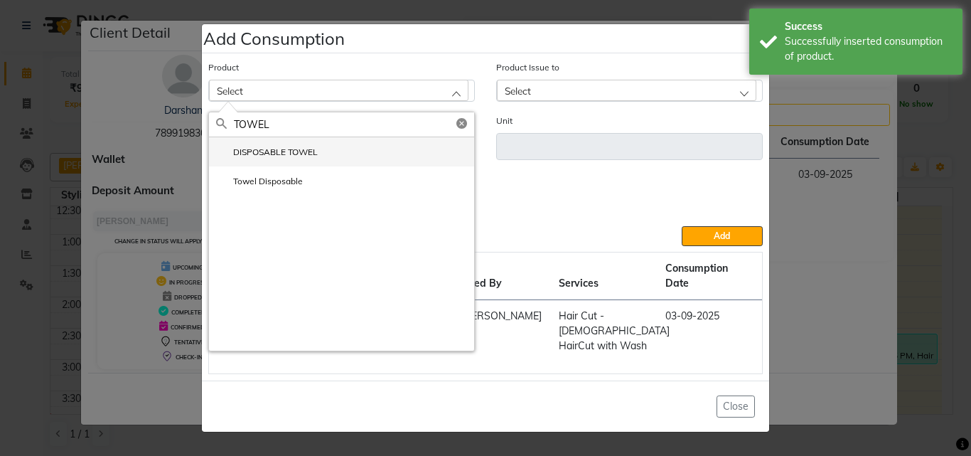
type input "TOWEL"
click at [294, 154] on label "DISPOSABLE TOWEL" at bounding box center [267, 152] width 102 height 13
type input "ml"
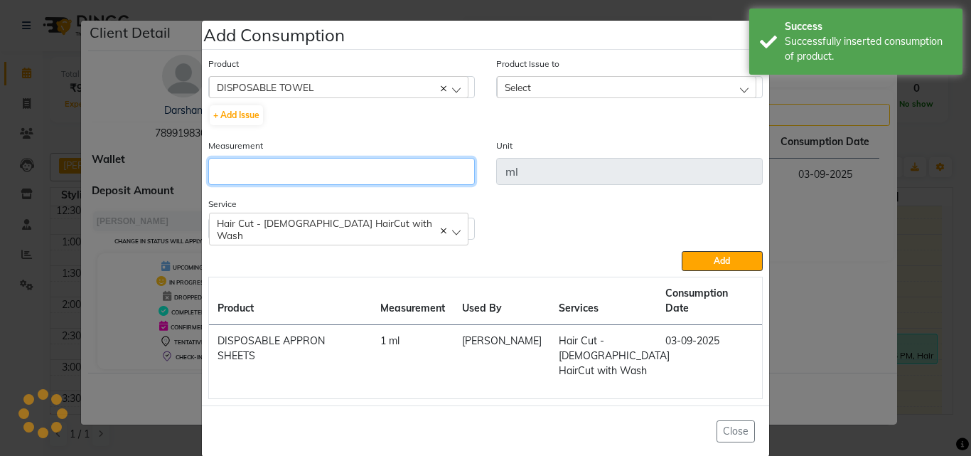
click at [307, 169] on input "number" at bounding box center [341, 171] width 267 height 27
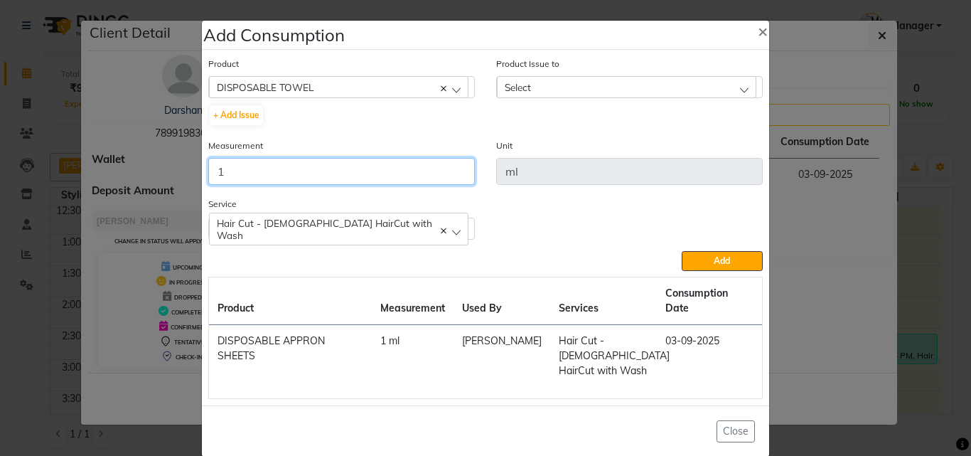
type input "1"
click at [585, 87] on div "Select" at bounding box center [627, 86] width 260 height 21
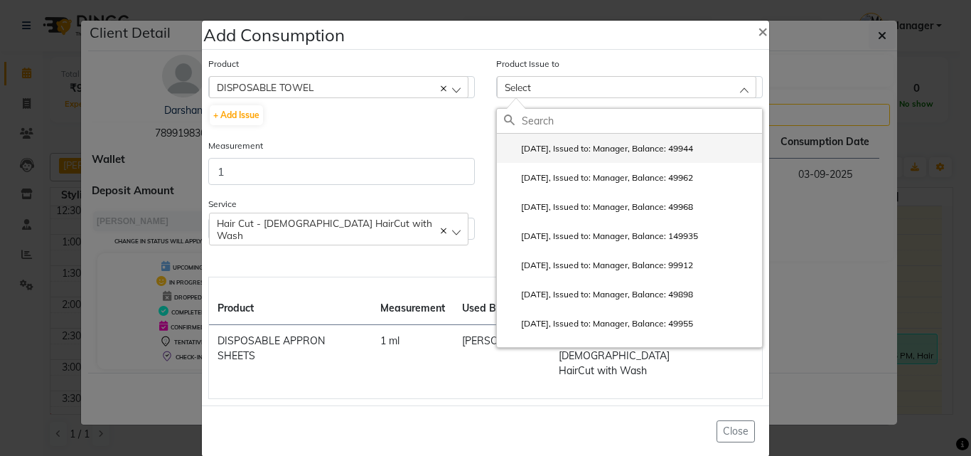
click at [635, 145] on label "[DATE], Issued to: Manager, Balance: 49944" at bounding box center [598, 148] width 189 height 13
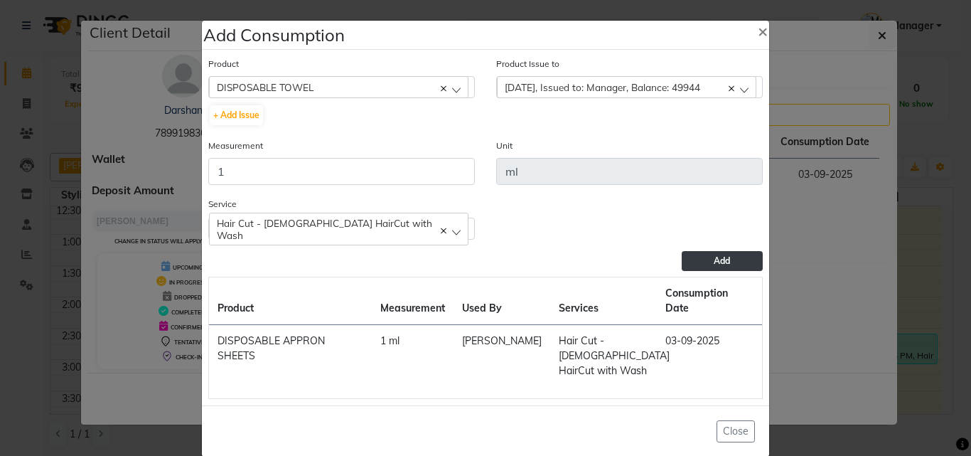
click at [730, 255] on button "Add" at bounding box center [722, 261] width 81 height 20
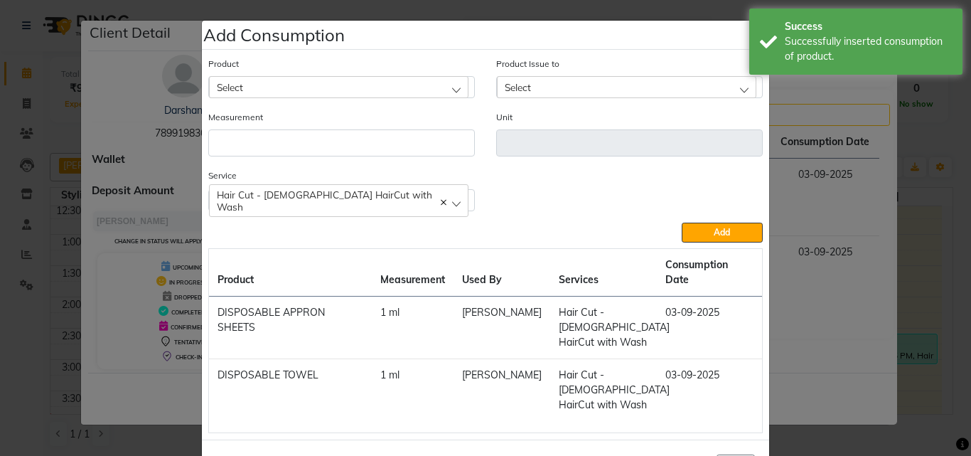
click at [292, 88] on div "Select" at bounding box center [339, 86] width 260 height 21
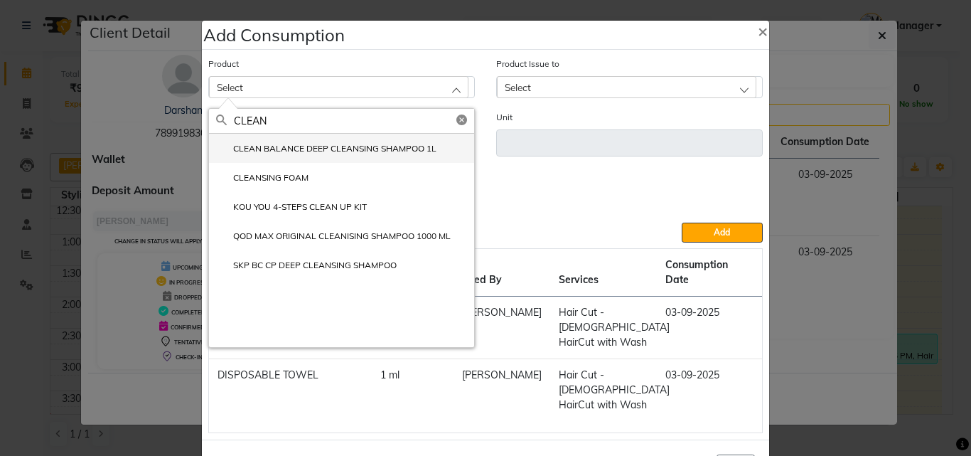
type input "CLEAN"
click at [337, 153] on label "CLEAN BALANCE DEEP CLEANSING SHAMPOO 1L" at bounding box center [326, 148] width 220 height 13
type input "ml"
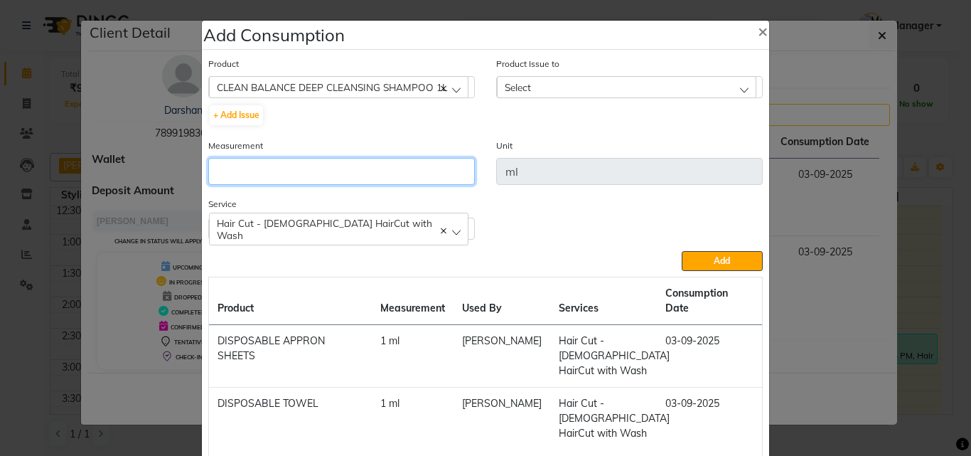
click at [368, 174] on input "number" at bounding box center [341, 171] width 267 height 27
type input "5"
click at [562, 85] on div "Select" at bounding box center [627, 86] width 260 height 21
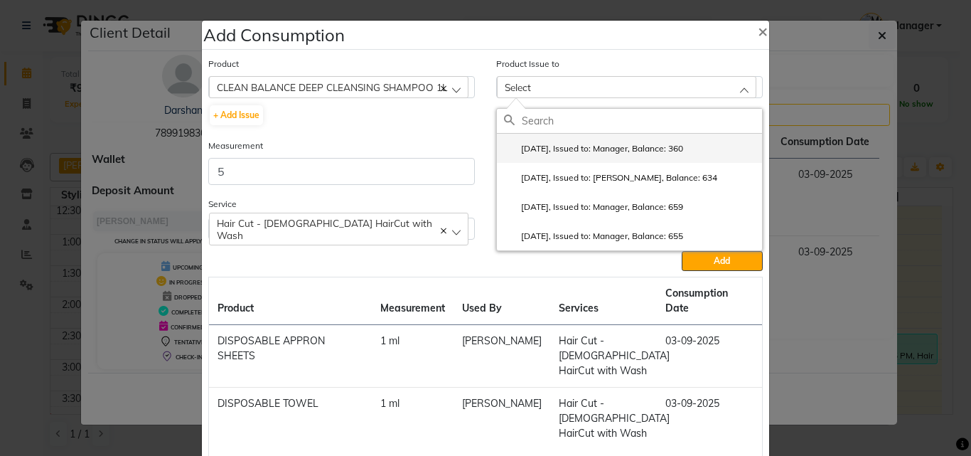
drag, startPoint x: 612, startPoint y: 145, endPoint x: 629, endPoint y: 165, distance: 25.8
click at [613, 145] on label "[DATE], Issued to: Manager, Balance: 360" at bounding box center [593, 148] width 179 height 13
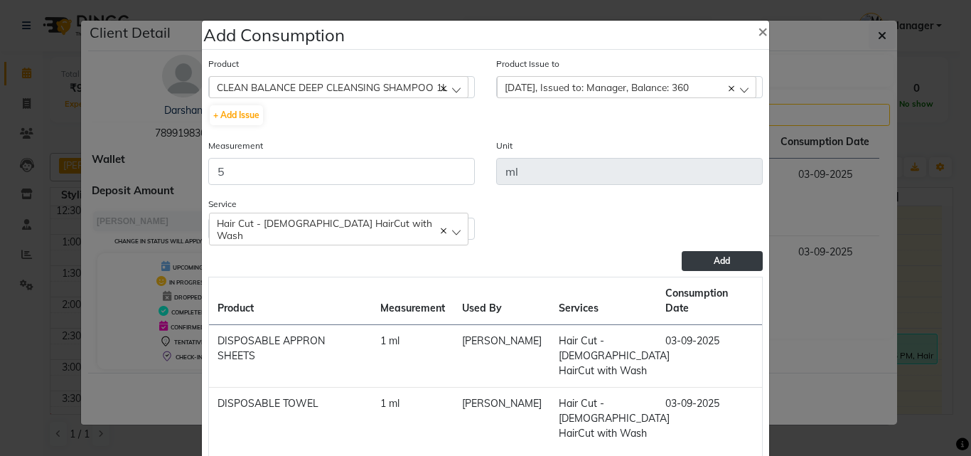
click at [714, 265] on button "Add" at bounding box center [722, 261] width 81 height 20
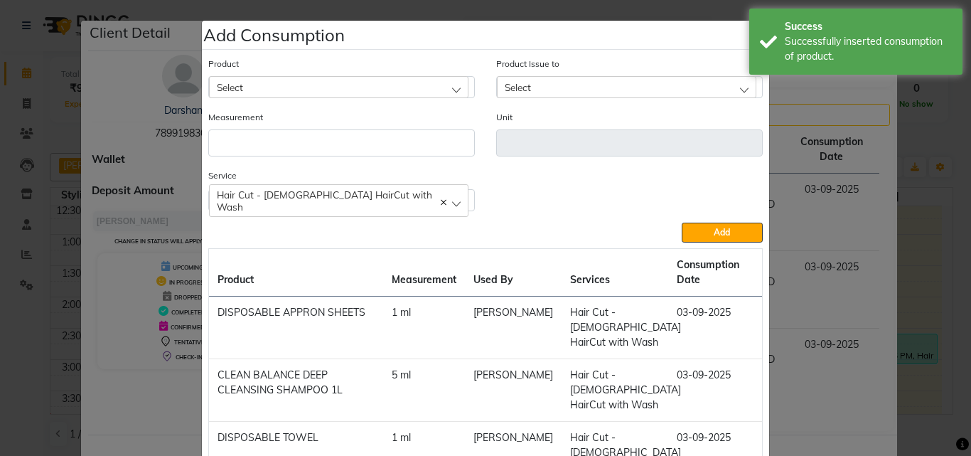
click at [286, 90] on div "Select" at bounding box center [339, 86] width 260 height 21
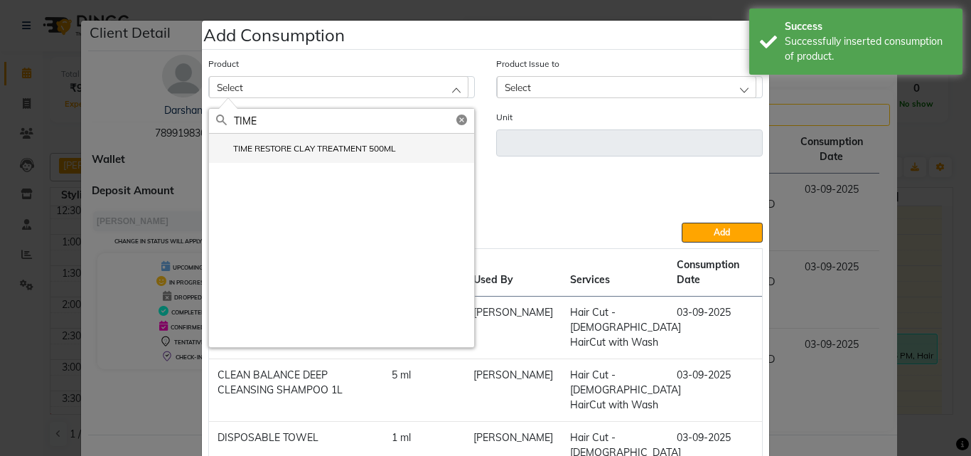
click at [315, 149] on label "TIME RESTORE CLAY TREATMENT 500ML" at bounding box center [306, 148] width 180 height 13
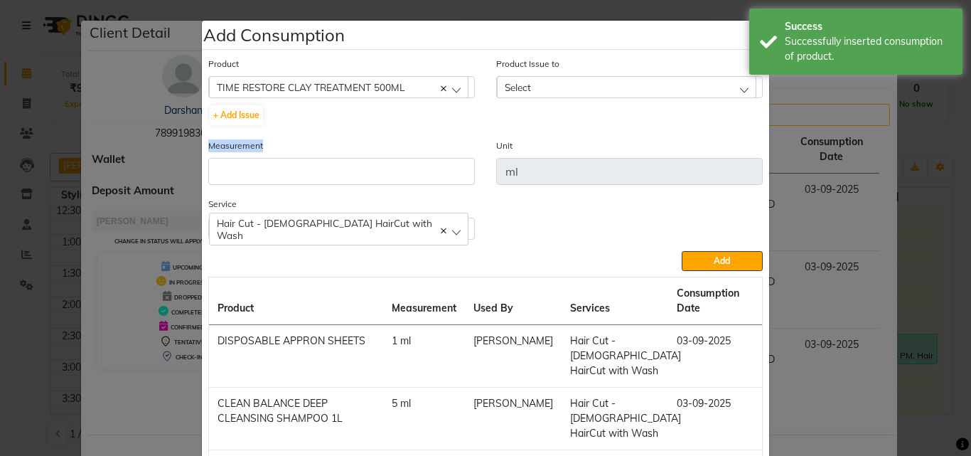
click at [316, 150] on div "Measurement" at bounding box center [341, 161] width 267 height 47
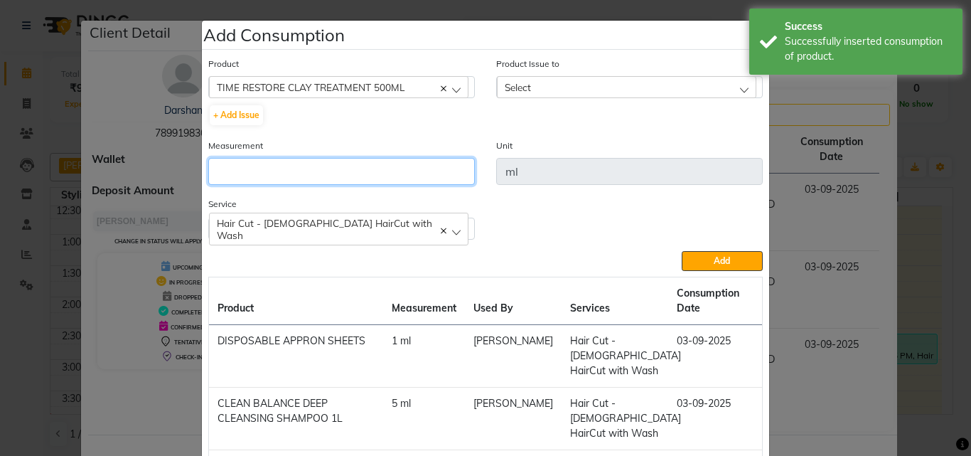
click at [321, 165] on input "number" at bounding box center [341, 171] width 267 height 27
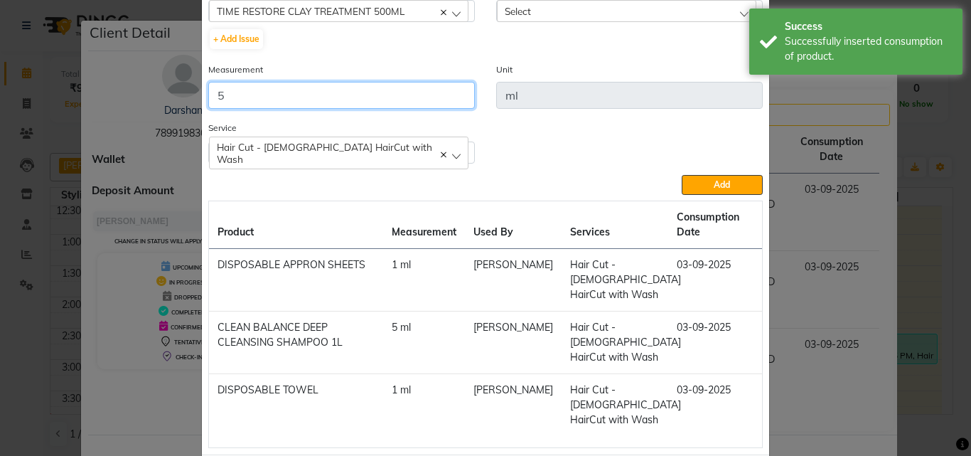
scroll to position [0, 0]
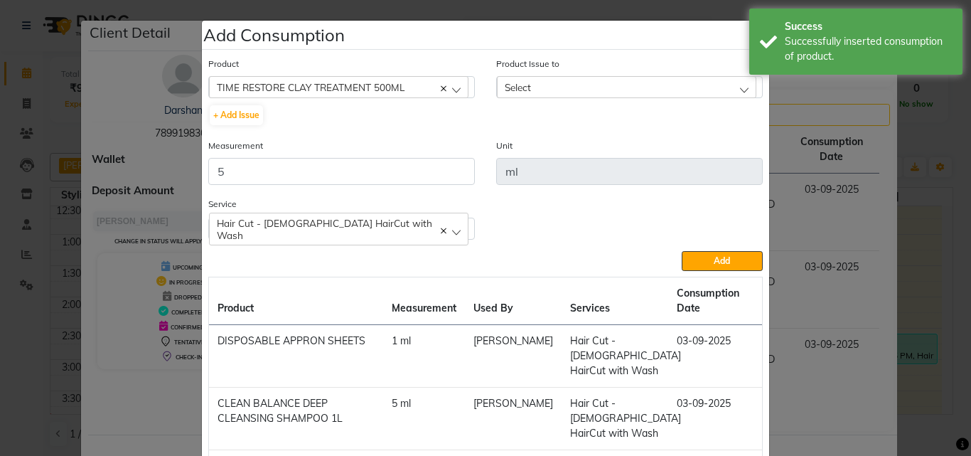
click at [586, 90] on div "Select" at bounding box center [627, 86] width 260 height 21
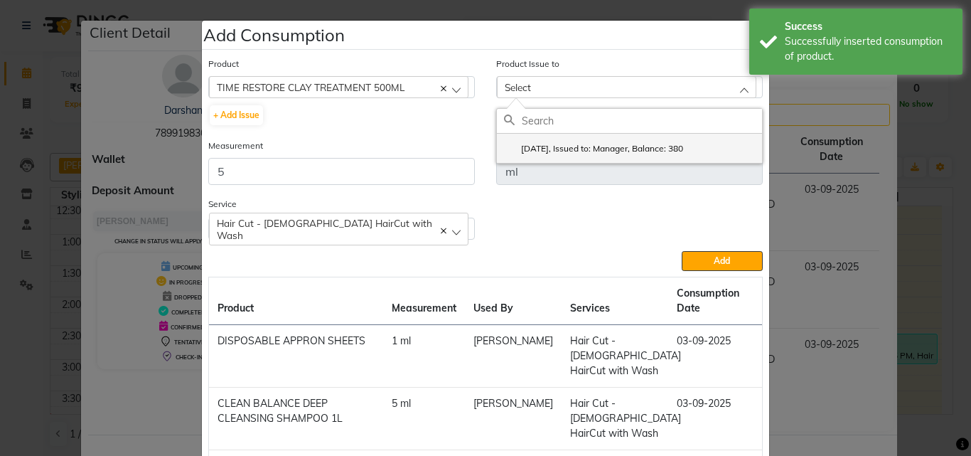
click at [609, 144] on label "[DATE], Issued to: Manager, Balance: 380" at bounding box center [593, 148] width 179 height 13
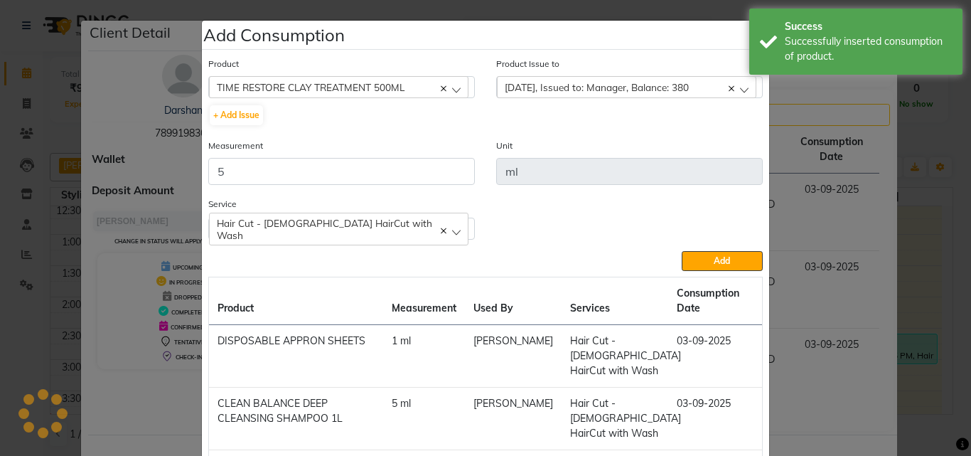
click at [692, 248] on div "Service Hair Cut - [DEMOGRAPHIC_DATA] HairCut with Wash Hair Cut - [DEMOGRAPHIC…" at bounding box center [486, 223] width 576 height 55
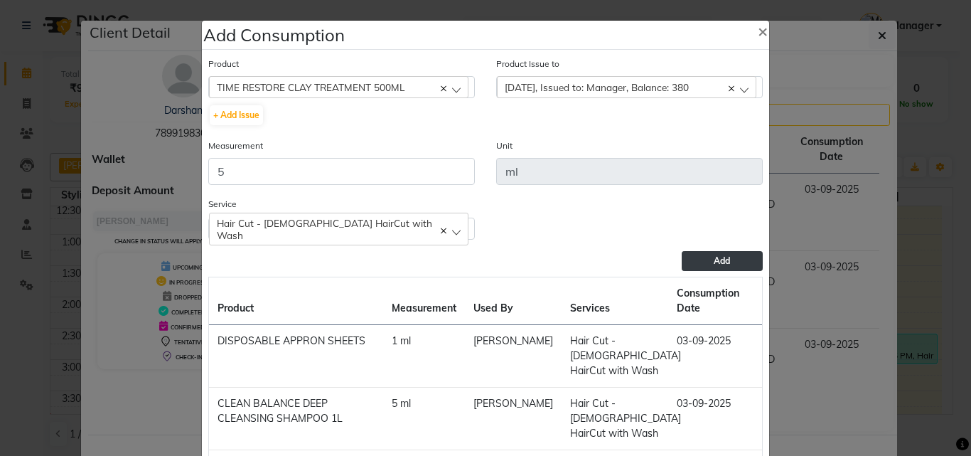
click at [695, 261] on button "Add" at bounding box center [722, 261] width 81 height 20
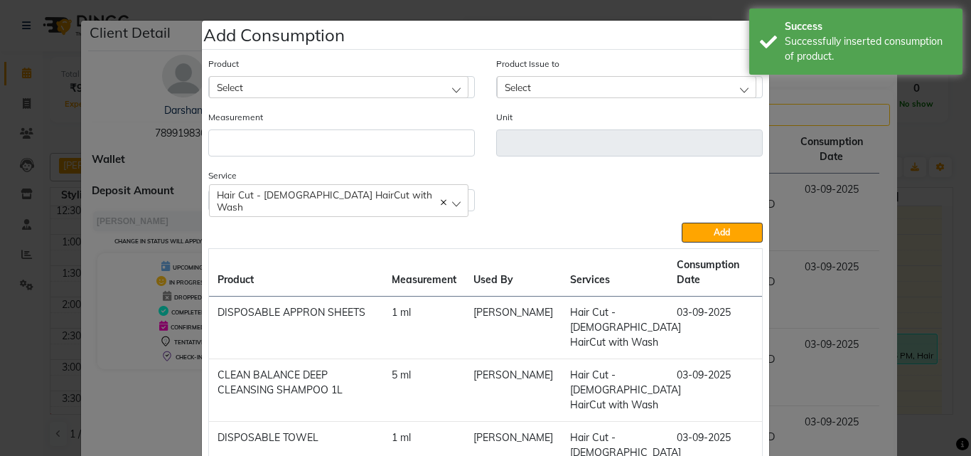
click at [921, 196] on ngb-modal-window "Add Consumption × Product Select 4-88 Product Issue to Select [DATE], Issued to…" at bounding box center [485, 228] width 971 height 456
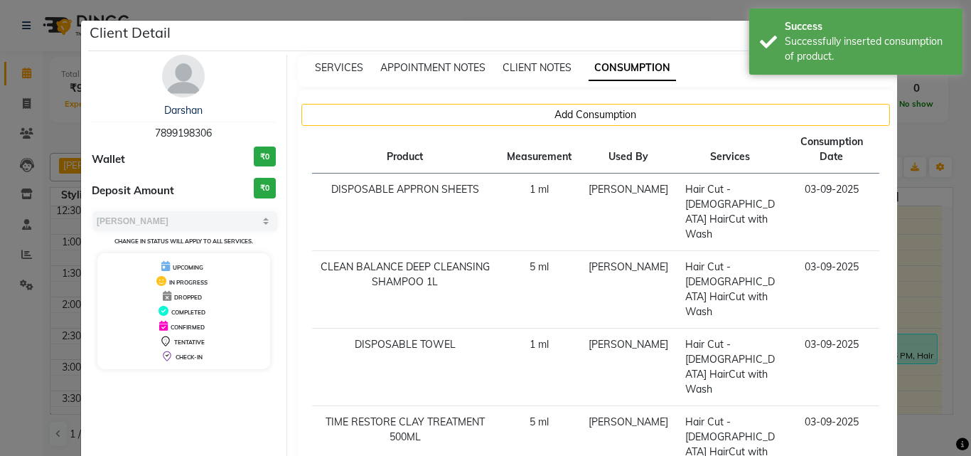
click at [922, 225] on ngb-modal-window "Client Detail Darshan 7899198306 Wallet ₹0 Deposit Amount ₹0 Select MARK DONE U…" at bounding box center [485, 228] width 971 height 456
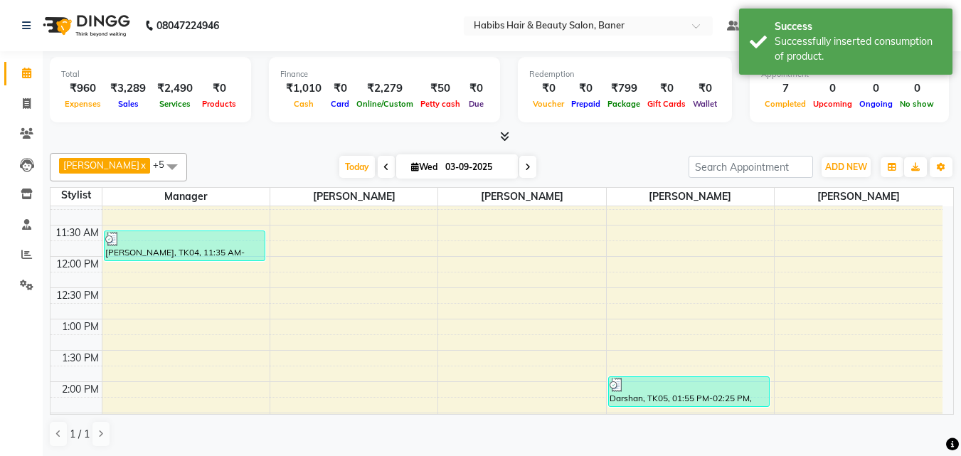
scroll to position [213, 0]
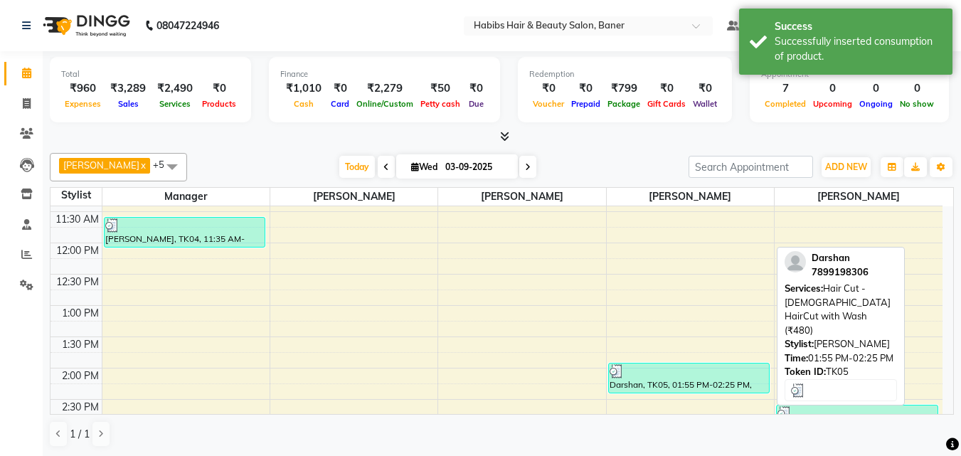
click at [718, 378] on div "Darshan, TK05, 01:55 PM-02:25 PM, Hair Cut - [DEMOGRAPHIC_DATA] HairCut with Wa…" at bounding box center [689, 377] width 161 height 29
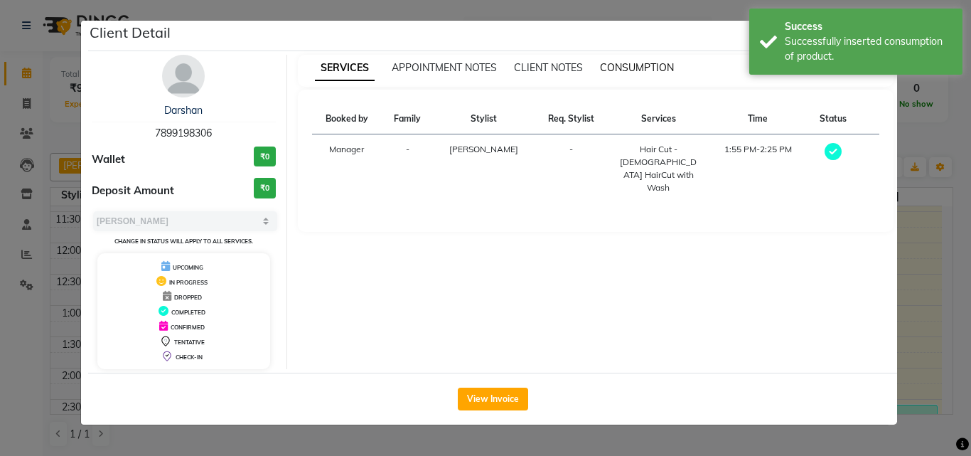
click at [661, 64] on span "CONSUMPTION" at bounding box center [637, 67] width 74 height 13
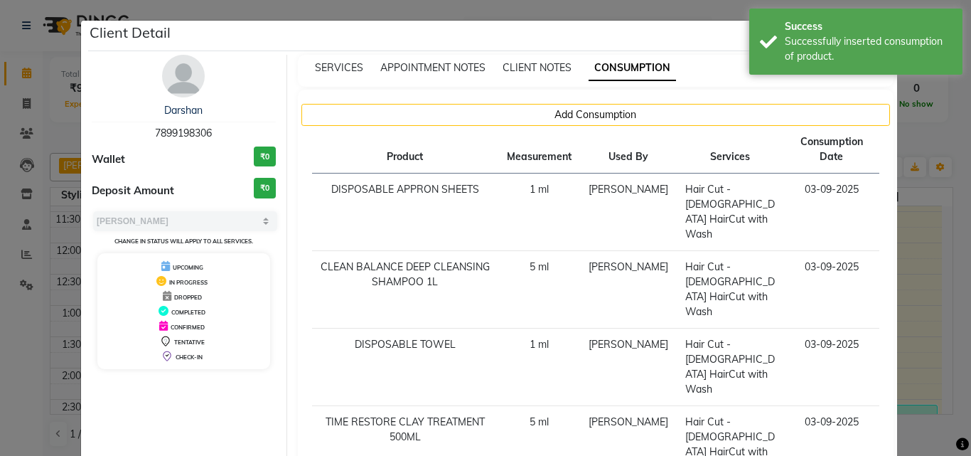
click at [911, 273] on ngb-modal-window "Client Detail Darshan 7899198306 Wallet ₹0 Deposit Amount ₹0 Select MARK DONE U…" at bounding box center [485, 228] width 971 height 456
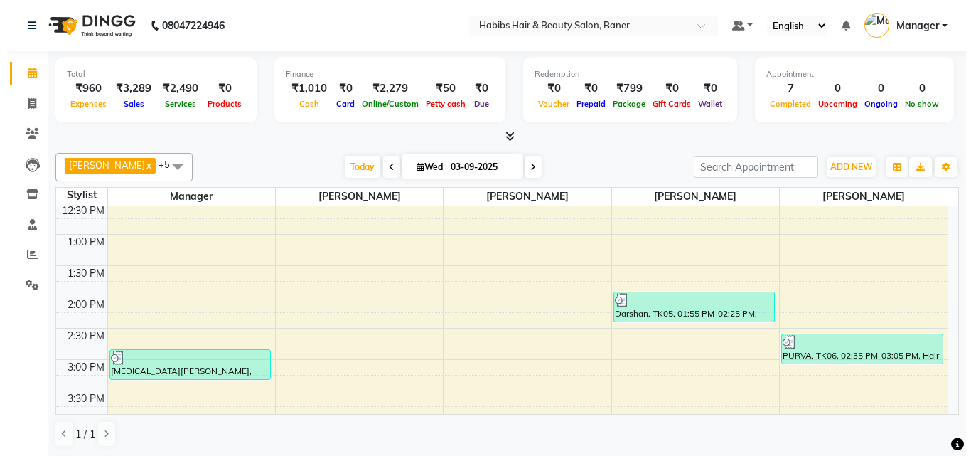
scroll to position [356, 0]
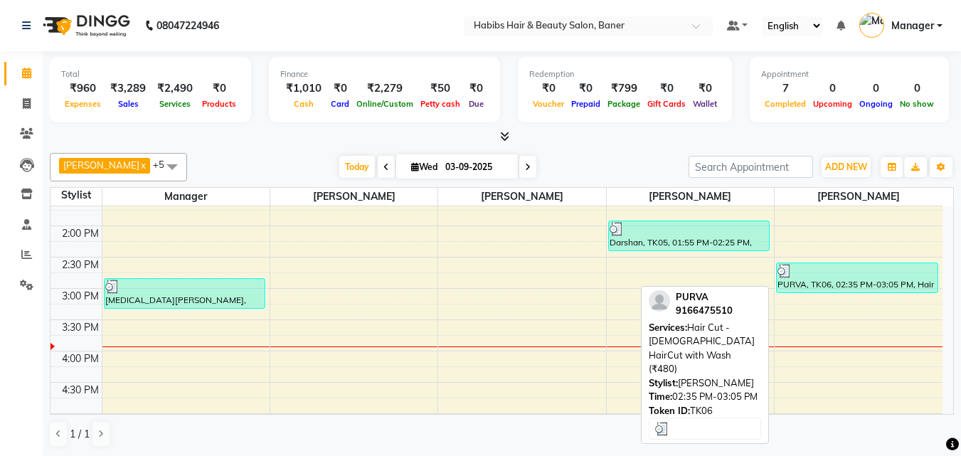
click at [831, 285] on div "PURVA, TK06, 02:35 PM-03:05 PM, Hair Cut - [DEMOGRAPHIC_DATA] HairCut with Wash…" at bounding box center [857, 277] width 161 height 29
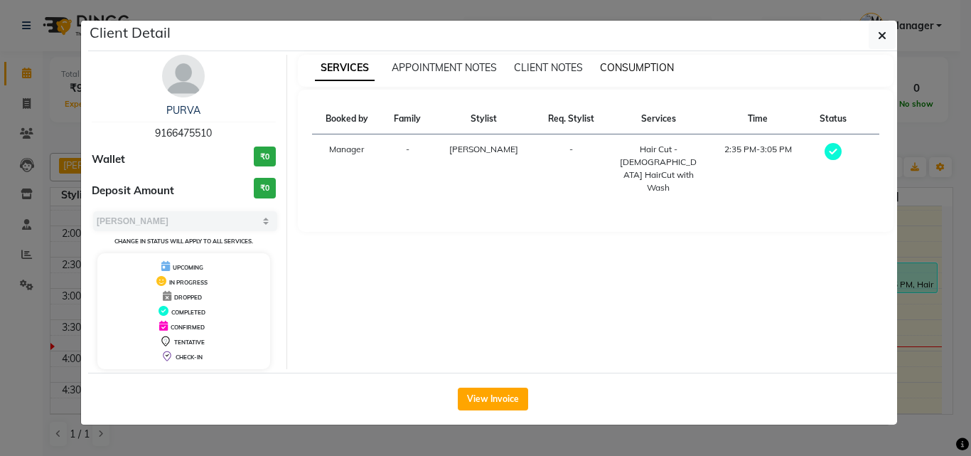
drag, startPoint x: 639, startPoint y: 65, endPoint x: 648, endPoint y: 87, distance: 24.3
click at [641, 65] on span "CONSUMPTION" at bounding box center [637, 67] width 74 height 13
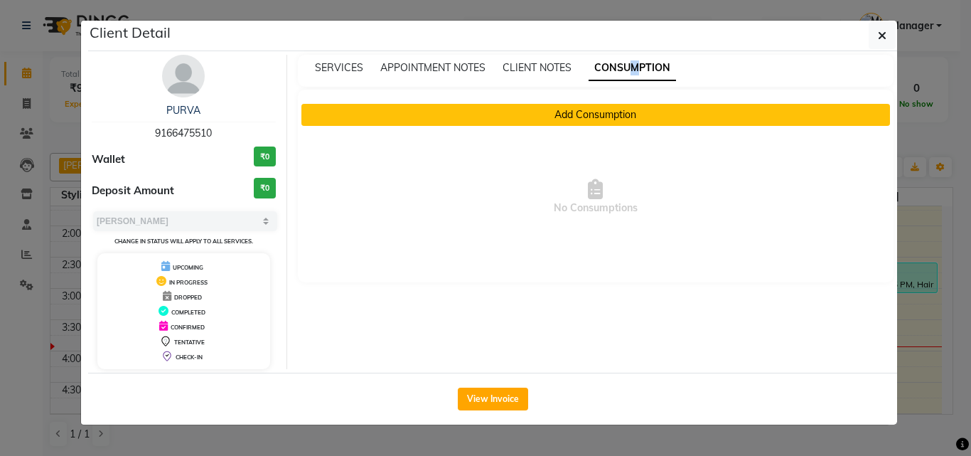
click at [631, 115] on button "Add Consumption" at bounding box center [597, 115] width 590 height 22
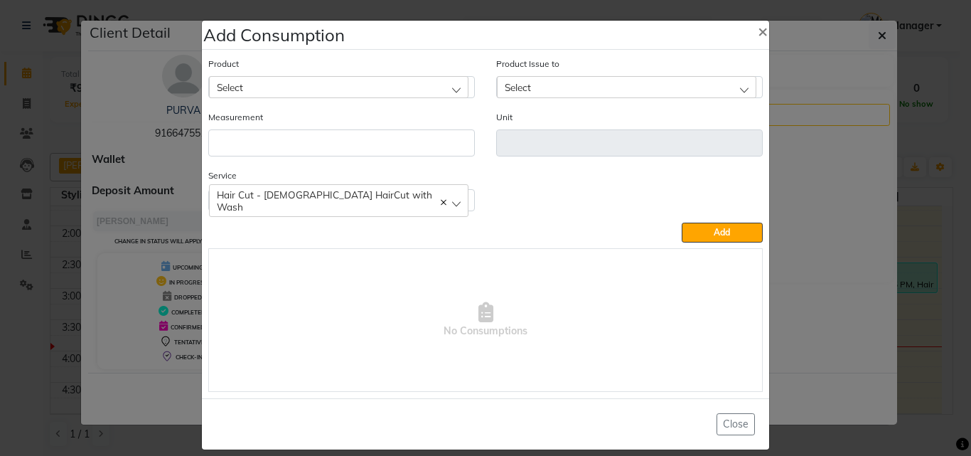
click at [330, 97] on div "Select" at bounding box center [339, 86] width 260 height 21
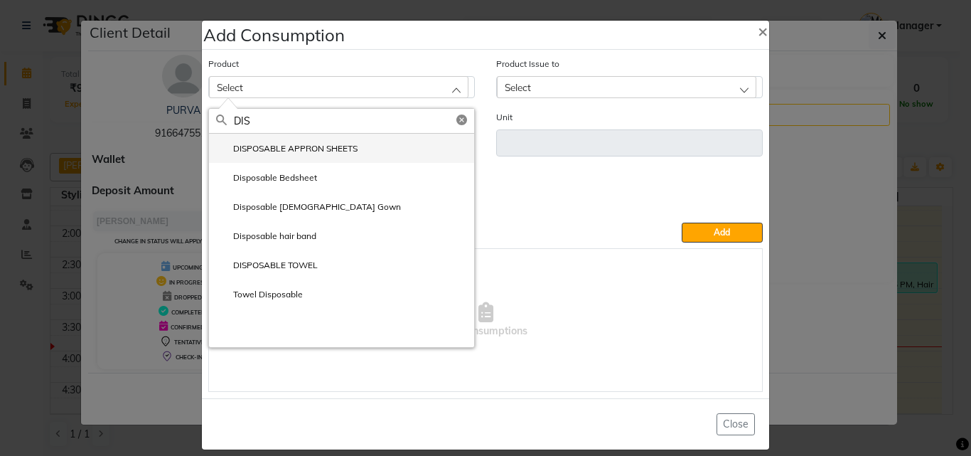
click at [311, 148] on label "DISPOSABLE APPRON SHEETS" at bounding box center [287, 148] width 142 height 13
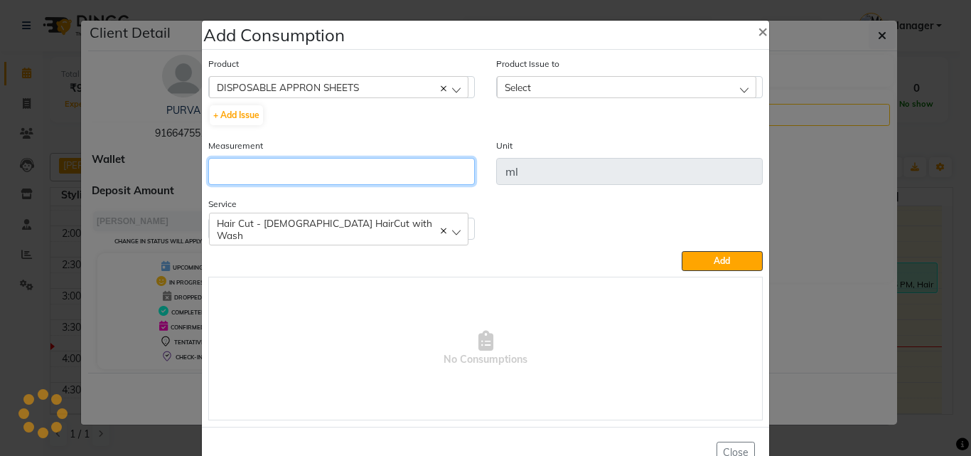
click at [329, 158] on input "number" at bounding box center [341, 171] width 267 height 27
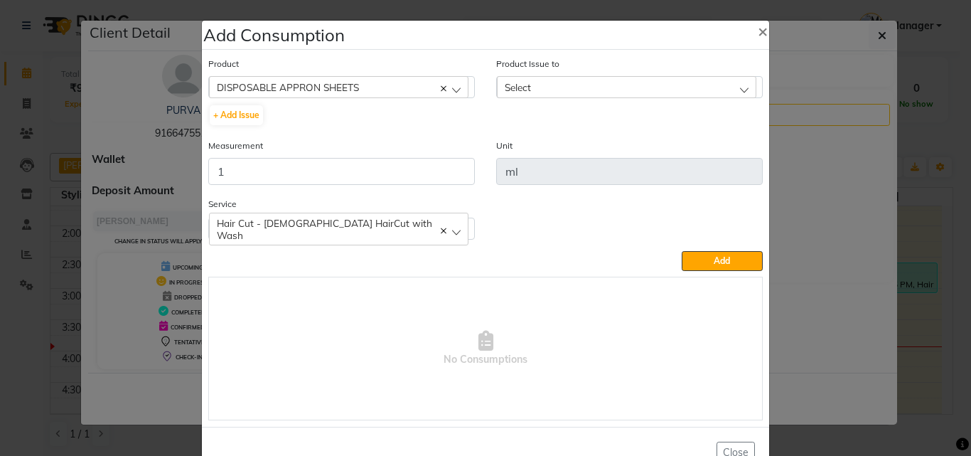
click at [609, 82] on div "Select" at bounding box center [627, 86] width 260 height 21
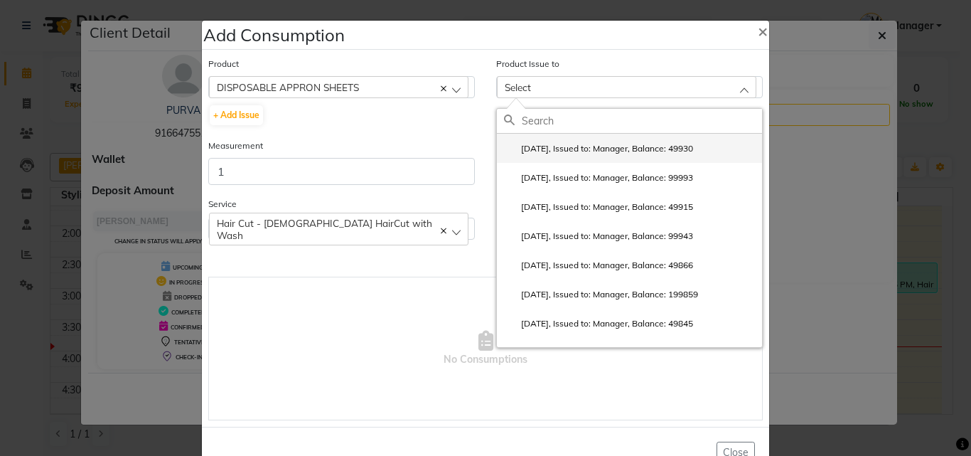
click at [666, 149] on label "[DATE], Issued to: Manager, Balance: 49930" at bounding box center [598, 148] width 189 height 13
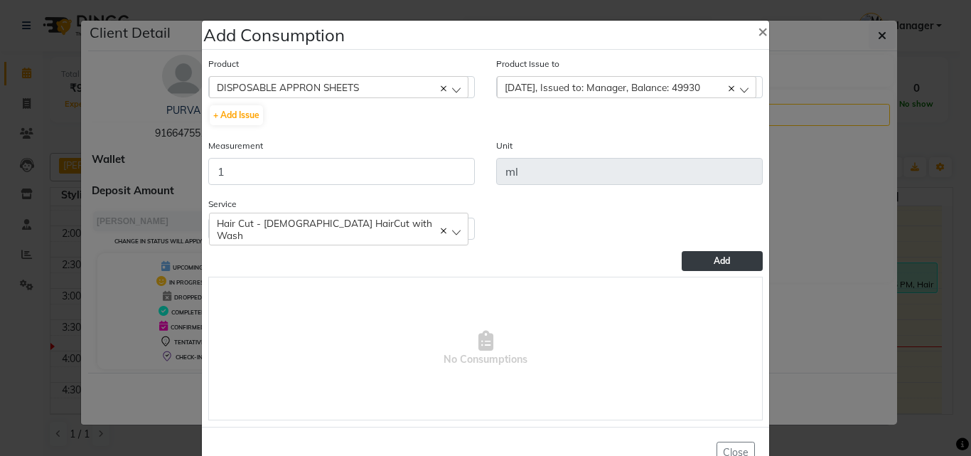
click at [721, 262] on span "Add" at bounding box center [722, 260] width 16 height 11
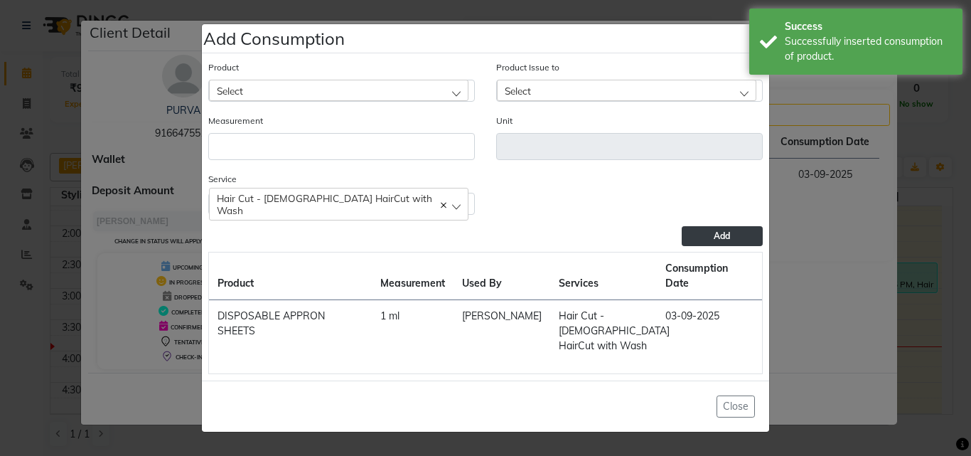
click at [311, 97] on div "Select" at bounding box center [339, 90] width 260 height 21
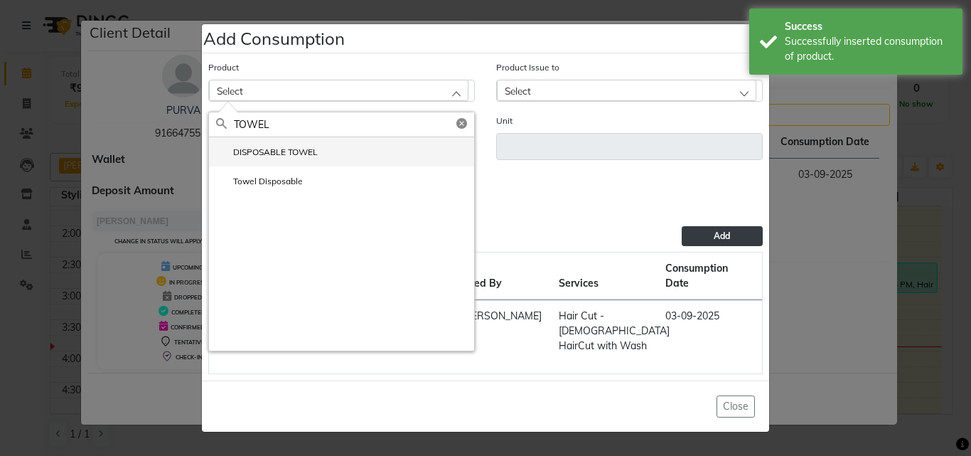
click at [302, 157] on li "DISPOSABLE TOWEL" at bounding box center [341, 151] width 265 height 29
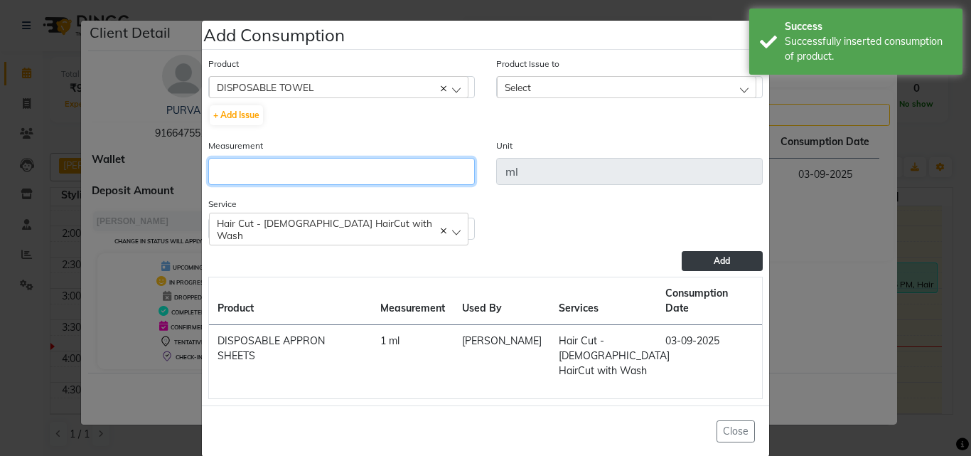
click at [328, 166] on input "number" at bounding box center [341, 171] width 267 height 27
click at [576, 97] on div "Select" at bounding box center [627, 86] width 260 height 21
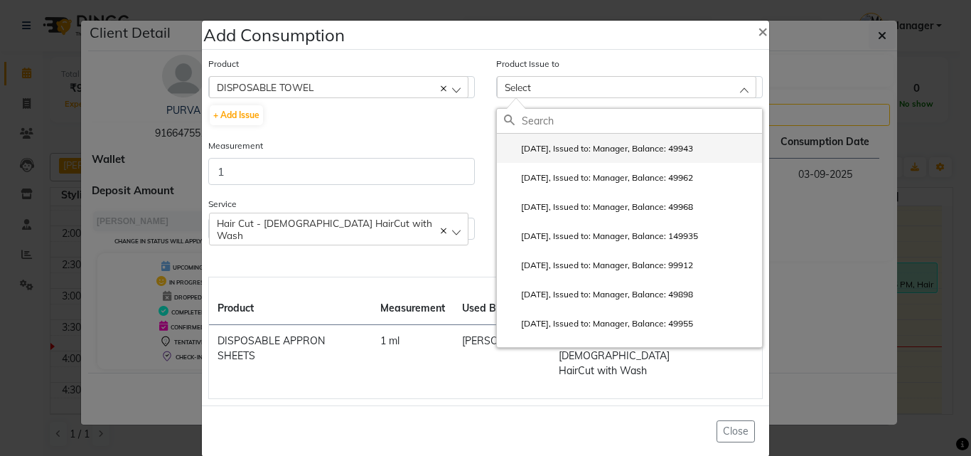
click at [603, 141] on li "[DATE], Issued to: Manager, Balance: 49943" at bounding box center [629, 148] width 265 height 29
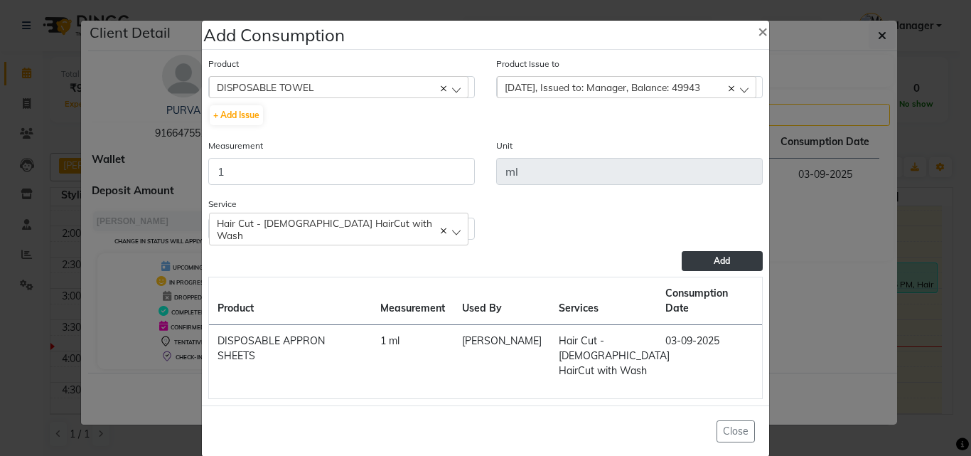
click at [711, 266] on button "Add" at bounding box center [722, 261] width 81 height 20
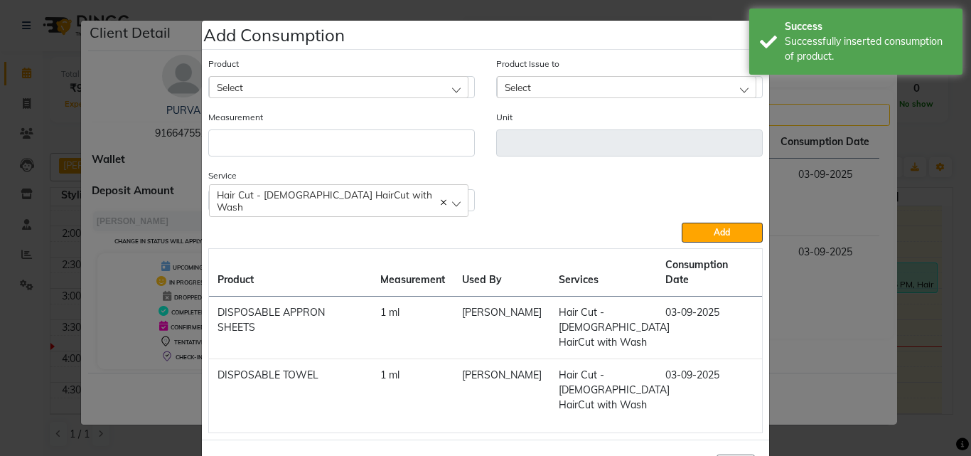
click at [313, 85] on div "Select" at bounding box center [339, 86] width 260 height 21
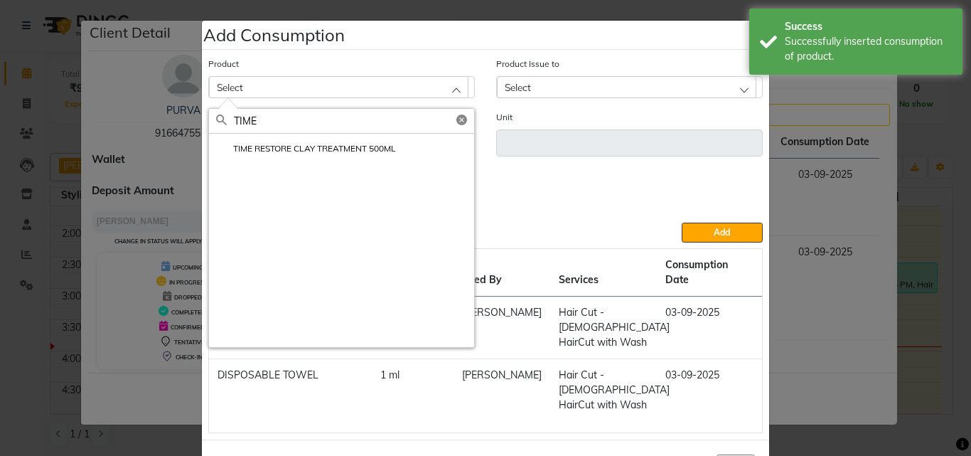
drag, startPoint x: 373, startPoint y: 149, endPoint x: 373, endPoint y: 168, distance: 18.5
click at [371, 149] on label "TIME RESTORE CLAY TREATMENT 500ML" at bounding box center [306, 148] width 180 height 13
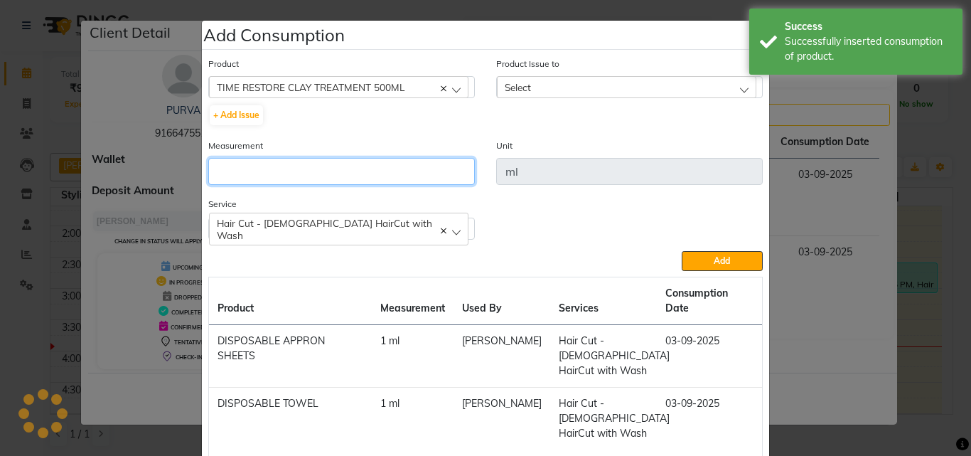
click at [374, 170] on input "number" at bounding box center [341, 171] width 267 height 27
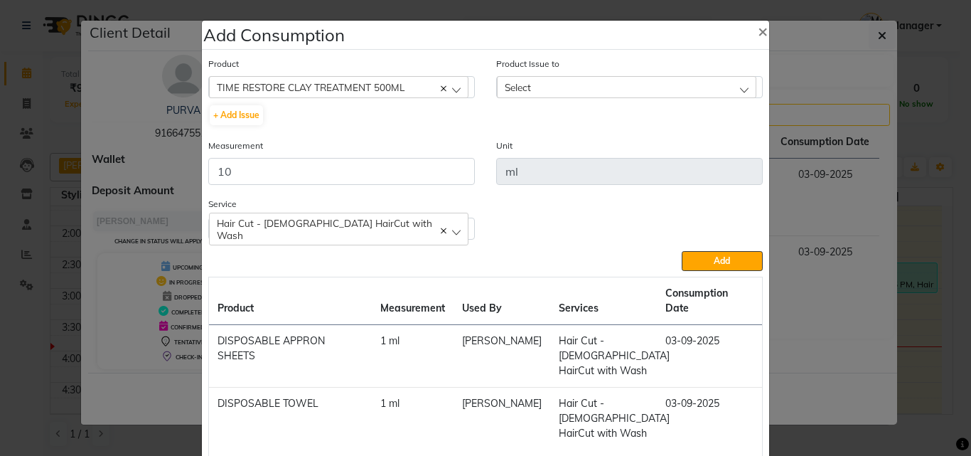
click at [592, 93] on div "Select" at bounding box center [627, 86] width 260 height 21
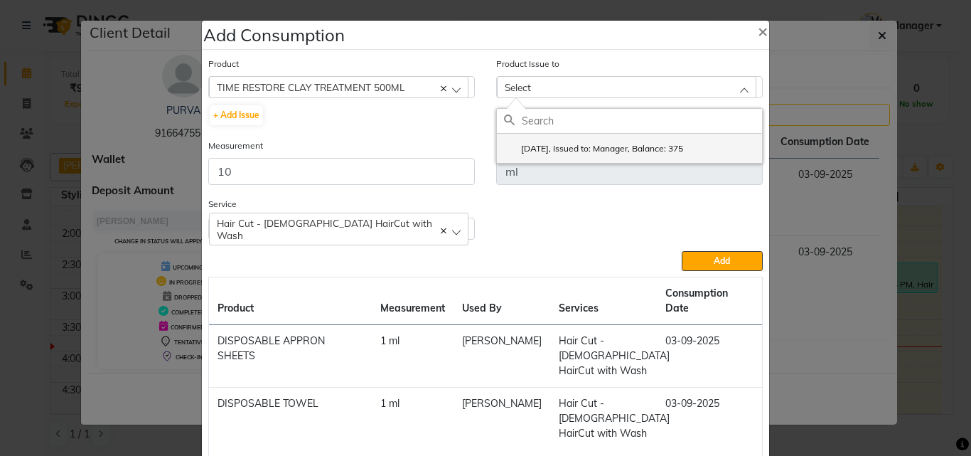
click at [625, 148] on label "[DATE], Issued to: Manager, Balance: 375" at bounding box center [593, 148] width 179 height 13
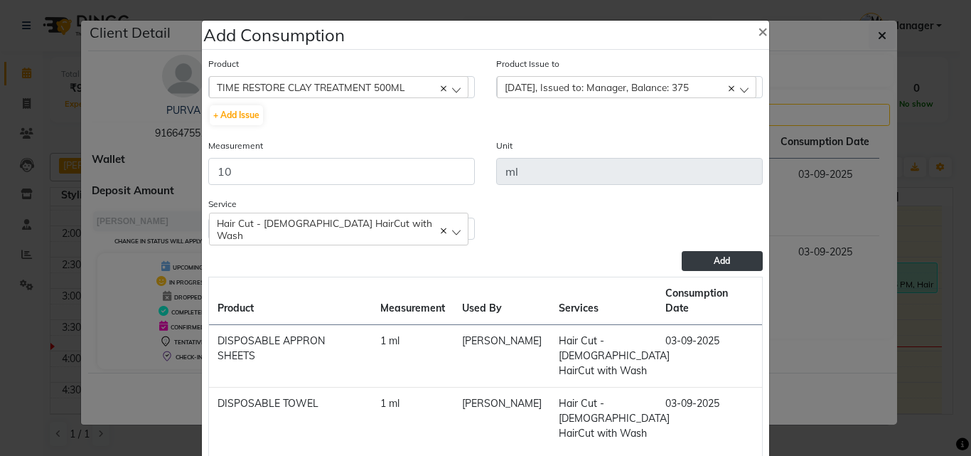
click at [714, 259] on span "Add" at bounding box center [722, 260] width 16 height 11
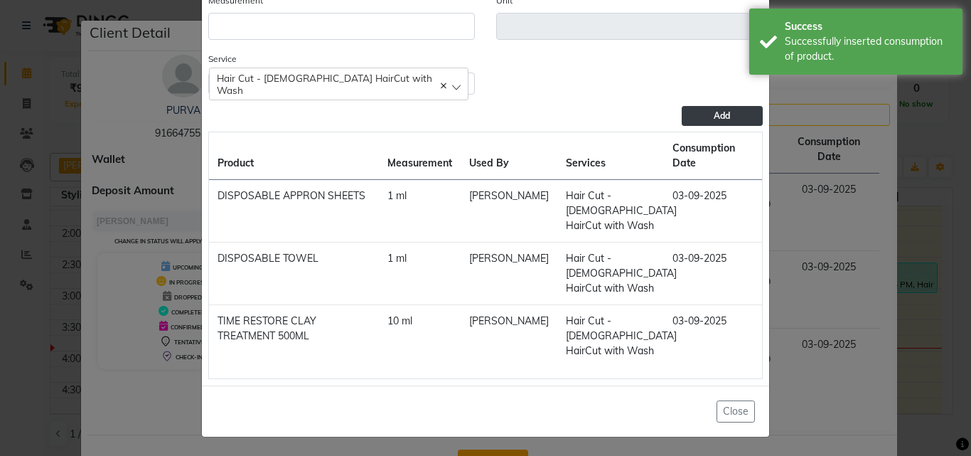
scroll to position [0, 0]
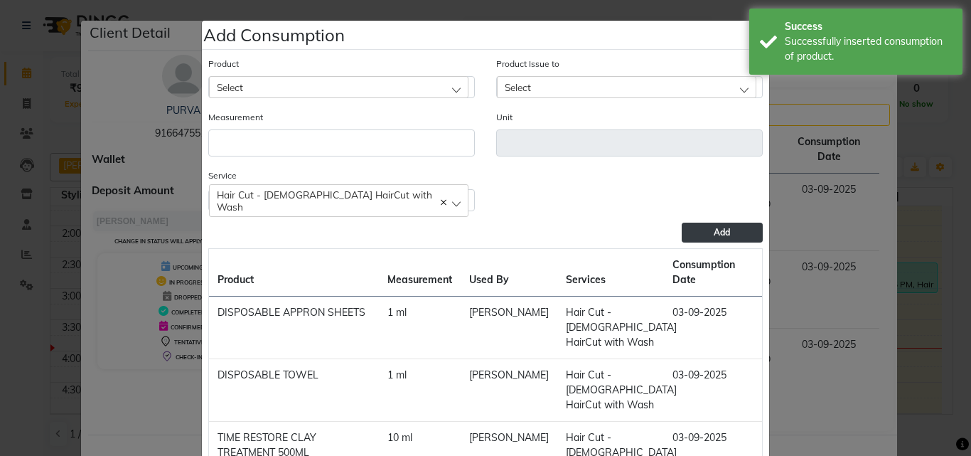
click at [321, 91] on div "Select" at bounding box center [339, 86] width 260 height 21
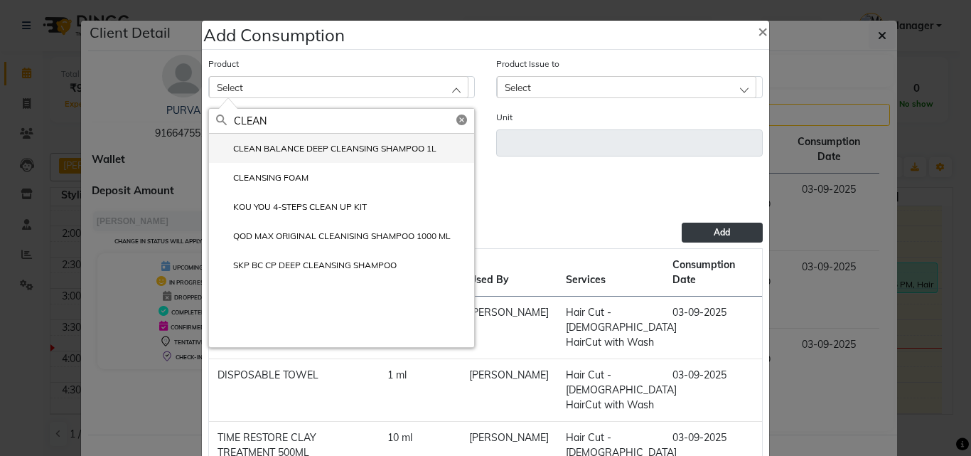
click at [311, 154] on label "CLEAN BALANCE DEEP CLEANSING SHAMPOO 1L" at bounding box center [326, 148] width 220 height 13
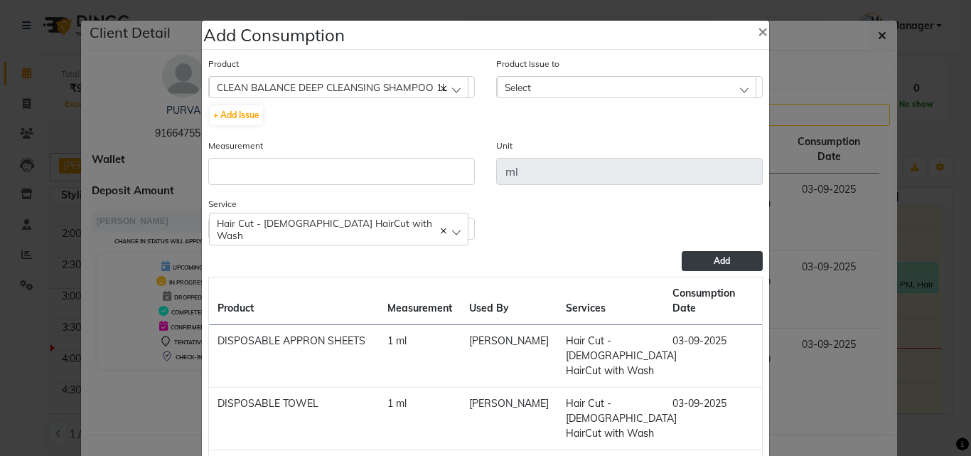
click at [327, 157] on div "Measurement" at bounding box center [341, 161] width 267 height 47
click at [327, 166] on input "number" at bounding box center [341, 171] width 267 height 27
click at [572, 85] on div "Select" at bounding box center [627, 86] width 260 height 21
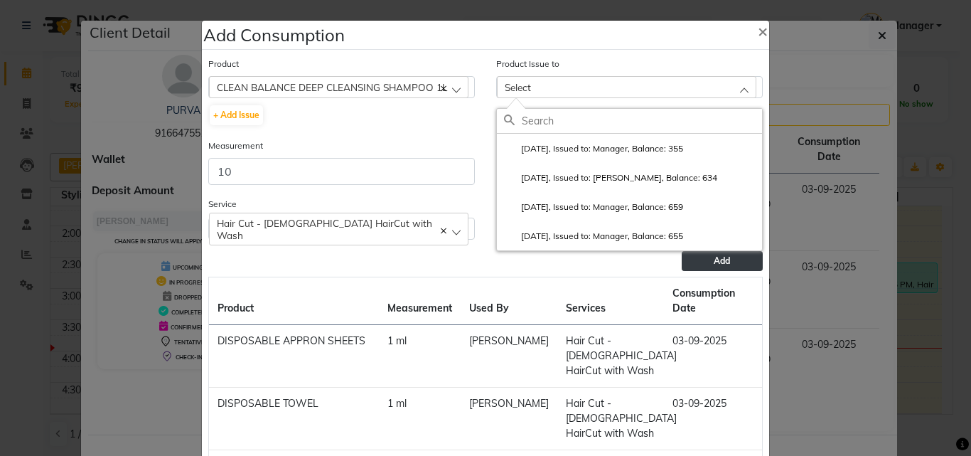
click at [597, 148] on label "[DATE], Issued to: Manager, Balance: 355" at bounding box center [593, 148] width 179 height 13
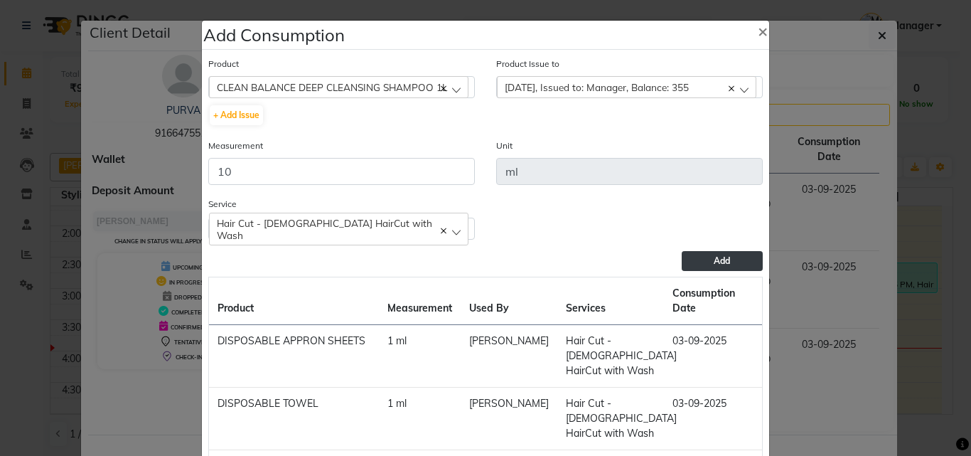
click at [698, 265] on button "Add" at bounding box center [722, 261] width 81 height 20
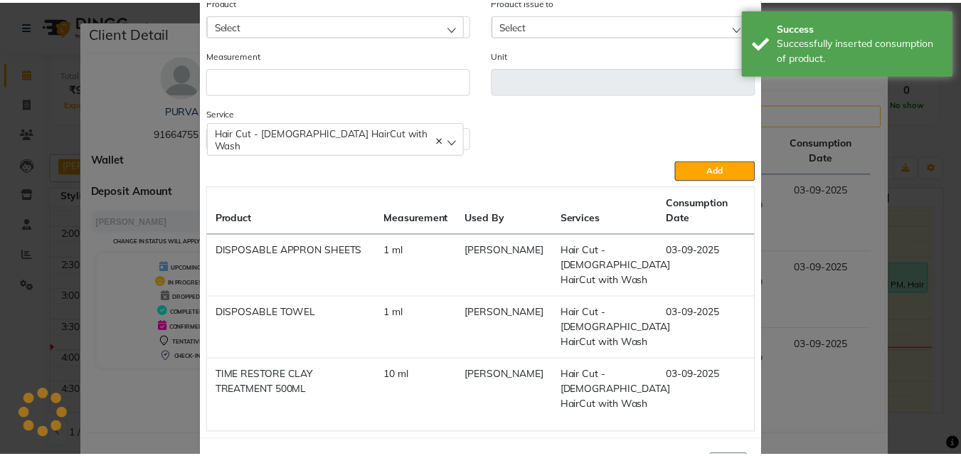
scroll to position [117, 0]
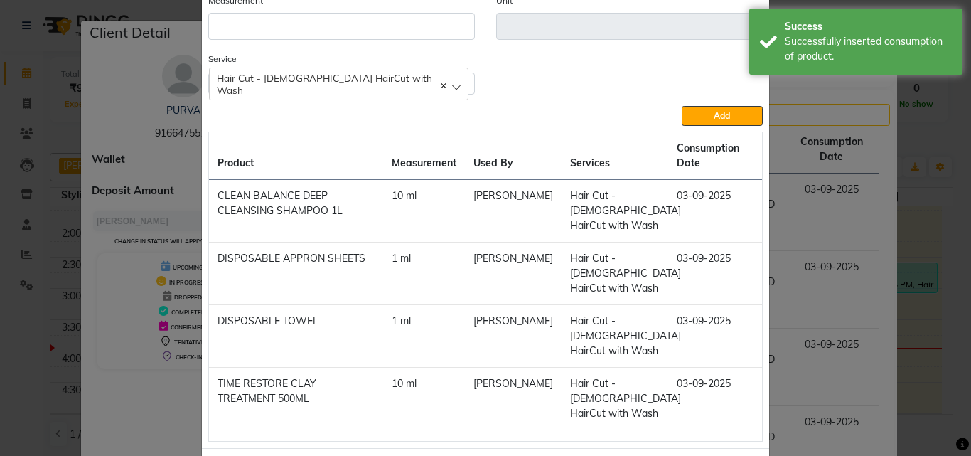
click at [919, 305] on ngb-modal-window "Add Consumption × Product Select 4-88 Product Issue to Select [DATE], Issued to…" at bounding box center [485, 228] width 971 height 456
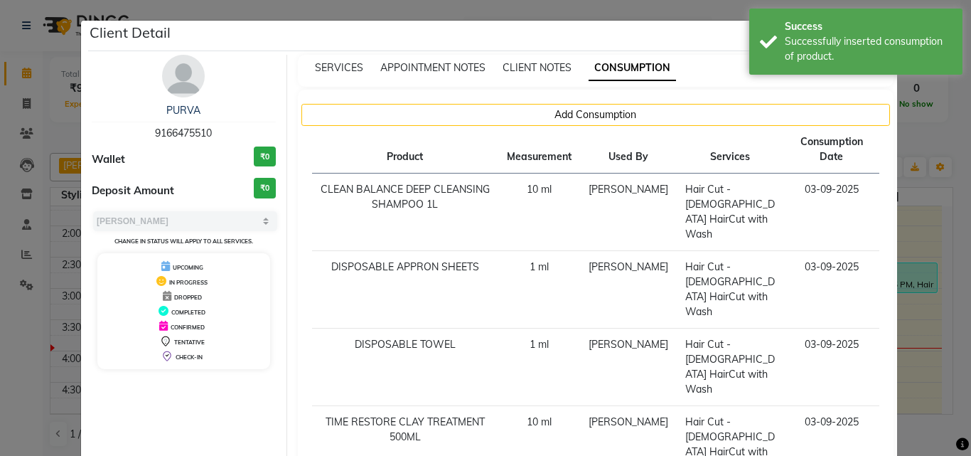
click at [931, 316] on ngb-modal-window "Client Detail PURVA 9166475510 Wallet ₹0 Deposit Amount ₹0 Select MARK DONE UPC…" at bounding box center [485, 228] width 971 height 456
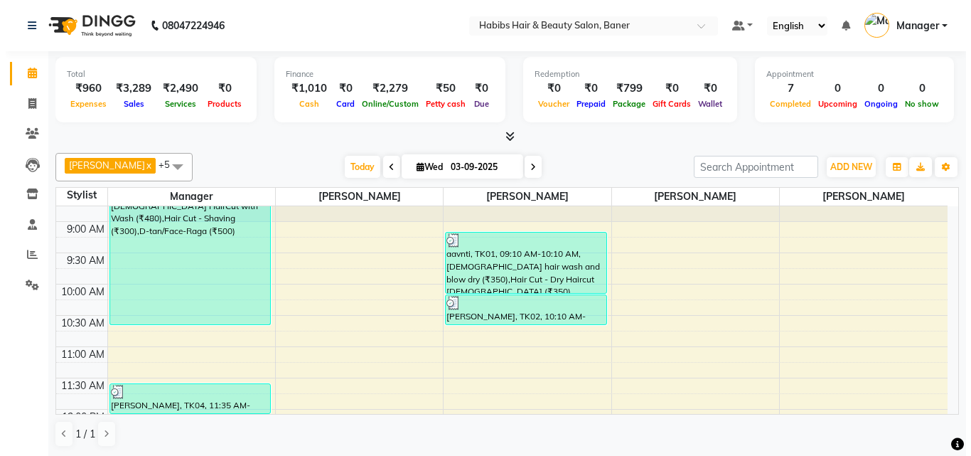
scroll to position [0, 0]
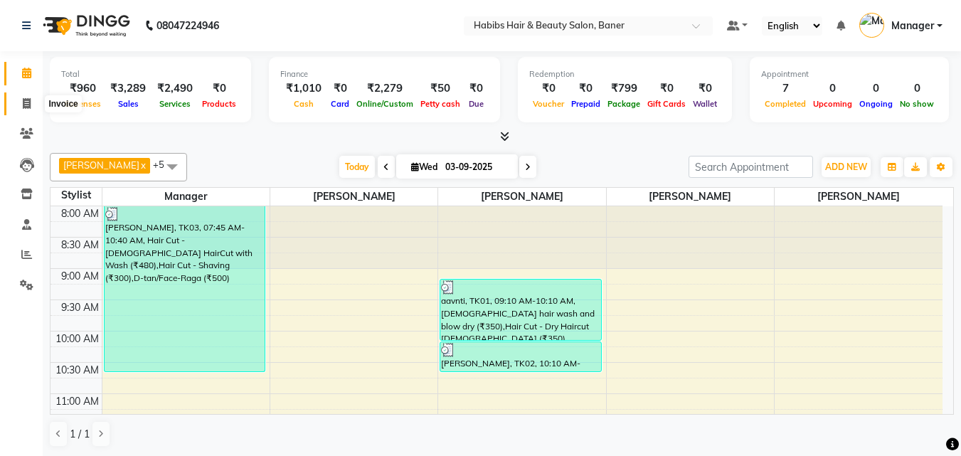
click at [24, 105] on icon at bounding box center [27, 103] width 8 height 11
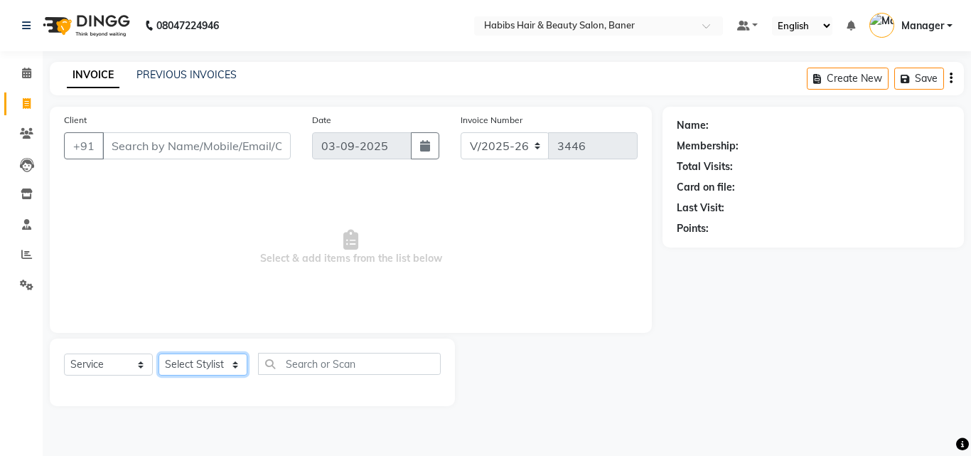
click at [188, 373] on select "Select Stylist" at bounding box center [203, 364] width 89 height 22
click at [196, 368] on select "Select Stylist Admin [PERSON_NAME] Manager [PERSON_NAME] [PERSON_NAME] Ram Roha…" at bounding box center [203, 364] width 89 height 22
click at [159, 353] on select "Select Stylist Admin [PERSON_NAME] Manager [PERSON_NAME] [PERSON_NAME] Ram Roha…" at bounding box center [203, 364] width 89 height 22
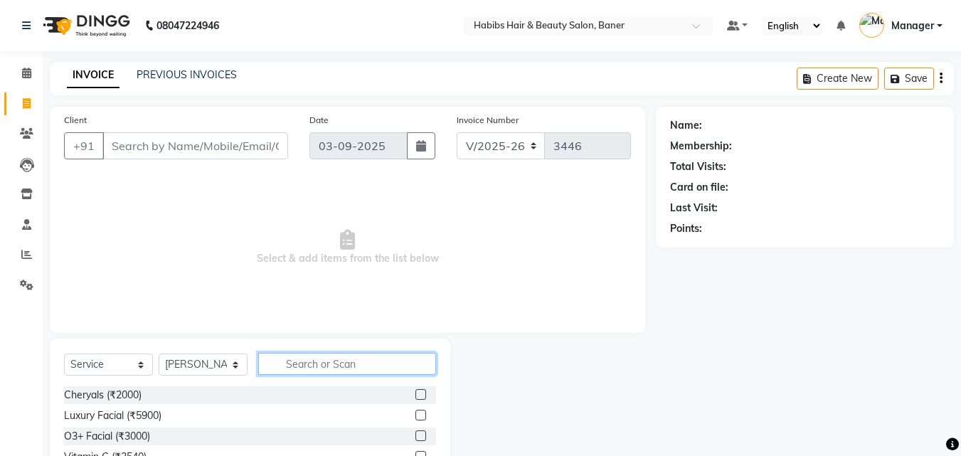
click at [304, 360] on input "text" at bounding box center [347, 364] width 178 height 22
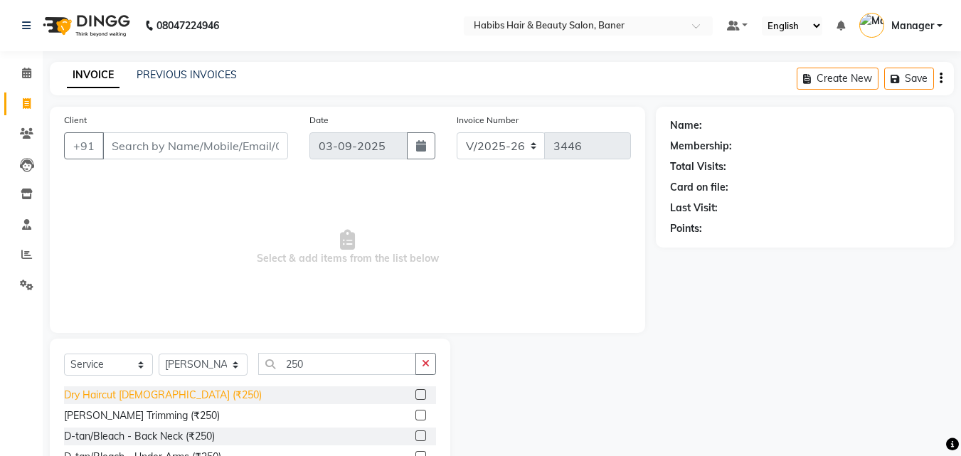
click at [136, 390] on div "Dry Haircut [DEMOGRAPHIC_DATA] (₹250)" at bounding box center [163, 395] width 198 height 15
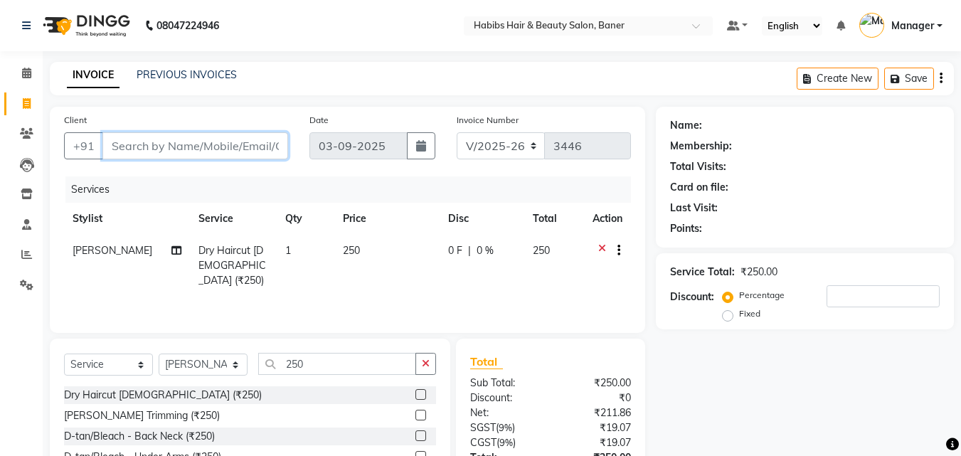
click at [208, 150] on input "Client" at bounding box center [195, 145] width 186 height 27
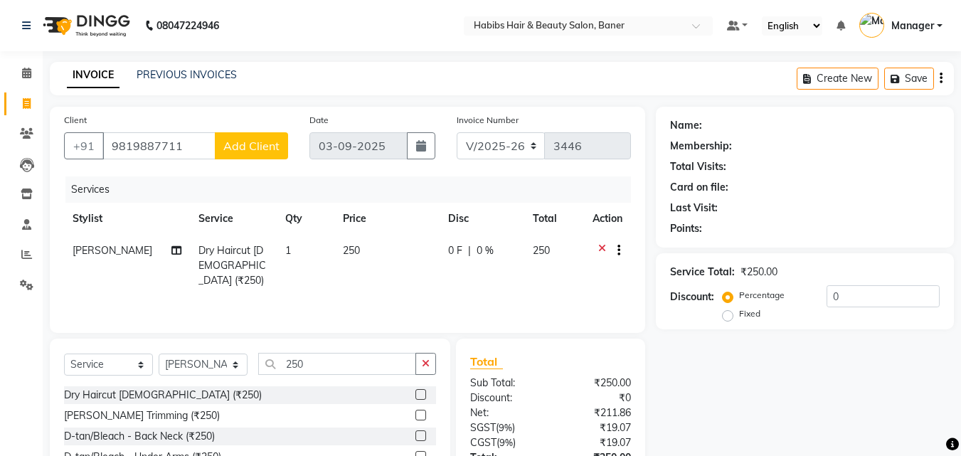
click at [248, 142] on span "Add Client" at bounding box center [251, 146] width 56 height 14
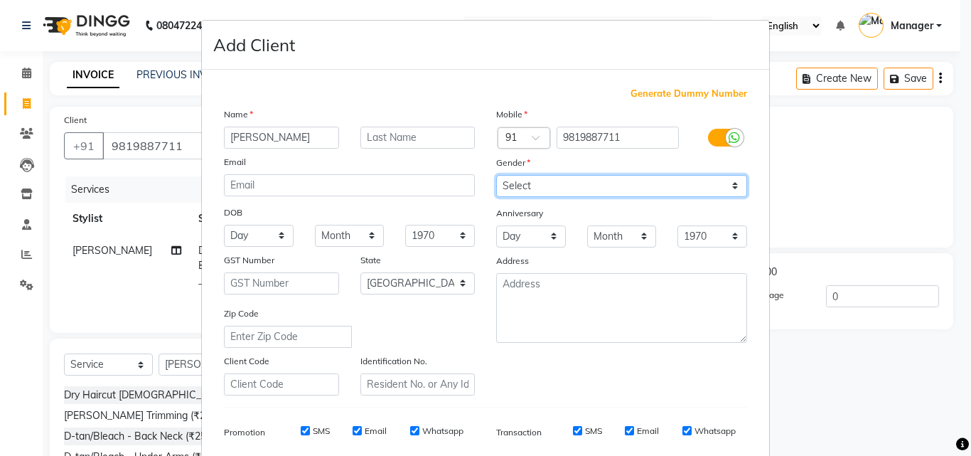
drag, startPoint x: 569, startPoint y: 182, endPoint x: 571, endPoint y: 196, distance: 13.7
click at [569, 182] on select "Select [DEMOGRAPHIC_DATA] [DEMOGRAPHIC_DATA] Other Prefer Not To Say" at bounding box center [621, 186] width 251 height 22
click at [496, 175] on select "Select [DEMOGRAPHIC_DATA] [DEMOGRAPHIC_DATA] Other Prefer Not To Say" at bounding box center [621, 186] width 251 height 22
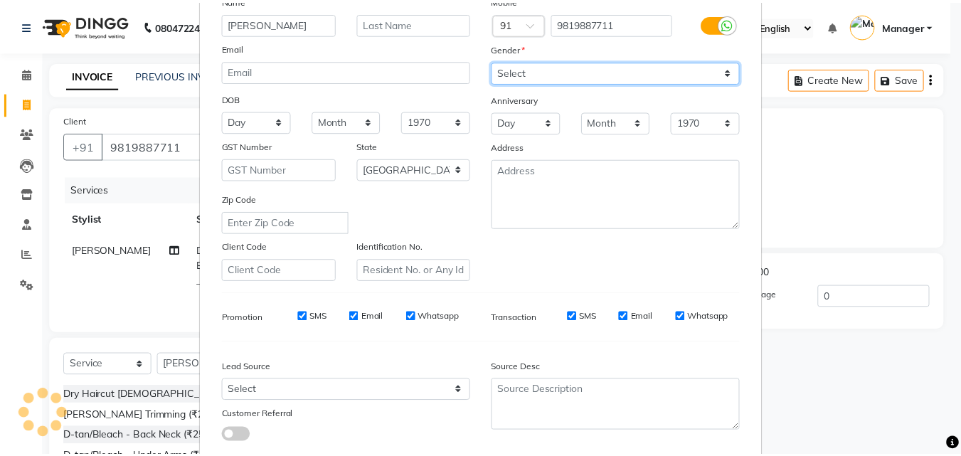
scroll to position [201, 0]
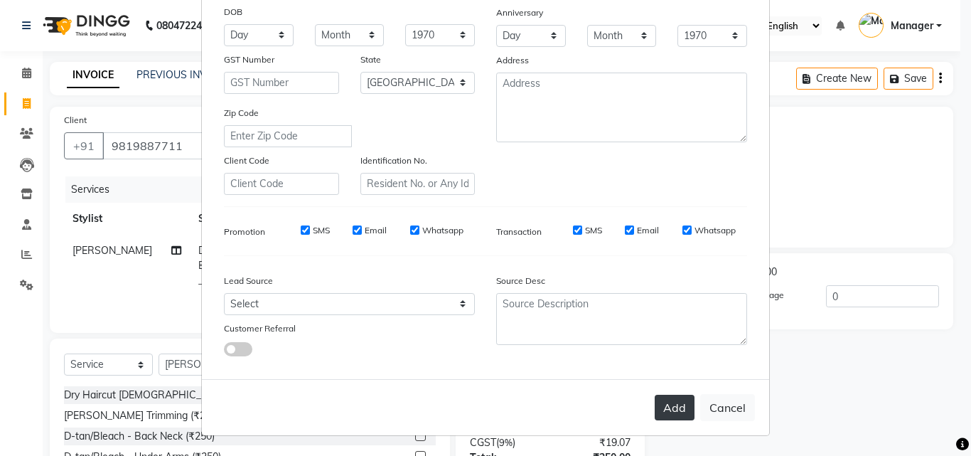
click at [683, 402] on button "Add" at bounding box center [675, 408] width 40 height 26
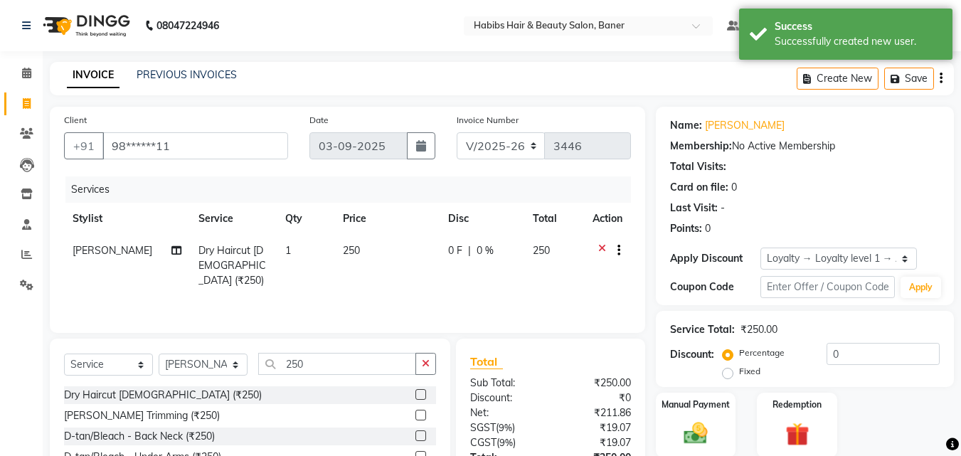
scroll to position [114, 0]
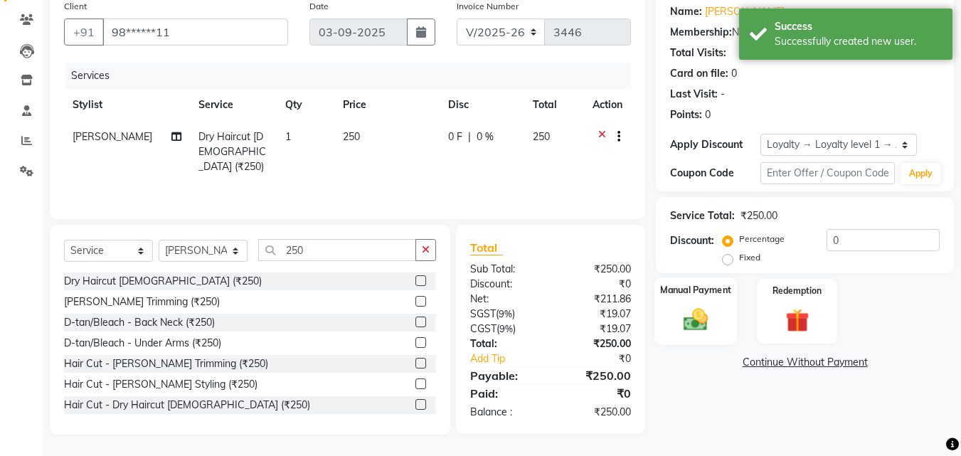
click at [708, 311] on img at bounding box center [696, 319] width 40 height 28
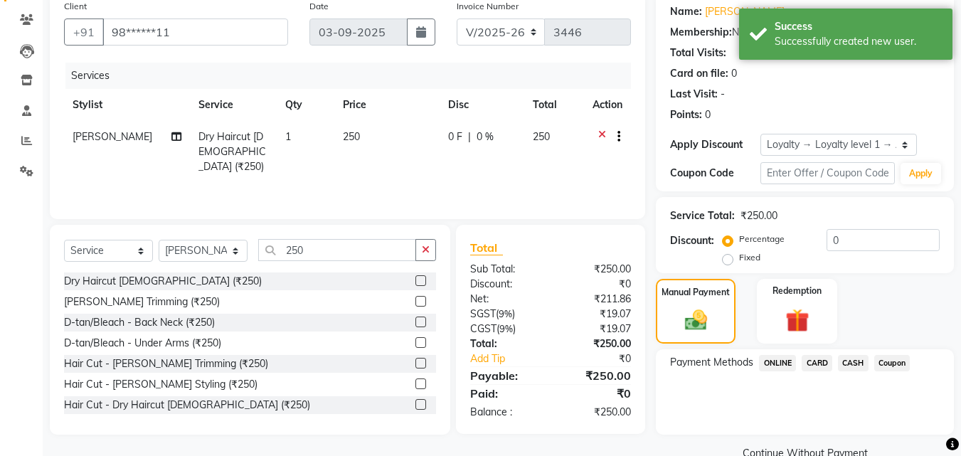
click at [774, 361] on span "ONLINE" at bounding box center [777, 363] width 37 height 16
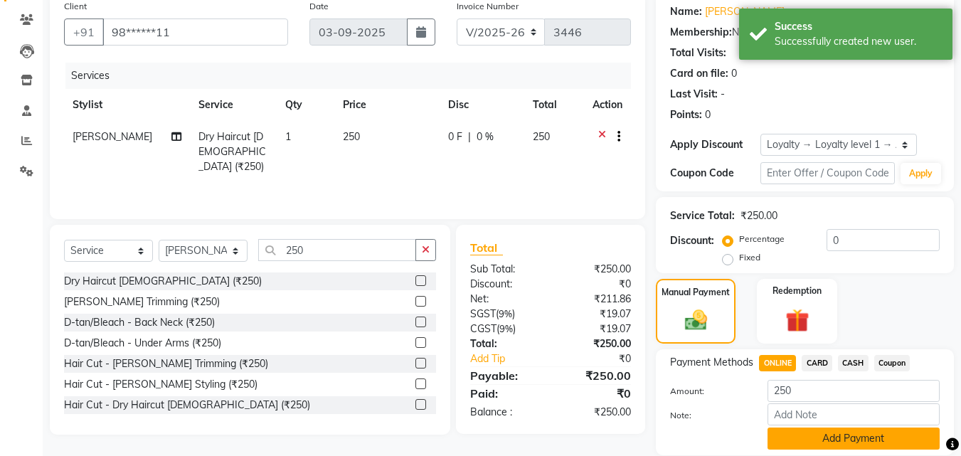
click at [805, 430] on button "Add Payment" at bounding box center [853, 438] width 172 height 22
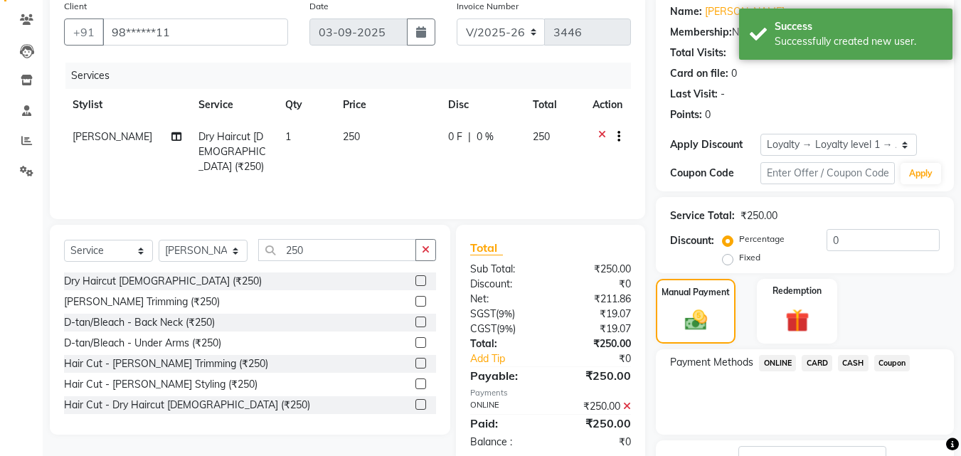
scroll to position [223, 0]
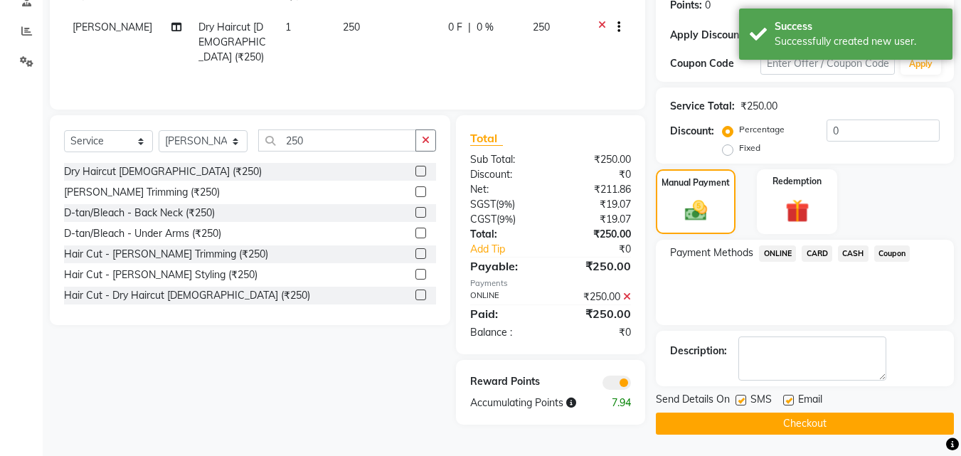
click at [805, 428] on button "Checkout" at bounding box center [805, 423] width 298 height 22
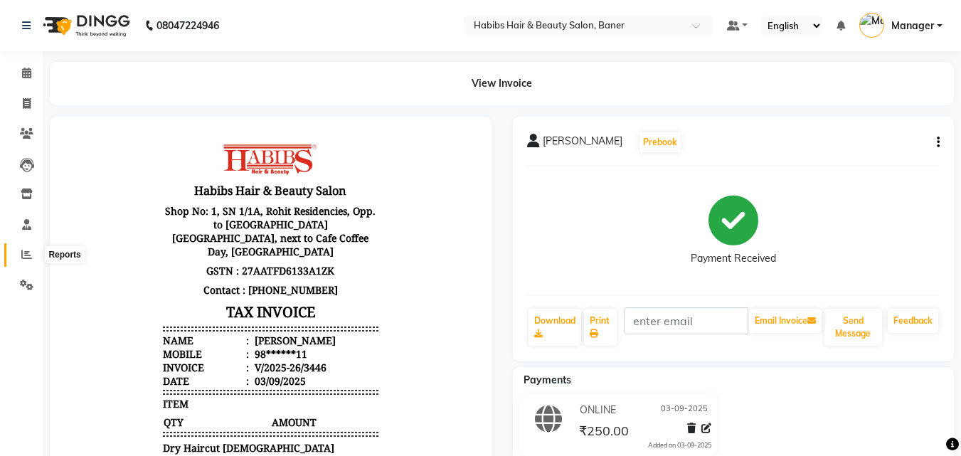
click at [25, 255] on icon at bounding box center [26, 254] width 11 height 11
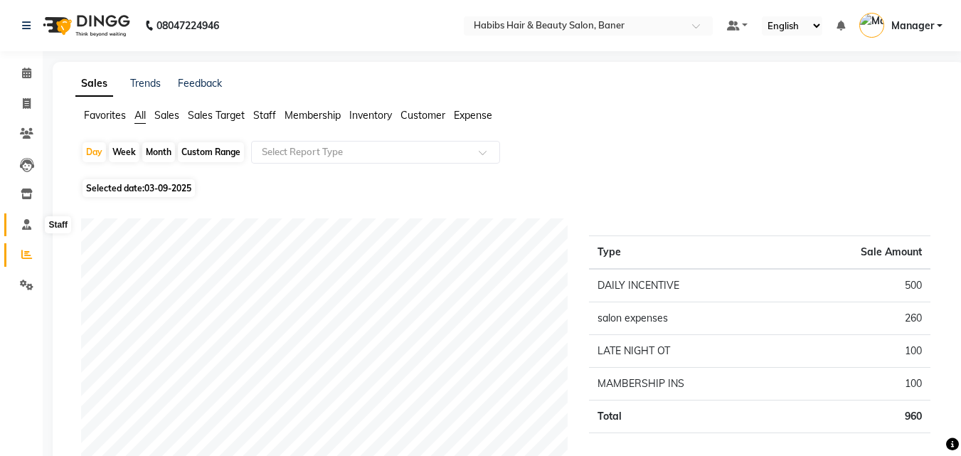
click at [28, 224] on icon at bounding box center [26, 224] width 9 height 11
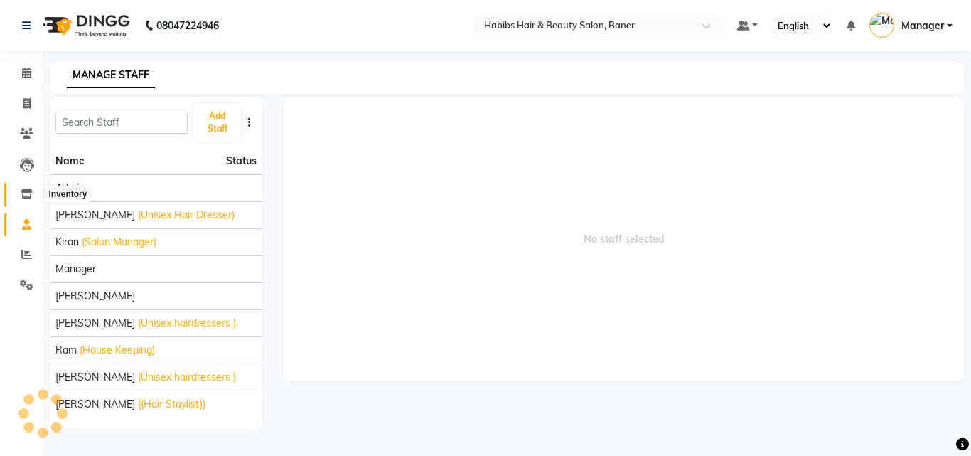
click at [26, 198] on icon at bounding box center [27, 193] width 12 height 11
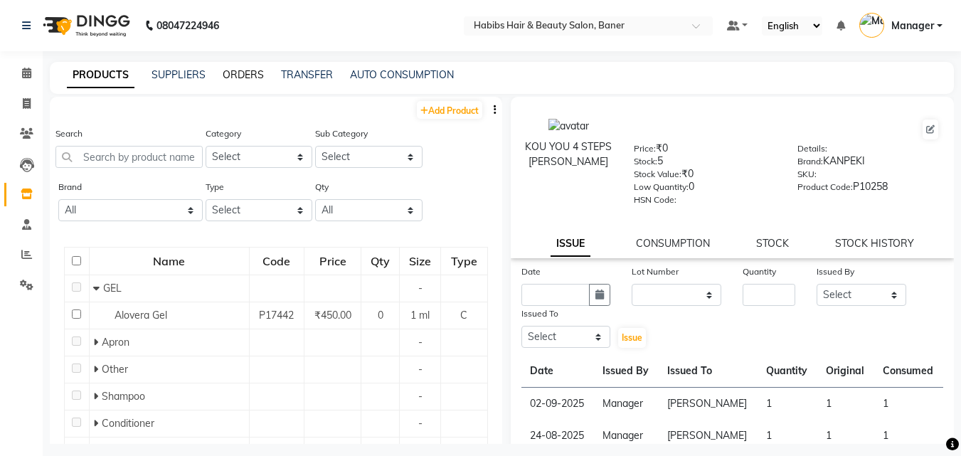
click at [235, 73] on link "ORDERS" at bounding box center [243, 74] width 41 height 13
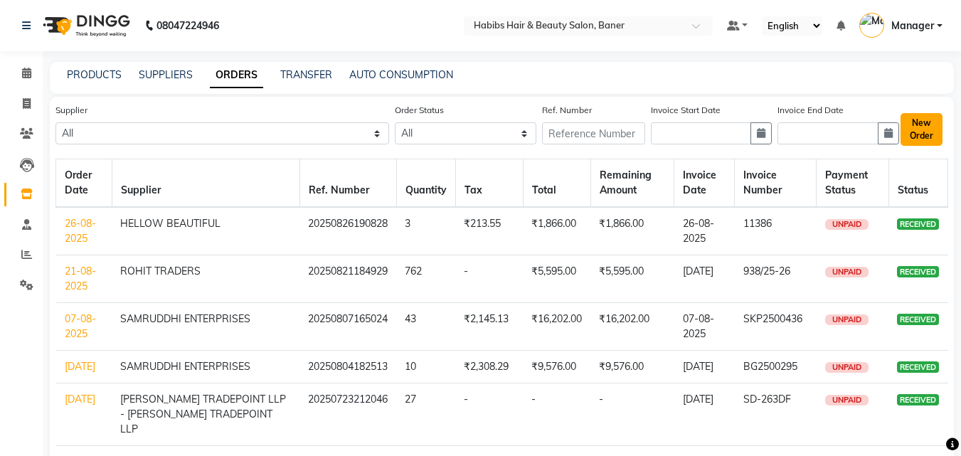
click at [929, 126] on button "New Order" at bounding box center [921, 129] width 42 height 33
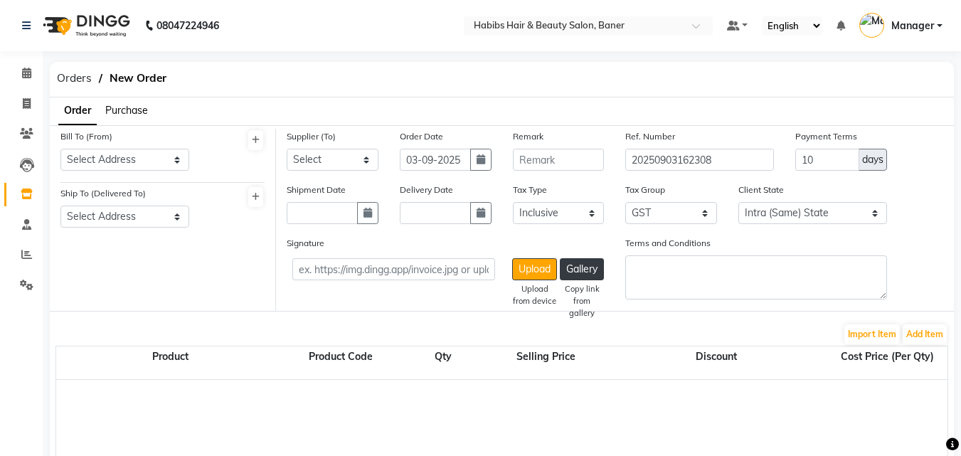
click at [122, 107] on span "Purchase" at bounding box center [126, 110] width 43 height 13
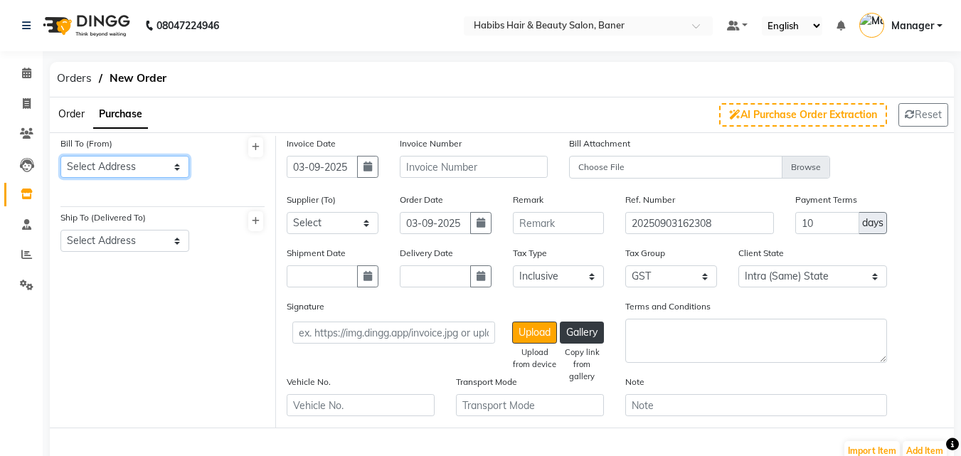
click at [156, 171] on select "Select Address Baner" at bounding box center [124, 167] width 129 height 22
click at [60, 156] on select "Select Address Baner" at bounding box center [124, 167] width 129 height 22
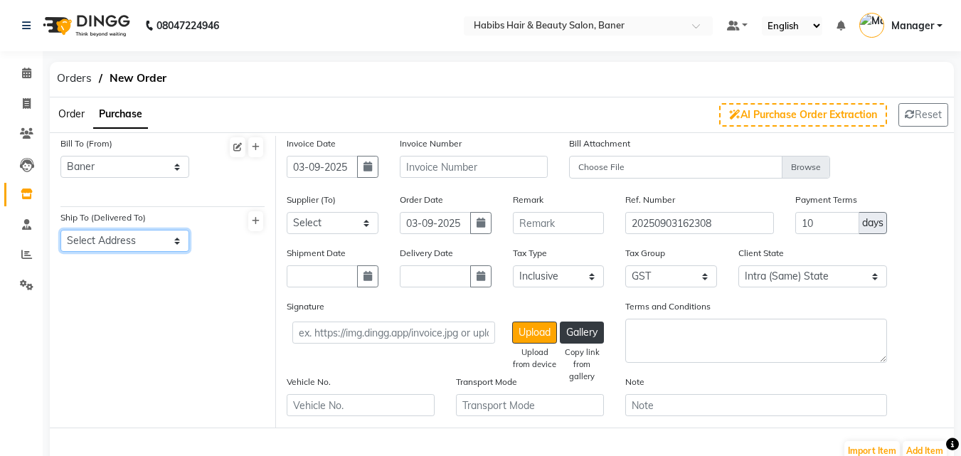
click at [129, 245] on select "Select Address Baner" at bounding box center [124, 241] width 129 height 22
click at [60, 230] on select "Select Address Baner" at bounding box center [124, 241] width 129 height 22
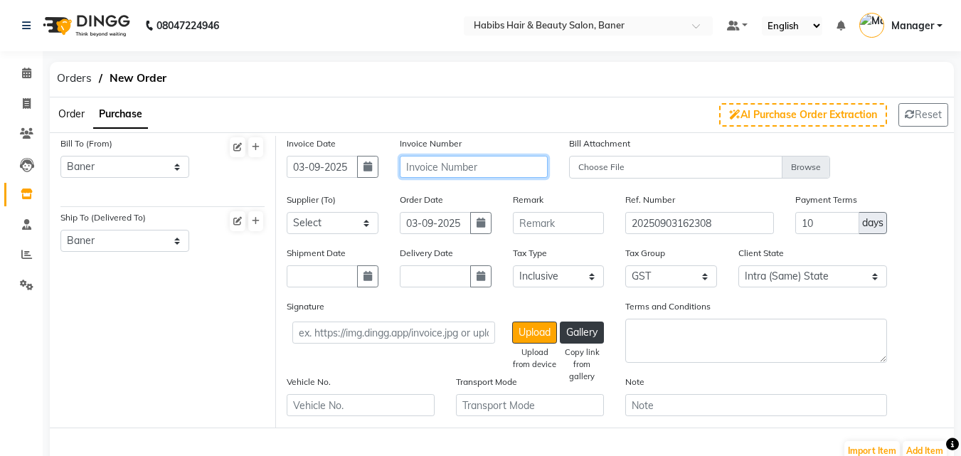
click at [433, 173] on input "text" at bounding box center [474, 167] width 148 height 22
click at [343, 289] on div "Shipment Date" at bounding box center [332, 271] width 113 height 53
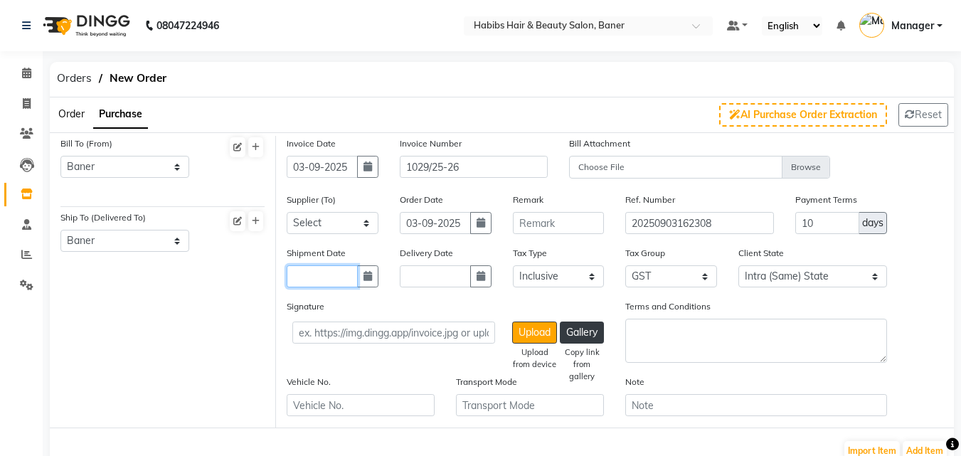
click at [347, 281] on input "text" at bounding box center [322, 276] width 71 height 22
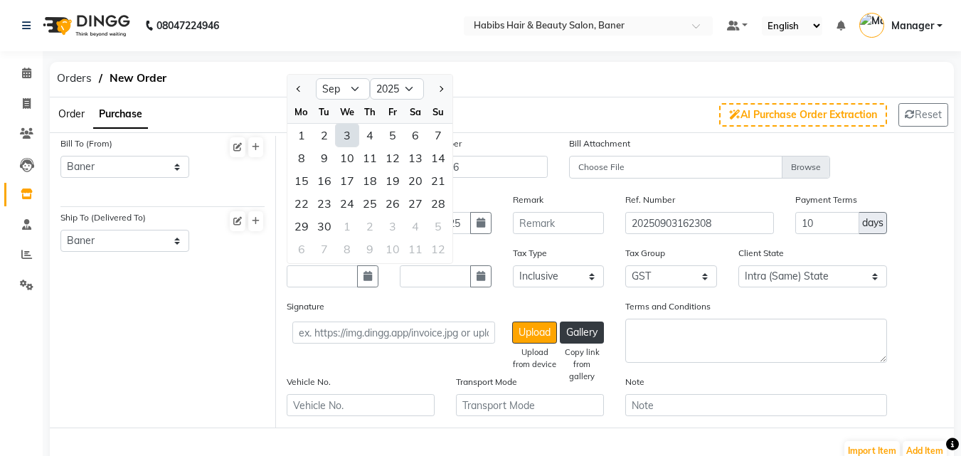
click at [346, 132] on div "3" at bounding box center [347, 135] width 23 height 23
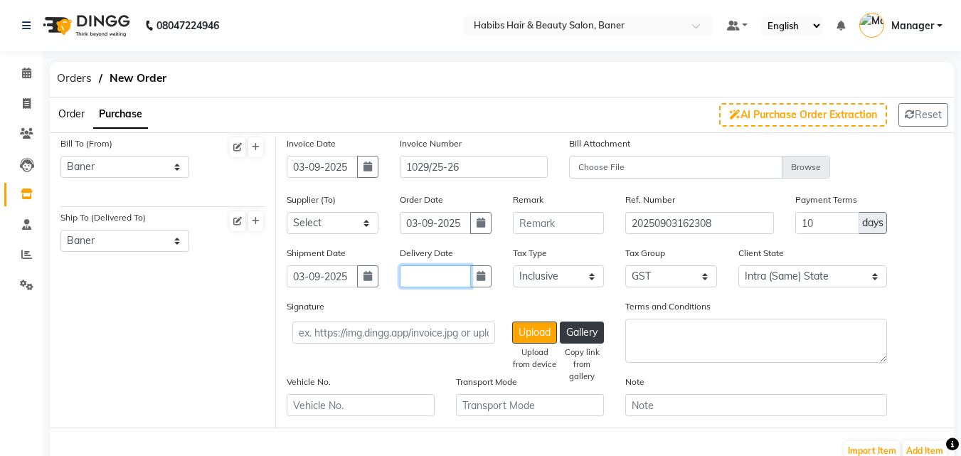
click at [429, 269] on input "text" at bounding box center [435, 276] width 71 height 22
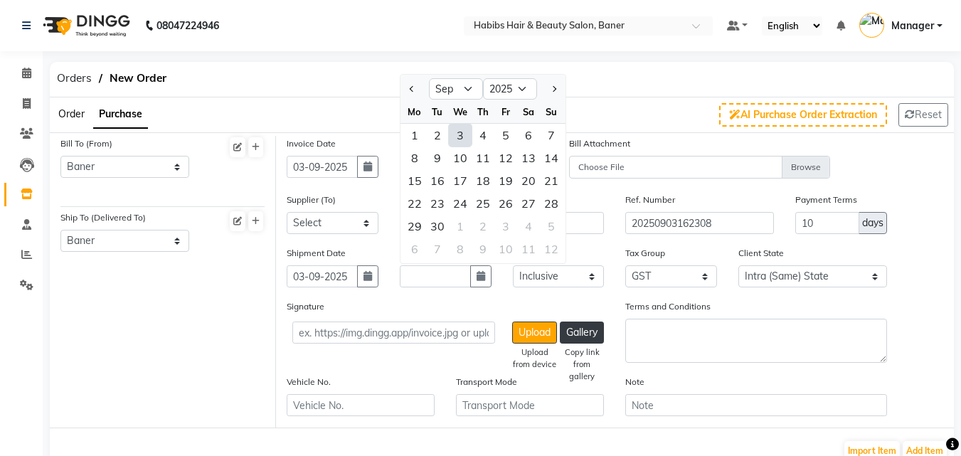
click at [450, 139] on div "3" at bounding box center [460, 135] width 23 height 23
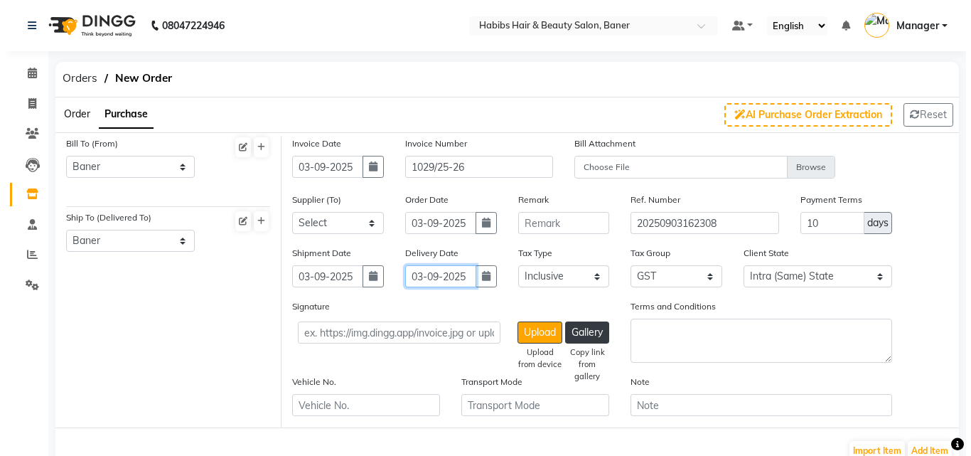
scroll to position [213, 0]
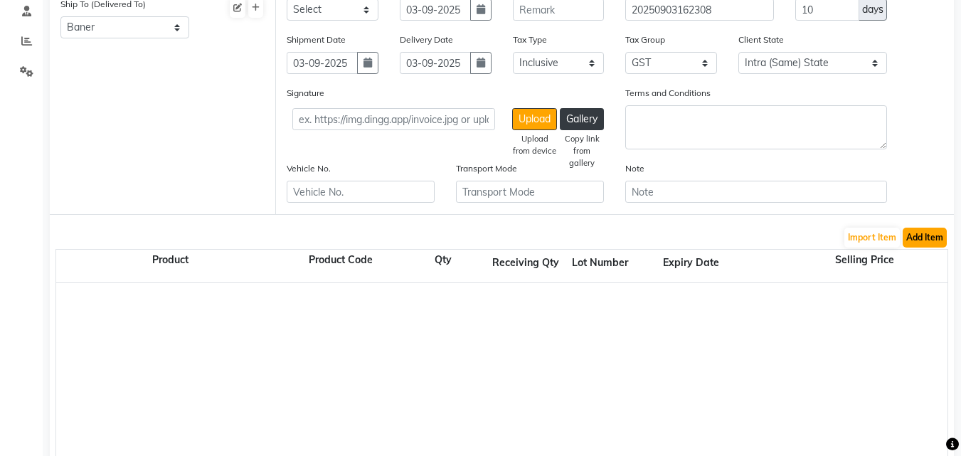
click at [915, 239] on button "Add Item" at bounding box center [924, 238] width 44 height 20
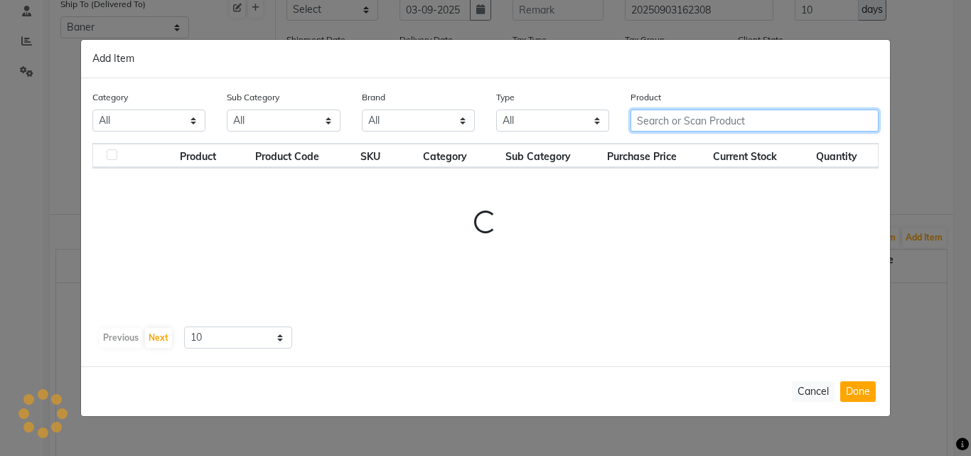
click at [669, 119] on input "text" at bounding box center [755, 121] width 248 height 22
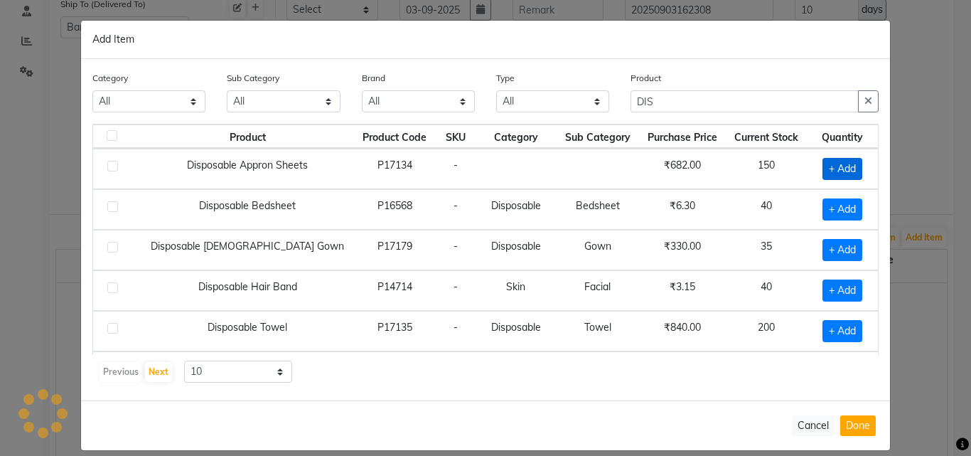
click at [824, 168] on span "+ Add" at bounding box center [843, 169] width 40 height 22
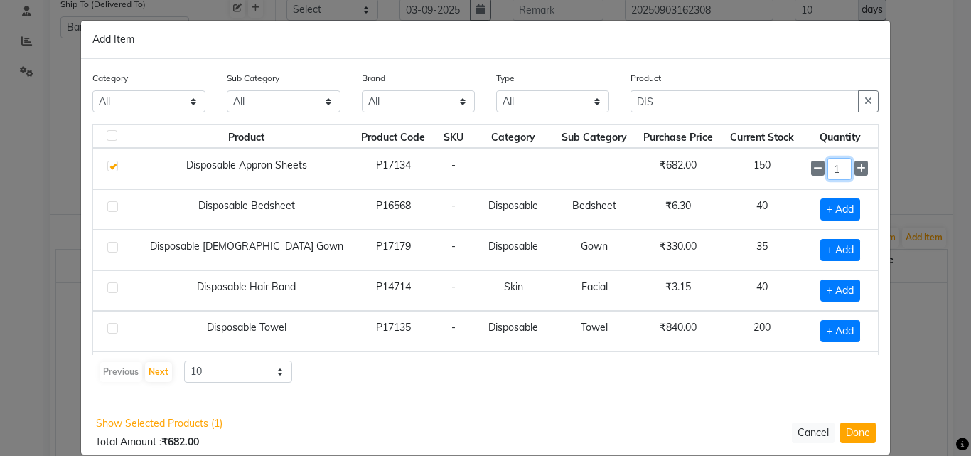
click at [828, 170] on input "1" at bounding box center [840, 169] width 24 height 22
click at [727, 361] on div "Previous Next 10 50 100" at bounding box center [485, 372] width 775 height 23
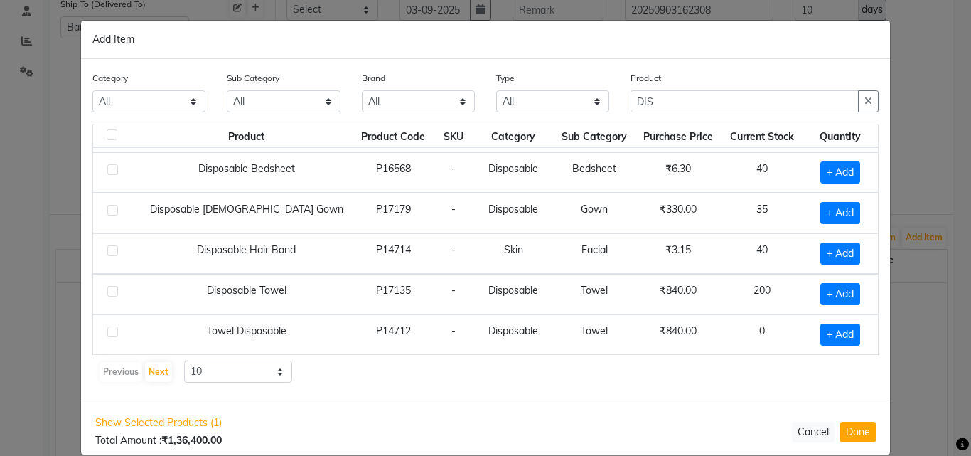
scroll to position [38, 0]
click at [827, 294] on span "+ Add" at bounding box center [841, 293] width 40 height 22
drag, startPoint x: 826, startPoint y: 294, endPoint x: 813, endPoint y: 302, distance: 15.6
click at [828, 302] on input "1" at bounding box center [840, 293] width 24 height 22
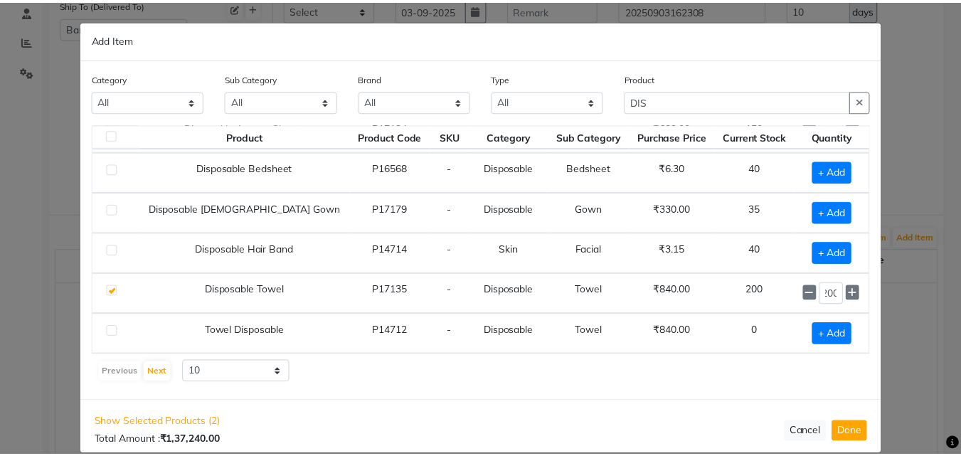
scroll to position [0, 0]
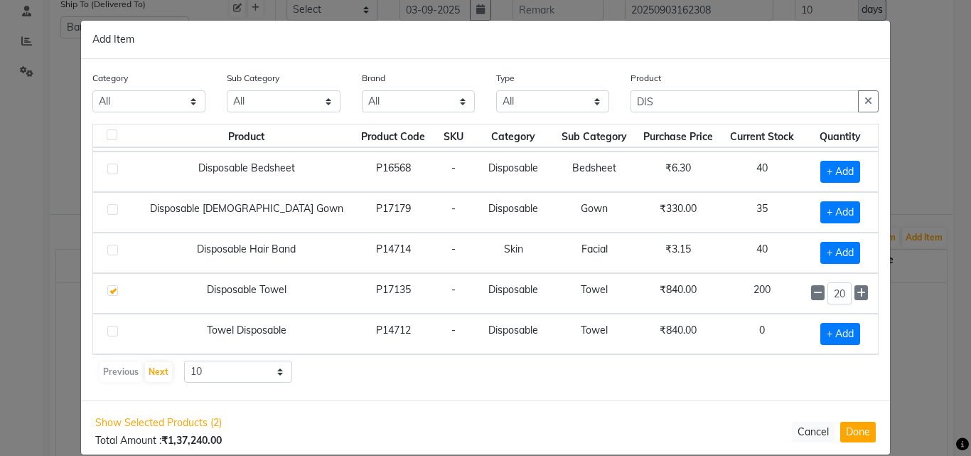
click at [786, 368] on div "Previous Next 10 50 100" at bounding box center [485, 372] width 775 height 23
click at [851, 425] on button "Done" at bounding box center [859, 432] width 36 height 21
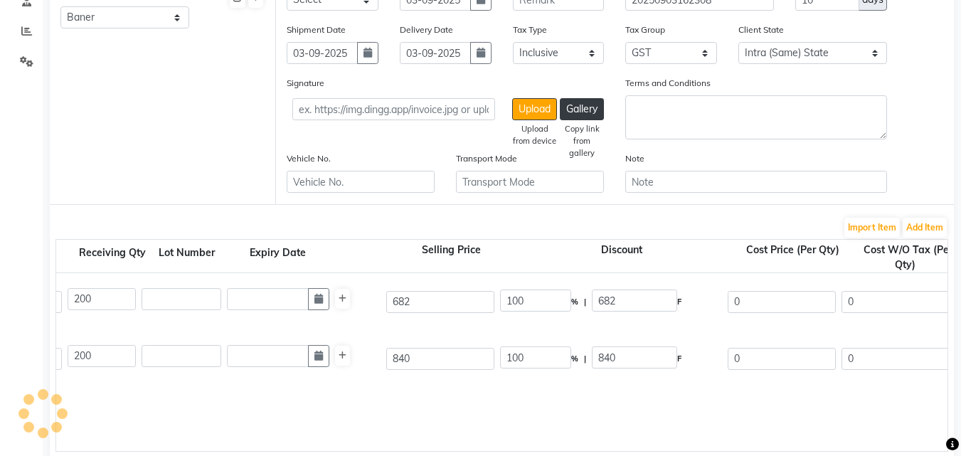
scroll to position [366, 0]
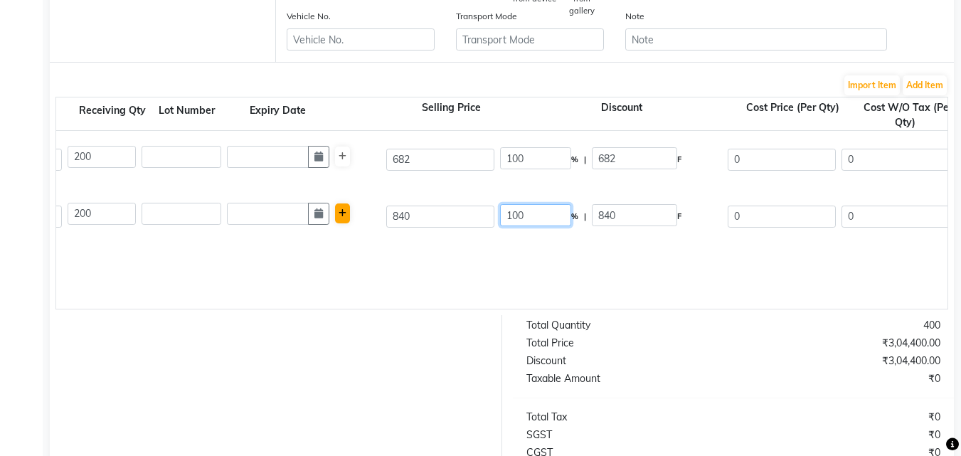
drag, startPoint x: 537, startPoint y: 216, endPoint x: 336, endPoint y: 221, distance: 201.3
click at [336, 221] on div "Disposable Towel 1000 ML P17135 200 200 840 100 % | 840 F 0 0 0 None GST (18%) …" at bounding box center [533, 216] width 1803 height 57
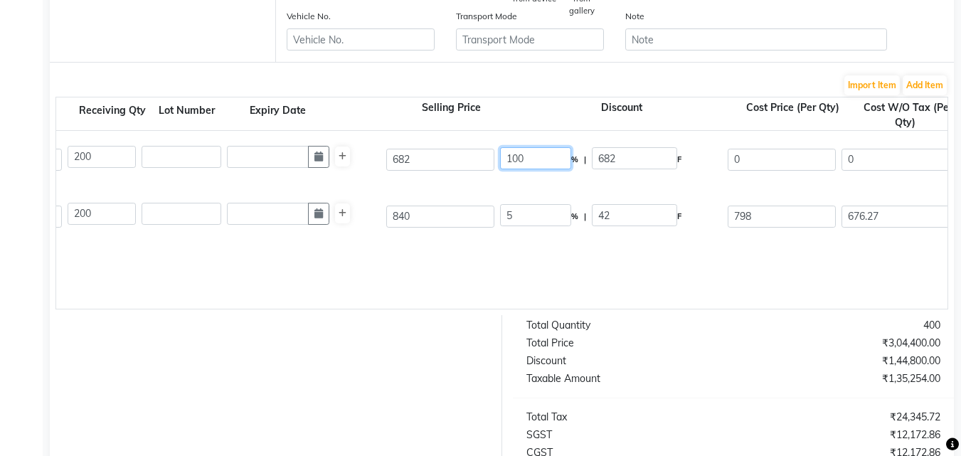
drag, startPoint x: 537, startPoint y: 155, endPoint x: 466, endPoint y: 176, distance: 73.4
click at [466, 175] on div "Disposable Appron Sheets 1000 ML P17134 200 200 682 100 % | 682 F 0 0 0 None GS…" at bounding box center [533, 159] width 1803 height 57
click at [563, 322] on form "Bill To (From) Select Address Baner Ship To (Delivered To) Select Address Baner…" at bounding box center [502, 201] width 904 height 868
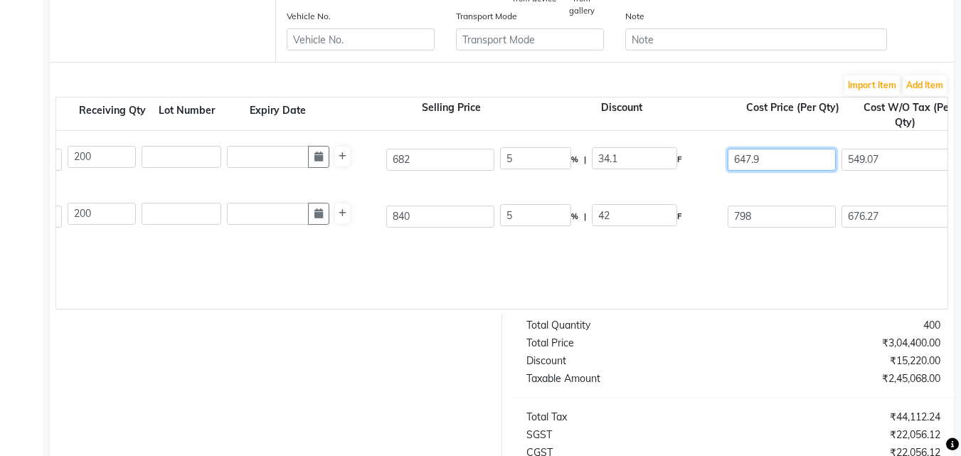
drag, startPoint x: 774, startPoint y: 161, endPoint x: 692, endPoint y: 186, distance: 86.0
click at [693, 184] on div "Disposable Appron Sheets 1000 ML P17134 200 200 682 5 % | 34.1 F 647.9 549.07 1…" at bounding box center [533, 159] width 1803 height 57
click at [740, 240] on div "Disposable Towel 1000 ML P17135 200 200 840 5 % | 42 F 798 676.27 135254 None G…" at bounding box center [533, 216] width 1803 height 57
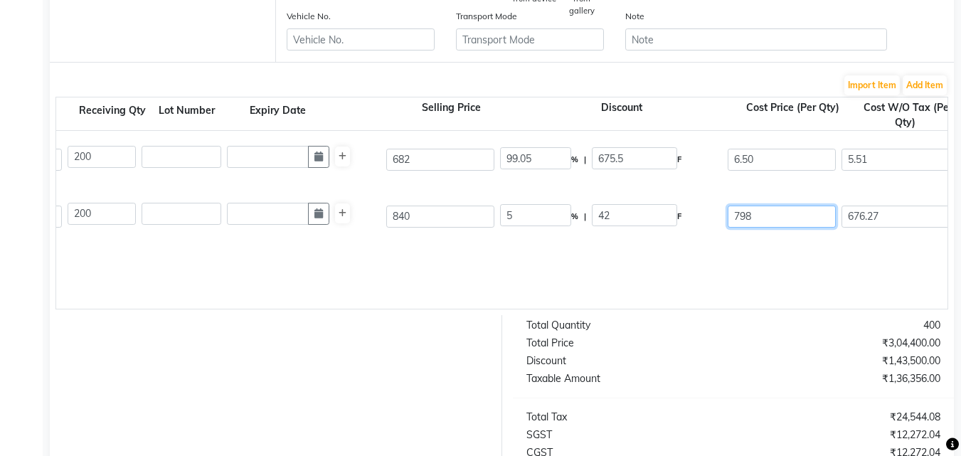
drag, startPoint x: 782, startPoint y: 215, endPoint x: 641, endPoint y: 251, distance: 144.5
click at [650, 242] on div "Disposable Towel 1000 ML P17135 200 200 840 5 % | 42 F 798 676.27 135254 None G…" at bounding box center [533, 216] width 1803 height 57
click at [668, 288] on div "Disposable Appron Sheets 1000 ML P17134 200 200 682 99.05 % | 675.5 F 6.50 5.51…" at bounding box center [534, 220] width 1782 height 178
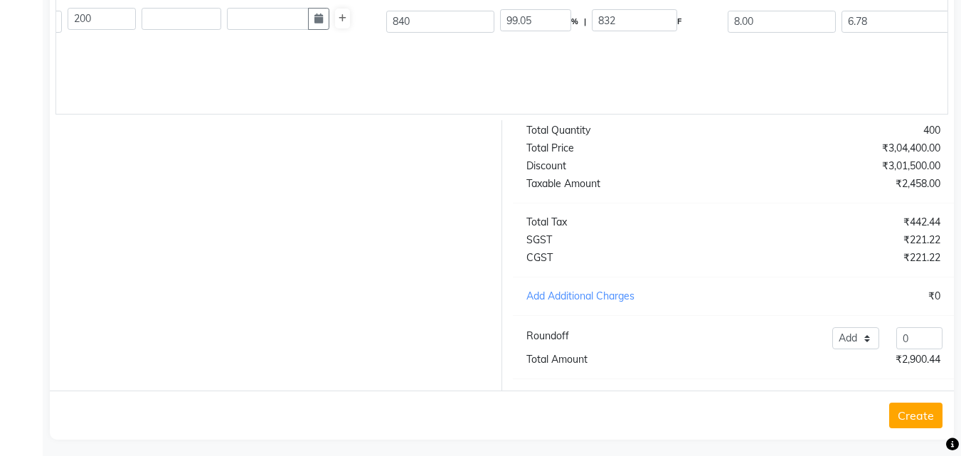
scroll to position [579, 0]
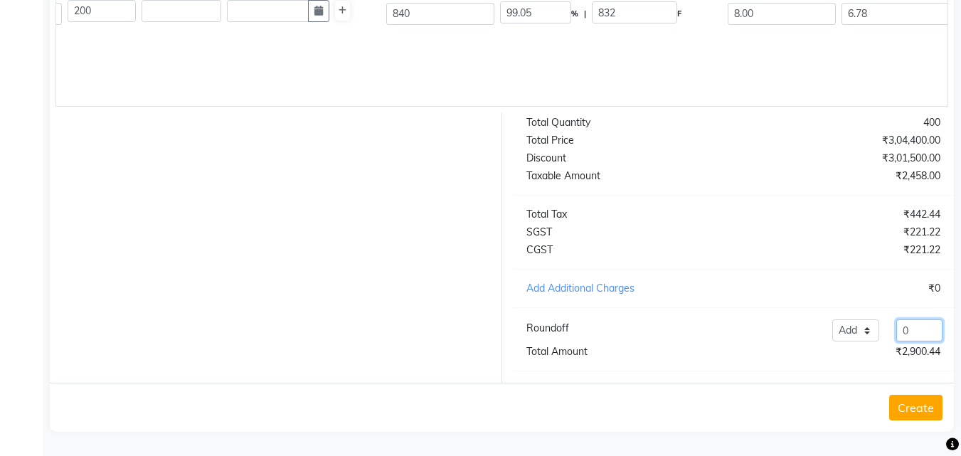
drag, startPoint x: 924, startPoint y: 334, endPoint x: 809, endPoint y: 353, distance: 116.9
click at [818, 348] on div "Total Quantity 400 Total Price ₹3,04,400.00 Discount ₹3,01,500.00 Taxable Amoun…" at bounding box center [733, 247] width 463 height 270
click at [791, 292] on div "₹0" at bounding box center [842, 288] width 218 height 15
click at [927, 335] on input "-6" at bounding box center [919, 330] width 46 height 22
drag, startPoint x: 721, startPoint y: 216, endPoint x: 715, endPoint y: 223, distance: 9.1
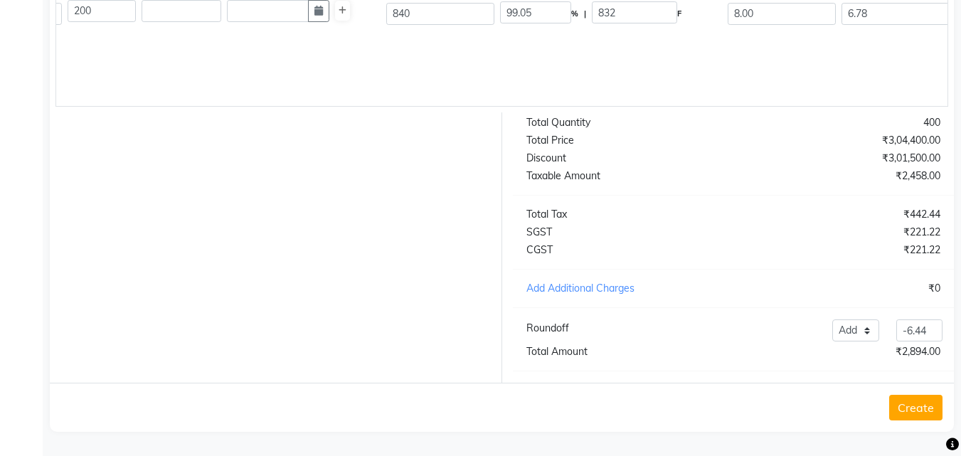
click at [720, 215] on div "Total Tax" at bounding box center [625, 214] width 218 height 15
drag, startPoint x: 896, startPoint y: 402, endPoint x: 902, endPoint y: 395, distance: 9.1
click at [897, 402] on button "Create" at bounding box center [915, 408] width 53 height 26
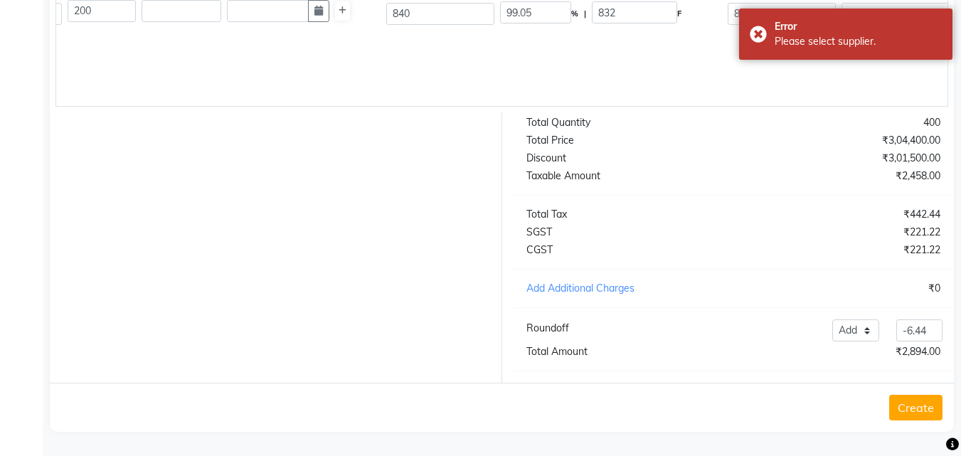
scroll to position [152, 0]
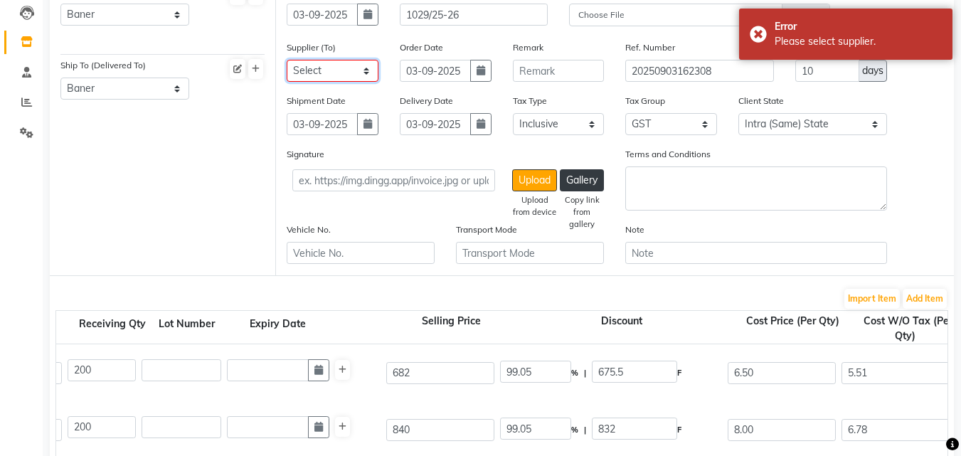
click at [304, 75] on select "Select CRESCENT ROOTS WHITE BOX HELLOW BEAUTIFUL ROHIT TRADERS SOB ENTERPRISES …" at bounding box center [333, 71] width 92 height 22
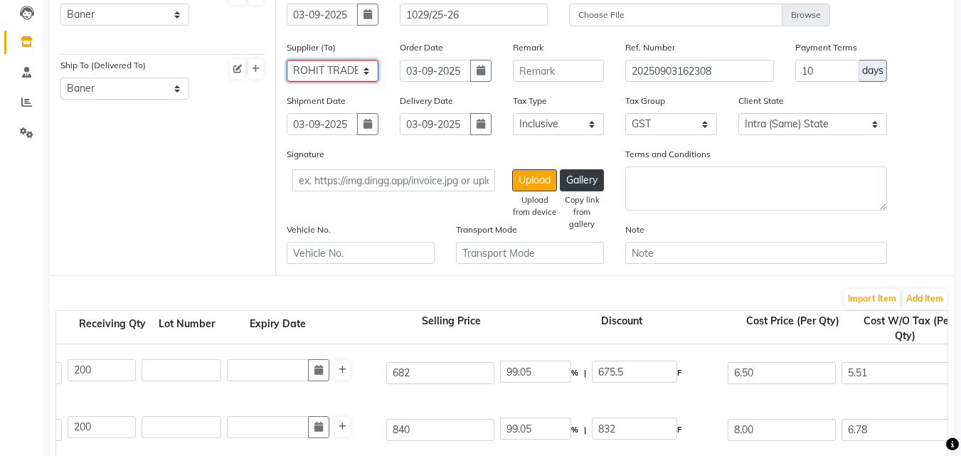
click at [287, 60] on select "Select CRESCENT ROOTS WHITE BOX HELLOW BEAUTIFUL ROHIT TRADERS SOB ENTERPRISES …" at bounding box center [333, 71] width 92 height 22
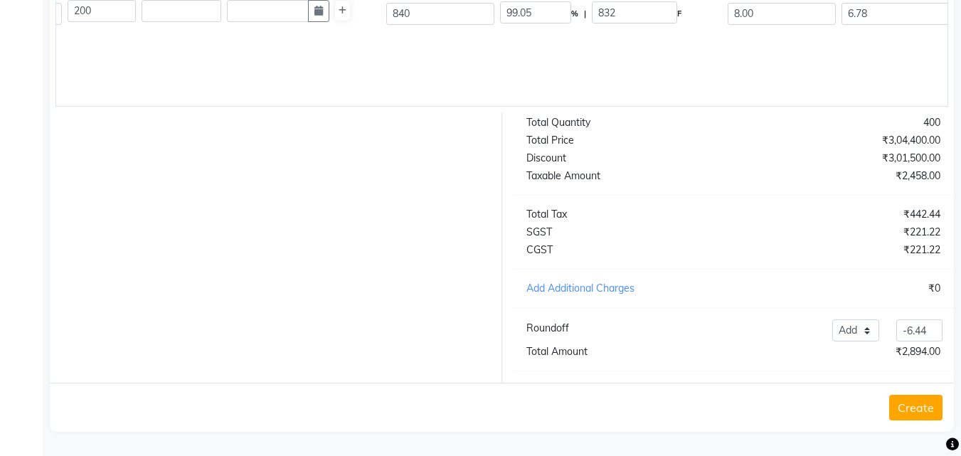
click at [927, 407] on button "Create" at bounding box center [915, 408] width 53 height 26
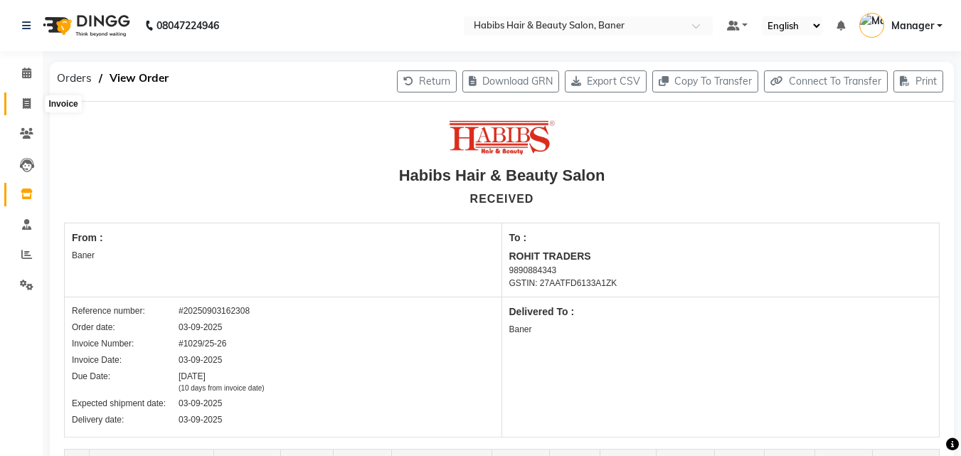
click at [35, 96] on span at bounding box center [26, 104] width 25 height 16
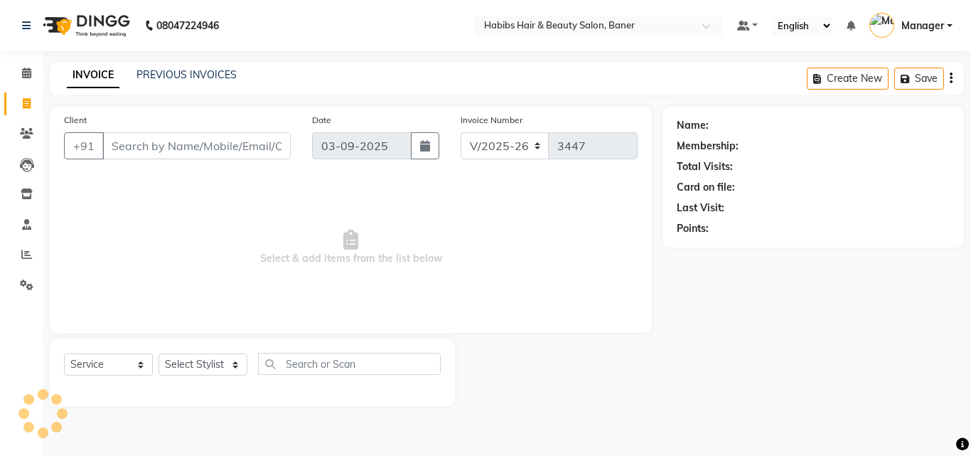
click at [27, 101] on icon at bounding box center [27, 103] width 8 height 11
click at [23, 70] on icon at bounding box center [26, 73] width 9 height 11
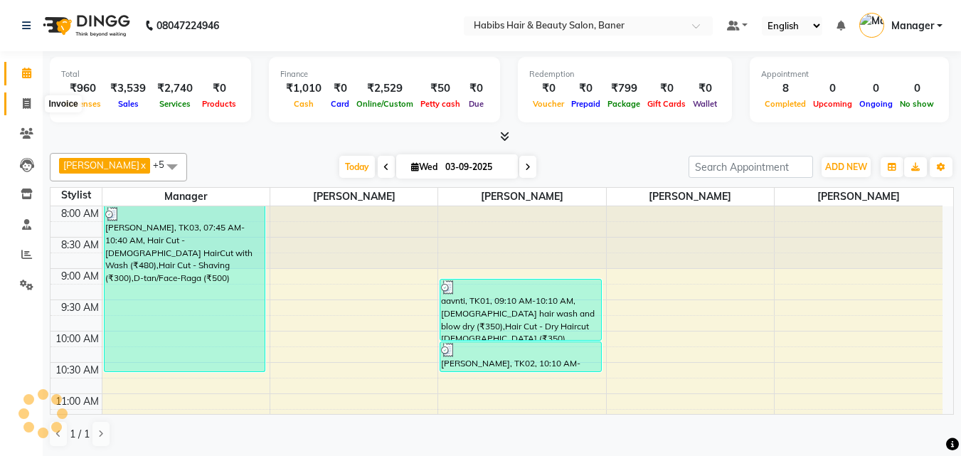
click at [24, 106] on icon at bounding box center [27, 103] width 8 height 11
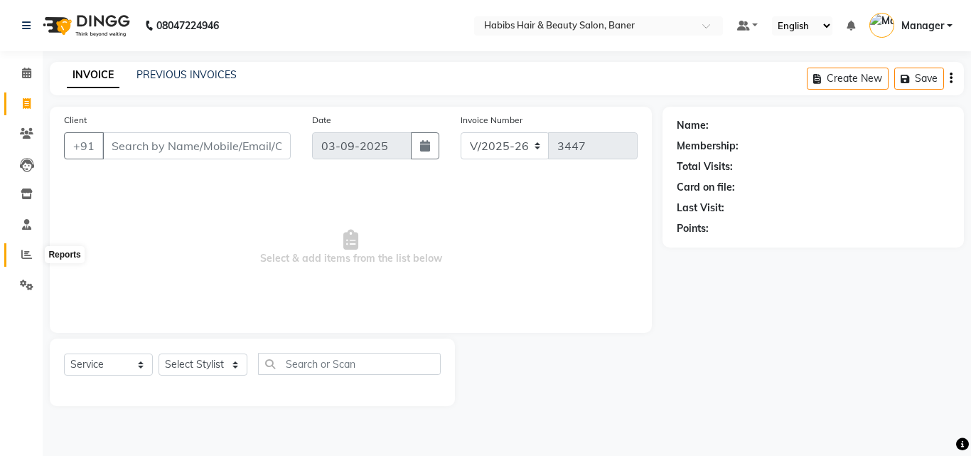
click at [30, 253] on icon at bounding box center [26, 254] width 11 height 11
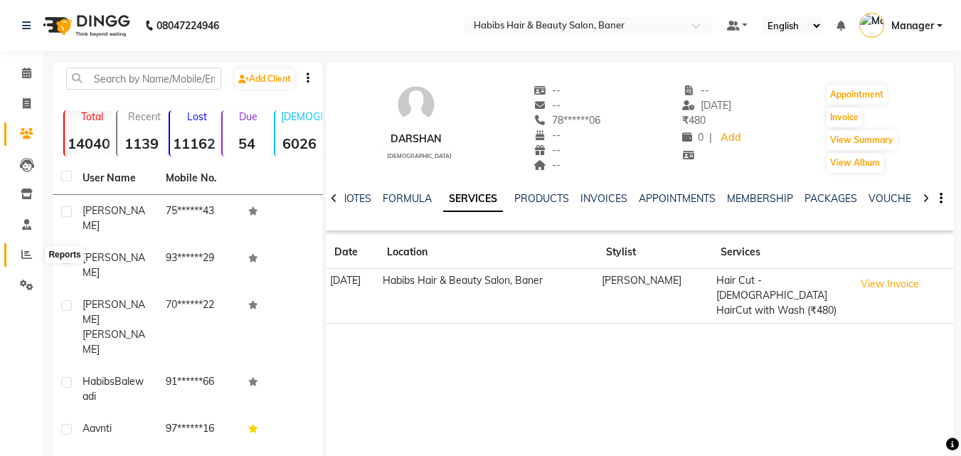
click at [28, 256] on icon at bounding box center [26, 254] width 11 height 11
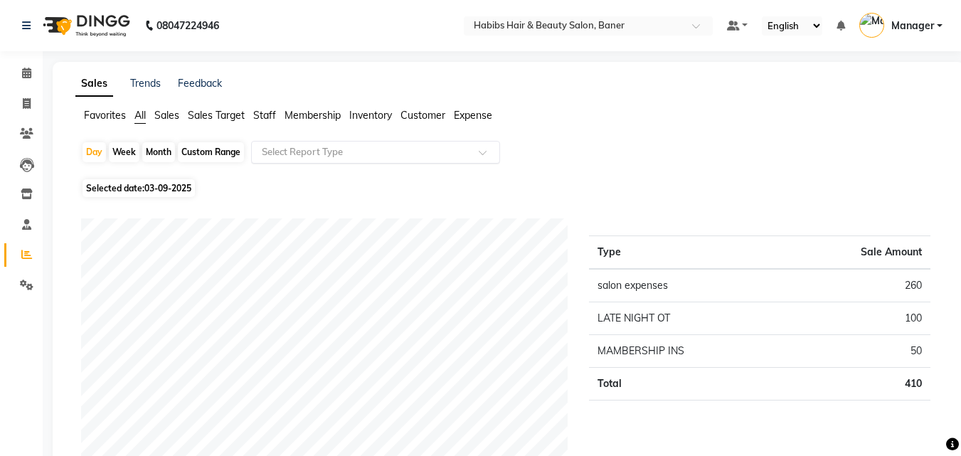
drag, startPoint x: 356, startPoint y: 137, endPoint x: 357, endPoint y: 146, distance: 9.3
click at [357, 140] on app-reports "Favorites All Sales Sales Target Staff Membership Inventory Customer Expense Da…" at bounding box center [508, 323] width 883 height 430
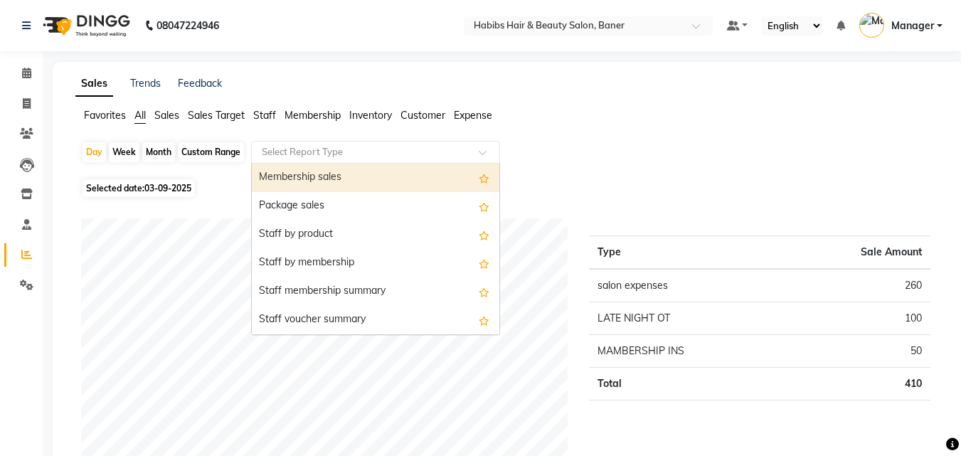
click at [357, 149] on input "text" at bounding box center [361, 152] width 205 height 14
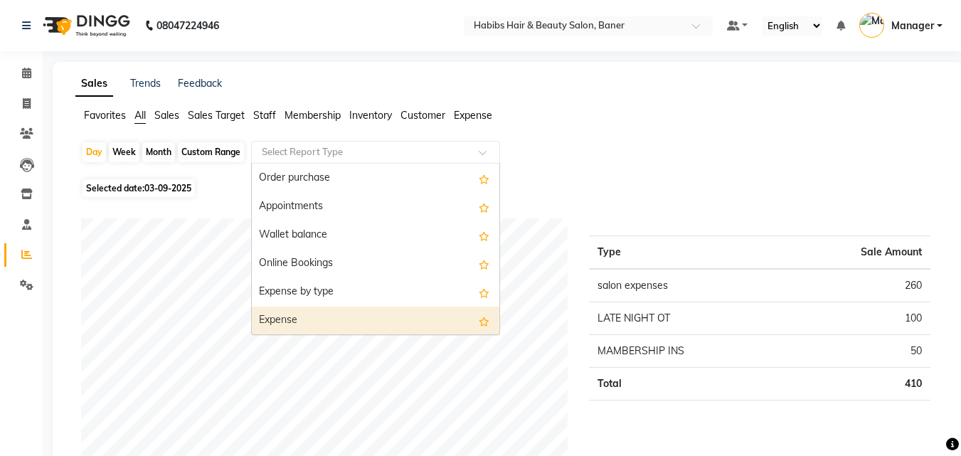
scroll to position [427, 0]
click at [320, 310] on div "Expense" at bounding box center [375, 320] width 247 height 28
select select "csv"
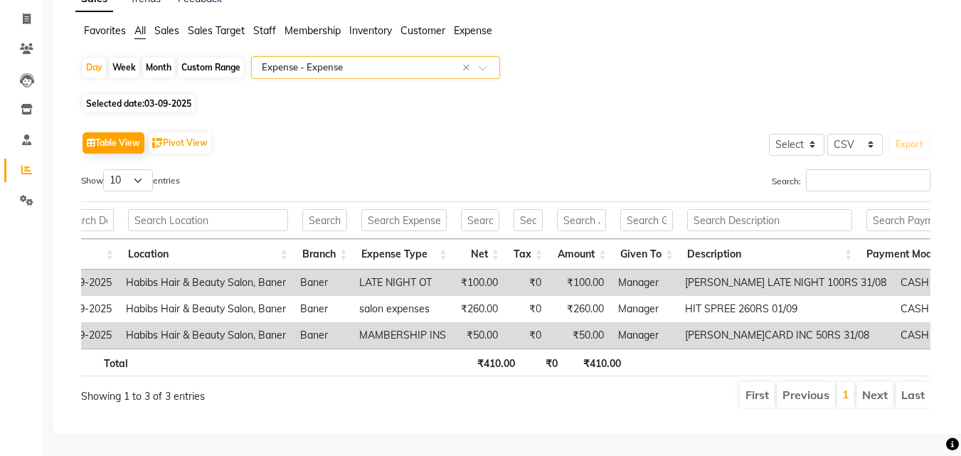
scroll to position [0, 31]
